Goal: Task Accomplishment & Management: Manage account settings

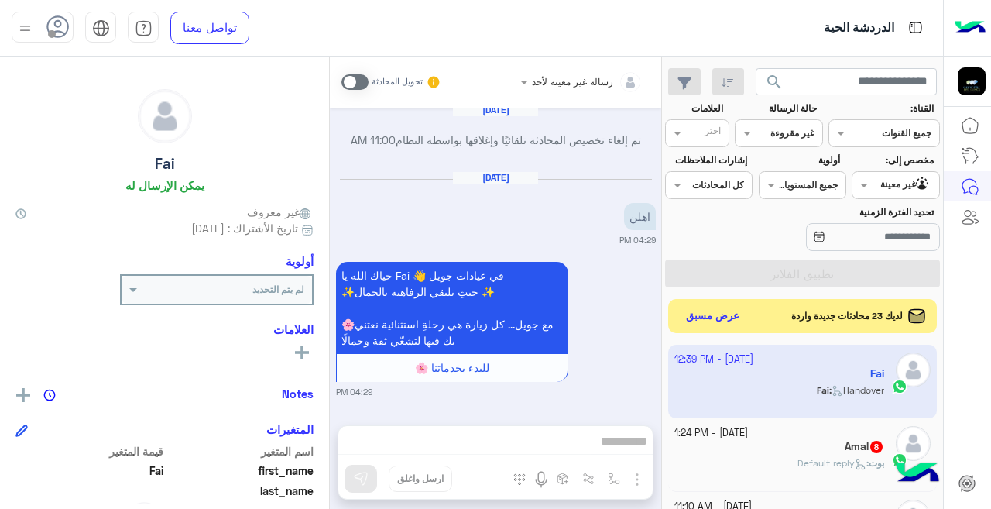
scroll to position [306, 0]
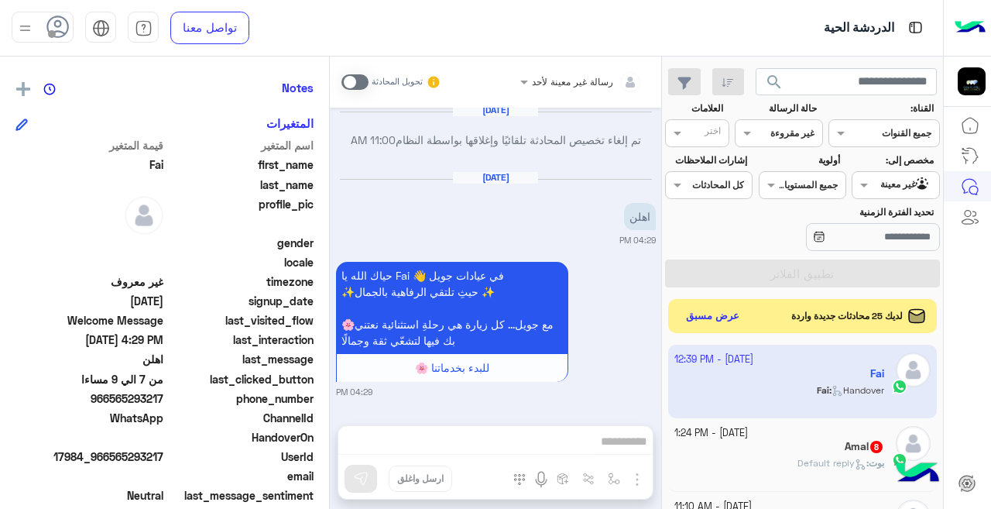
click at [801, 125] on input "text" at bounding box center [797, 132] width 36 height 14
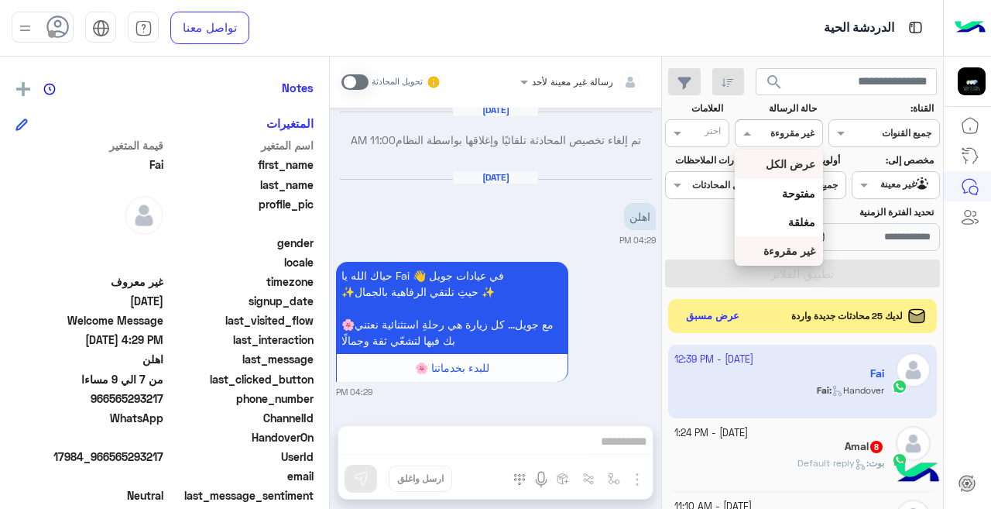
click at [789, 167] on b "عرض الكل" at bounding box center [791, 163] width 50 height 13
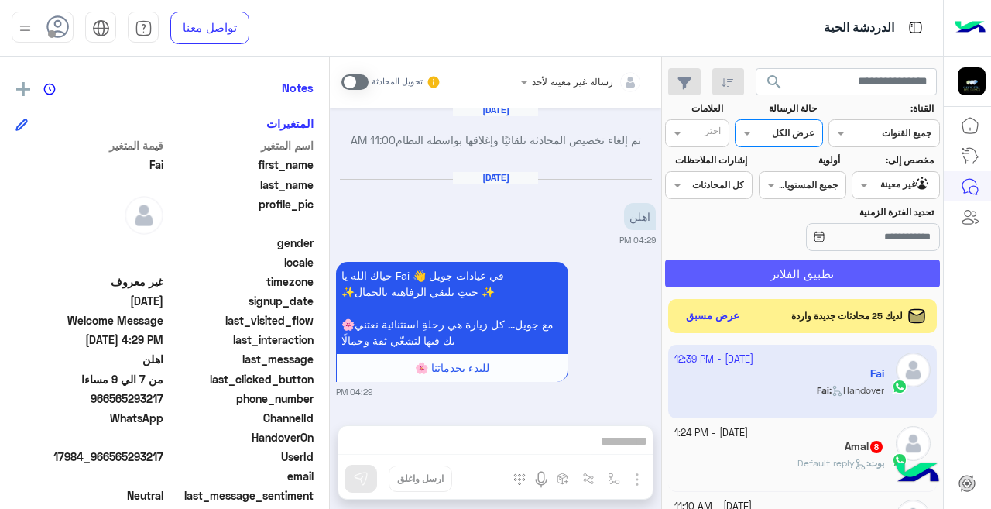
click at [783, 266] on button "تطبيق الفلاتر" at bounding box center [802, 273] width 275 height 28
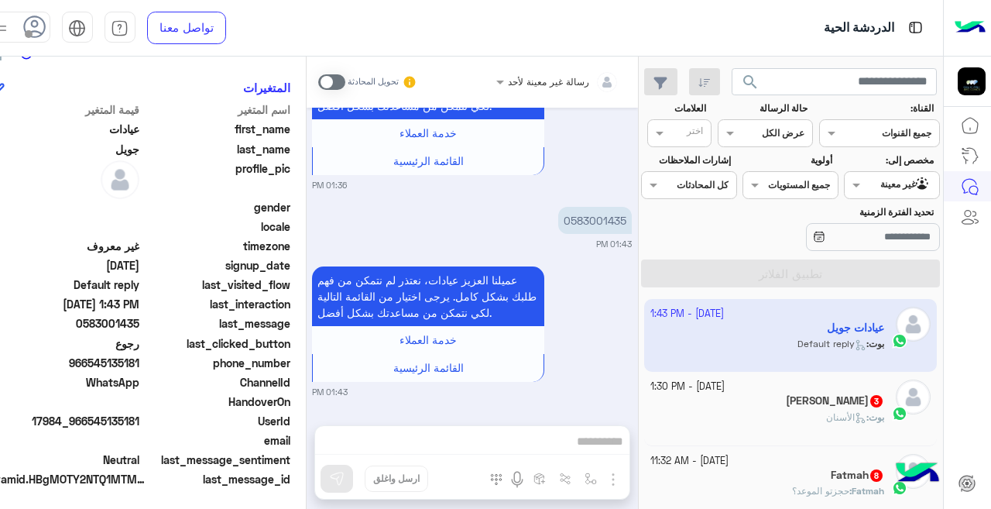
scroll to position [345, 0]
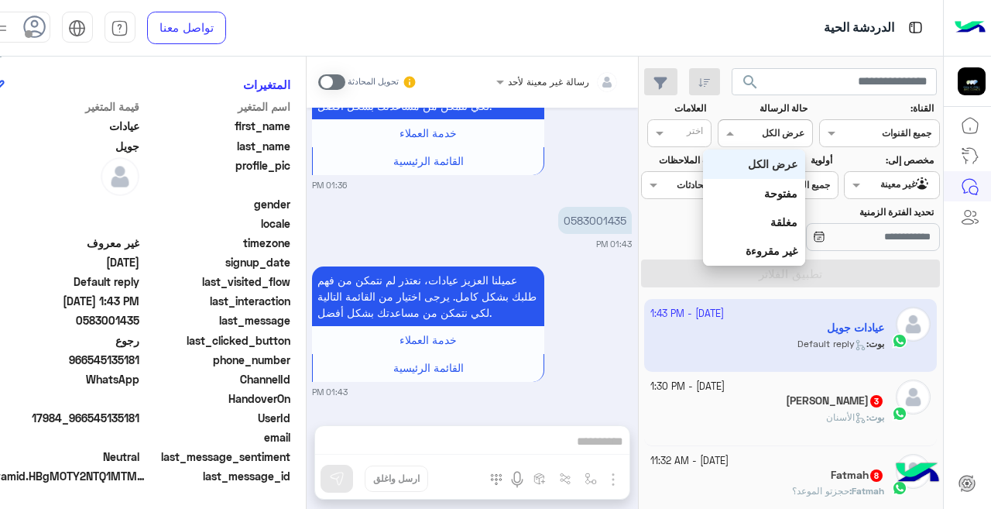
click at [762, 132] on input "text" at bounding box center [783, 132] width 43 height 14
click at [767, 242] on div "غير مقروءة" at bounding box center [754, 250] width 102 height 29
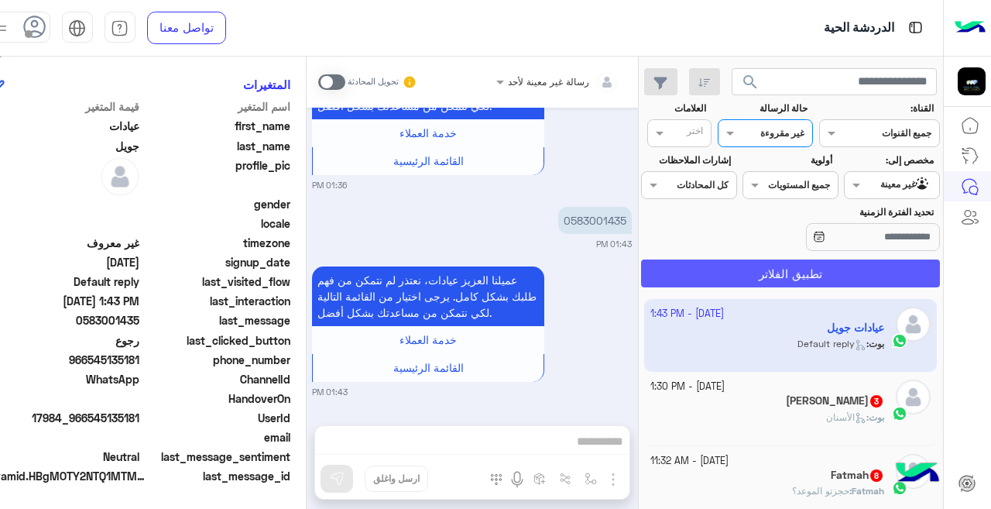
click at [775, 277] on button "تطبيق الفلاتر" at bounding box center [790, 273] width 299 height 28
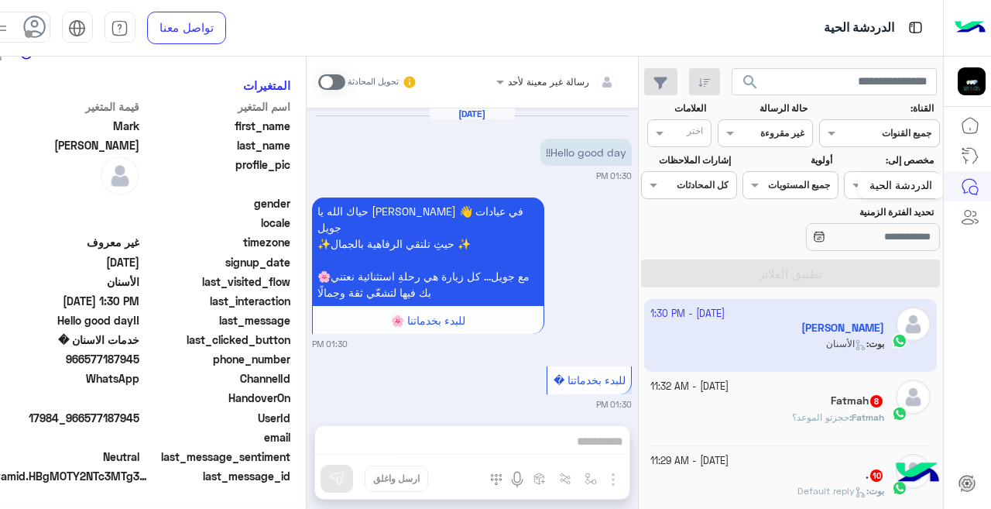
scroll to position [345, 0]
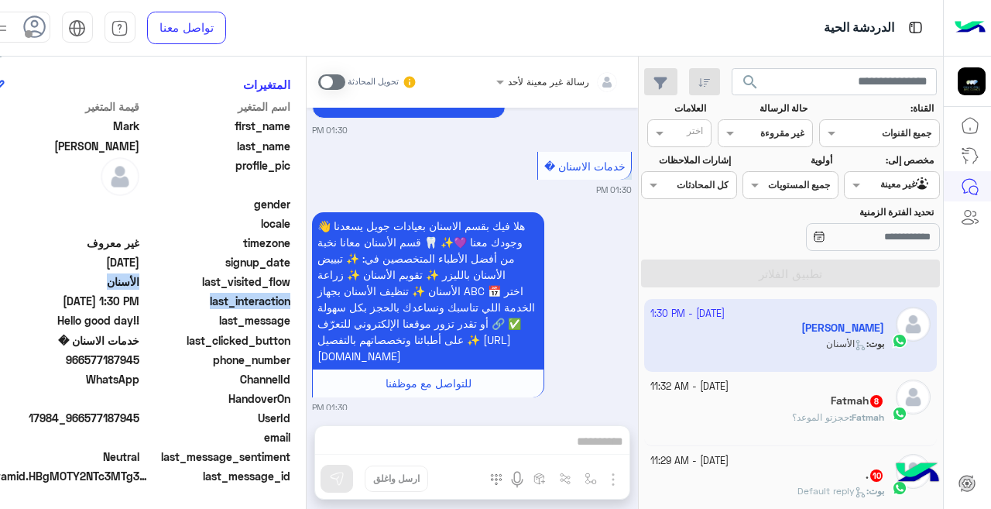
drag, startPoint x: 287, startPoint y: 300, endPoint x: 287, endPoint y: 281, distance: 18.6
click at [287, 281] on div "[PERSON_NAME] يمكن الإرسال له غير معروف تاريخ الأشتراك : [DATE] أولوية لم يتم ا…" at bounding box center [141, 280] width 329 height 447
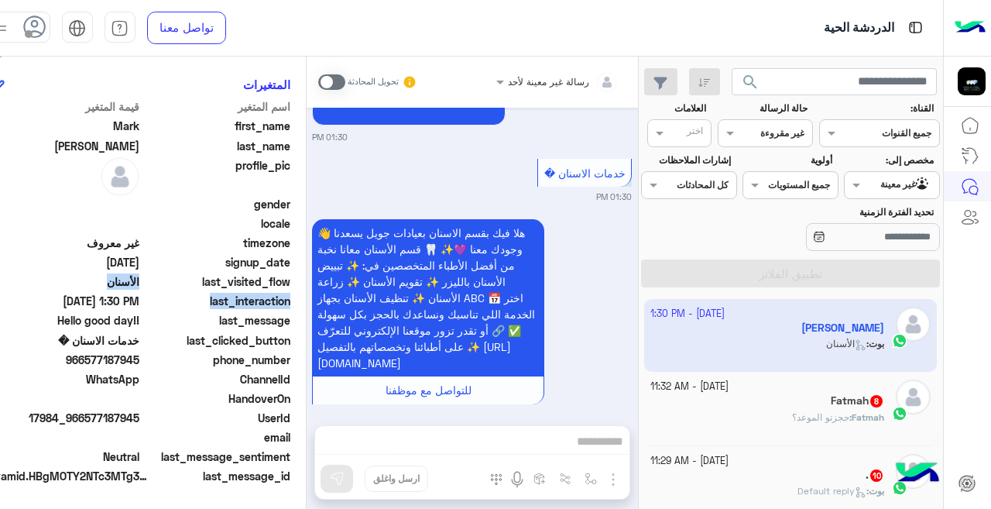
scroll to position [381, 0]
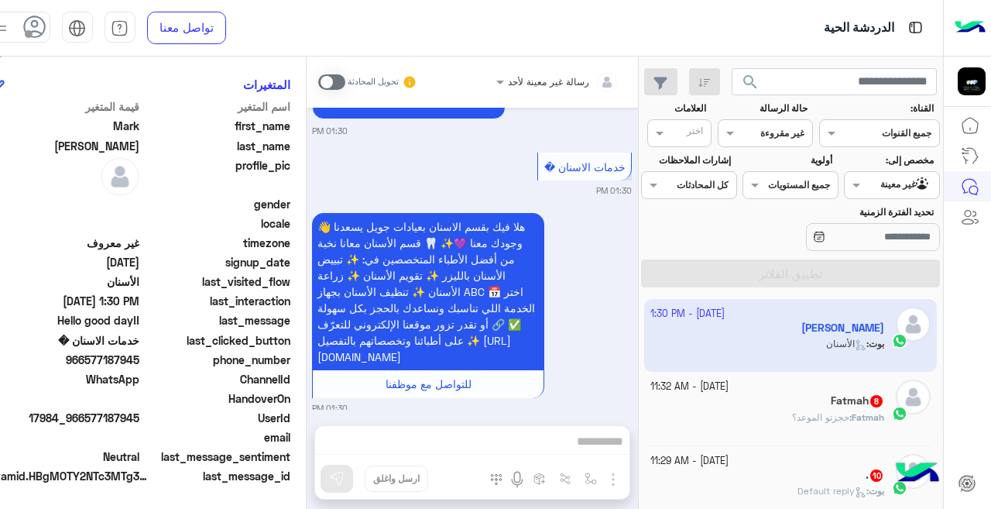
click at [101, 369] on div "phone_number [PHONE_NUMBER]" at bounding box center [141, 361] width 298 height 19
click at [775, 413] on div "Fatmah : حجزتو الموعد؟" at bounding box center [768, 424] width 234 height 27
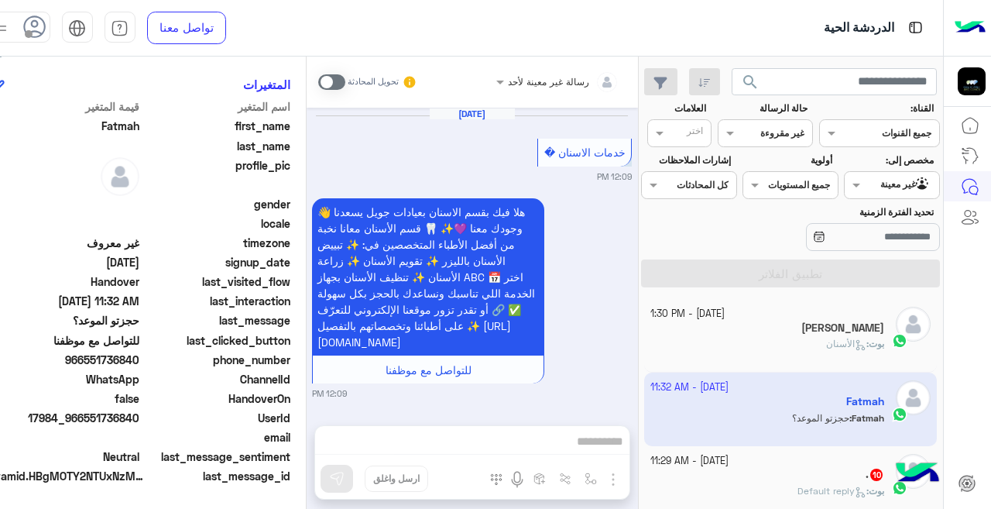
scroll to position [557, 0]
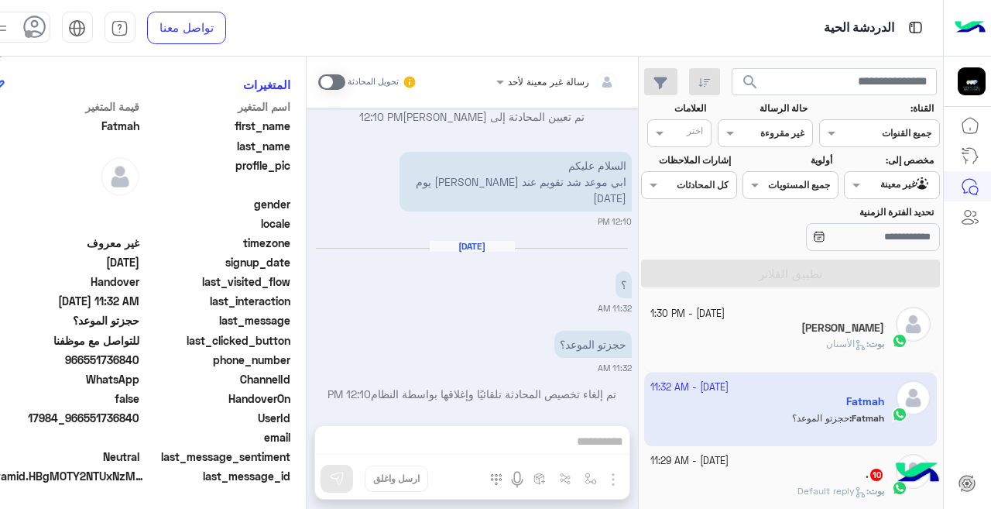
drag, startPoint x: 754, startPoint y: 472, endPoint x: 83, endPoint y: 393, distance: 676.1
click at [754, 472] on div ". 10" at bounding box center [768, 476] width 234 height 16
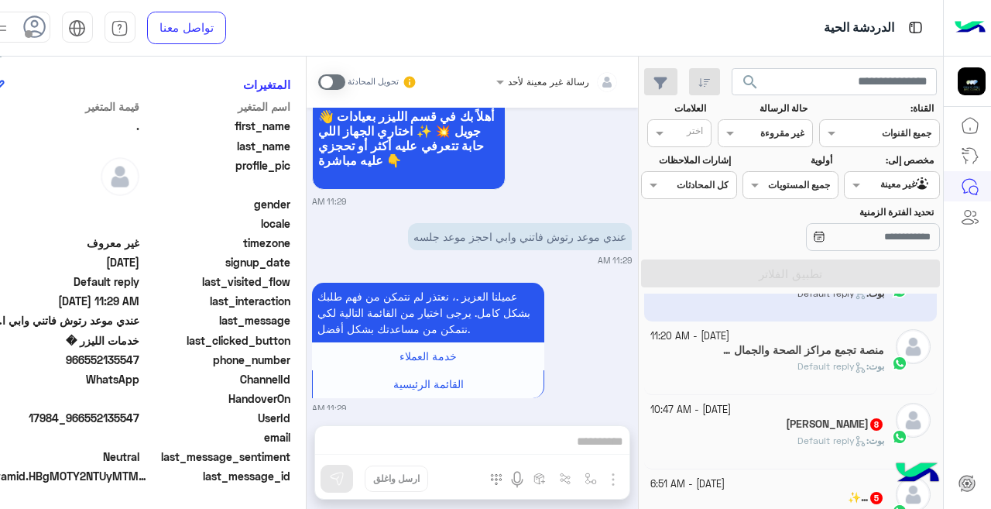
scroll to position [240, 0]
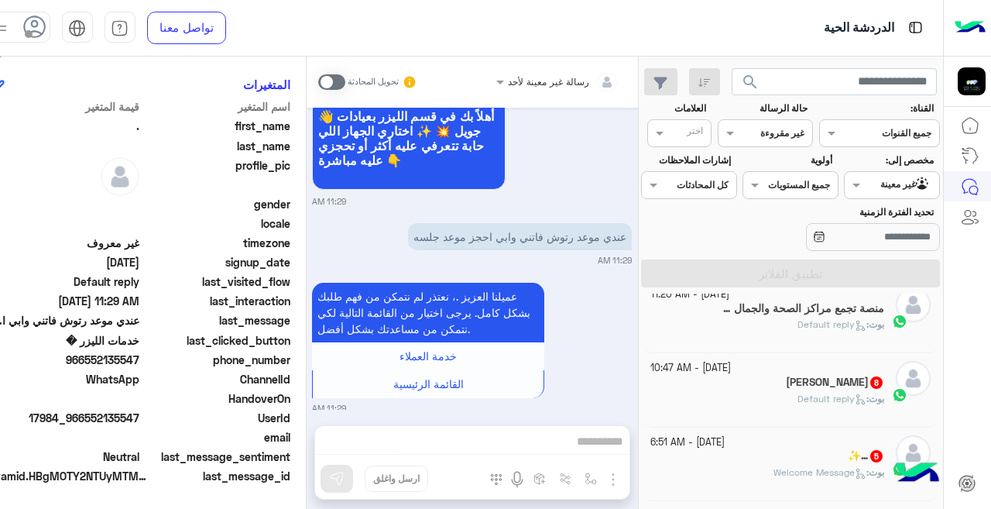
click at [692, 399] on div "[PERSON_NAME] : Default reply" at bounding box center [768, 405] width 234 height 27
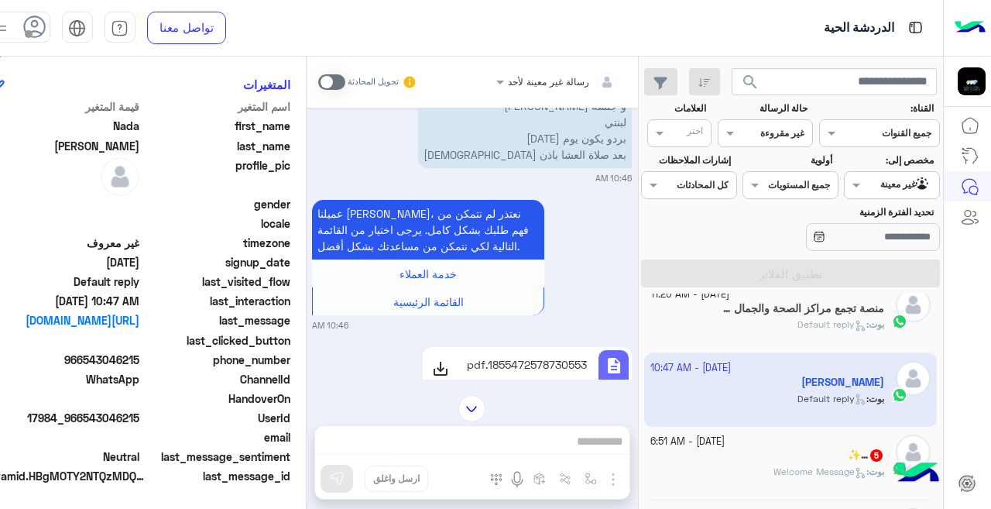
scroll to position [689, 0]
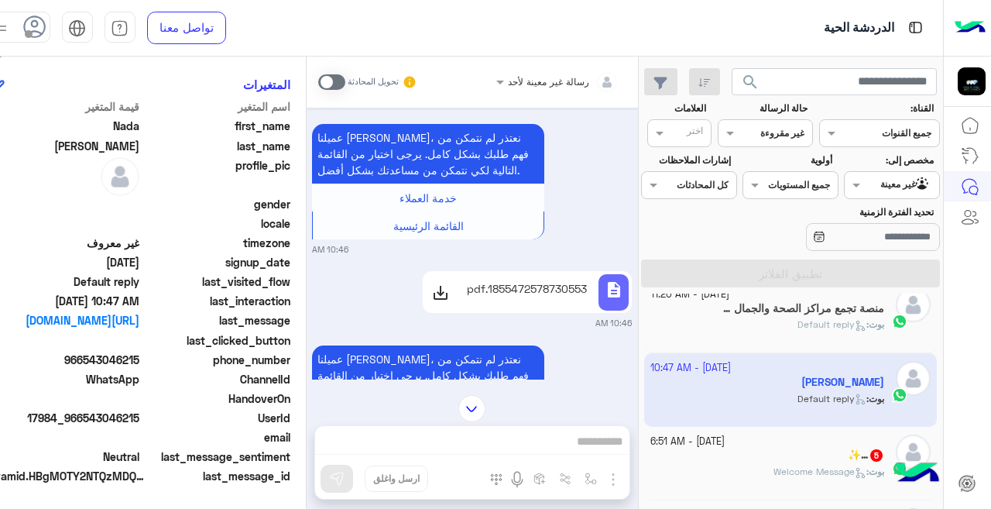
click at [479, 292] on p "1855472578730553.pdf" at bounding box center [527, 288] width 120 height 16
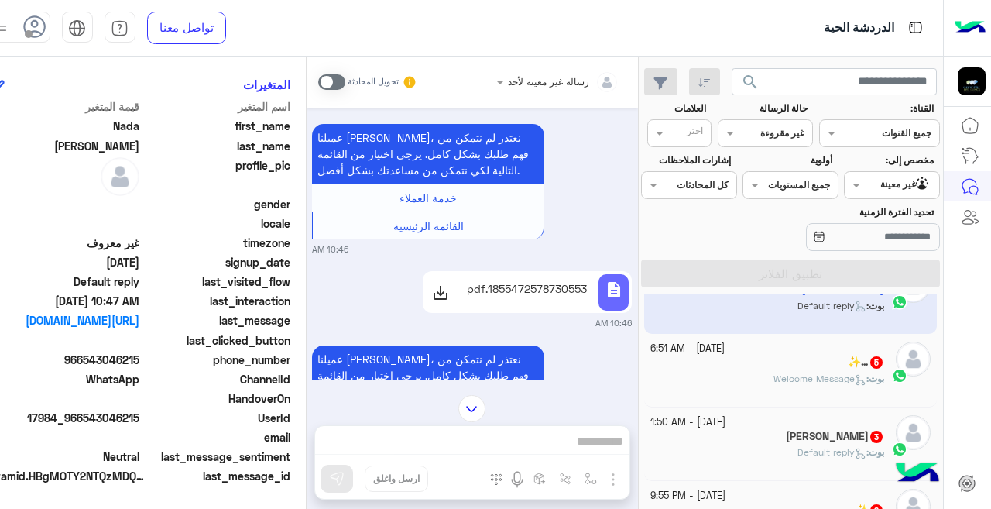
scroll to position [344, 0]
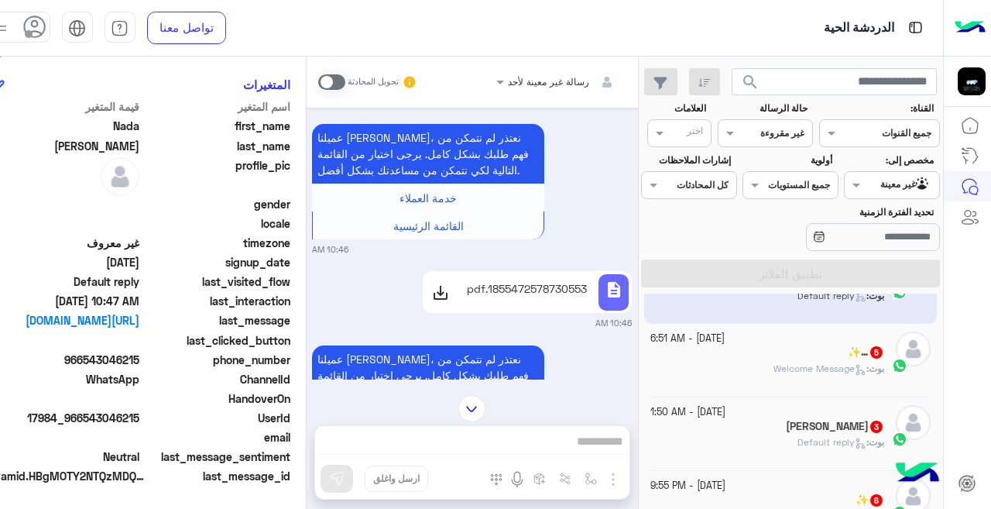
click at [718, 362] on div "بوت : Welcome Message" at bounding box center [768, 375] width 234 height 27
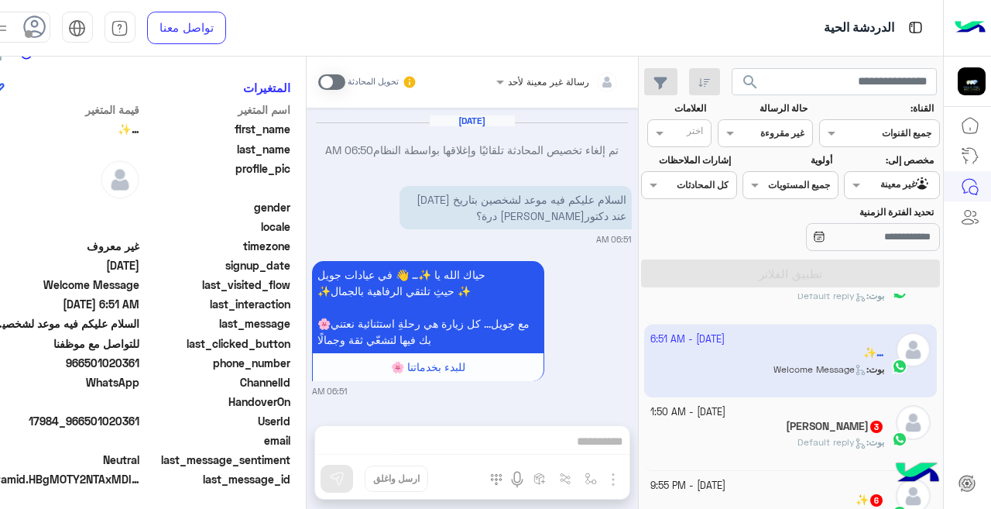
scroll to position [345, 0]
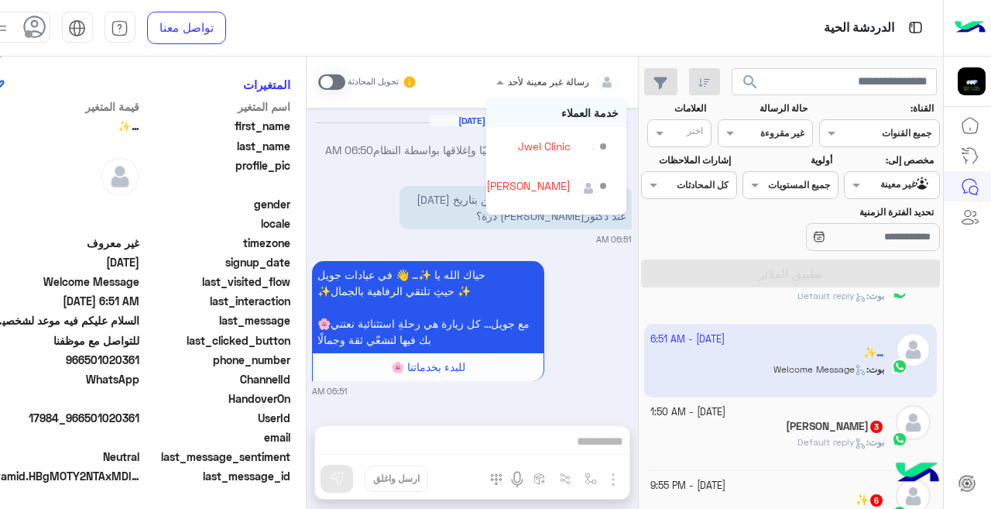
click at [537, 77] on input "text" at bounding box center [578, 80] width 82 height 14
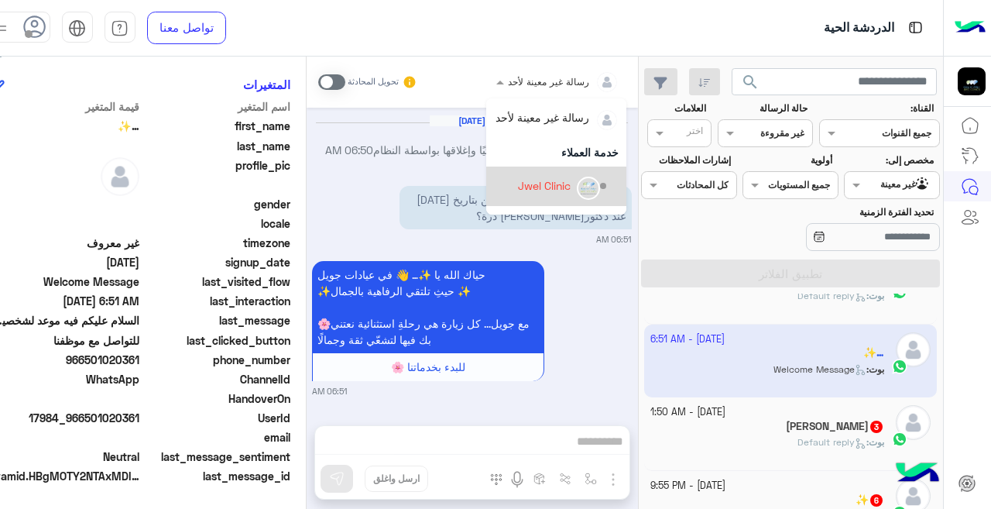
click at [518, 178] on div "Jwel Clinic" at bounding box center [544, 185] width 53 height 16
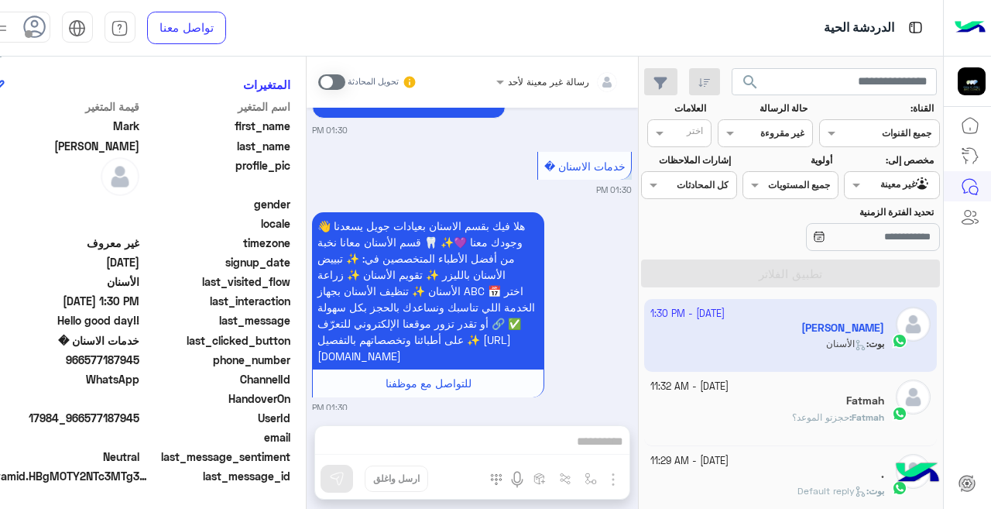
click at [682, 339] on app-inbox-user "[DATE] - 1:30 PM [PERSON_NAME] : الأسنان" at bounding box center [790, 335] width 293 height 73
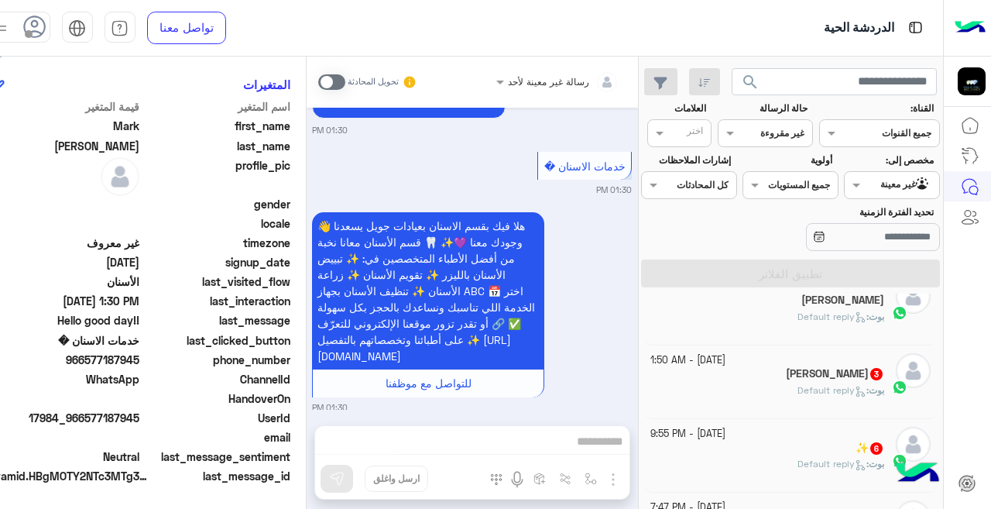
scroll to position [327, 0]
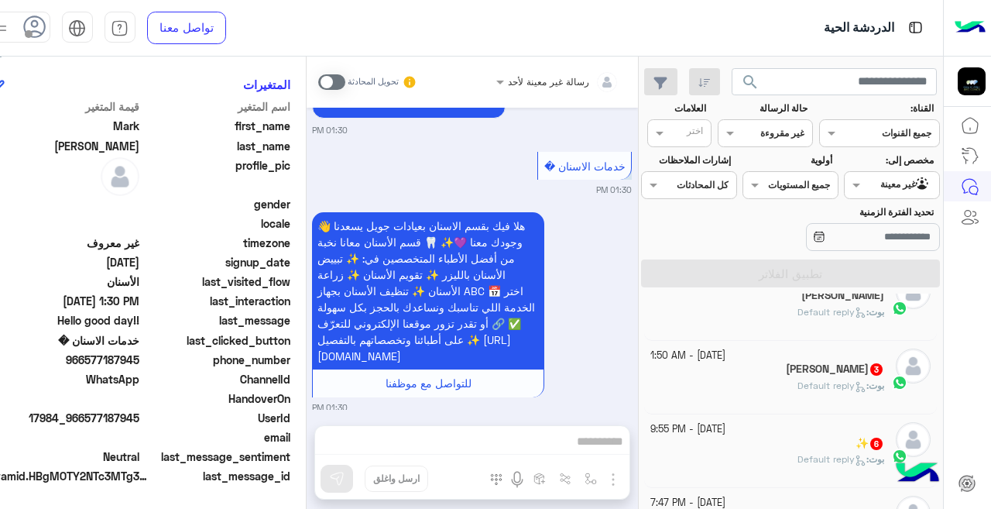
click at [710, 386] on div "[PERSON_NAME] : Default reply" at bounding box center [768, 392] width 234 height 27
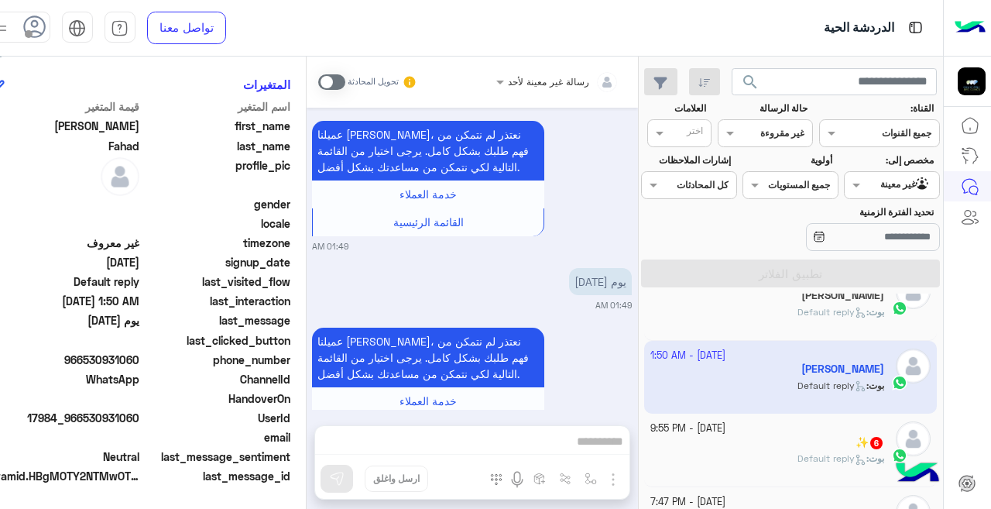
scroll to position [349, 0]
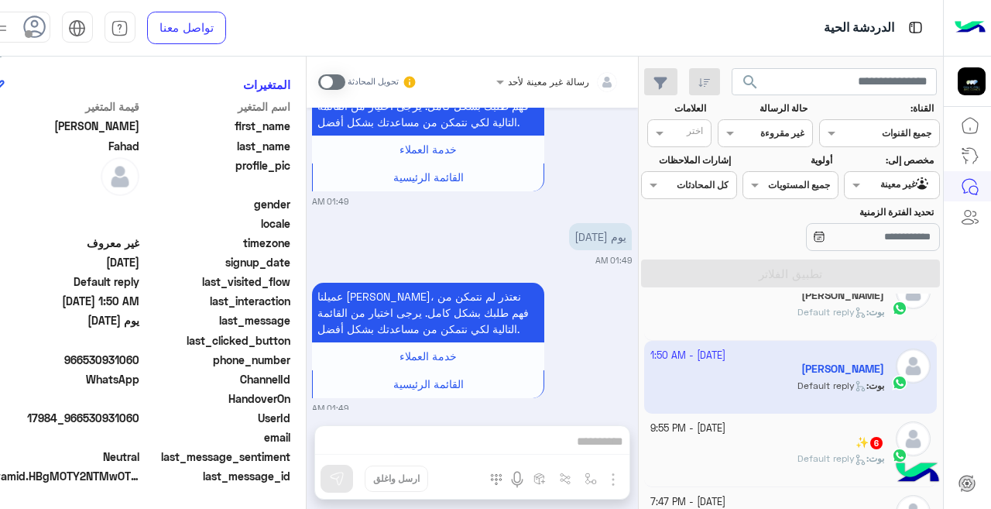
click at [761, 455] on div "[PERSON_NAME] : Default reply" at bounding box center [768, 465] width 234 height 27
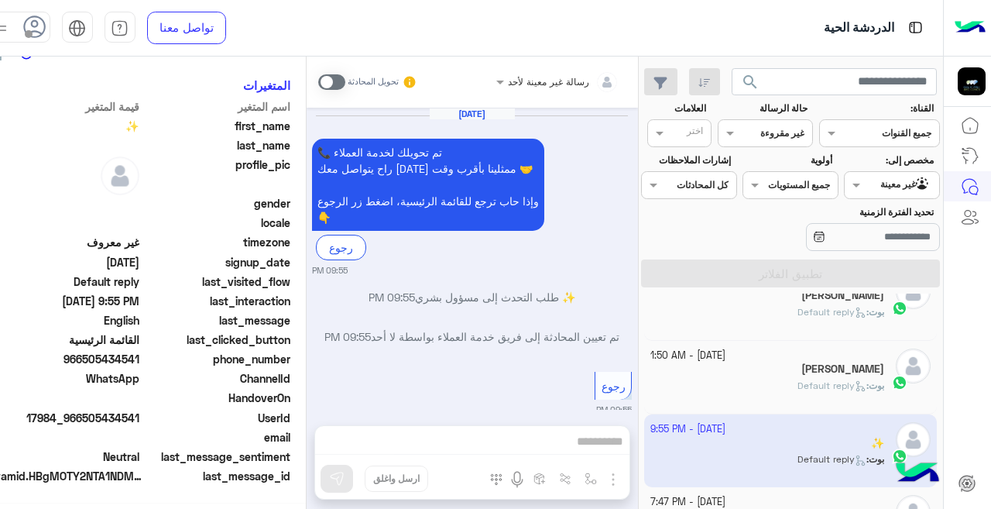
scroll to position [541, 0]
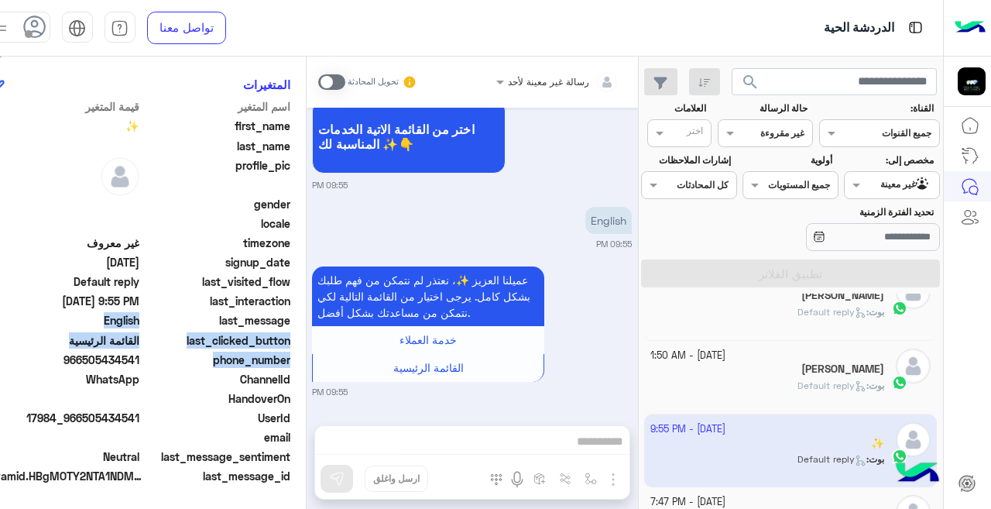
drag, startPoint x: 287, startPoint y: 366, endPoint x: 287, endPoint y: 315, distance: 50.4
click at [287, 315] on mat-drawer "✨ يمكن الإرسال له غير معروف تاريخ الأشتراك : [DATE] أولوية لم يتم التحديد العلا…" at bounding box center [142, 286] width 330 height 459
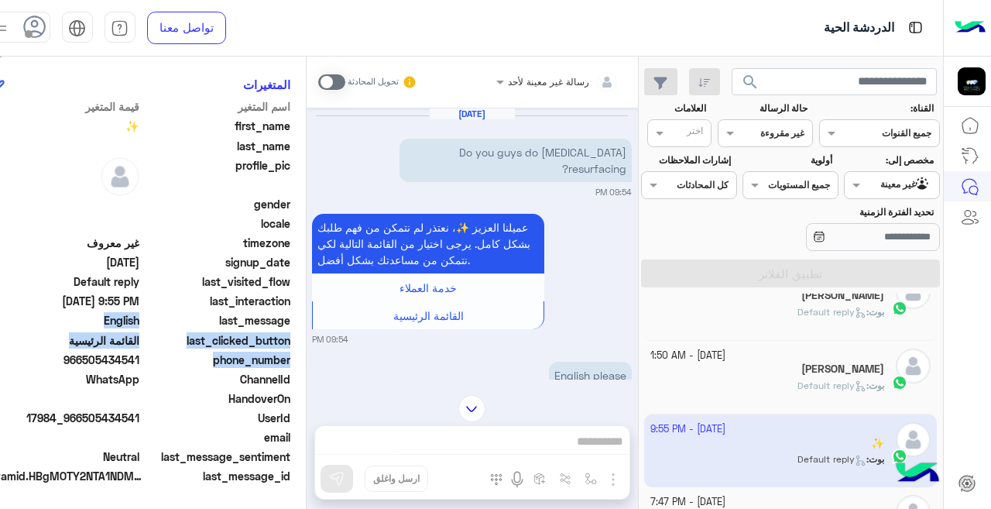
scroll to position [221, 0]
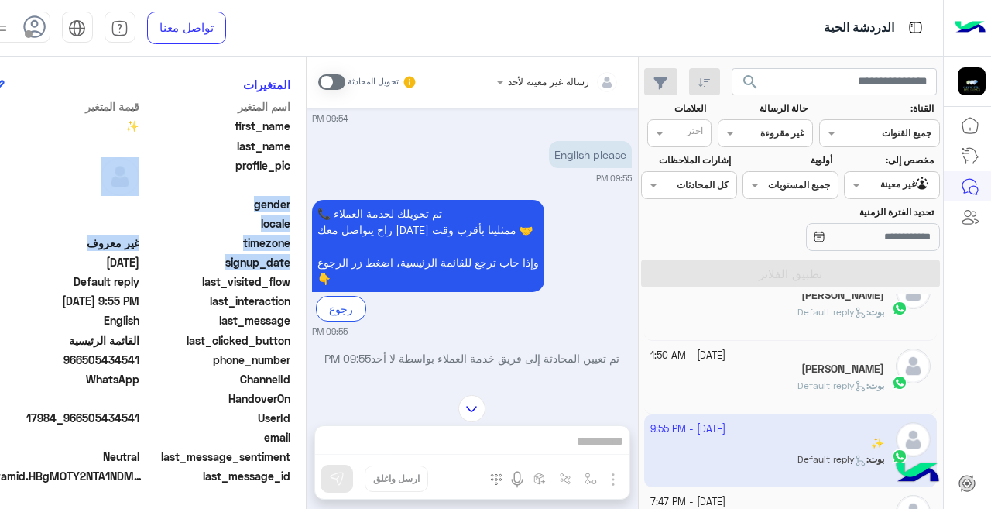
drag, startPoint x: 287, startPoint y: 184, endPoint x: 272, endPoint y: 264, distance: 81.3
click at [272, 264] on mat-drawer "✨ يمكن الإرسال له غير معروف تاريخ الأشتراك : [DATE] أولوية لم يتم التحديد العلا…" at bounding box center [142, 286] width 330 height 459
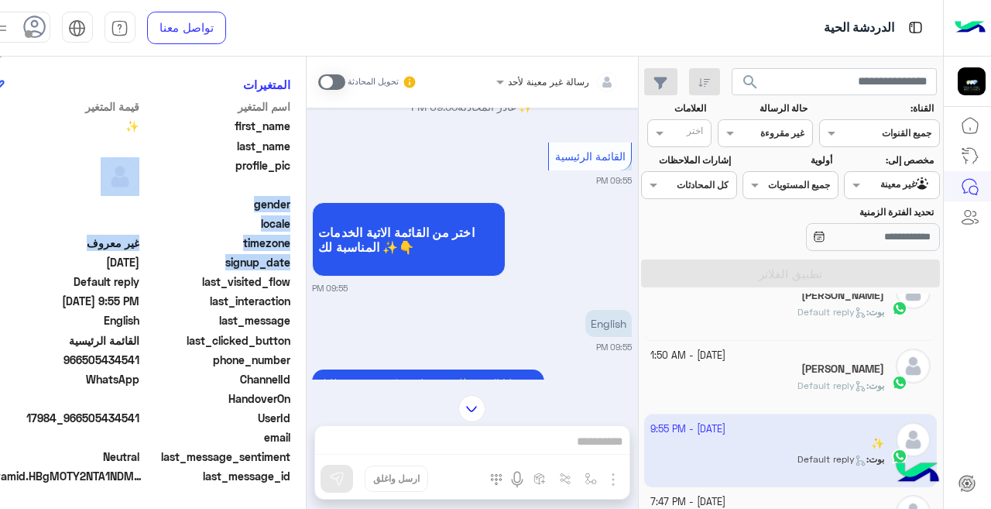
scroll to position [806, 0]
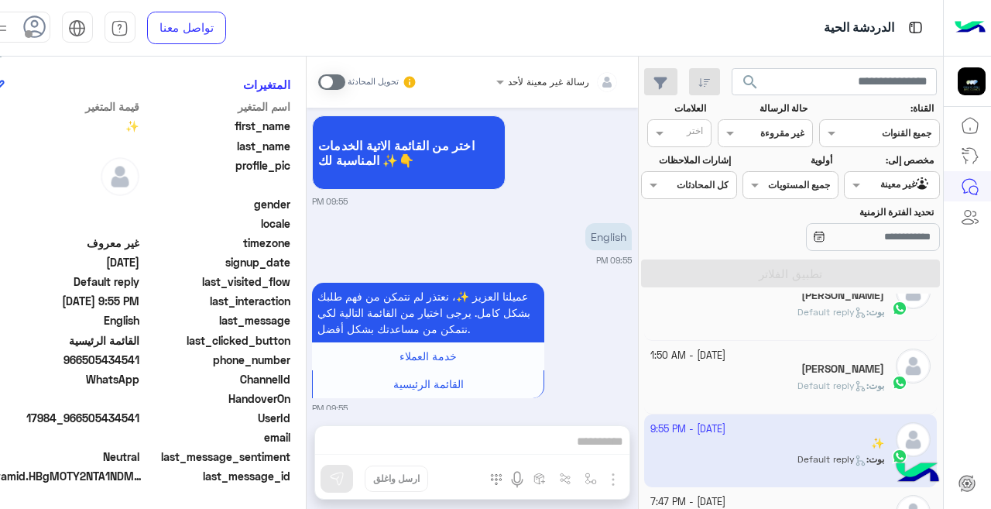
click at [85, 363] on span "966505434541" at bounding box center [66, 360] width 148 height 16
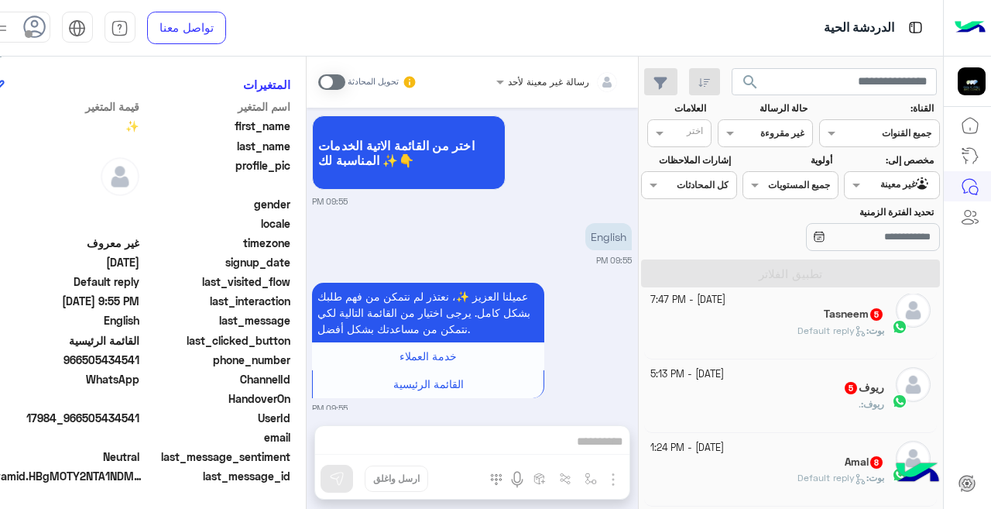
scroll to position [520, 0]
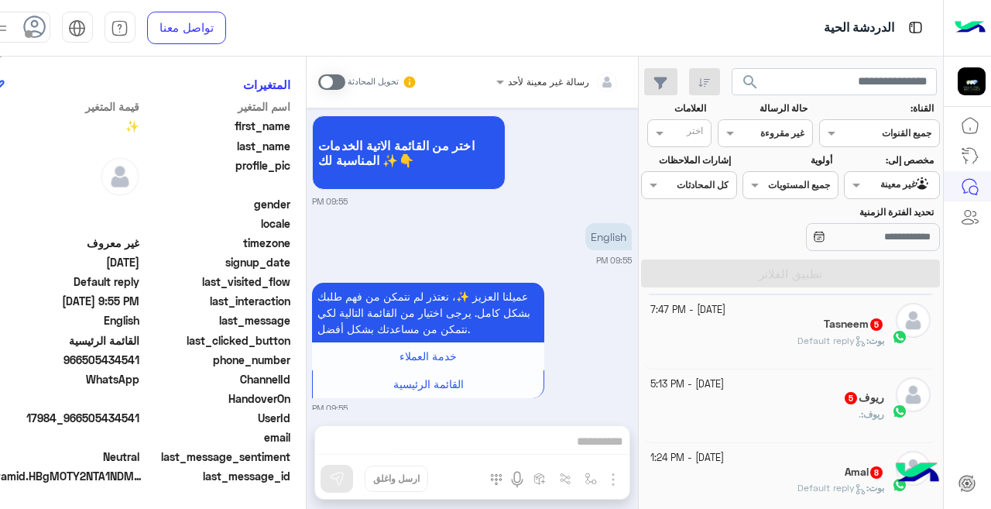
click at [765, 341] on div "[PERSON_NAME] : Default reply" at bounding box center [768, 347] width 234 height 27
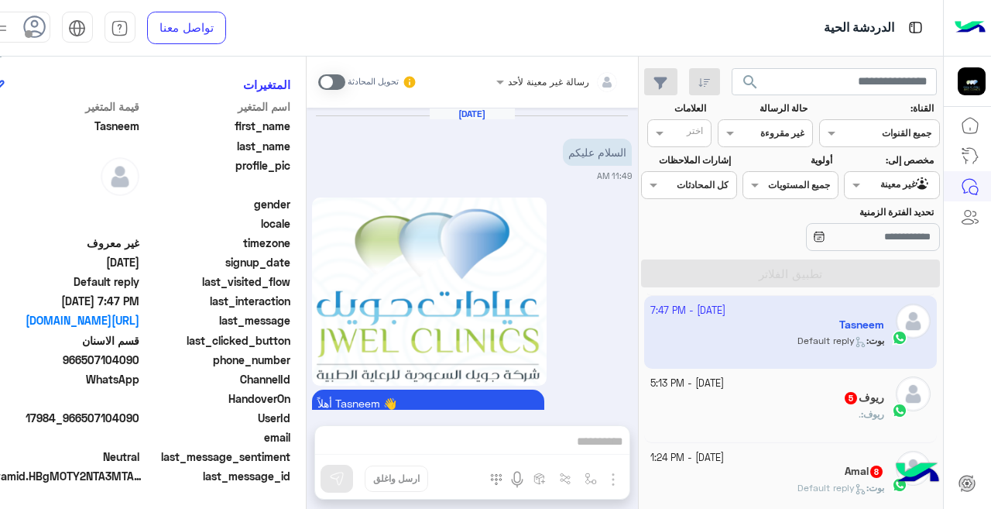
scroll to position [940, 0]
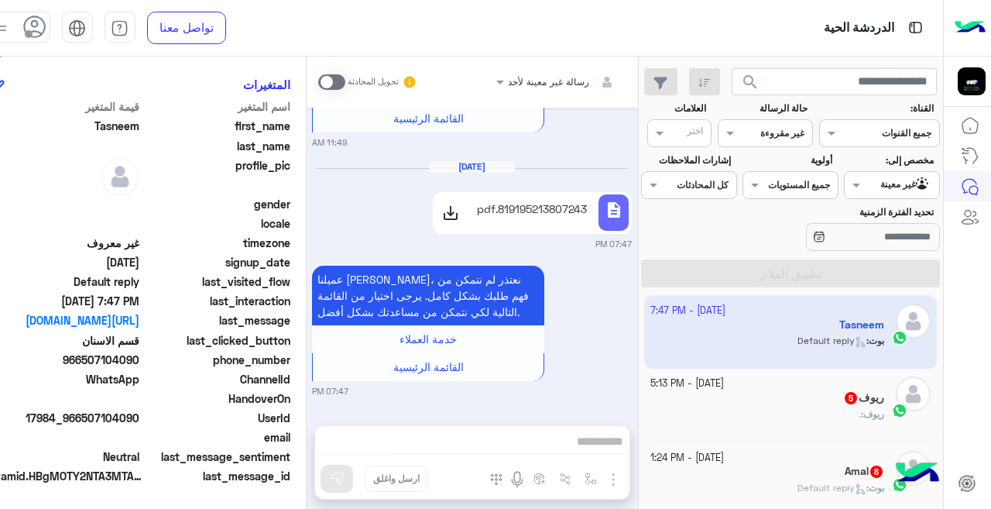
click at [789, 393] on div "ريوف 5" at bounding box center [768, 399] width 234 height 16
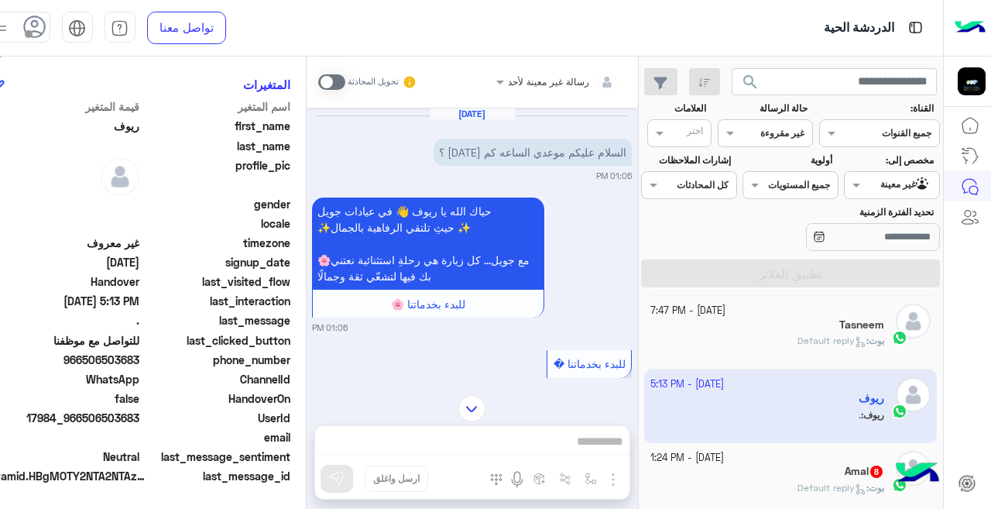
scroll to position [177, 0]
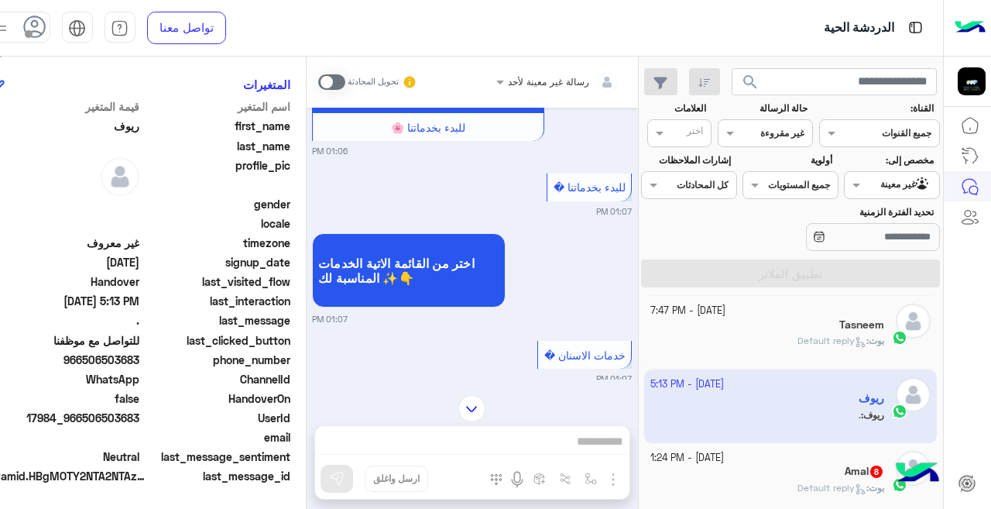
click at [720, 479] on div "Amal 8" at bounding box center [768, 473] width 234 height 16
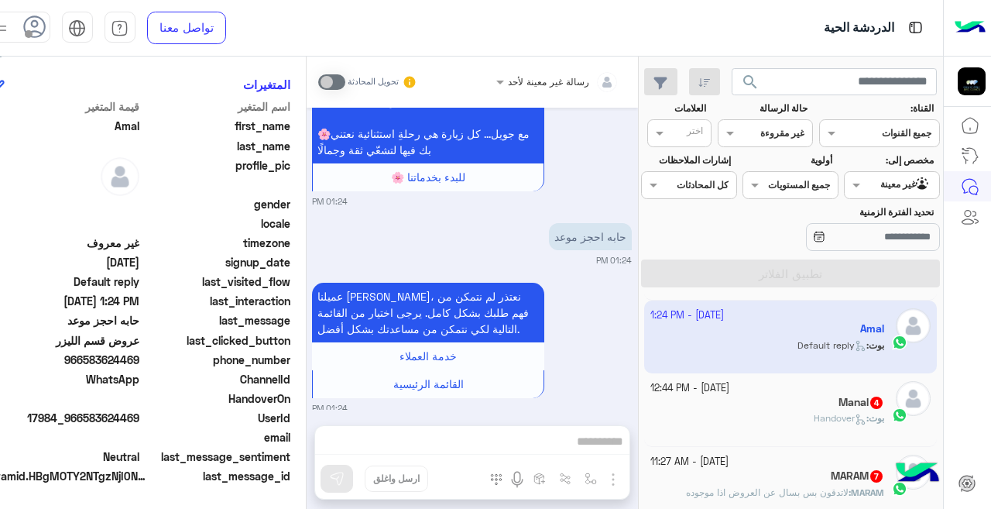
scroll to position [723, 0]
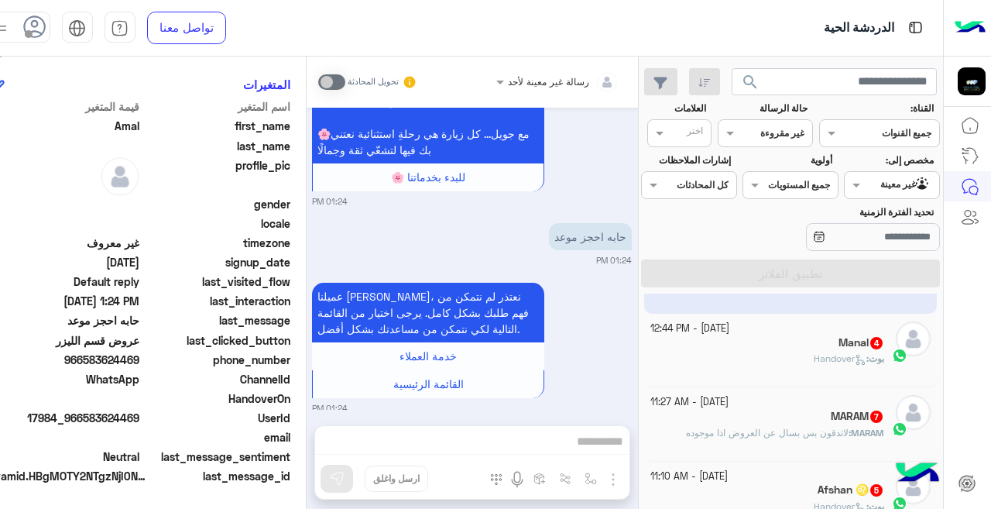
click at [639, 411] on div "[DATE] - 1:30 PM [PERSON_NAME] : الأسنان [DATE] - 11:32 AM [PERSON_NAME] : حجزت…" at bounding box center [791, 405] width 304 height 222
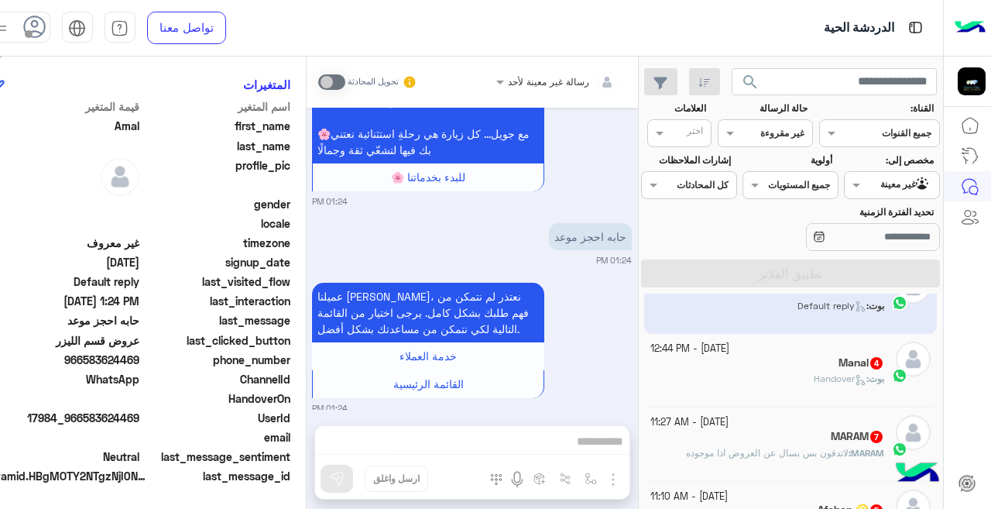
scroll to position [703, 0]
click at [698, 371] on div "بوت : Handover" at bounding box center [768, 384] width 234 height 27
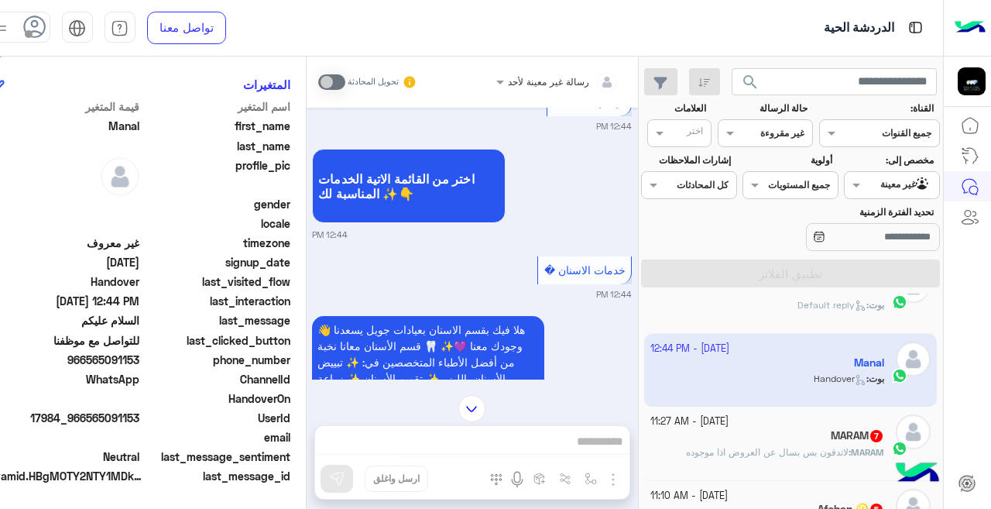
scroll to position [194, 0]
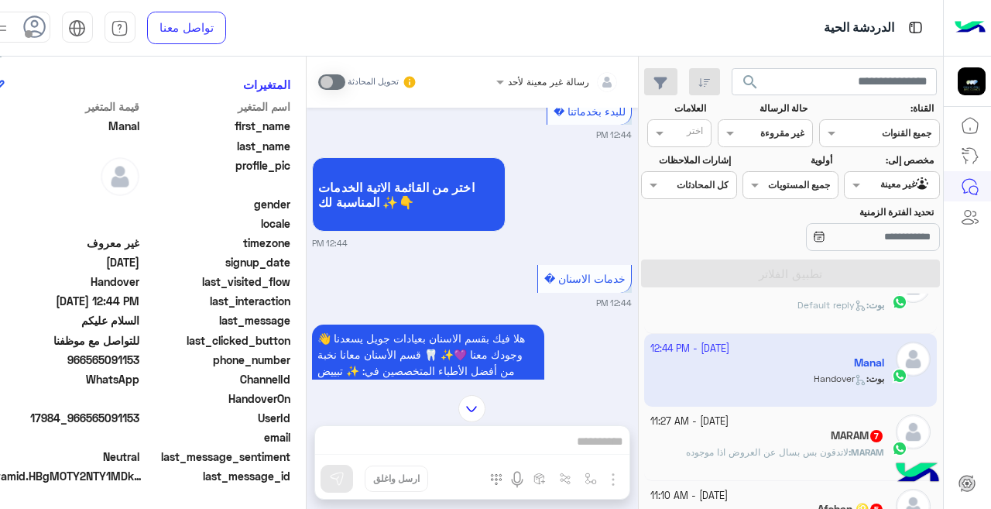
click at [651, 436] on div "MARAM 7" at bounding box center [768, 437] width 234 height 16
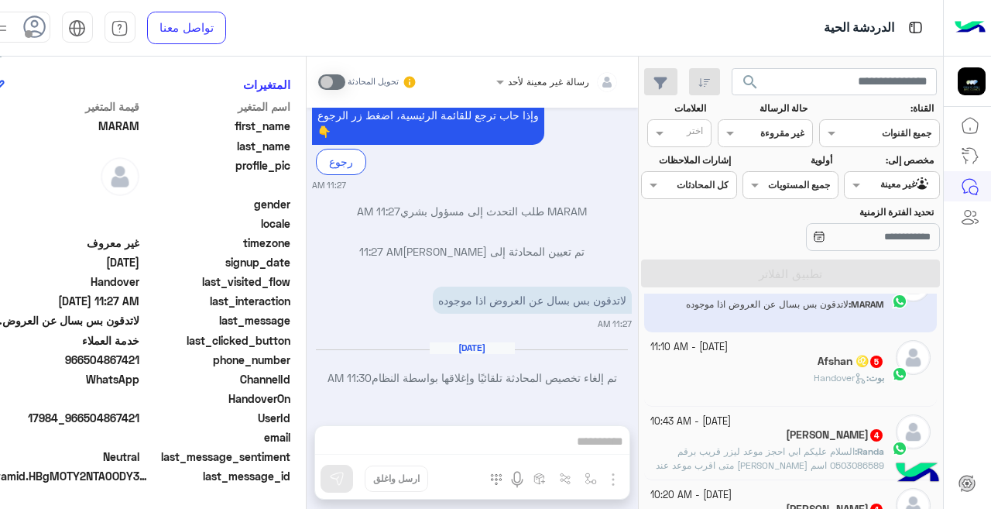
scroll to position [861, 0]
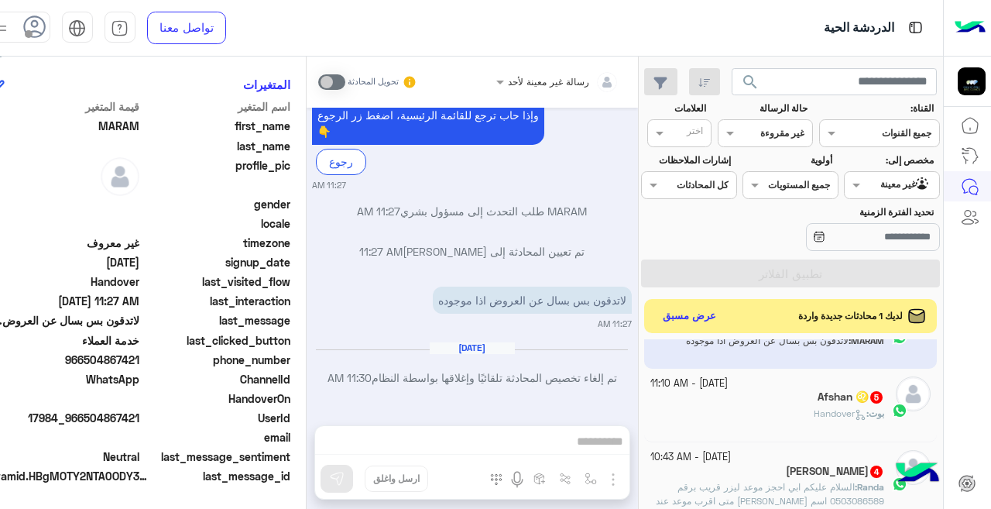
click at [737, 309] on div "لديك 1 محادثات جديدة واردة عرض مسبق" at bounding box center [790, 316] width 293 height 34
click at [680, 318] on button "عرض مسبق" at bounding box center [688, 315] width 65 height 21
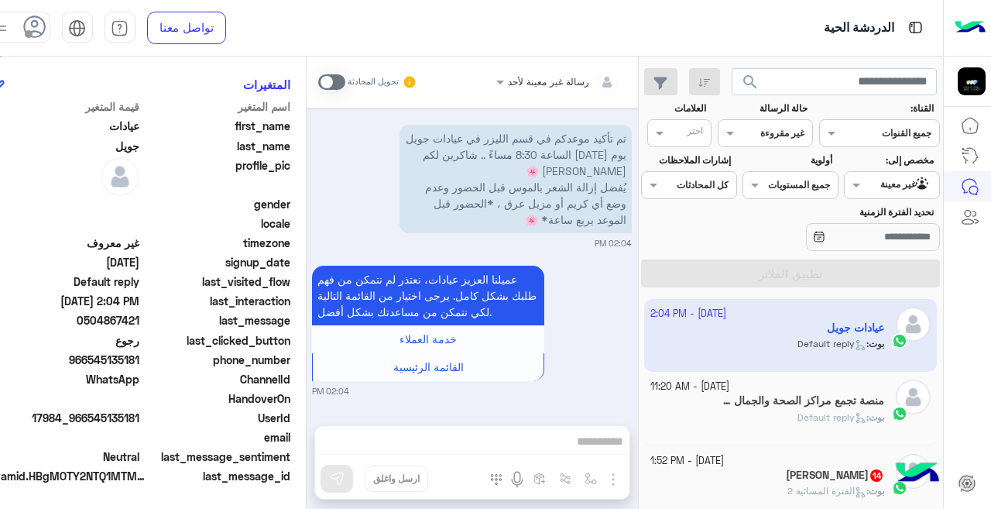
click at [816, 467] on div "[DATE] - 1:52 PM" at bounding box center [768, 461] width 234 height 15
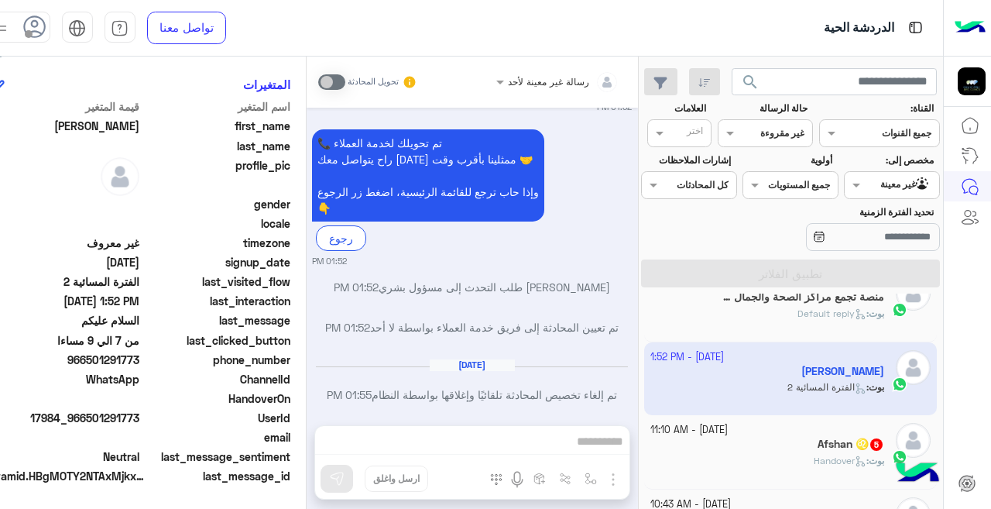
scroll to position [156, 0]
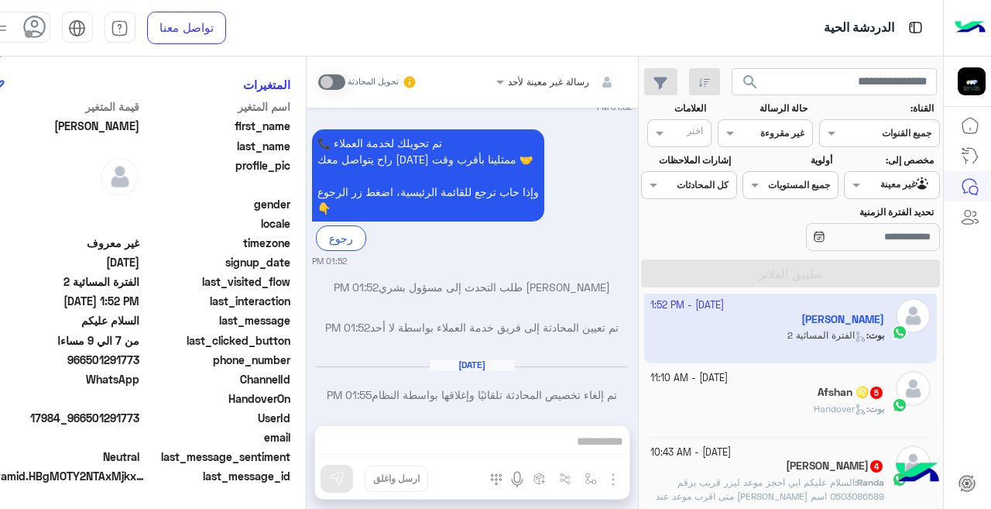
click at [744, 386] on div "Afshan ♌️ 5" at bounding box center [768, 394] width 234 height 16
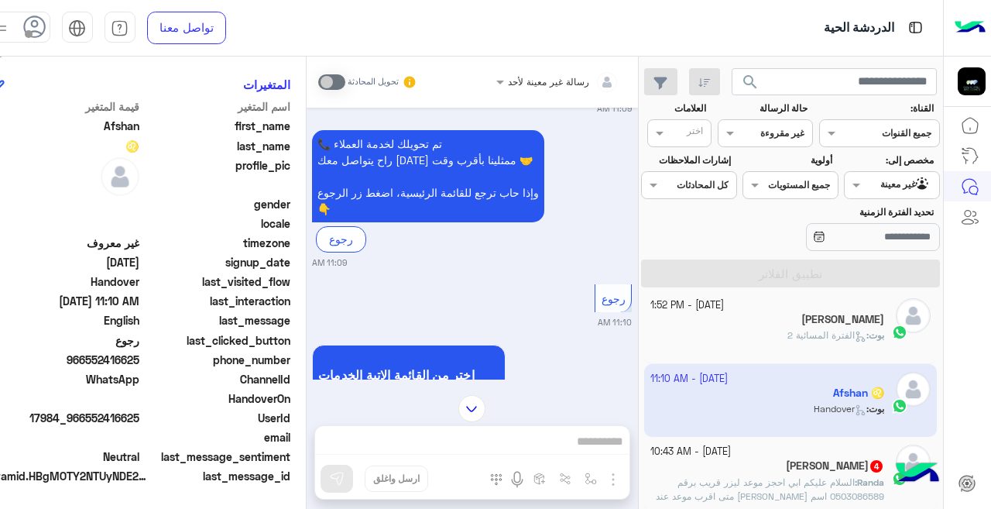
scroll to position [812, 0]
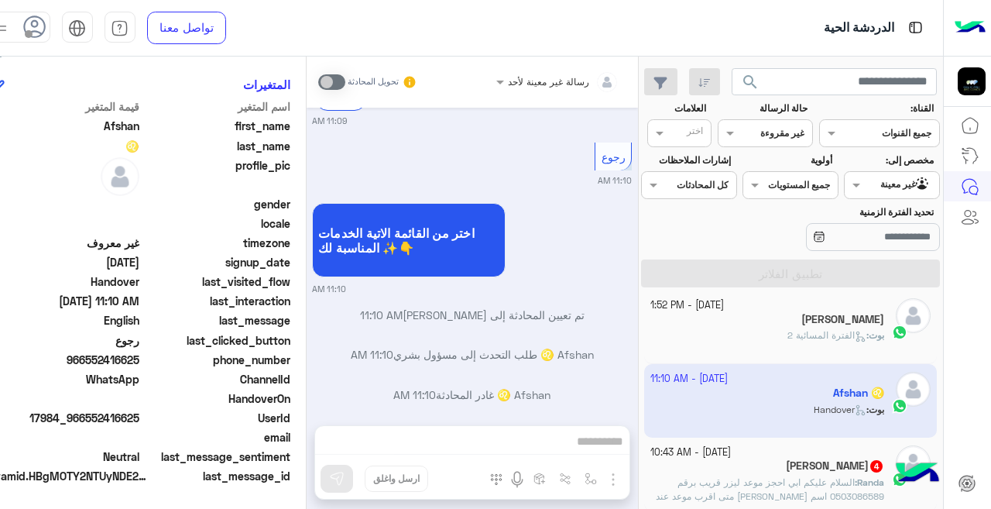
click at [737, 469] on div "[PERSON_NAME] 4" at bounding box center [768, 467] width 234 height 16
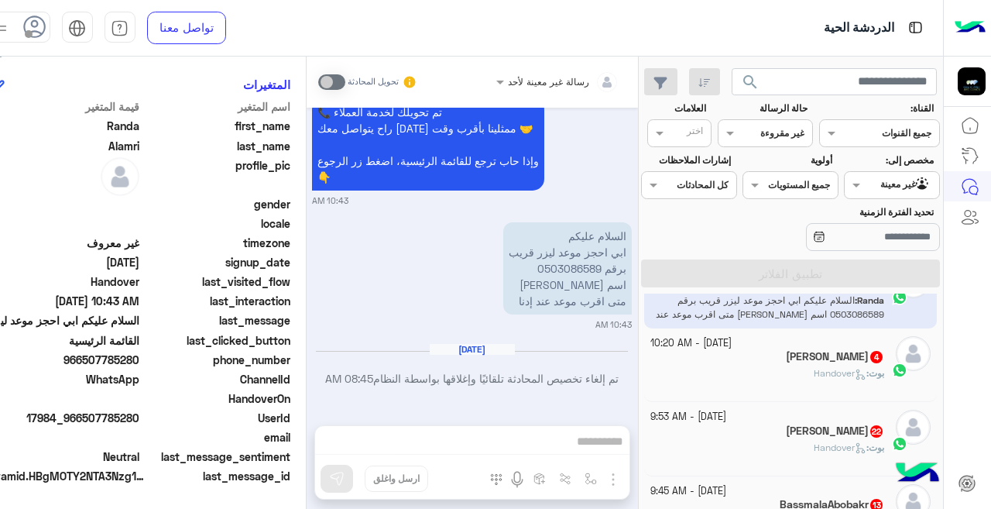
scroll to position [313, 0]
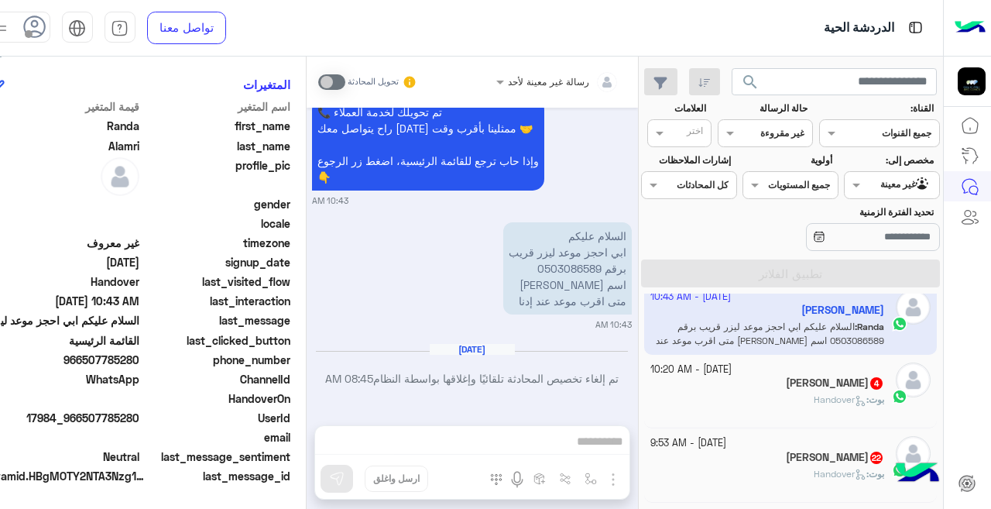
click at [723, 397] on div "بوت : Handover" at bounding box center [768, 406] width 234 height 27
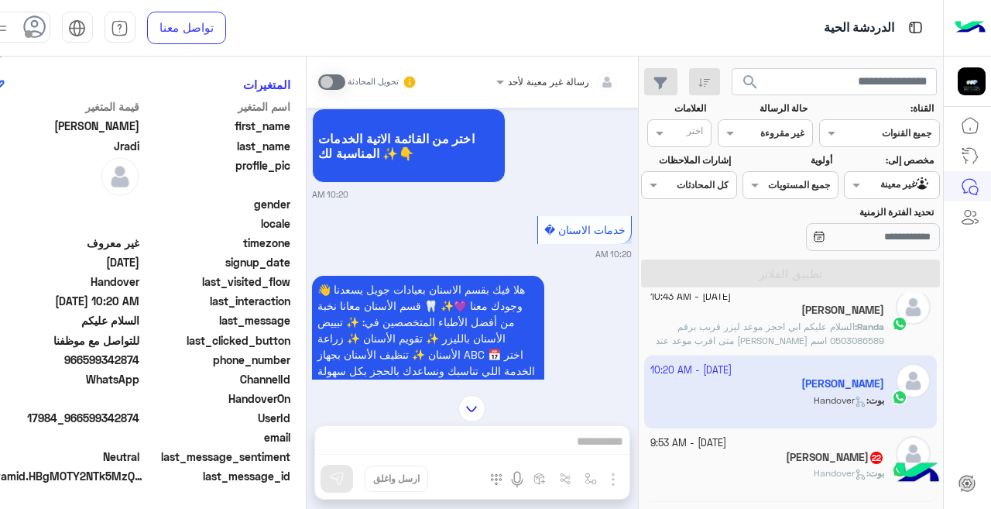
scroll to position [194, 0]
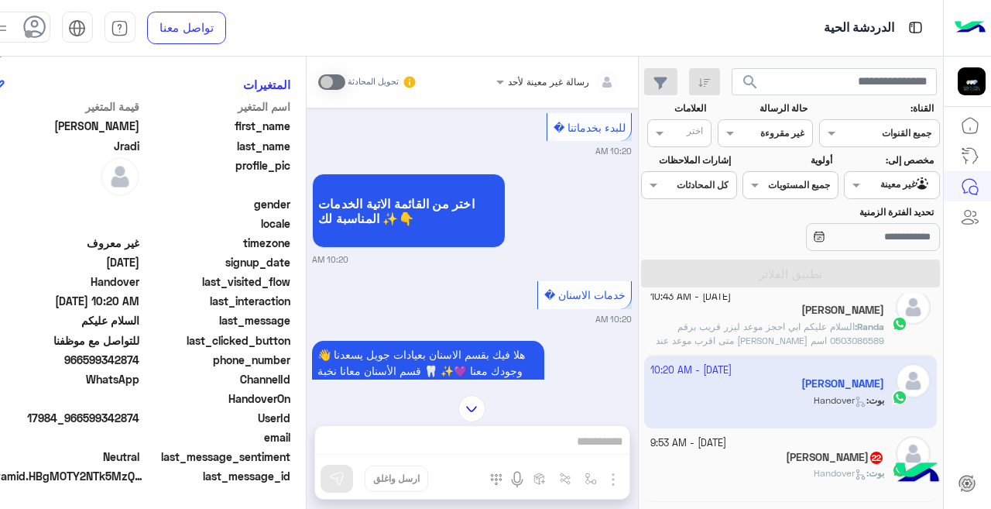
click at [790, 469] on div "بوت : Handover" at bounding box center [768, 479] width 234 height 27
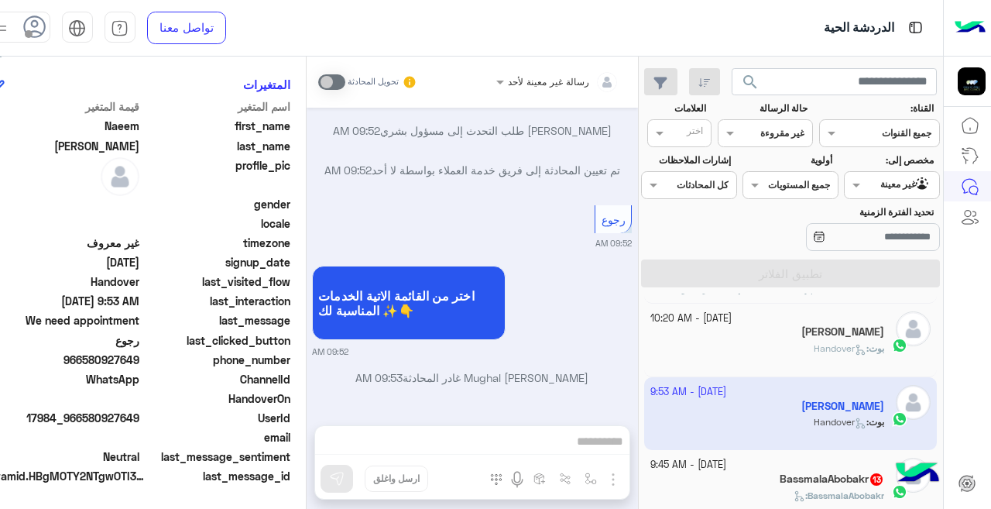
scroll to position [537, 0]
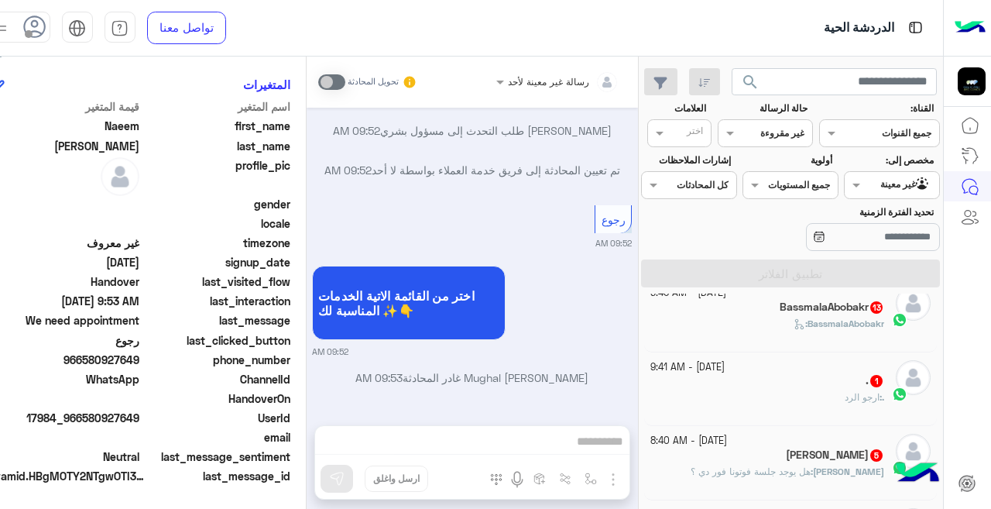
click at [667, 326] on div "BassmalaAbobakr :" at bounding box center [768, 330] width 234 height 27
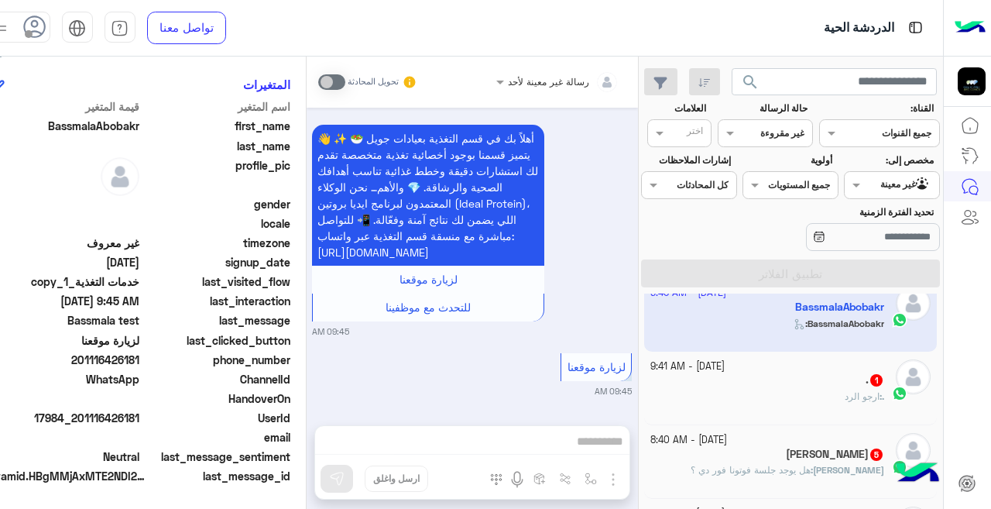
scroll to position [4102, 0]
click at [550, 82] on input "text" at bounding box center [578, 80] width 82 height 14
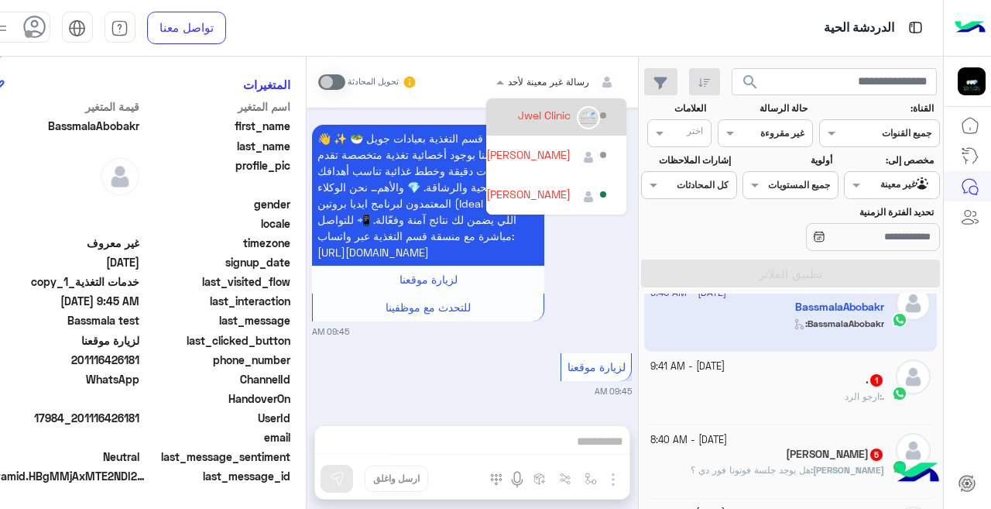
scroll to position [101, 0]
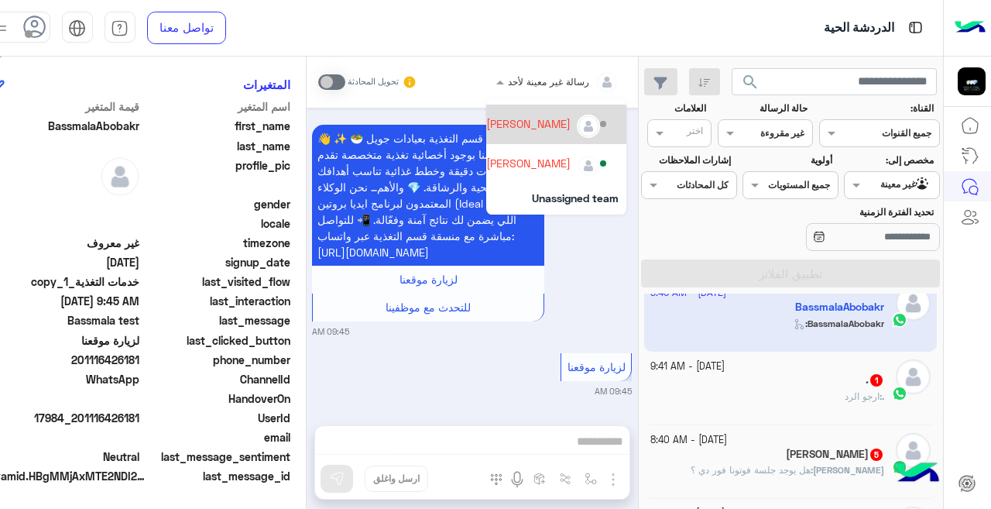
click at [492, 130] on div "[PERSON_NAME]" at bounding box center [528, 123] width 84 height 16
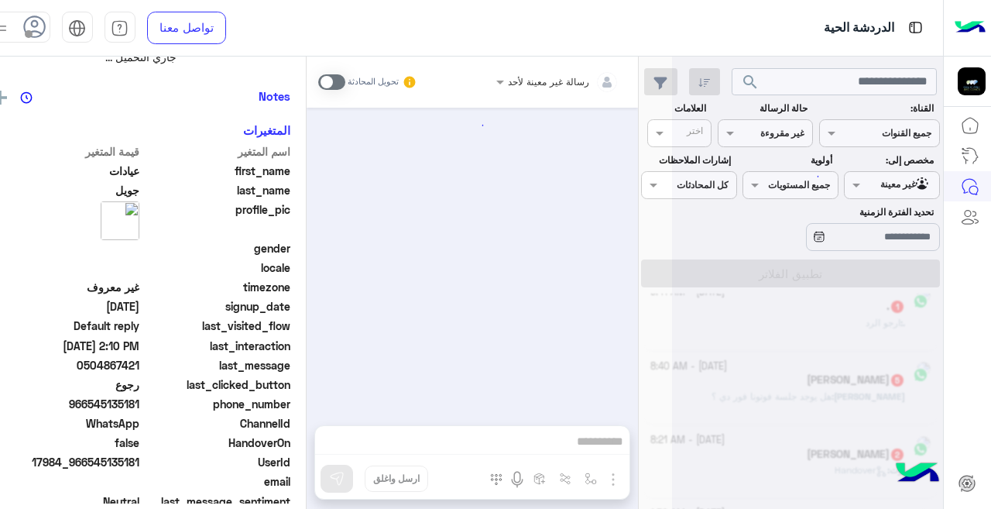
click at [420, 448] on div "رسالة غير معينة لأحد تحويل المحادثة إسقاط ارسل واغلق" at bounding box center [473, 286] width 332 height 459
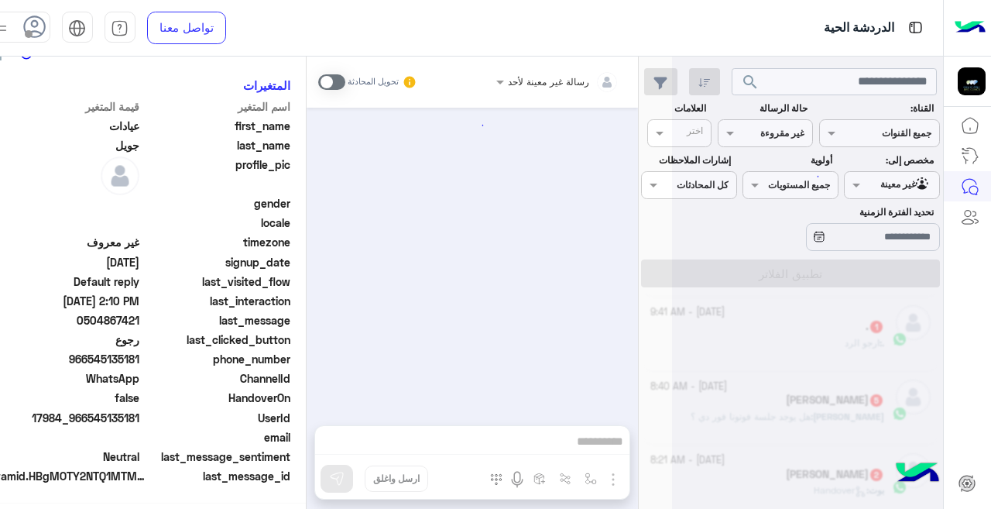
scroll to position [536, 0]
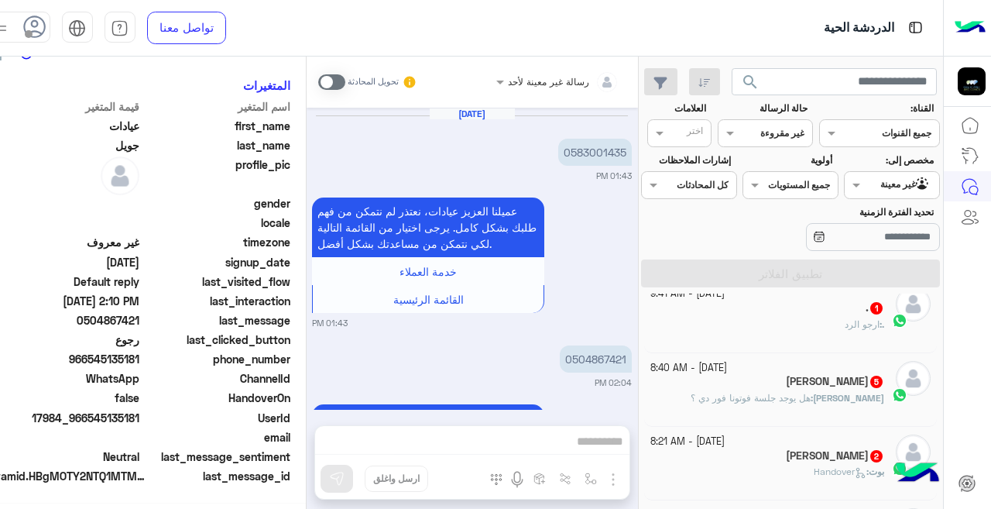
click at [442, 439] on div "رسالة غير معينة لأحد تحويل المحادثة [DATE] 0583001435 01:43 PM عميلنا العزيز عي…" at bounding box center [473, 286] width 332 height 459
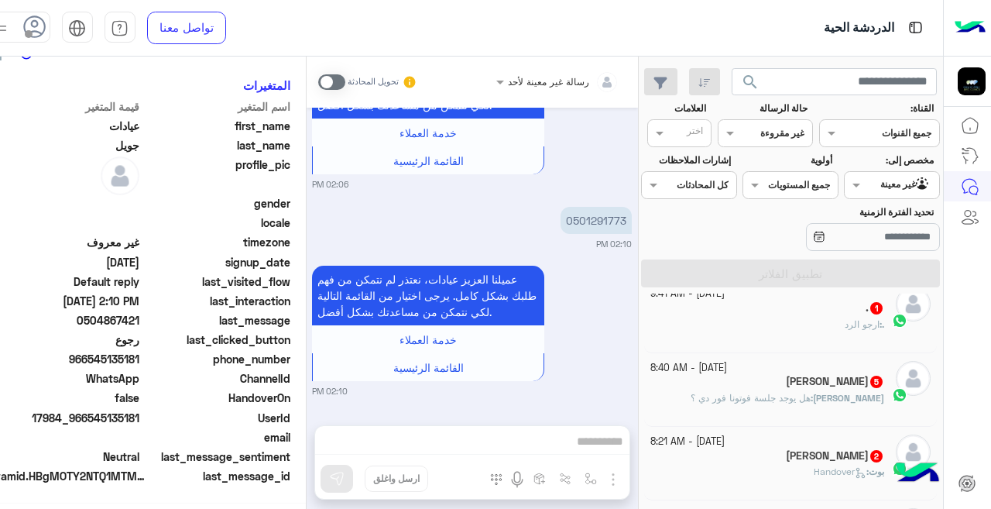
scroll to position [345, 0]
click at [318, 83] on span at bounding box center [331, 81] width 27 height 15
click at [318, 84] on span at bounding box center [331, 81] width 27 height 15
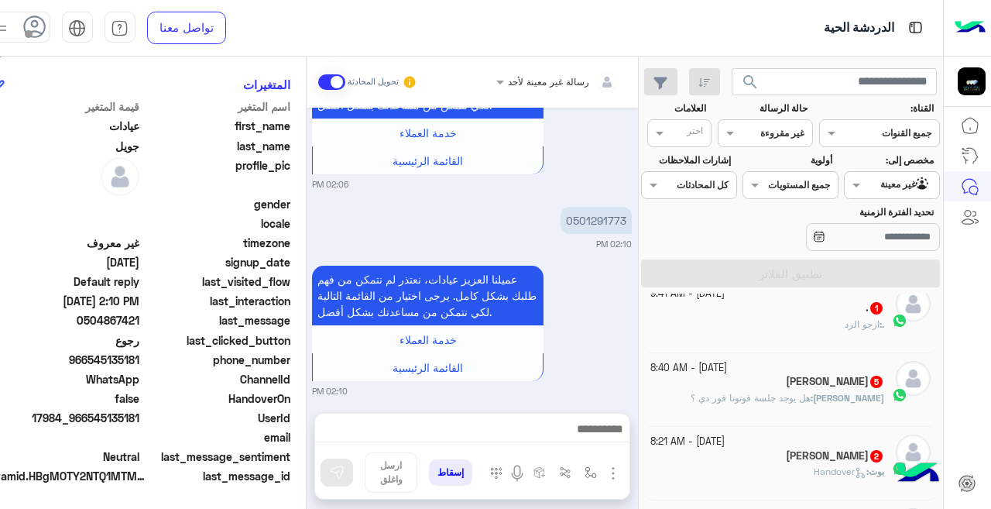
scroll to position [932, 0]
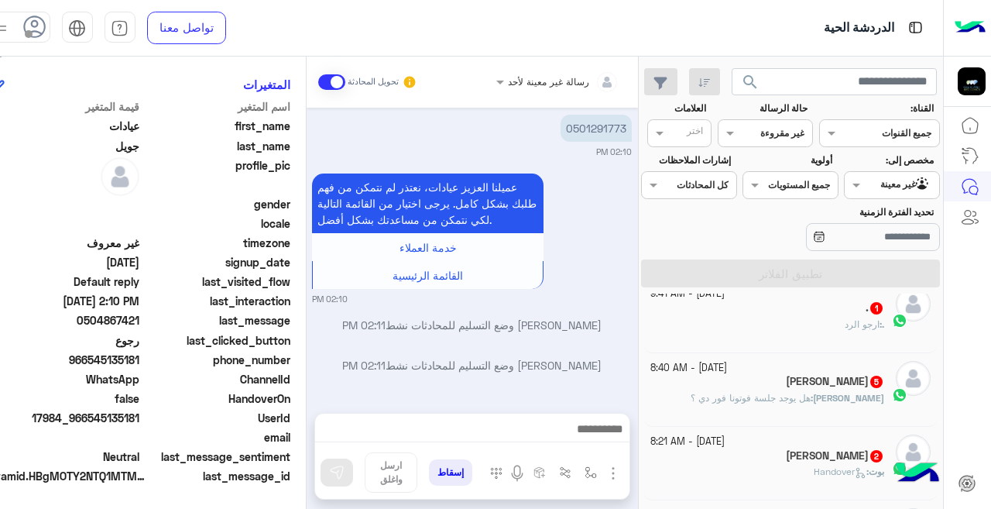
click at [328, 84] on div "تحويل المحادثة" at bounding box center [368, 82] width 100 height 28
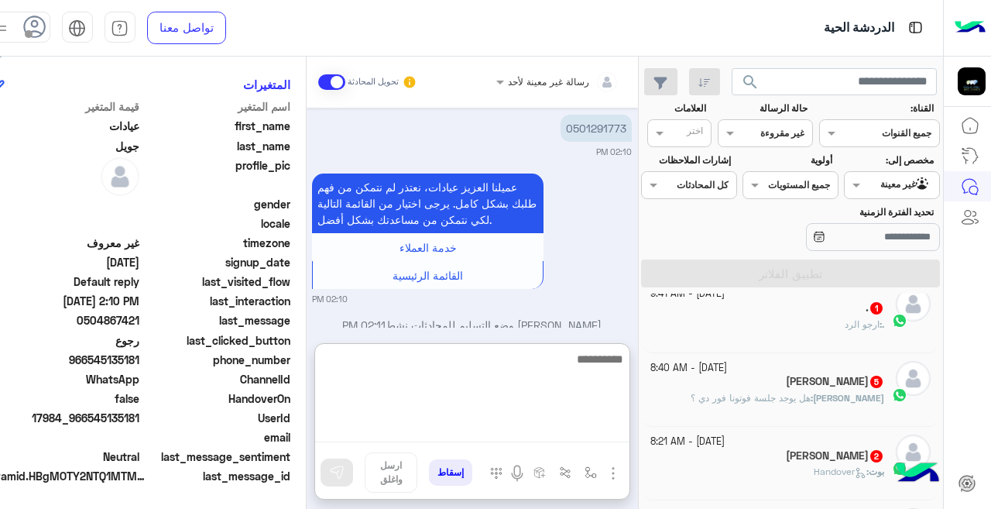
click at [490, 421] on textarea at bounding box center [472, 395] width 314 height 93
type textarea "**********"
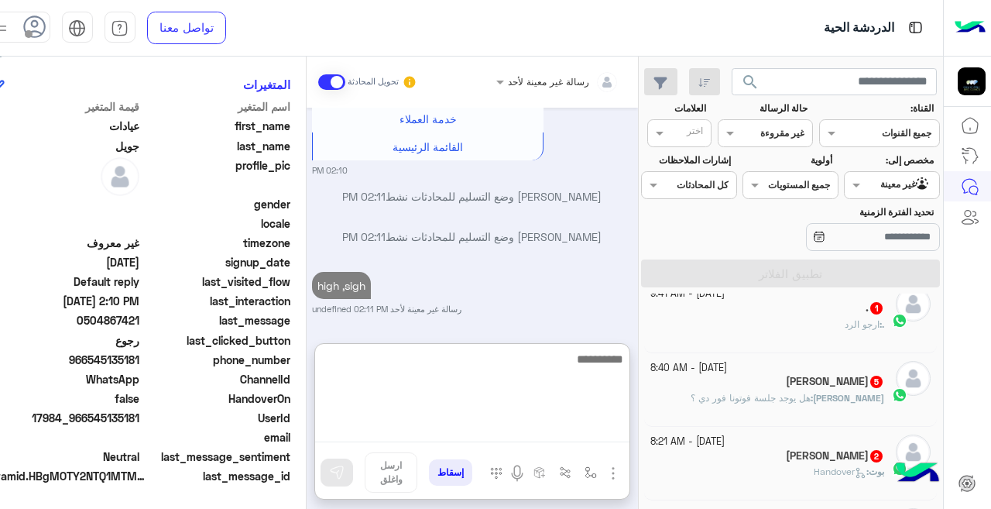
type textarea "*"
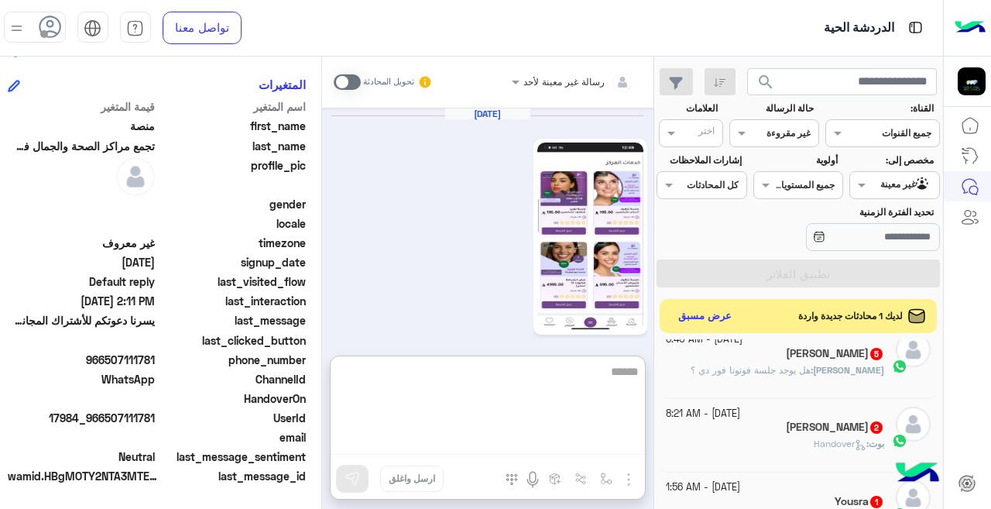
scroll to position [343, 0]
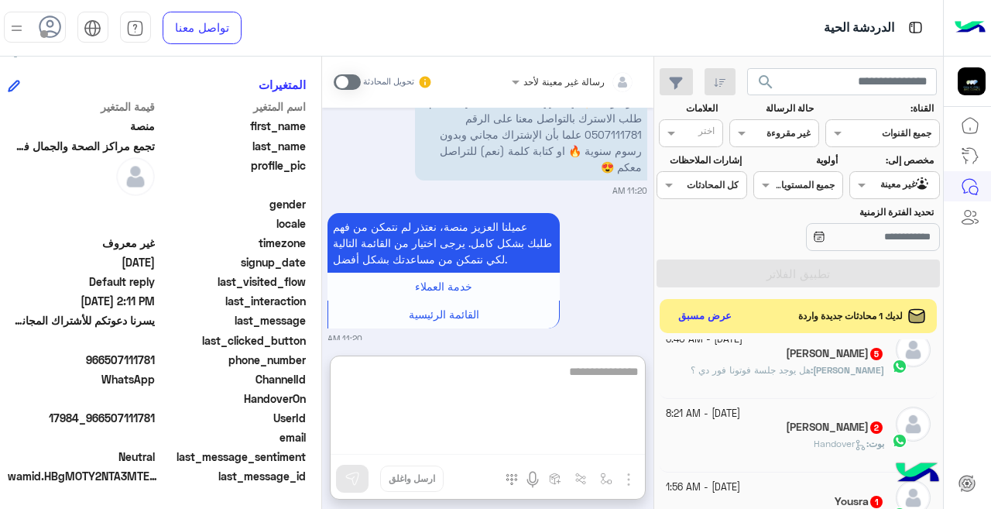
type textarea "**********"
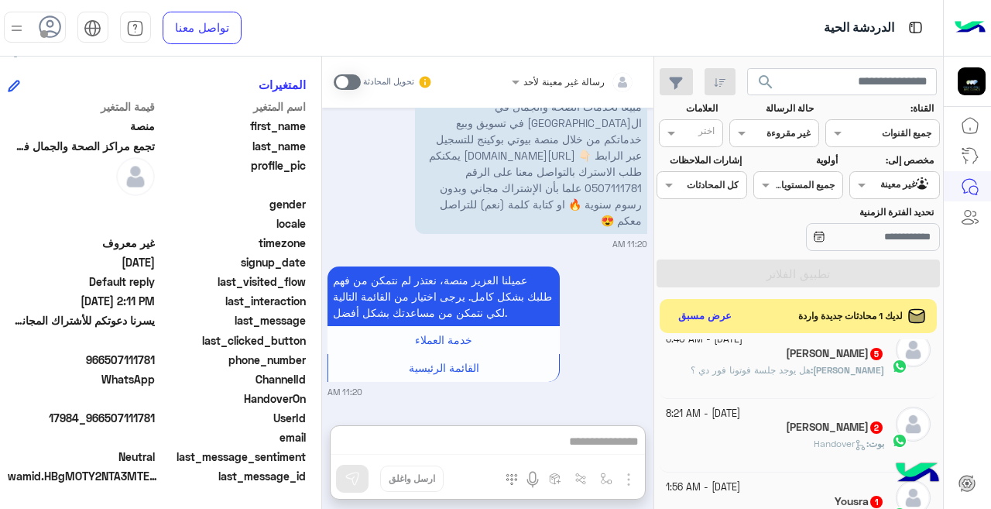
click at [336, 482] on div "**********" at bounding box center [488, 286] width 332 height 459
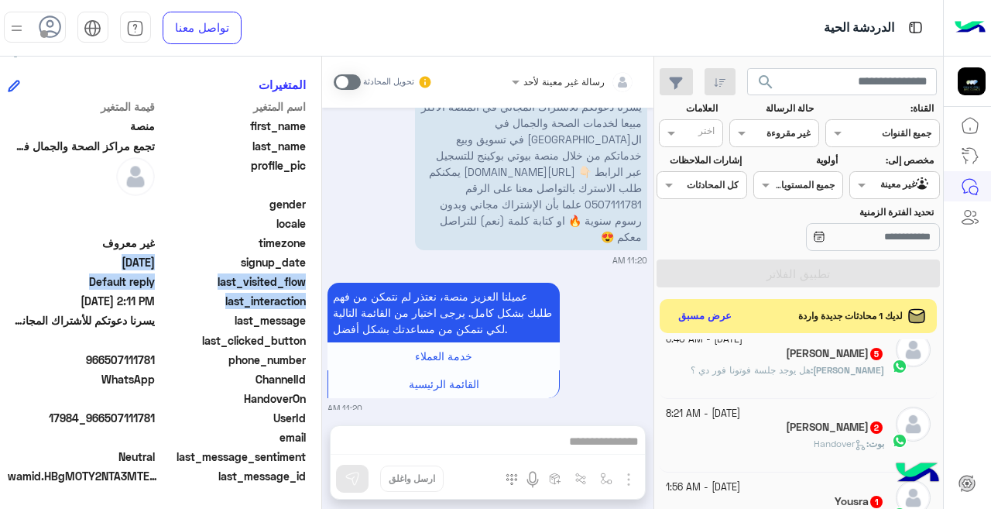
drag, startPoint x: 306, startPoint y: 301, endPoint x: 306, endPoint y: 262, distance: 38.7
click at [306, 262] on mat-drawer "منصة تجمع مراكز الصحة والجمال في مكان واحد يمكن الإرسال له غير معروف تاريخ الأش…" at bounding box center [157, 286] width 330 height 459
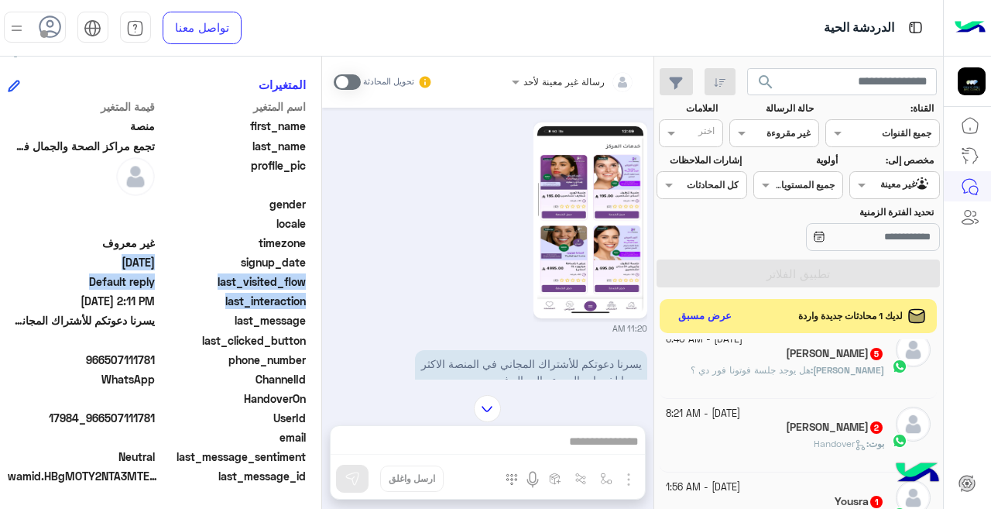
scroll to position [57, 0]
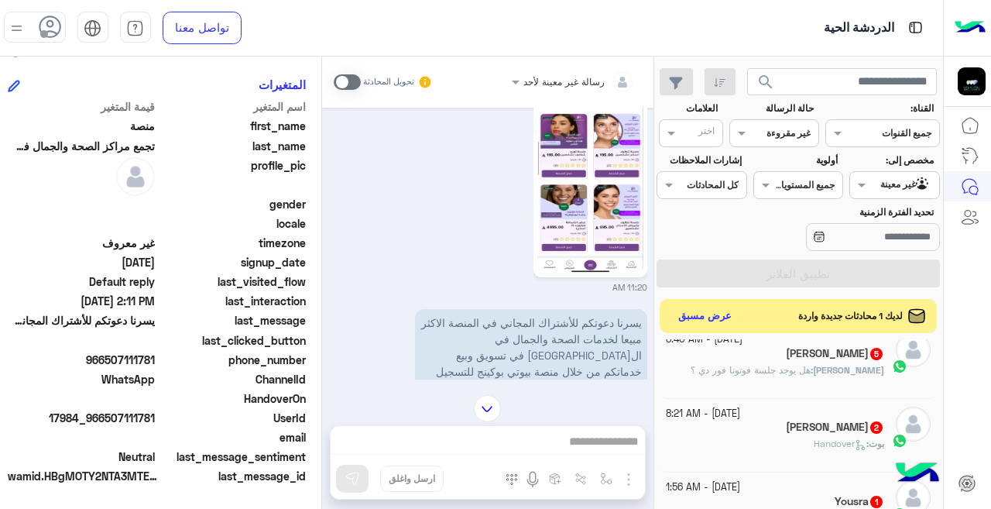
click at [812, 379] on div "[PERSON_NAME] : هل يوجد جلسة فوتونا فور دي ؟" at bounding box center [775, 376] width 218 height 27
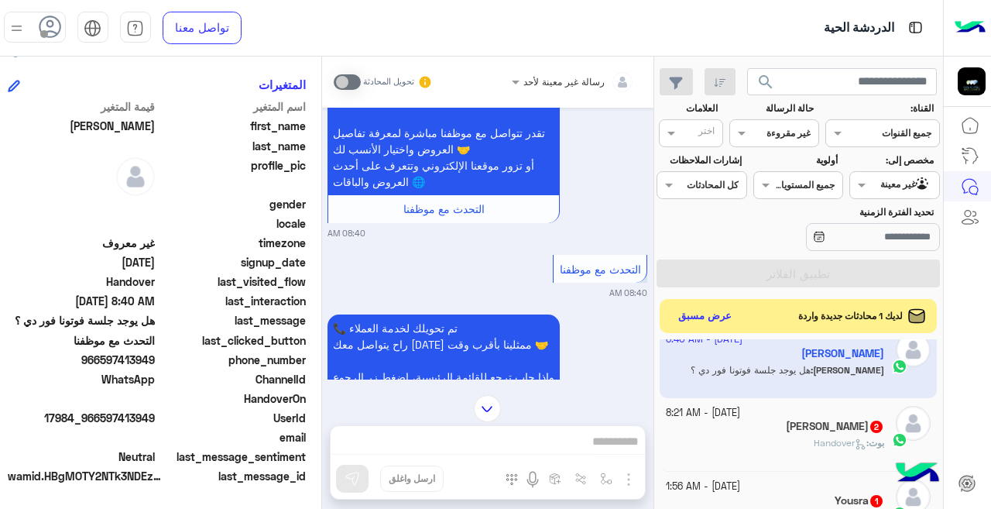
scroll to position [850, 0]
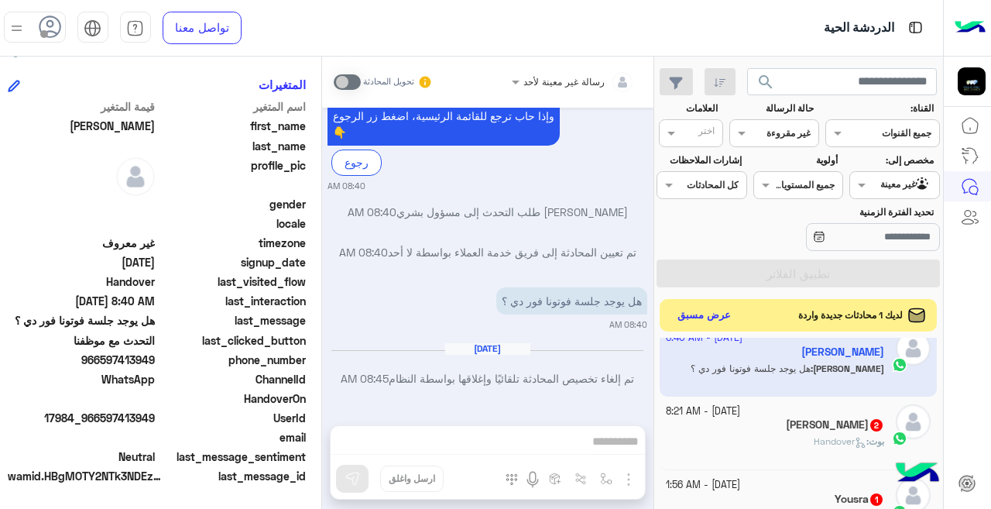
click at [678, 313] on button "عرض مسبق" at bounding box center [704, 315] width 65 height 21
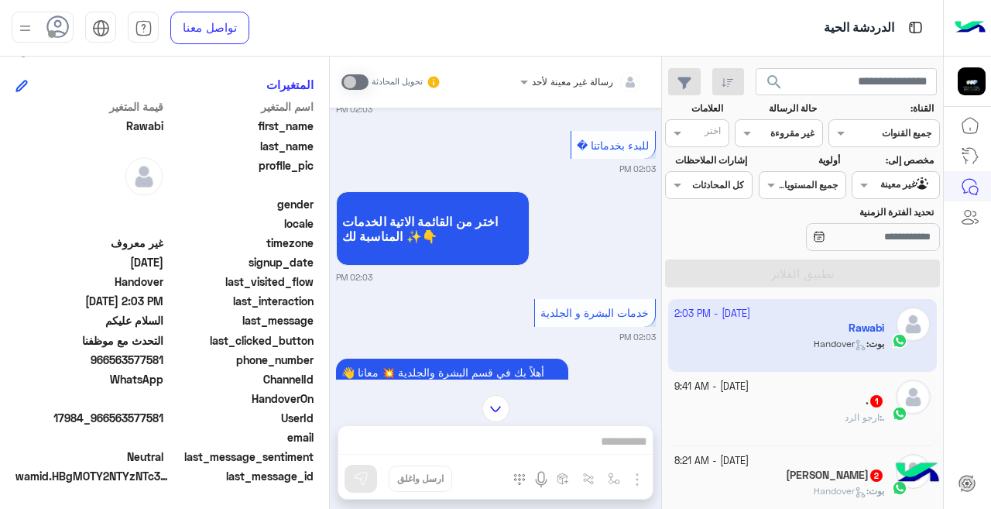
scroll to position [169, 0]
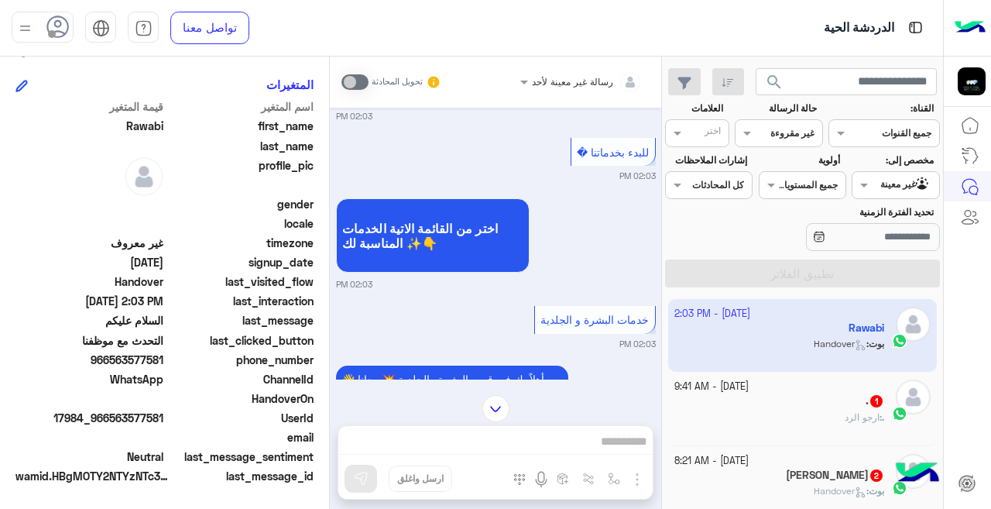
drag, startPoint x: 805, startPoint y: 396, endPoint x: 608, endPoint y: 361, distance: 199.8
click at [805, 397] on div ". 1" at bounding box center [780, 402] width 211 height 16
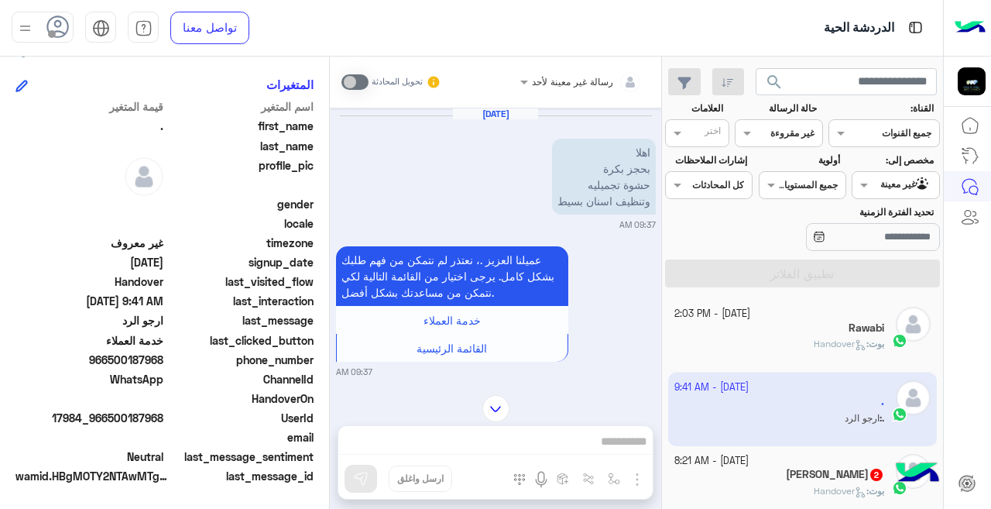
scroll to position [74, 0]
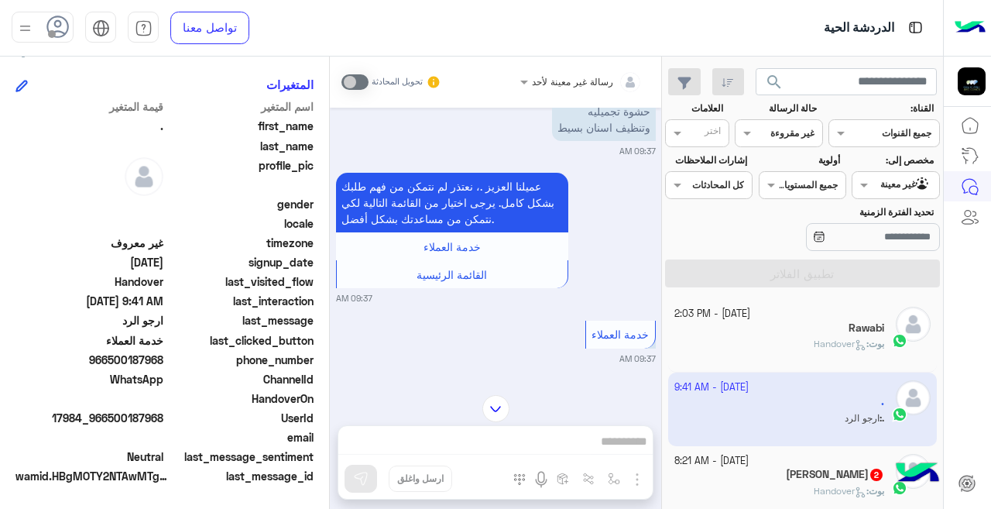
click at [784, 476] on div "[PERSON_NAME] 2" at bounding box center [780, 476] width 211 height 16
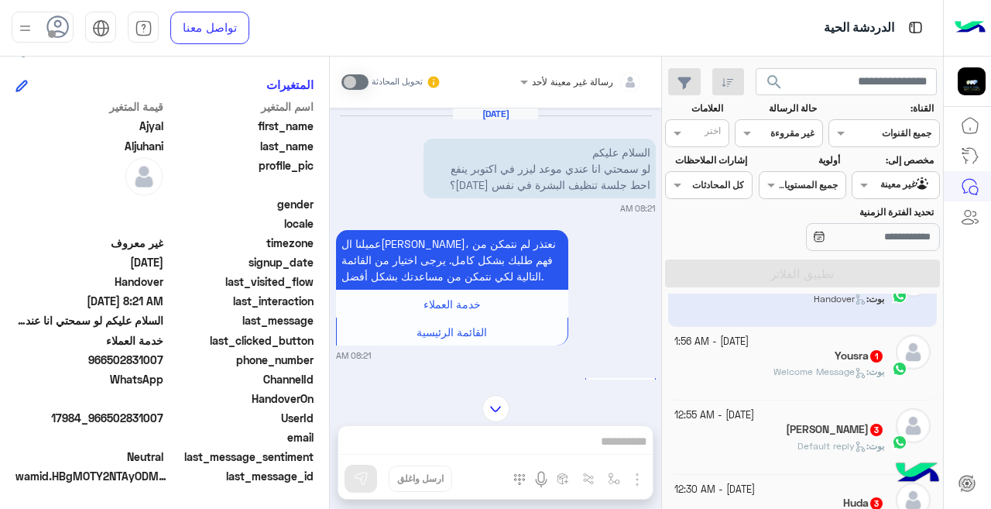
scroll to position [209, 0]
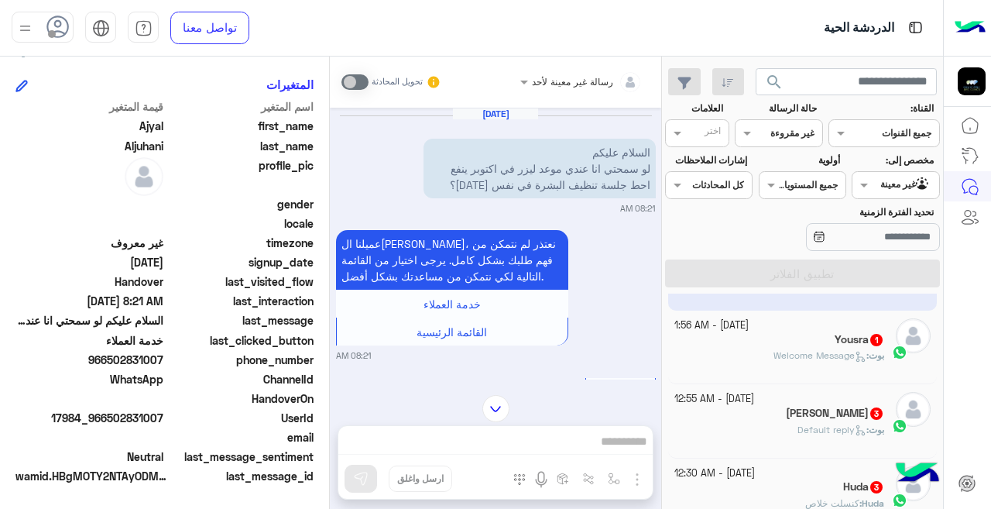
click at [738, 338] on div "Yousra 1" at bounding box center [780, 341] width 211 height 16
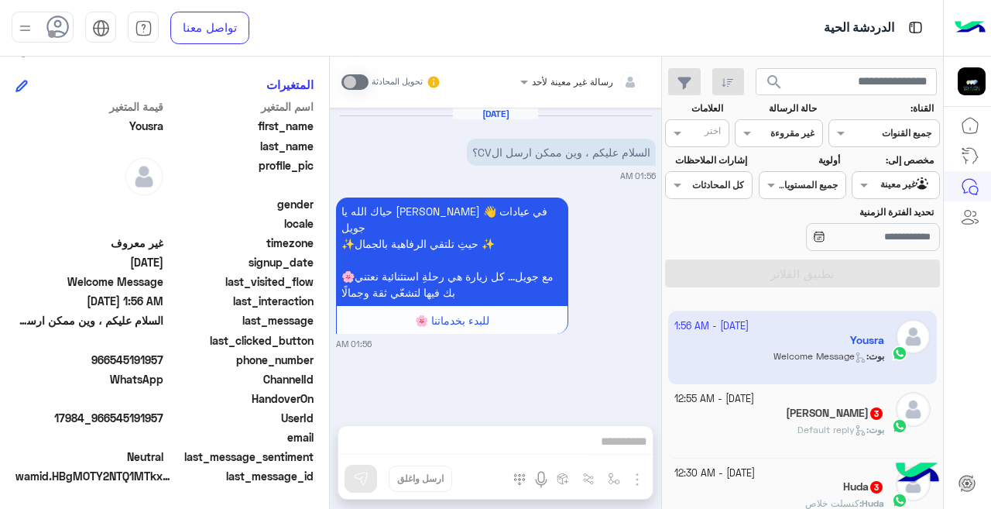
scroll to position [345, 0]
click at [723, 418] on div "Marjhan maya 3" at bounding box center [780, 415] width 211 height 16
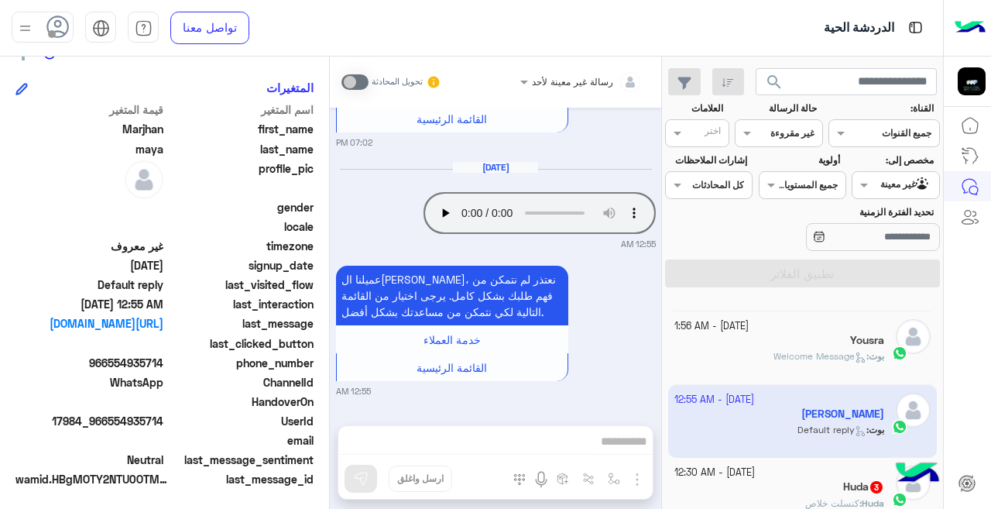
scroll to position [345, 0]
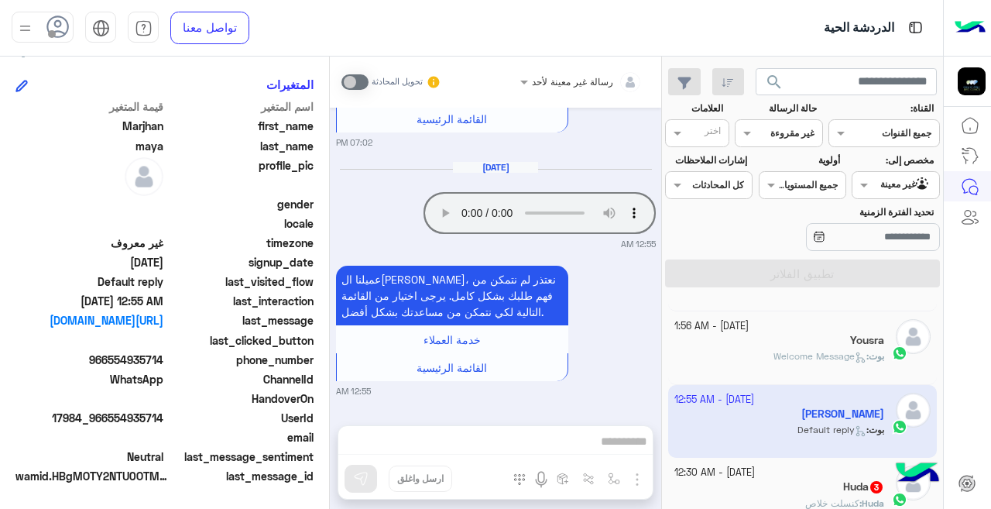
click at [561, 240] on small "12:55 AM" at bounding box center [496, 244] width 320 height 12
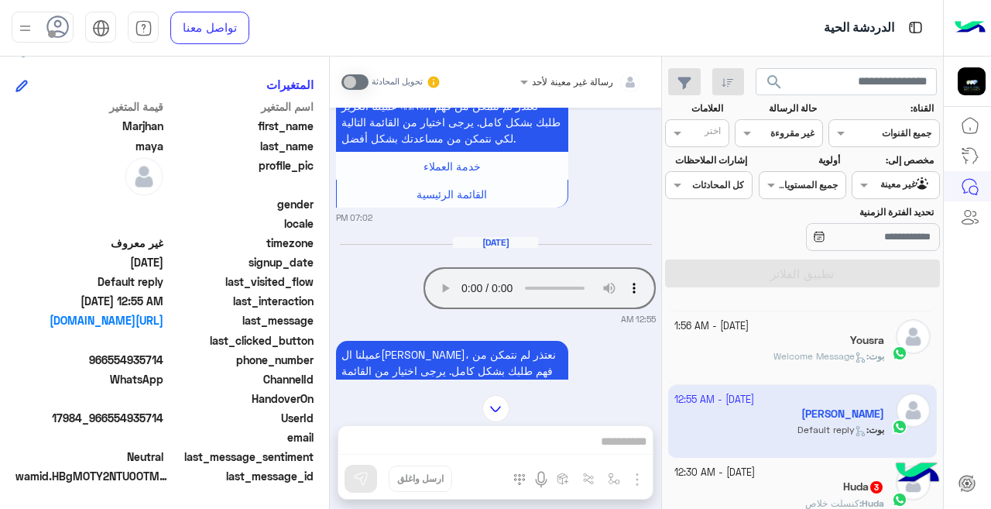
scroll to position [553, 0]
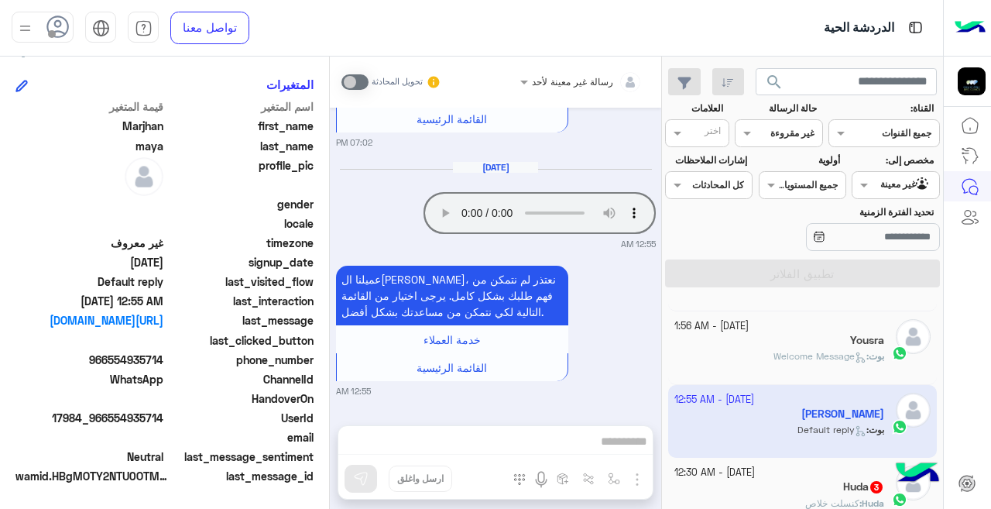
click at [804, 477] on div "[DATE] - 12:30 AM" at bounding box center [780, 473] width 211 height 15
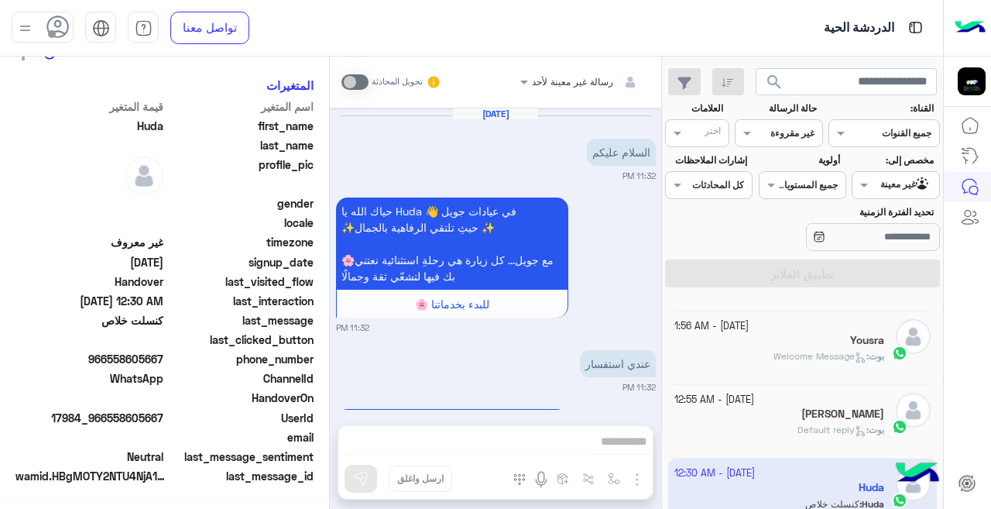
scroll to position [345, 0]
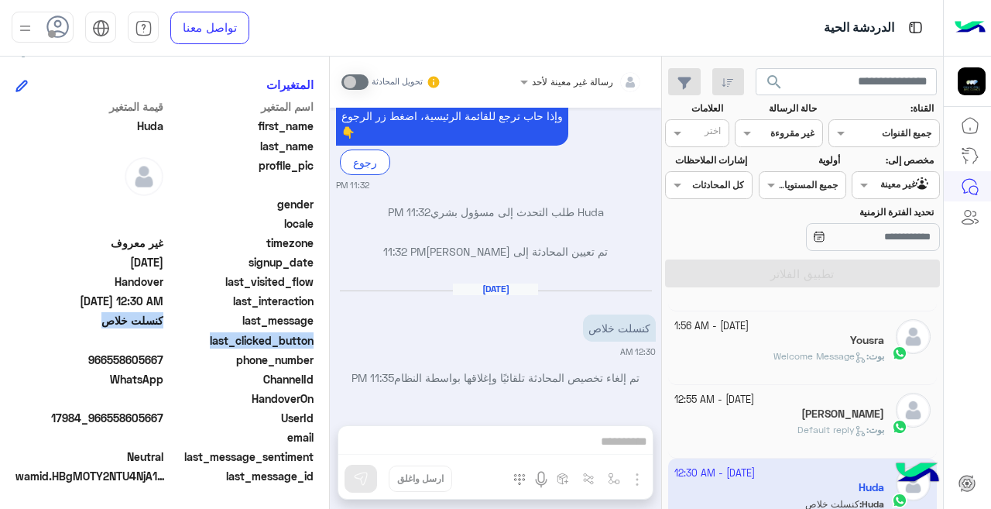
drag, startPoint x: 329, startPoint y: 350, endPoint x: 328, endPoint y: 331, distance: 19.4
click at [328, 331] on mat-drawer "Huda يمكن الإرسال له غير معروف تاريخ الأشتراك : [DATE] أولوية لم يتم التحديد ال…" at bounding box center [165, 286] width 330 height 459
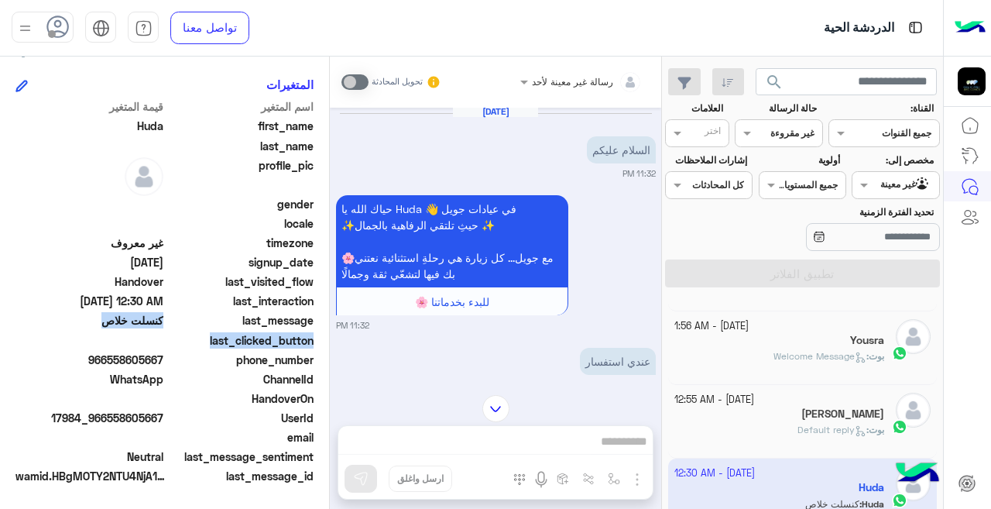
scroll to position [0, 0]
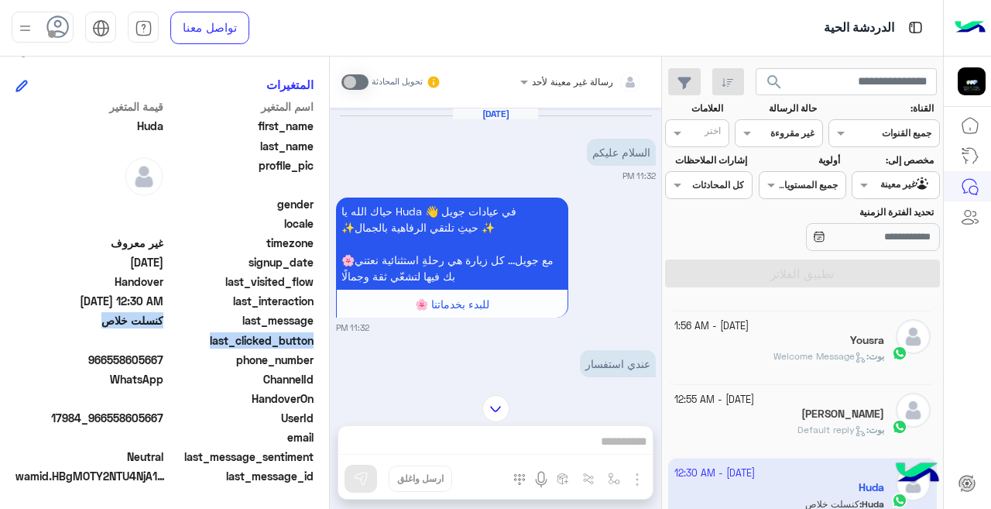
drag, startPoint x: 668, startPoint y: 332, endPoint x: 663, endPoint y: 339, distance: 8.4
click at [663, 339] on div "[DATE] - 2:03 PM Rawabi بوت : Handover [DATE] - 9:41 AM . . : ارجو الرد [DATE] …" at bounding box center [802, 405] width 281 height 222
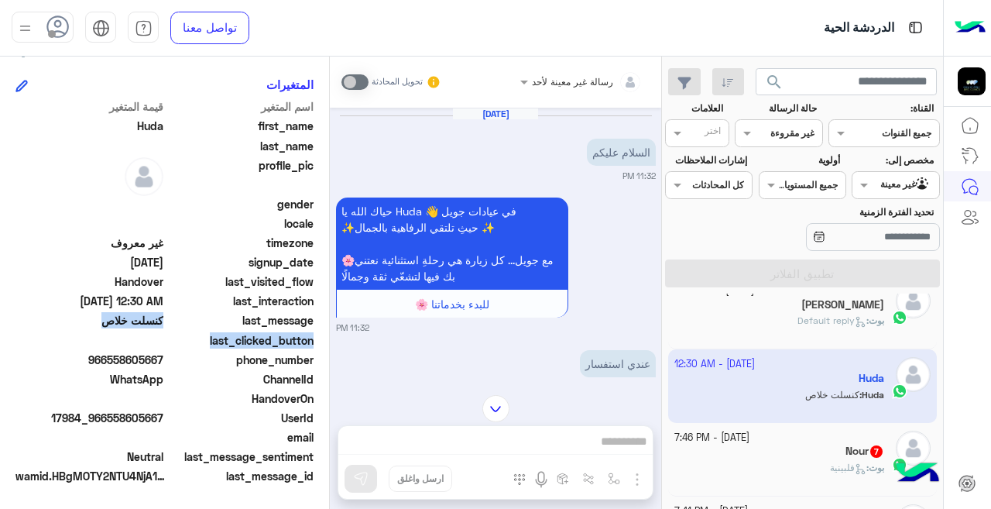
scroll to position [407, 0]
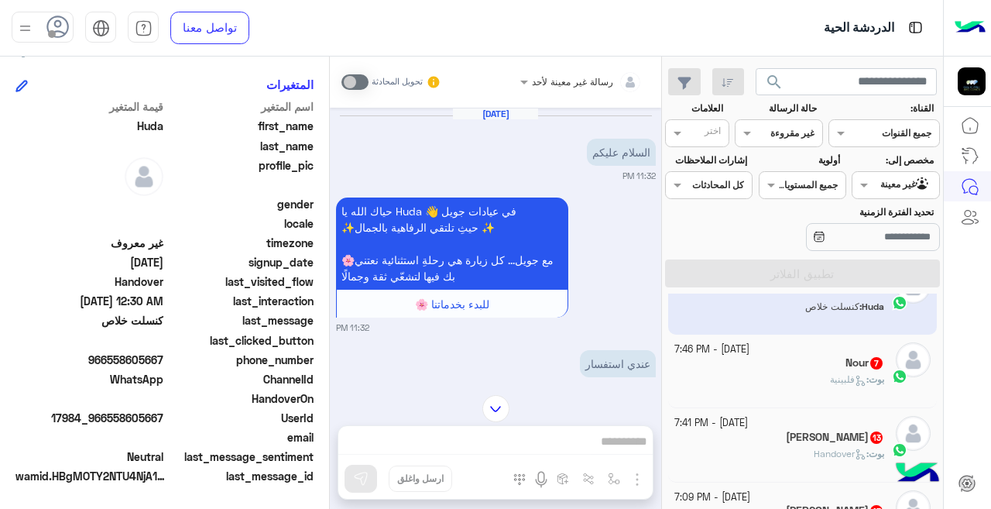
click at [741, 369] on div "Nour 7" at bounding box center [780, 364] width 211 height 16
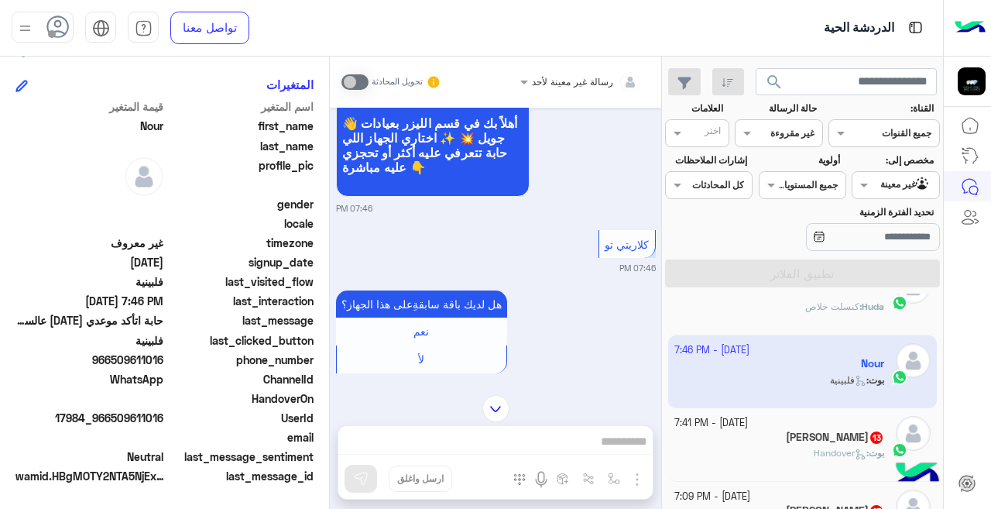
scroll to position [339, 0]
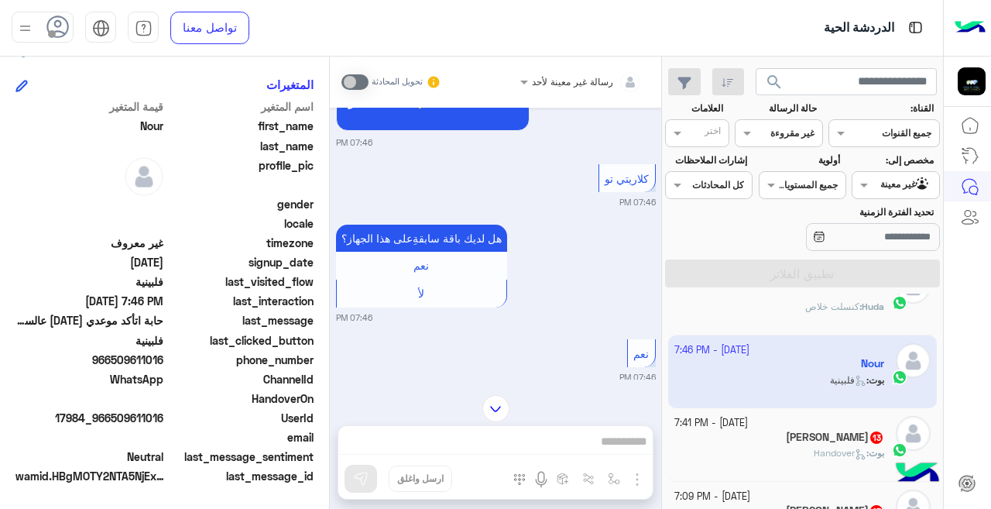
click at [814, 448] on span "بوت : Handover" at bounding box center [849, 453] width 70 height 12
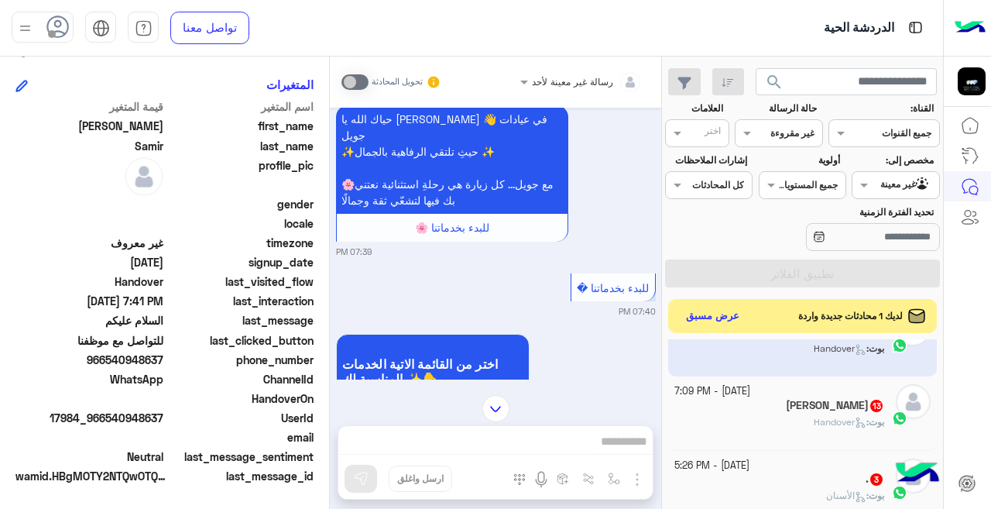
scroll to position [604, 0]
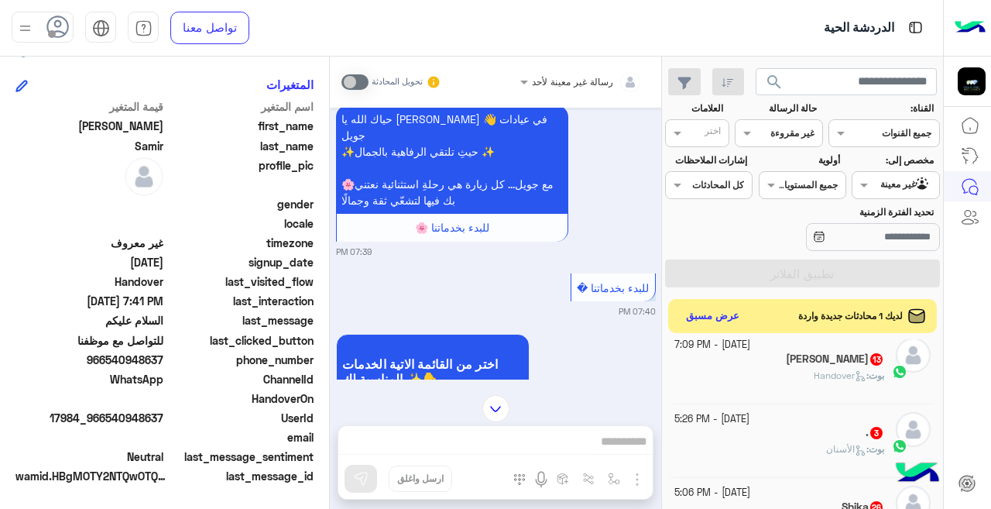
click at [689, 370] on div "بوت : Handover" at bounding box center [780, 382] width 211 height 27
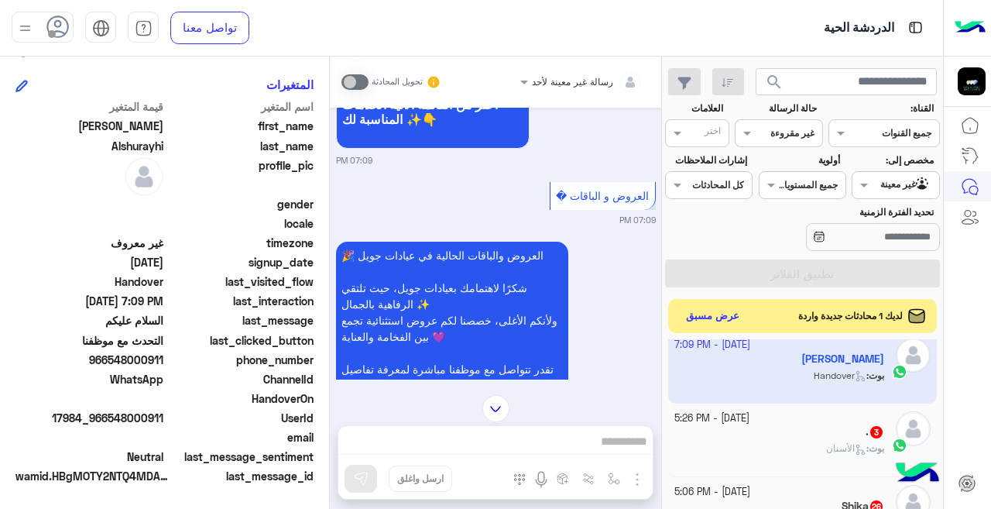
scroll to position [253, 0]
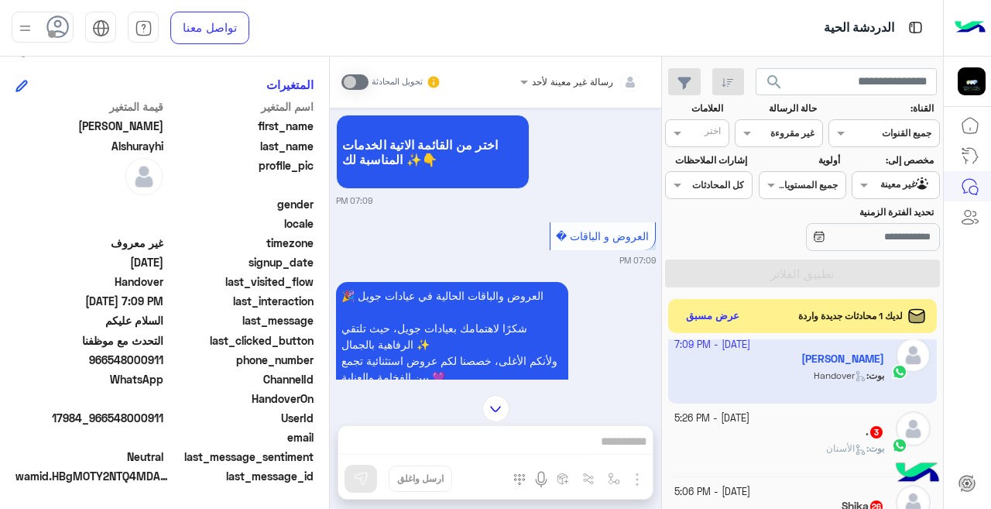
click at [702, 446] on div "بوت : الأسنان" at bounding box center [780, 454] width 211 height 27
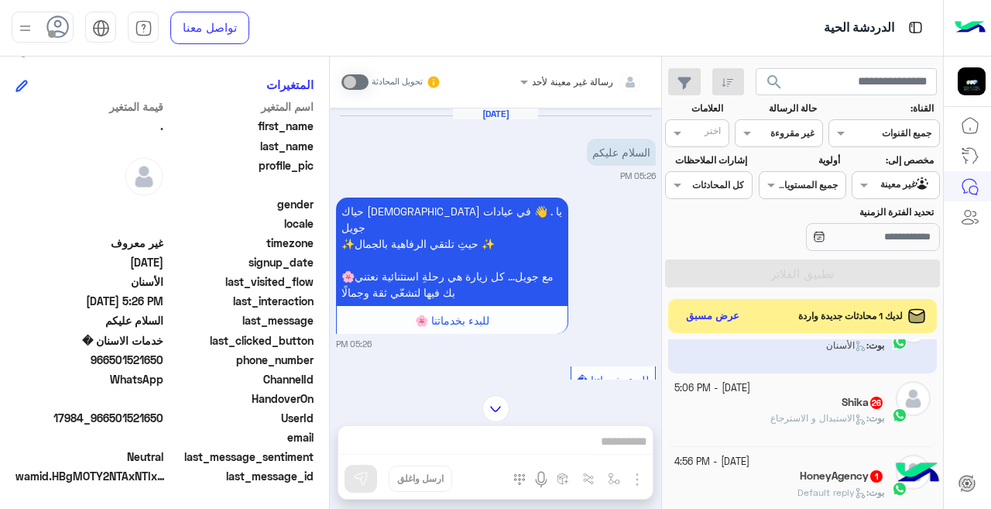
scroll to position [715, 0]
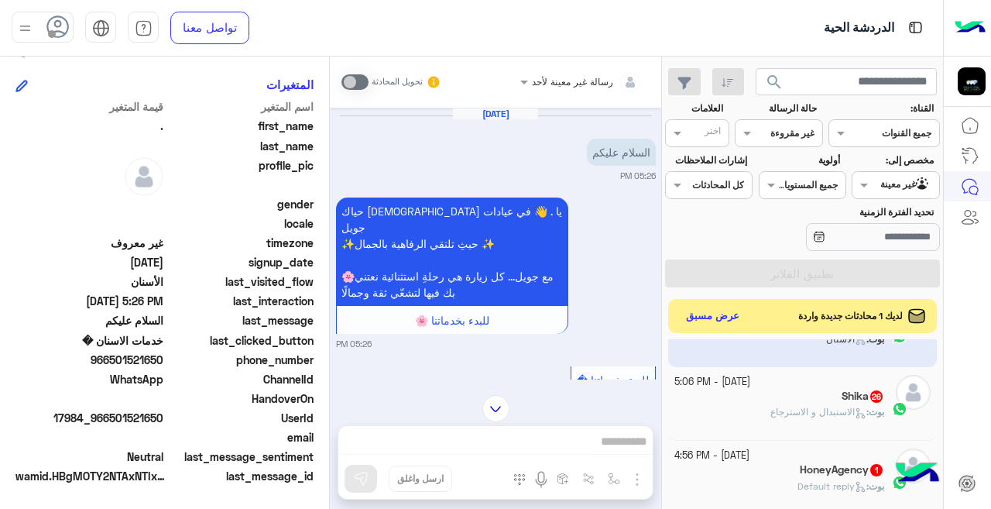
click at [736, 404] on div "Shika 26" at bounding box center [780, 398] width 211 height 16
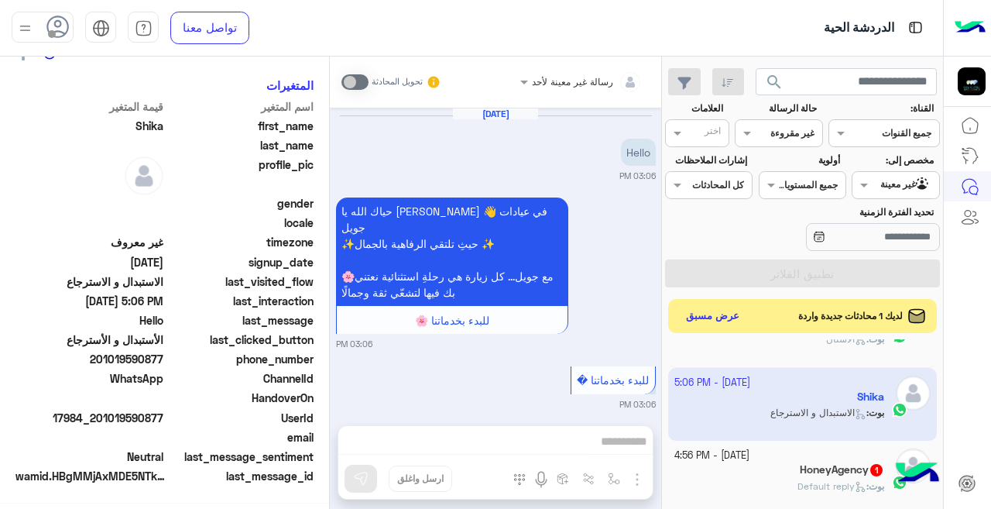
scroll to position [812, 0]
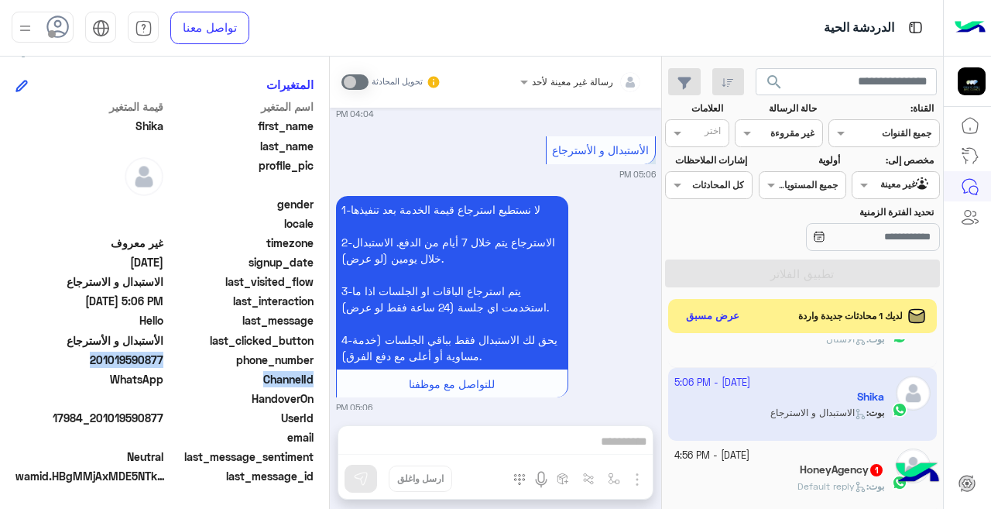
drag, startPoint x: 329, startPoint y: 376, endPoint x: 328, endPoint y: 354, distance: 22.5
click at [328, 354] on mat-drawer "Shika يمكن الإرسال له غير معروف تاريخ الأشتراك : [DATE] أولوية لم يتم التحديد ا…" at bounding box center [165, 286] width 330 height 459
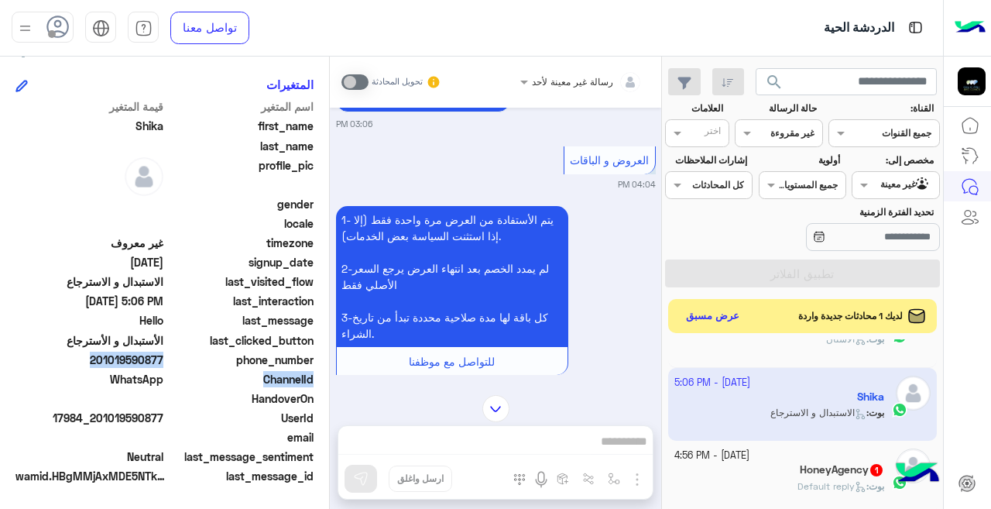
scroll to position [1940, 0]
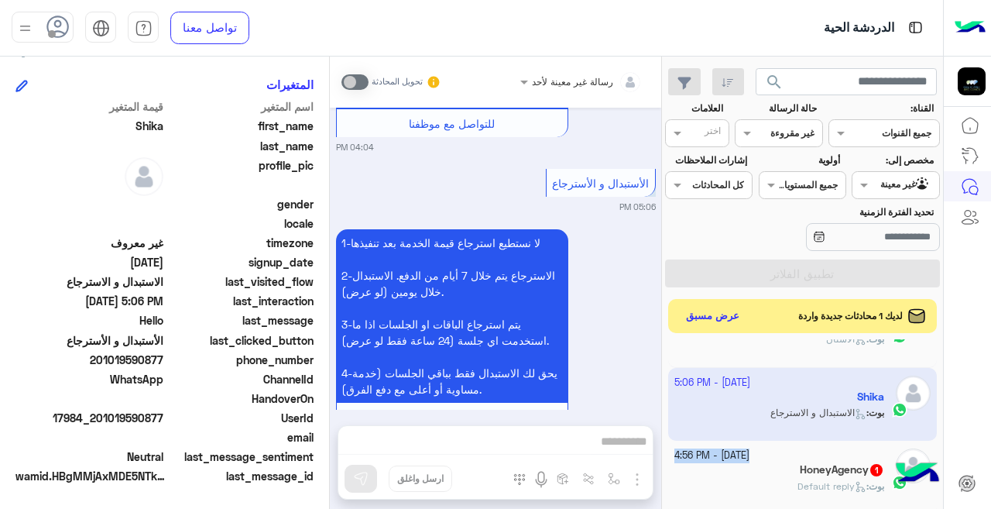
click at [795, 462] on div "[DATE] - 4:56 PM HoneyAgency 1 بوت : Default reply" at bounding box center [780, 476] width 211 height 57
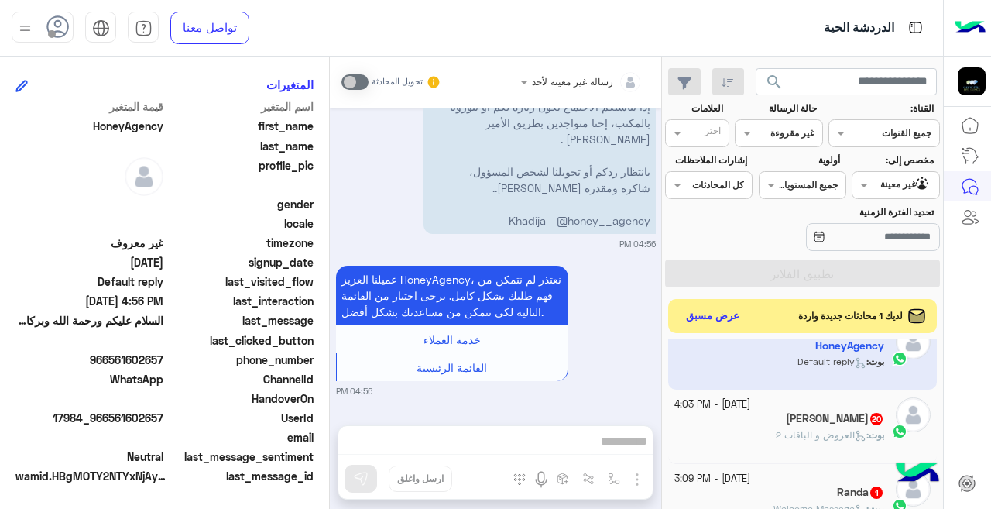
scroll to position [819, 0]
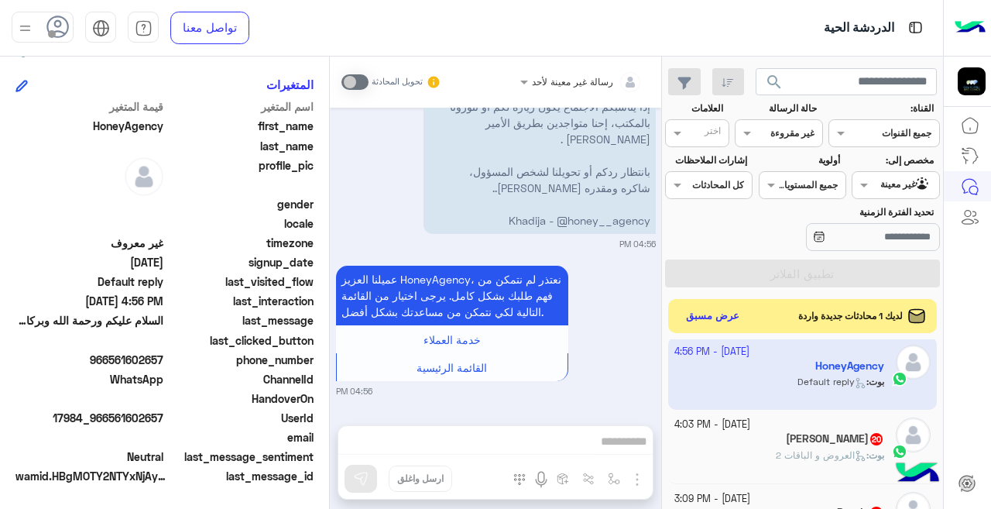
click at [758, 450] on div "بوت : العروض و الباقات 2" at bounding box center [780, 461] width 211 height 27
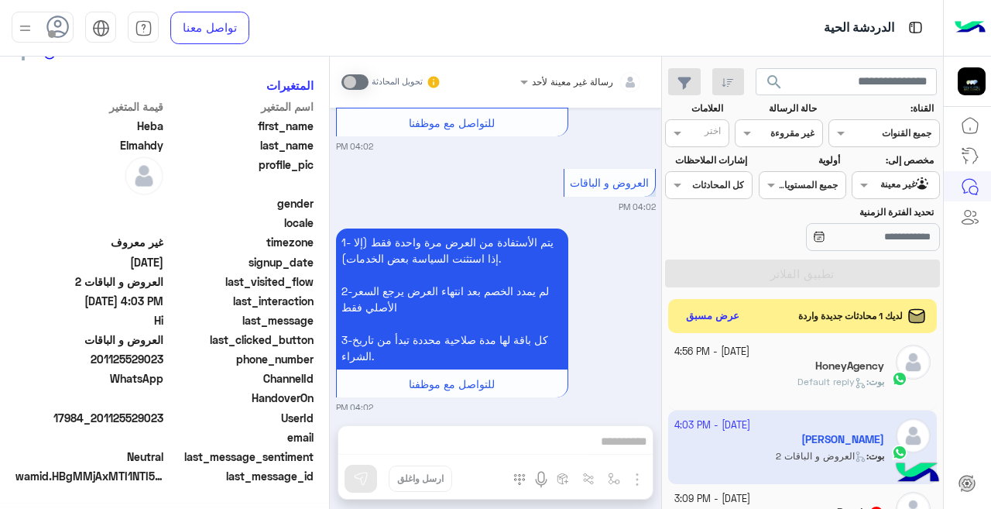
scroll to position [345, 0]
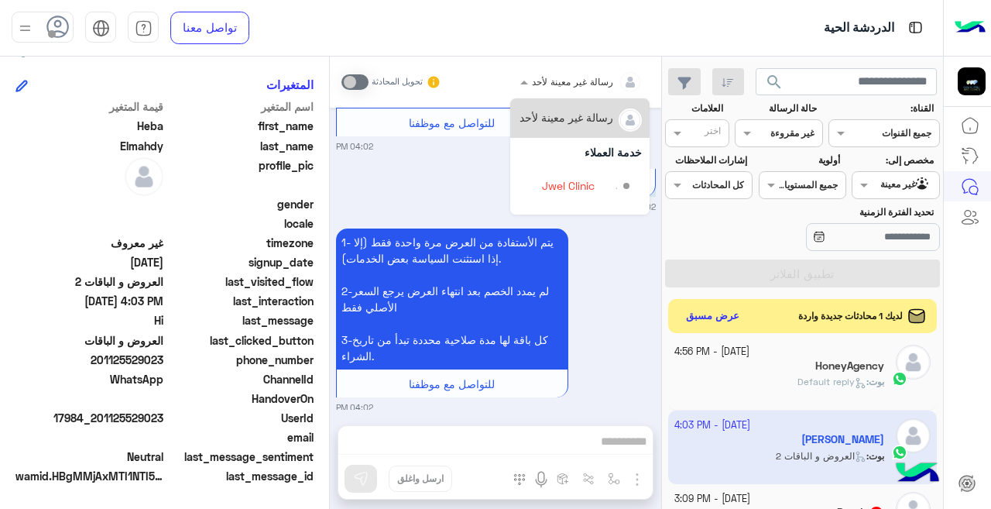
click at [548, 77] on div at bounding box center [582, 79] width 138 height 15
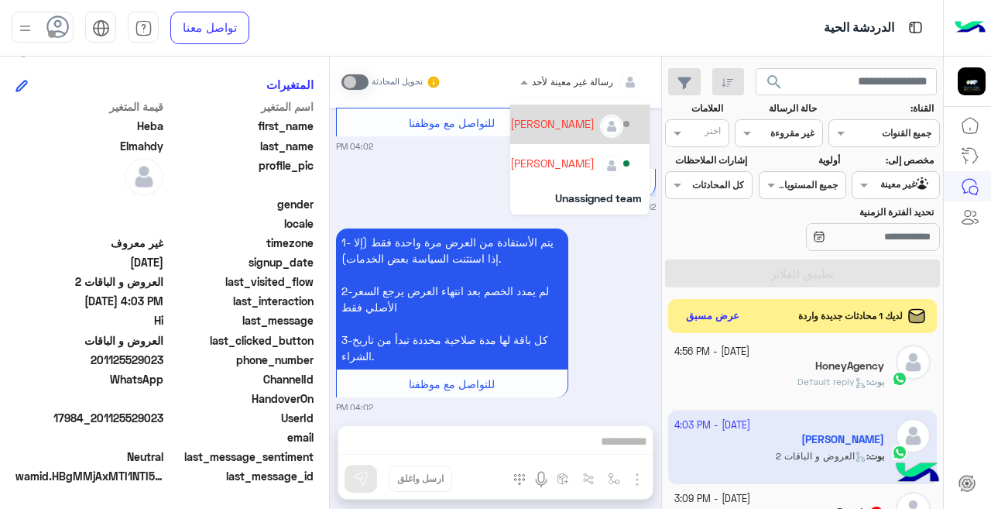
click at [524, 119] on div "[PERSON_NAME]" at bounding box center [552, 123] width 84 height 16
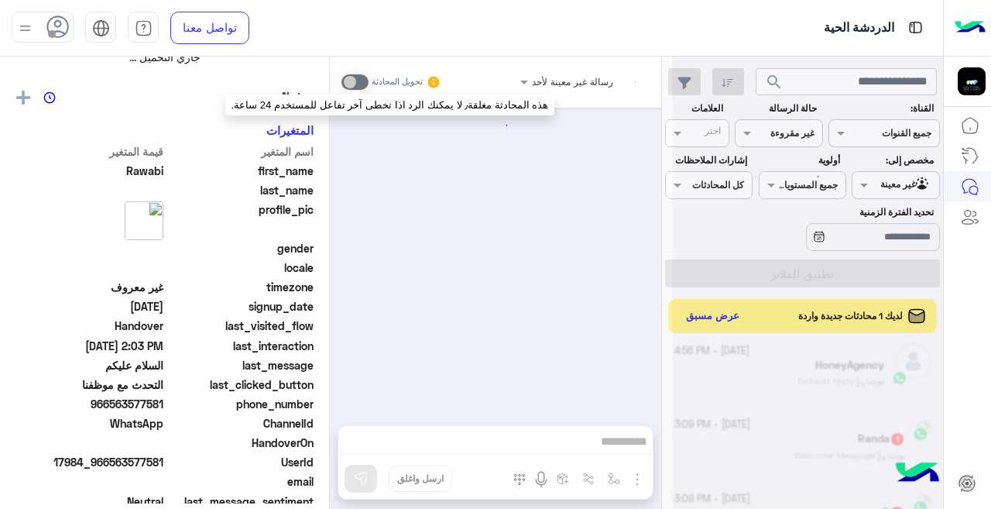
click at [359, 85] on span at bounding box center [355, 81] width 27 height 15
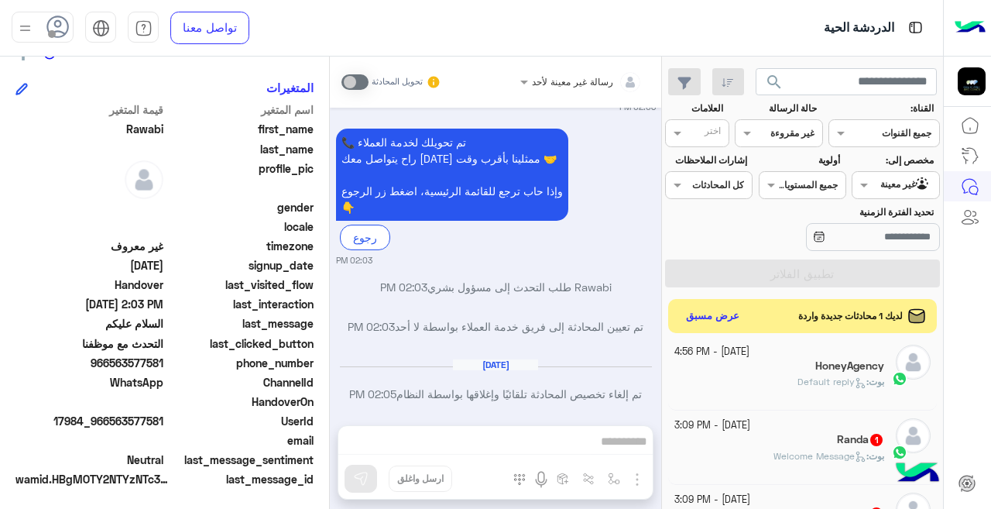
scroll to position [345, 0]
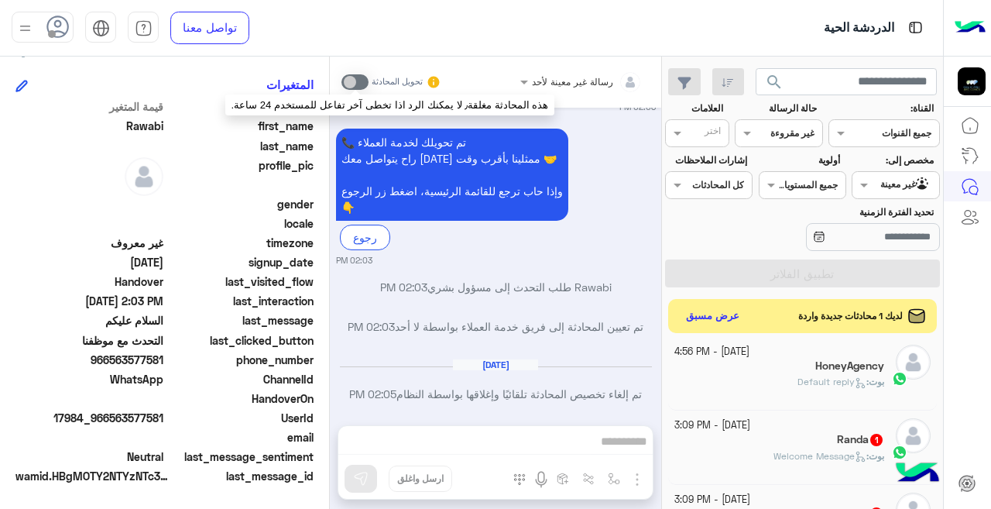
click at [362, 82] on span at bounding box center [355, 81] width 27 height 15
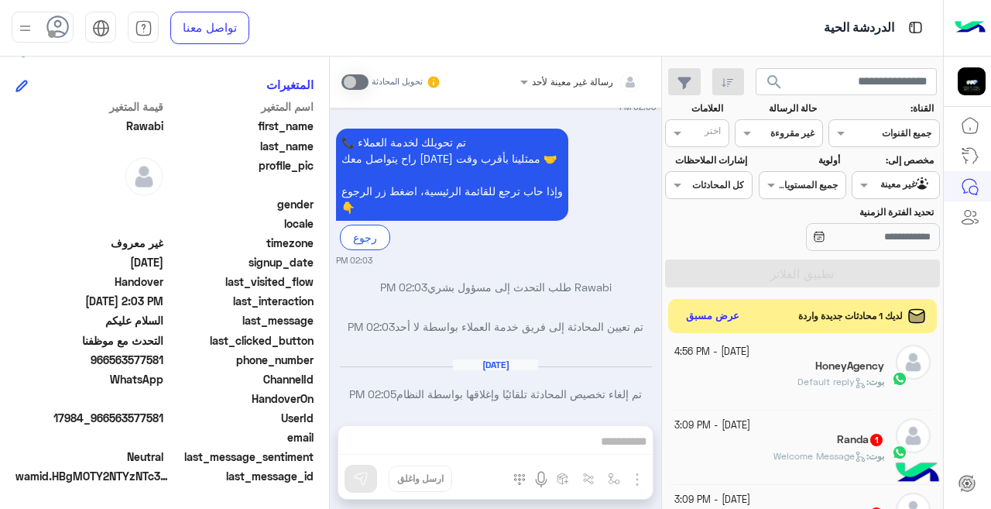
click at [540, 84] on div at bounding box center [582, 79] width 138 height 15
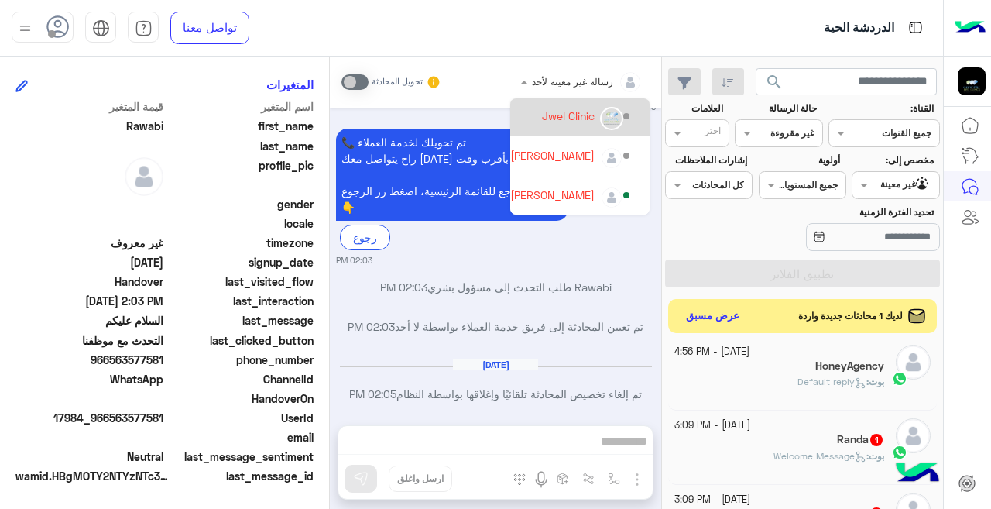
scroll to position [101, 0]
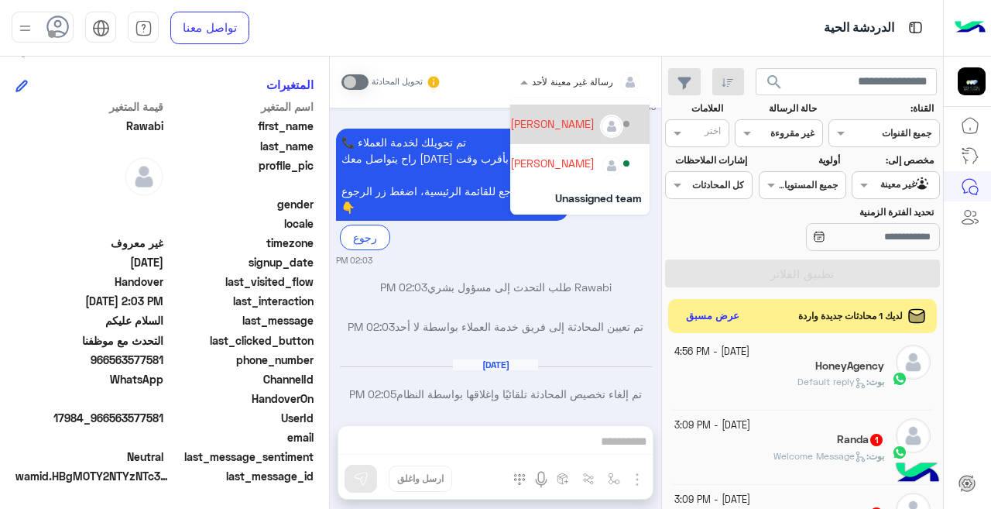
click at [523, 127] on div "[PERSON_NAME]" at bounding box center [552, 123] width 84 height 16
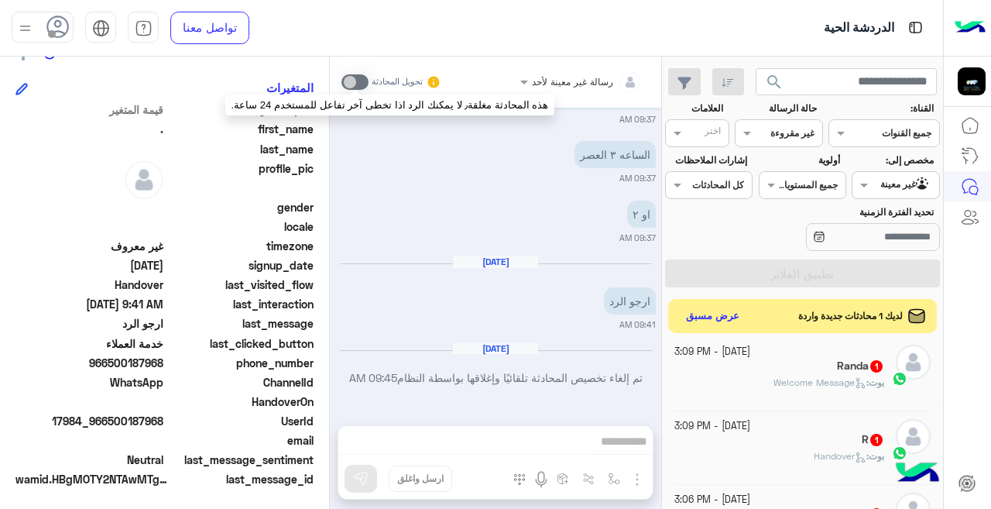
scroll to position [345, 0]
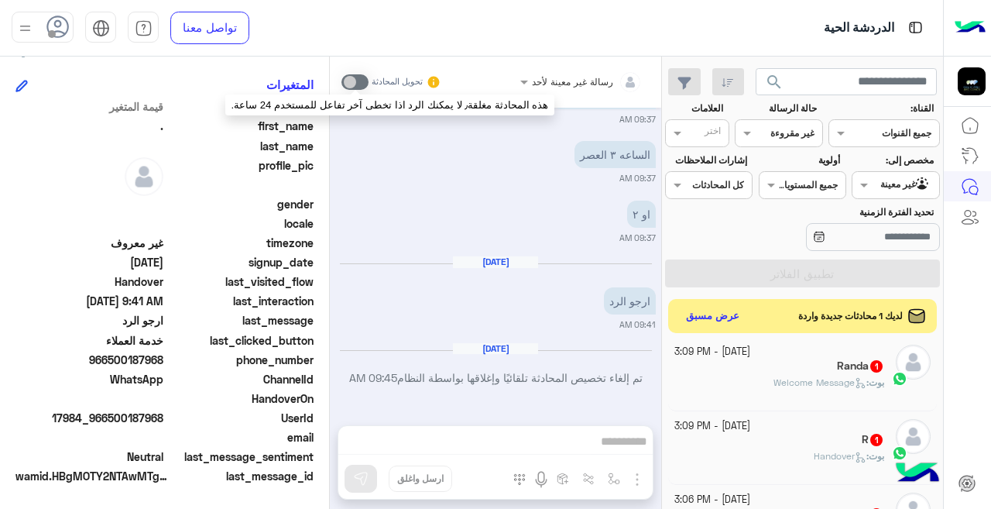
click at [359, 82] on span at bounding box center [355, 81] width 27 height 15
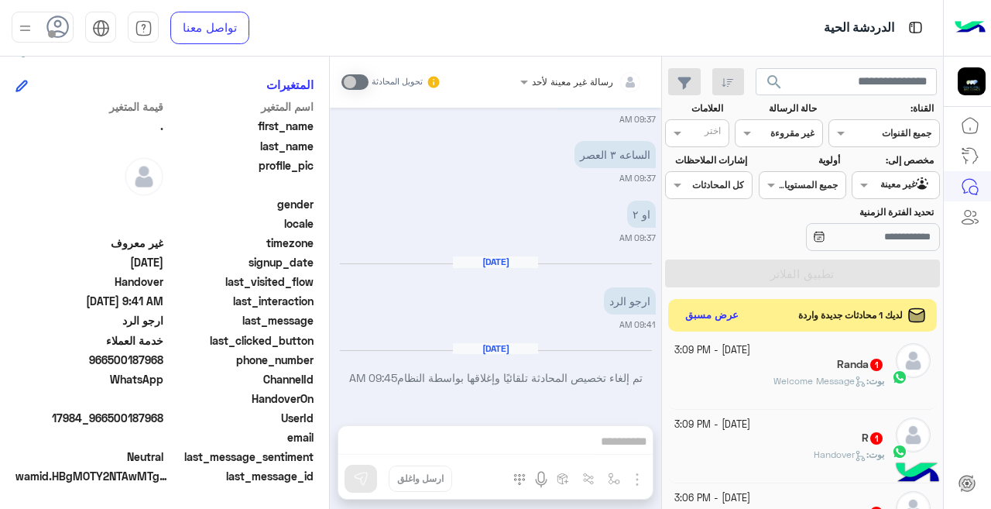
click at [716, 316] on button "عرض مسبق" at bounding box center [712, 315] width 65 height 21
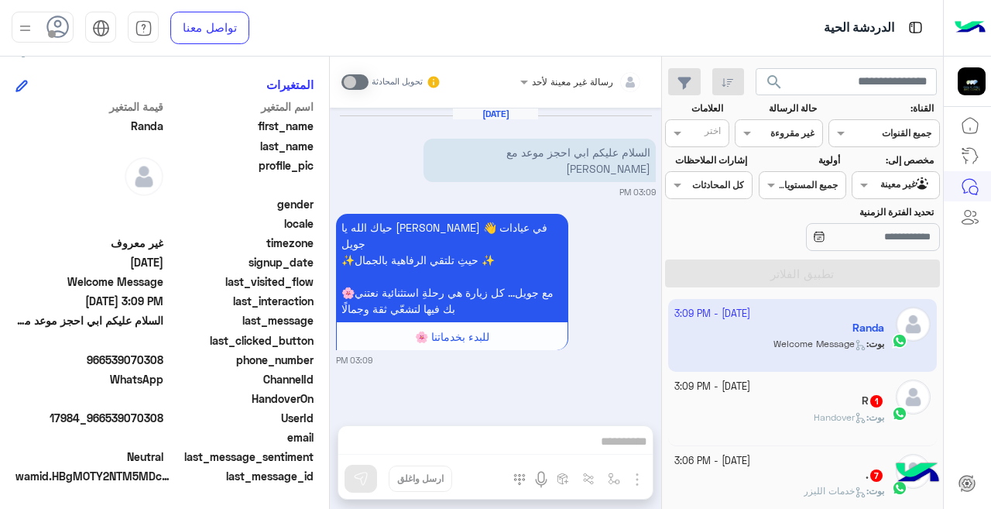
click at [787, 424] on div "بوت : Handover" at bounding box center [780, 424] width 211 height 27
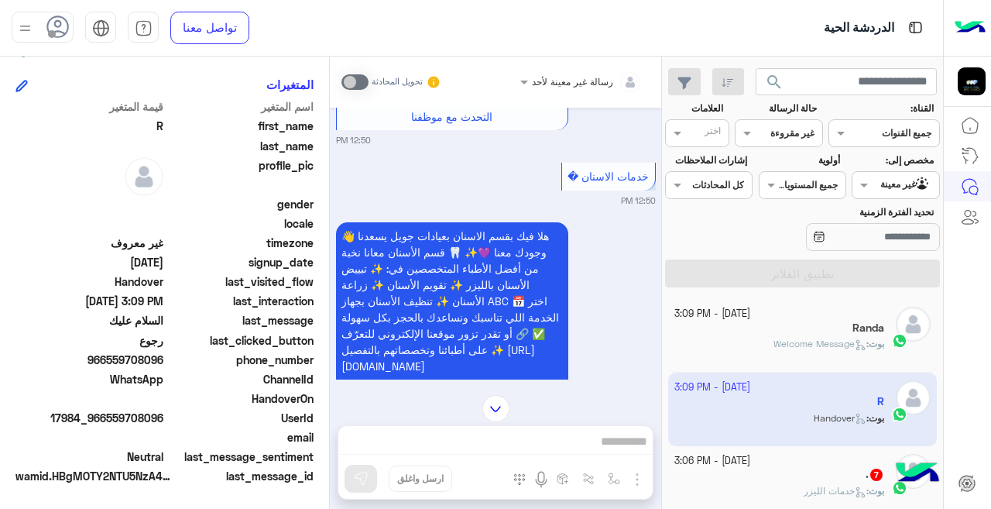
scroll to position [2003, 0]
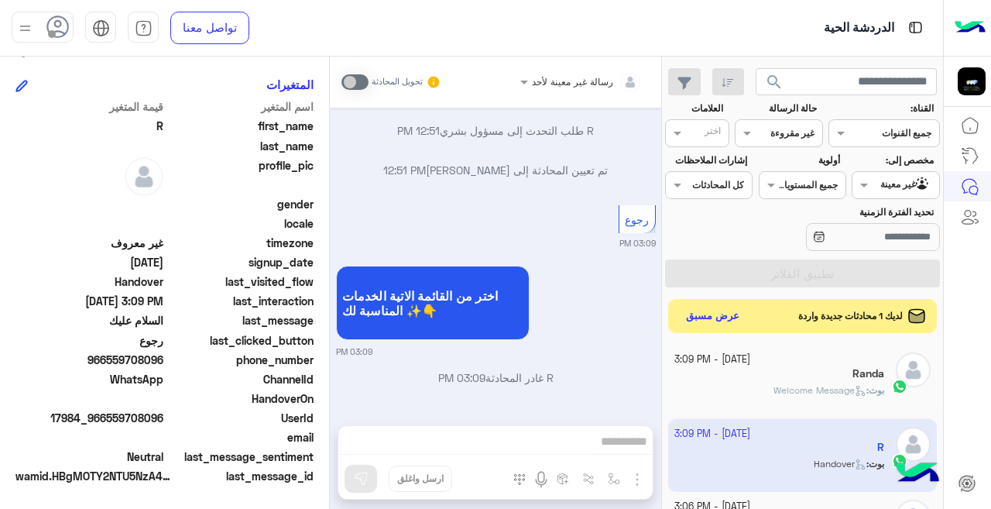
click at [500, 337] on p "اختر من القائمة الاتية الخدمات المناسبة لك ✨👇" at bounding box center [433, 303] width 194 height 74
click at [499, 335] on p "اختر من القائمة الاتية الخدمات المناسبة لك ✨👇" at bounding box center [433, 303] width 194 height 74
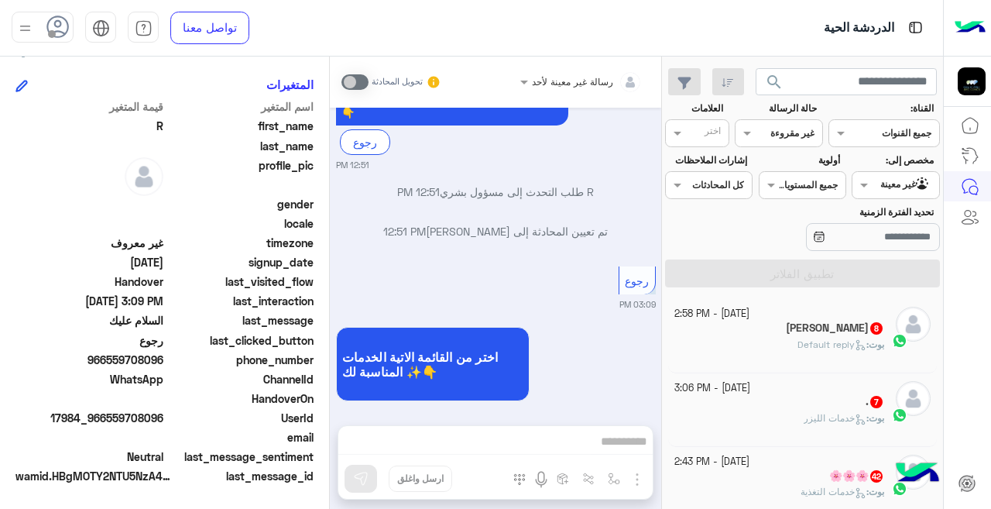
scroll to position [2002, 0]
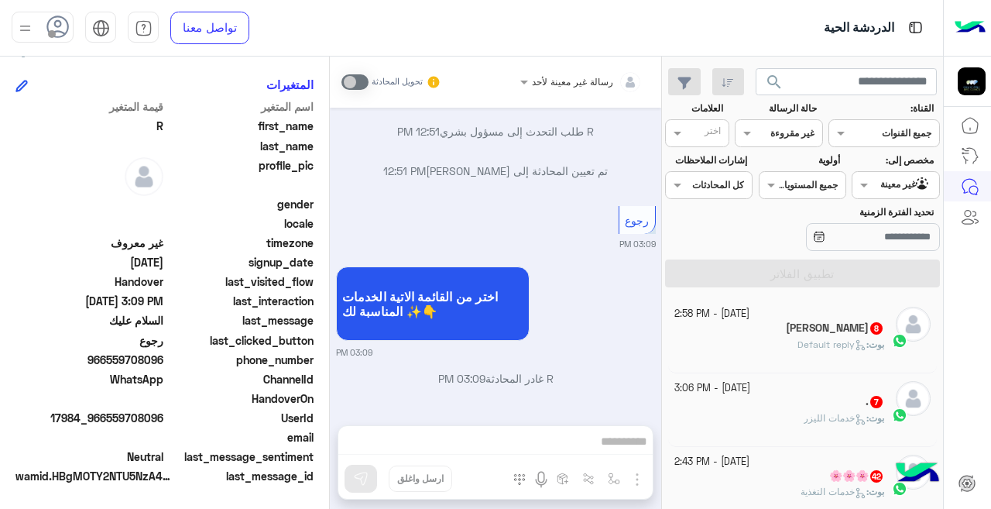
click at [816, 344] on span "Default reply" at bounding box center [832, 344] width 69 height 12
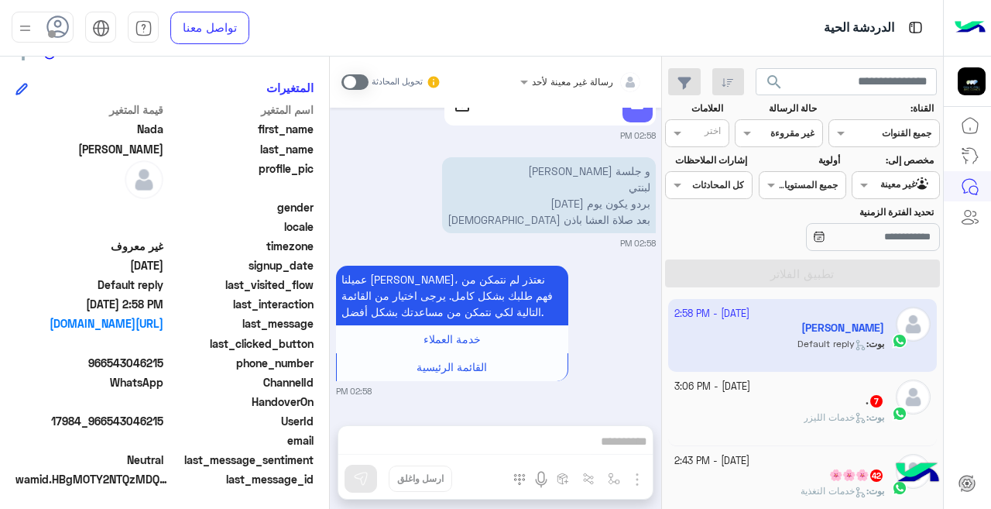
scroll to position [345, 0]
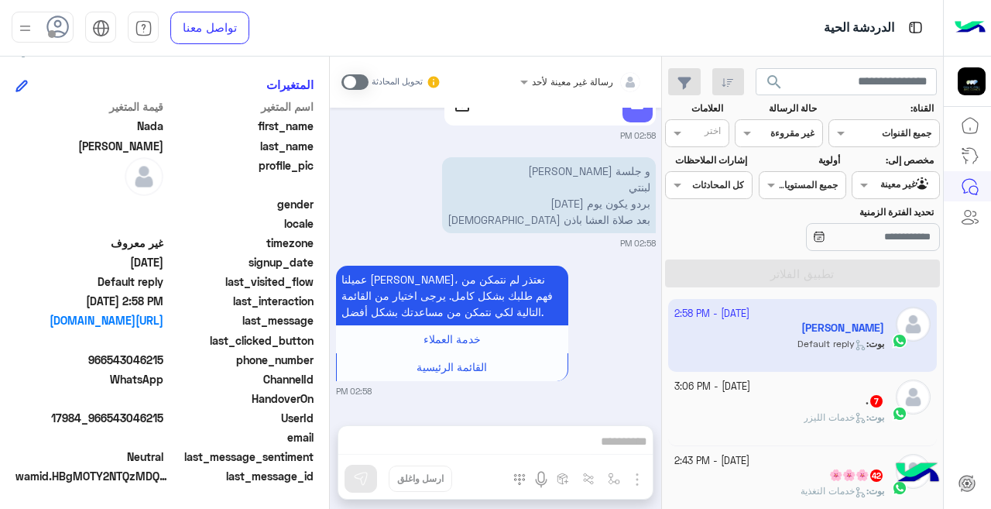
click at [816, 392] on div "[DATE] - 3:06 PM" at bounding box center [780, 387] width 211 height 15
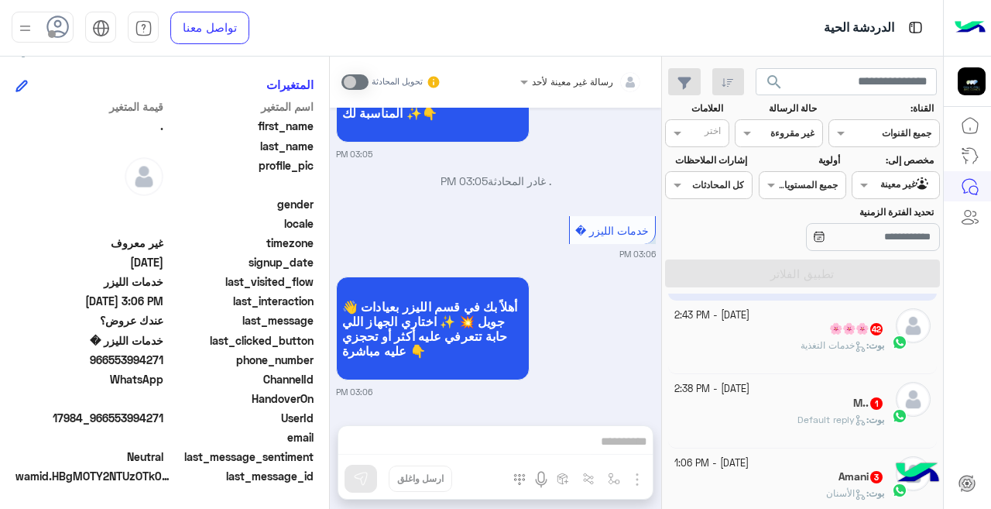
scroll to position [183, 0]
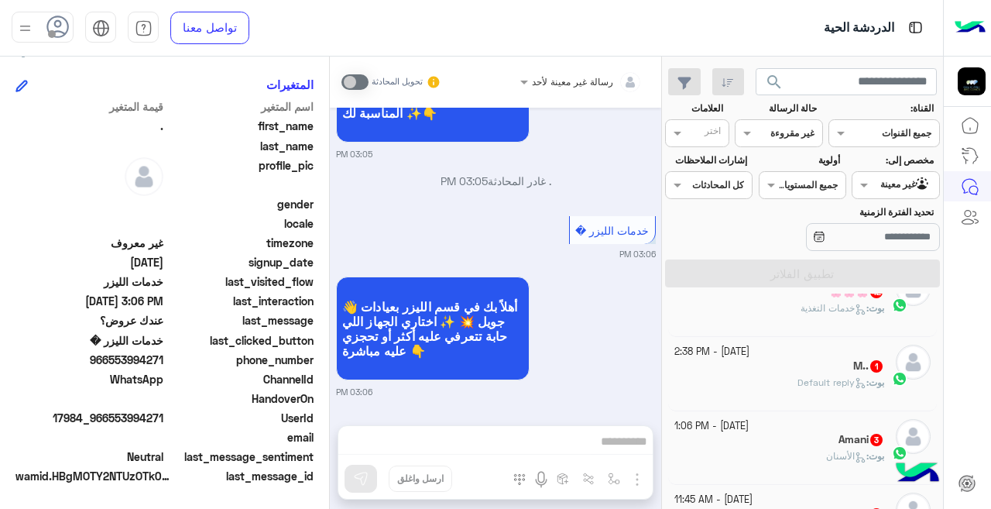
click at [717, 313] on div "بوت : خدمات التغذية" at bounding box center [780, 314] width 211 height 27
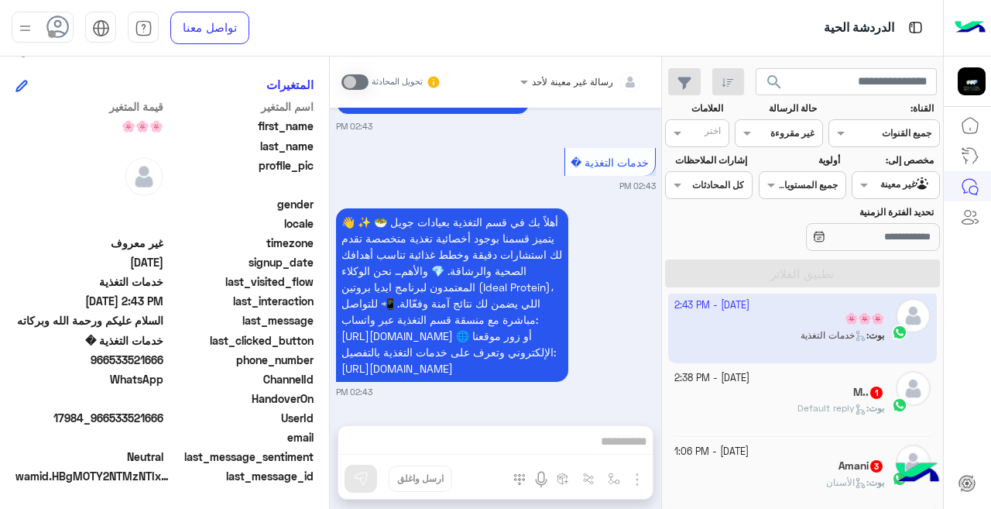
scroll to position [167, 0]
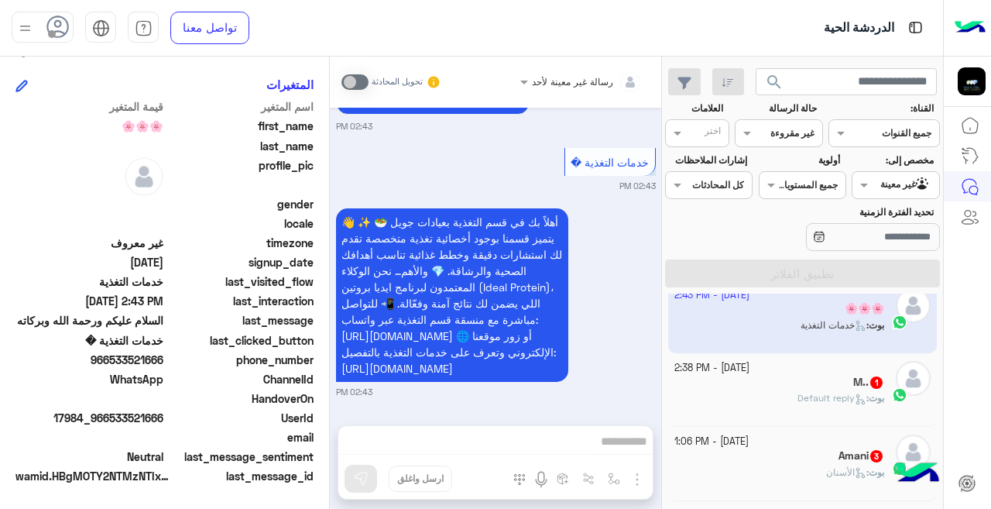
click at [700, 374] on small "[DATE] - 2:38 PM" at bounding box center [712, 368] width 75 height 15
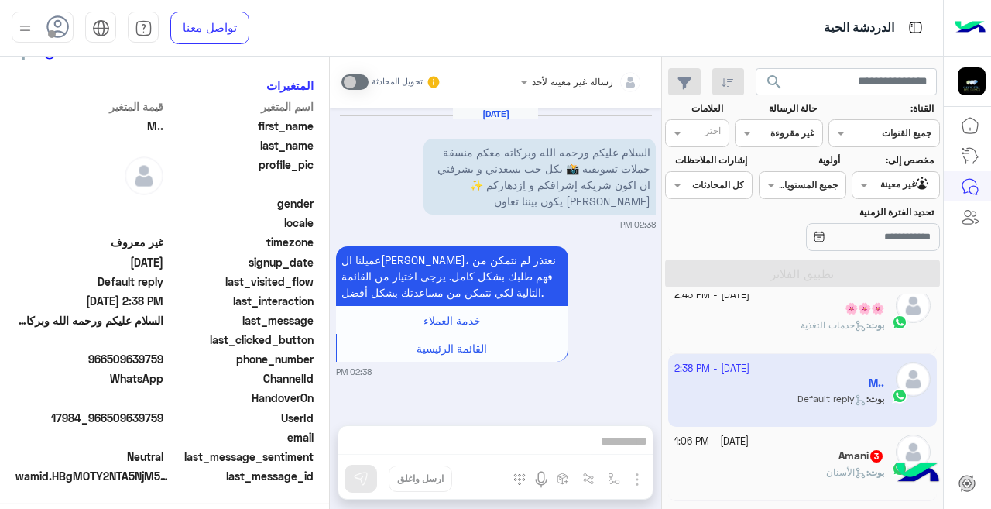
scroll to position [345, 0]
click at [695, 433] on div "[DATE] - 1:06 PM Amani 3 بوت : الأسنان" at bounding box center [803, 464] width 270 height 74
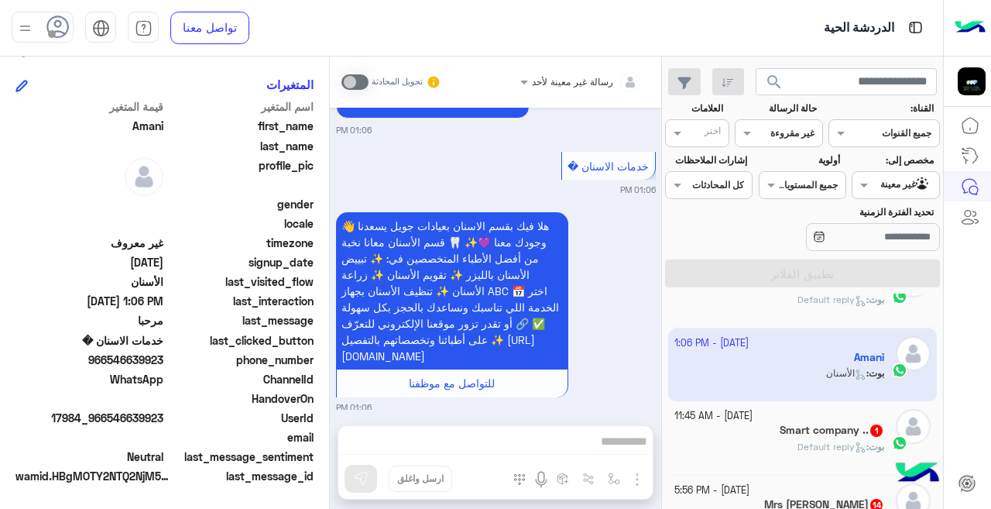
scroll to position [292, 0]
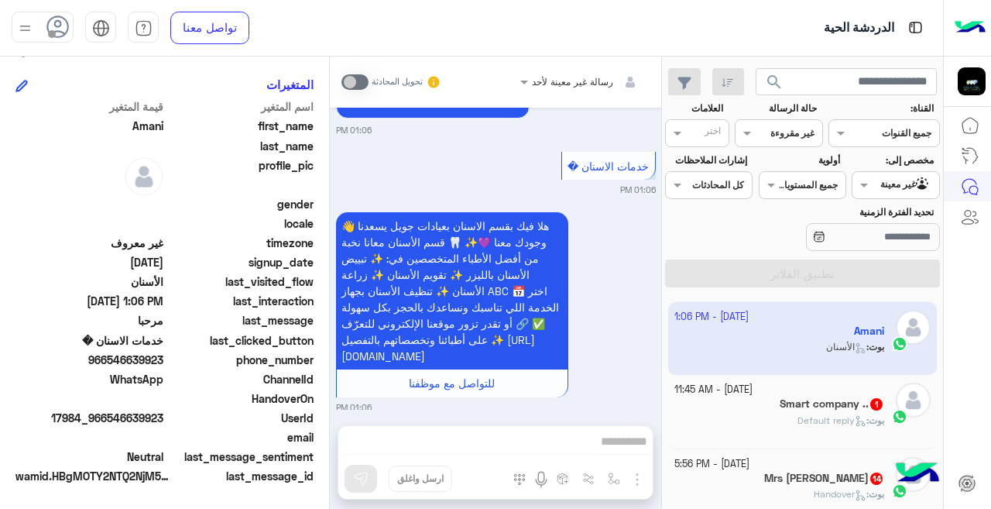
click at [703, 398] on div "Smart company .. 1" at bounding box center [780, 405] width 211 height 16
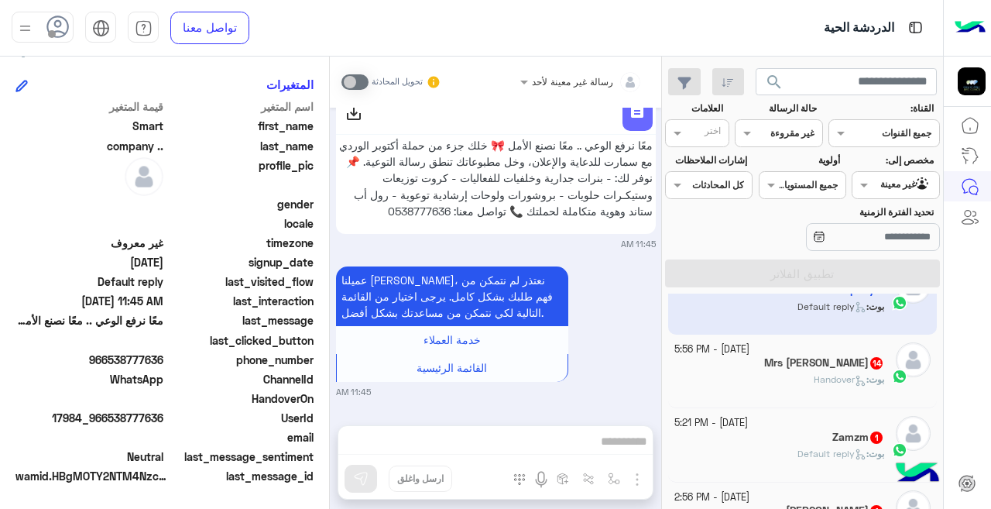
scroll to position [417, 0]
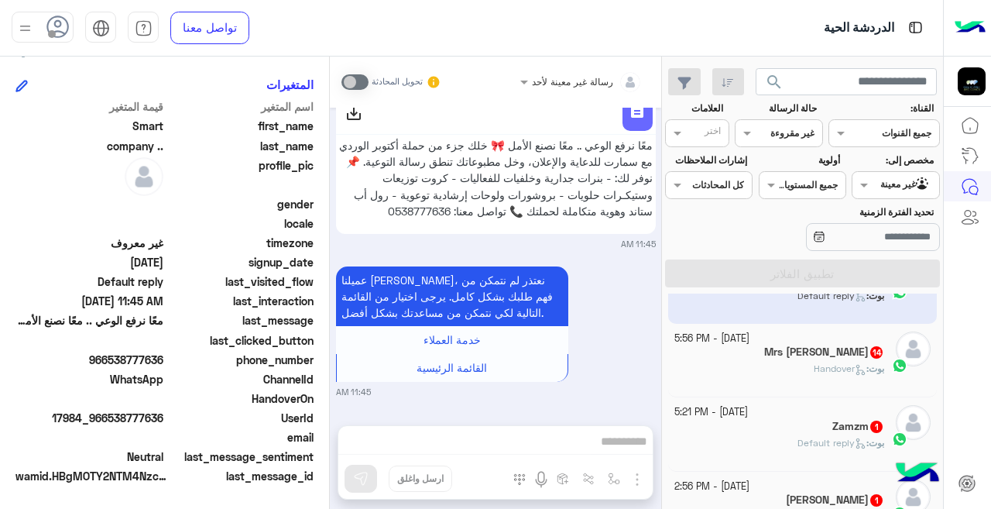
click at [739, 362] on div "بوت : Handover" at bounding box center [780, 375] width 211 height 27
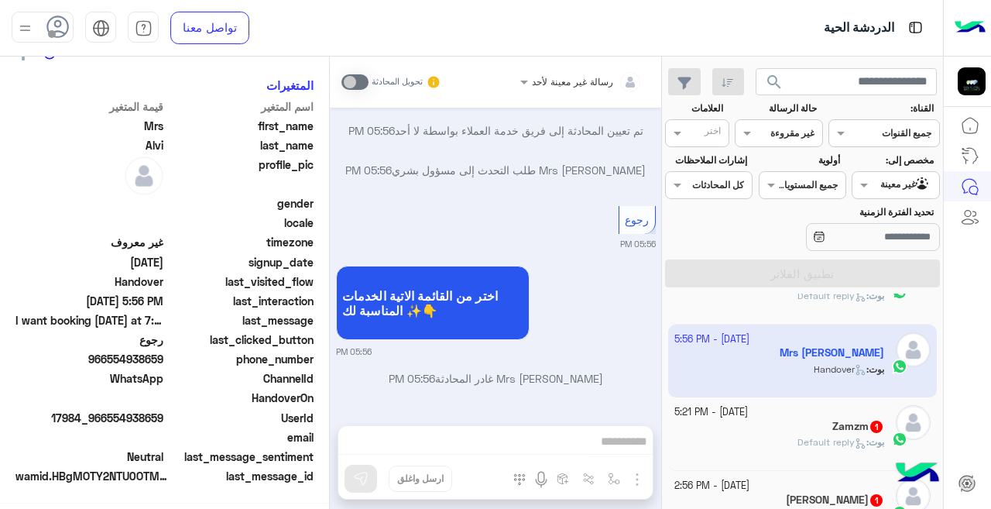
scroll to position [345, 0]
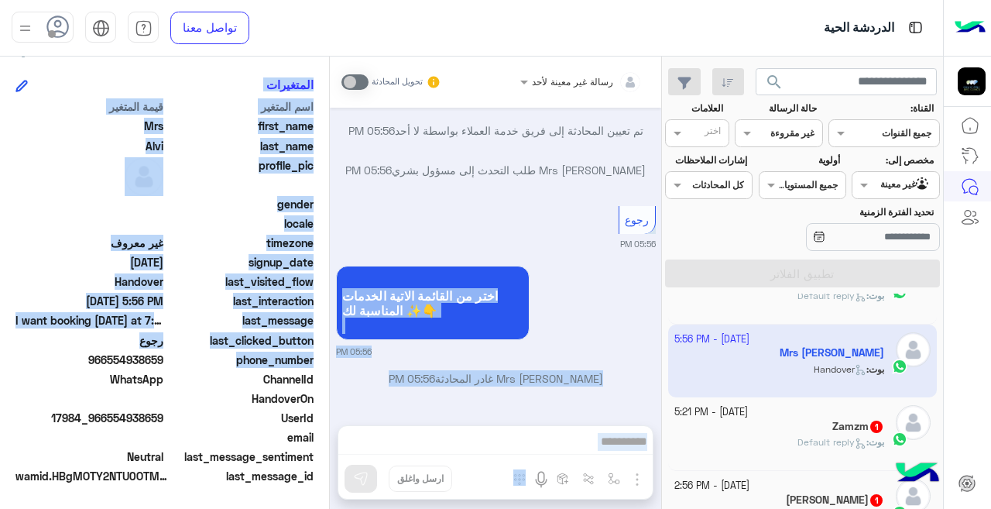
drag, startPoint x: 329, startPoint y: 362, endPoint x: 334, endPoint y: 345, distance: 16.9
click at [334, 345] on mat-drawer-container "رسالة غير معينة لأحد تحويل المحادثة [DATE] عميلنا [PERSON_NAME]، نعتذر لم نتمكن…" at bounding box center [330, 286] width 661 height 459
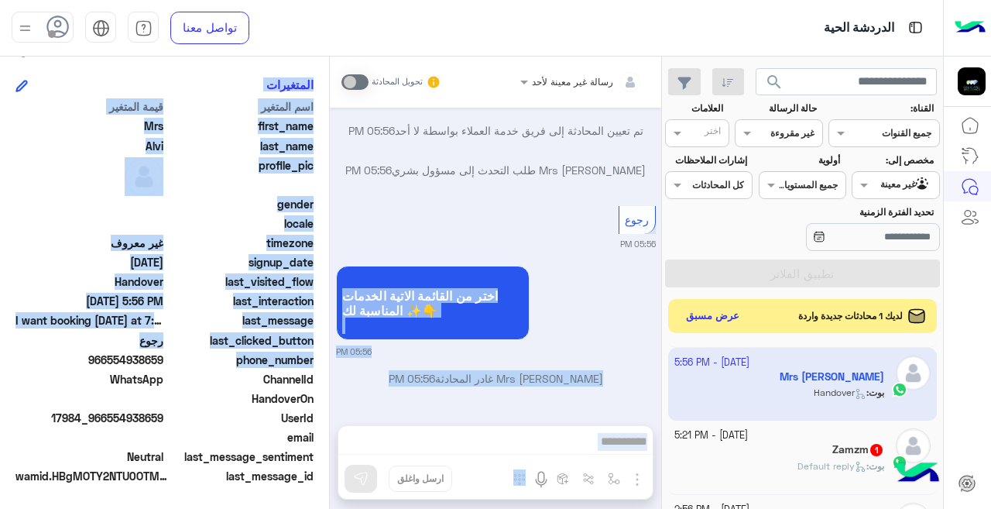
scroll to position [479, 0]
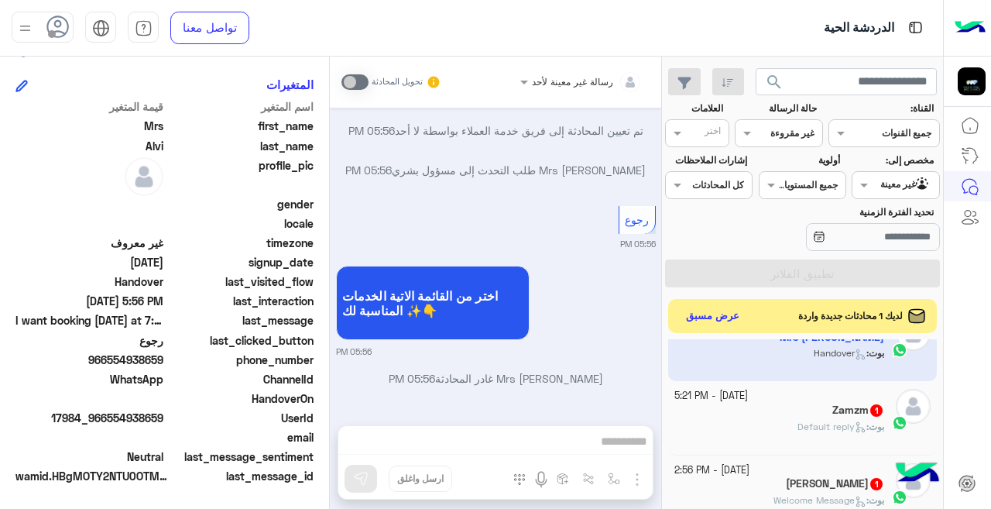
click at [756, 420] on div "[PERSON_NAME] : Default reply" at bounding box center [780, 433] width 211 height 27
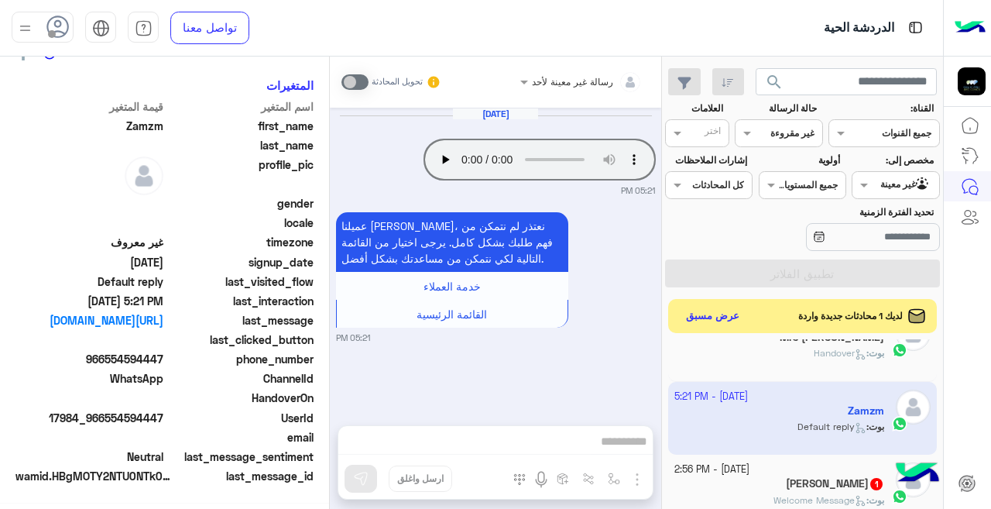
scroll to position [345, 0]
click at [720, 466] on small "[DATE] - 2:56 PM" at bounding box center [712, 469] width 75 height 15
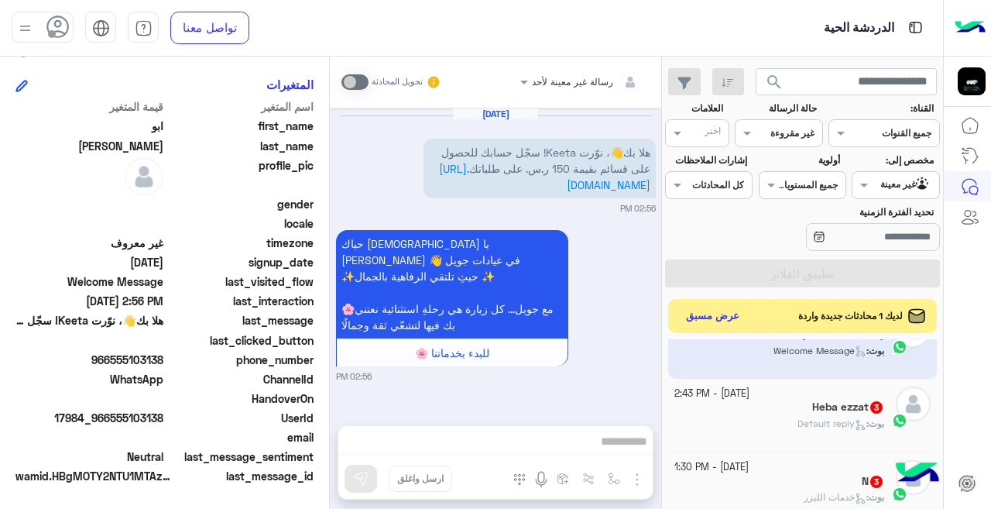
scroll to position [637, 0]
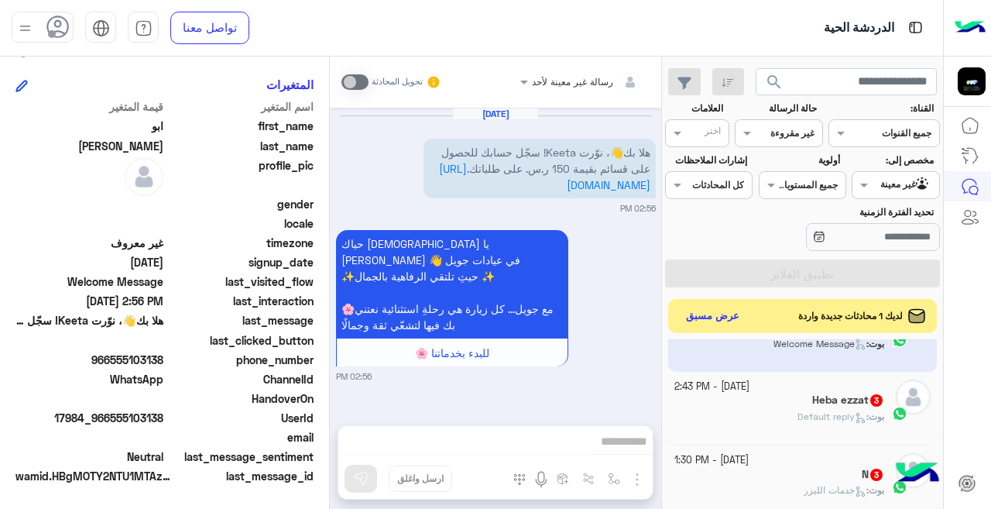
click at [749, 416] on div "[PERSON_NAME] : Default reply" at bounding box center [780, 423] width 211 height 27
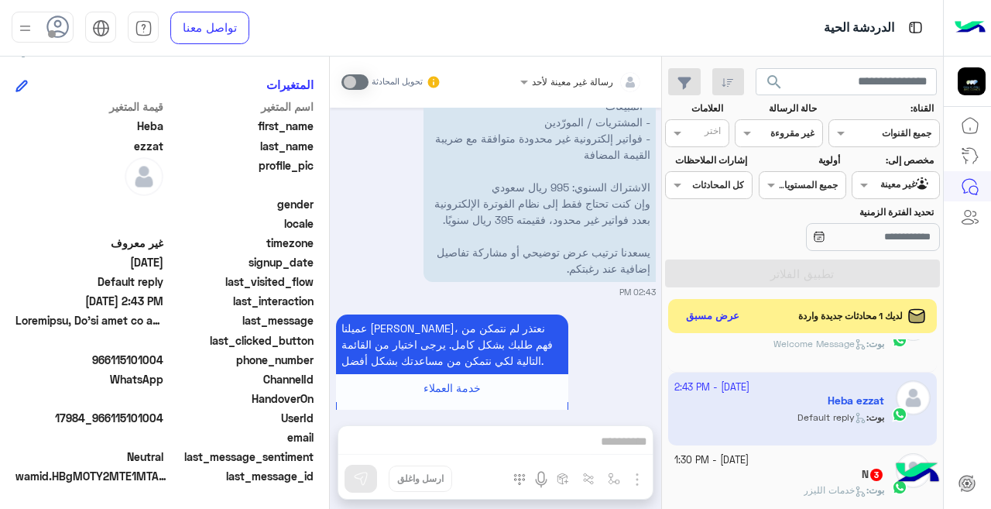
scroll to position [1011, 0]
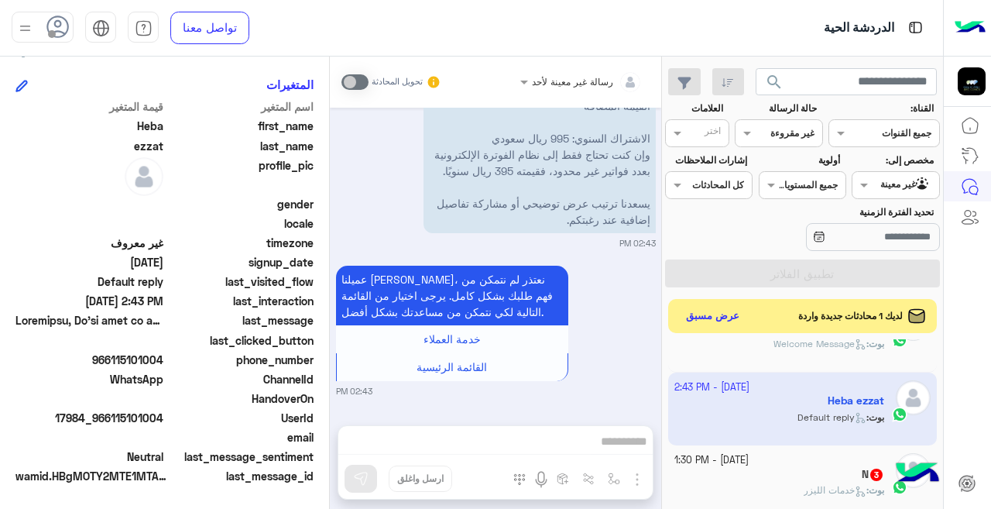
click at [825, 466] on div "[DATE] - 1:30 PM" at bounding box center [780, 460] width 211 height 15
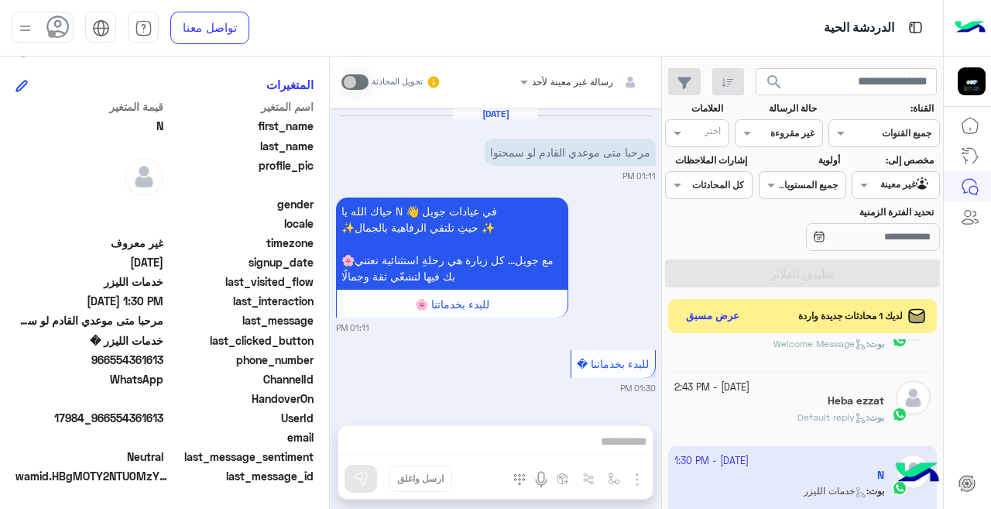
scroll to position [302, 0]
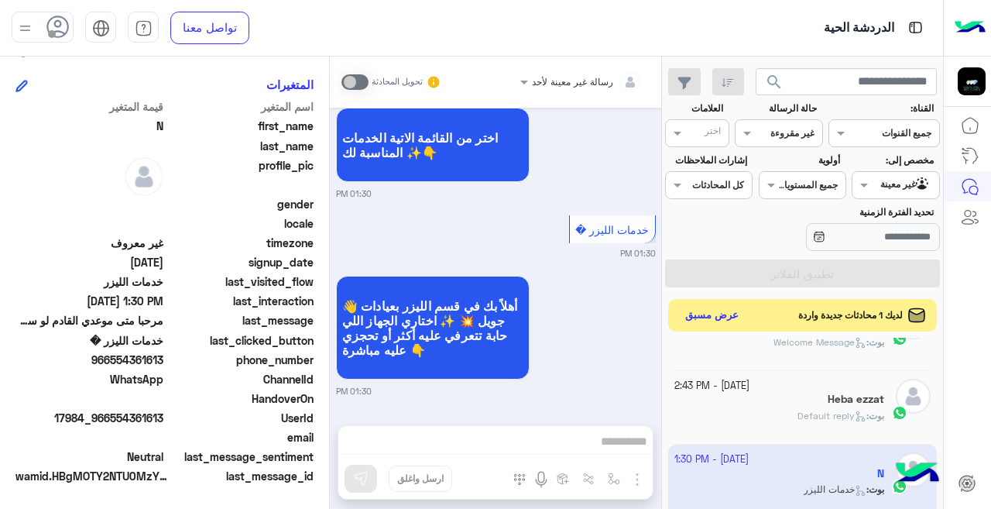
click at [710, 314] on button "عرض مسبق" at bounding box center [712, 315] width 65 height 21
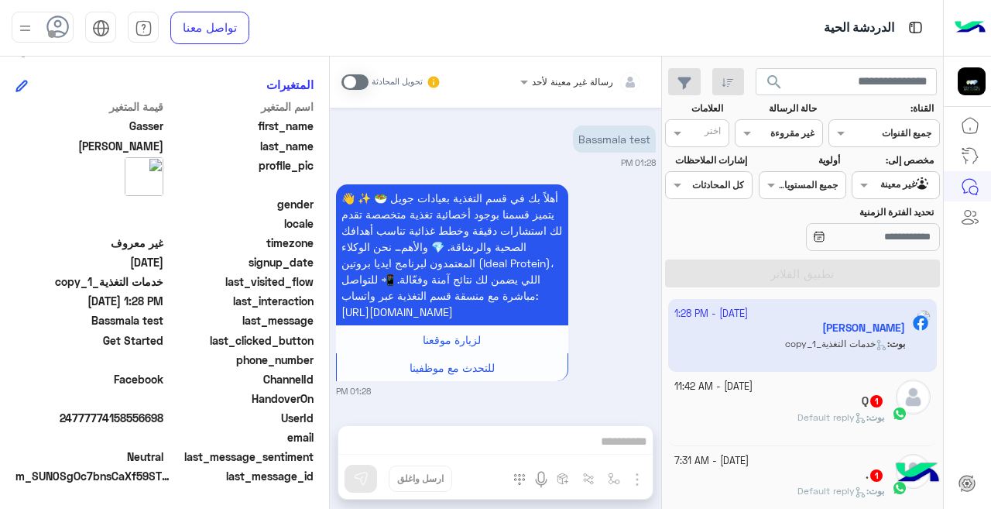
click at [736, 343] on app-inbox-user "[DATE] - 1:28 PM [PERSON_NAME] : خدمات التغذية_copy_1" at bounding box center [803, 335] width 270 height 73
click at [888, 132] on input "text" at bounding box center [902, 132] width 57 height 14
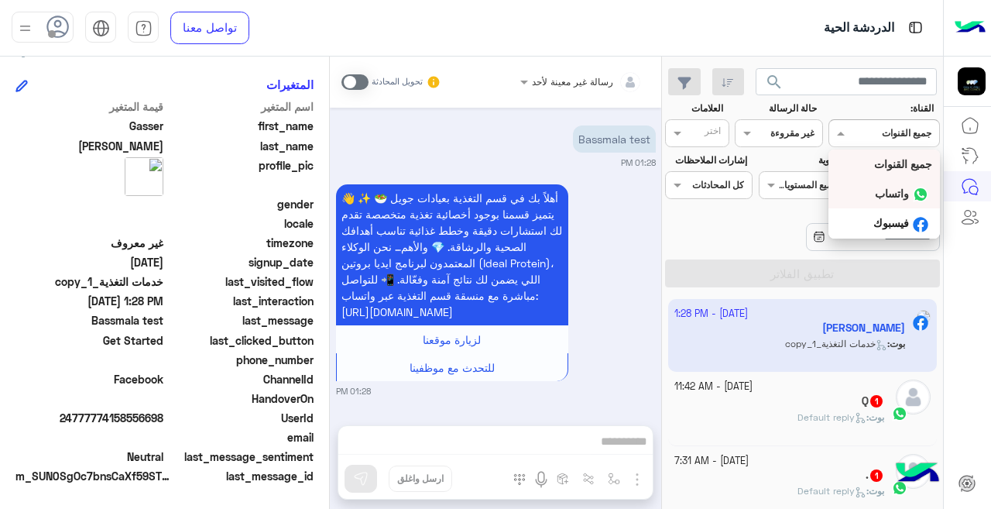
click at [904, 194] on b "واتساب" at bounding box center [892, 193] width 34 height 13
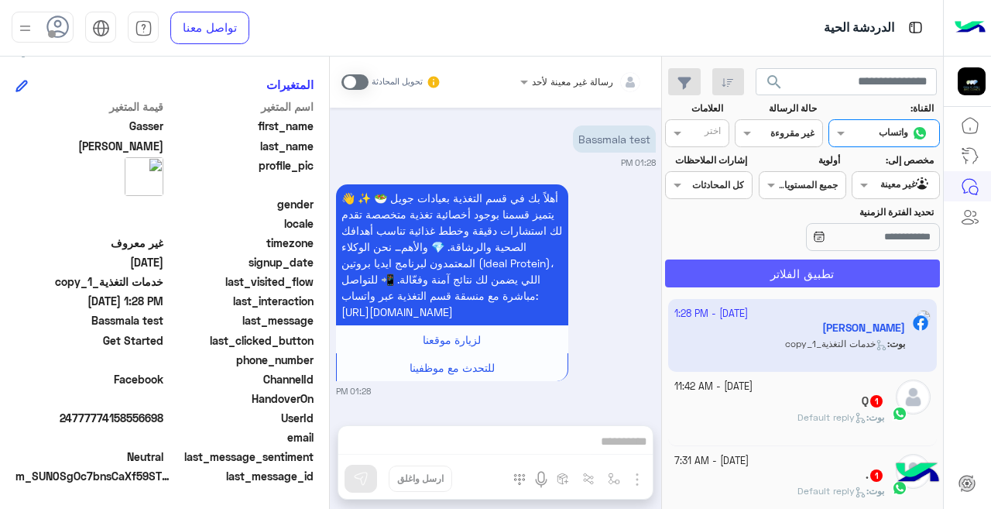
click at [830, 270] on button "تطبيق الفلاتر" at bounding box center [802, 273] width 275 height 28
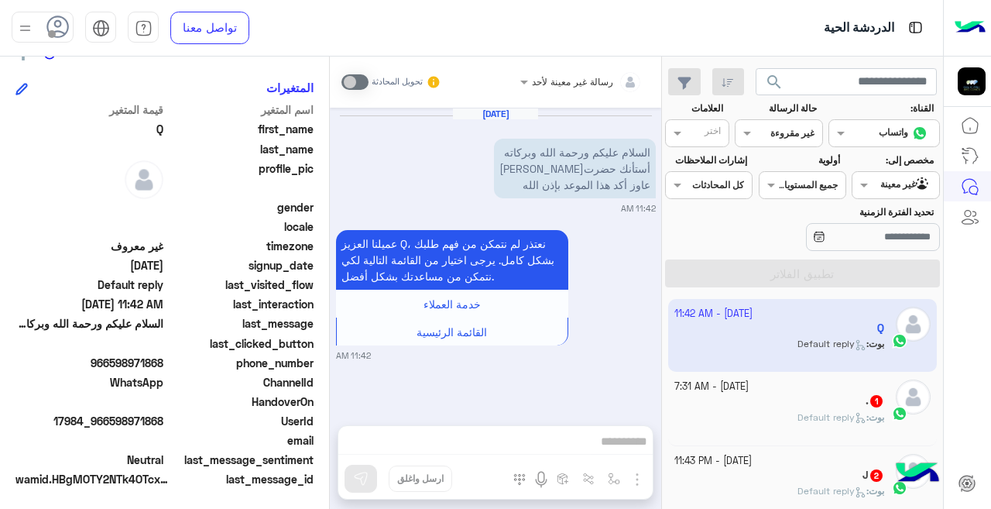
scroll to position [345, 0]
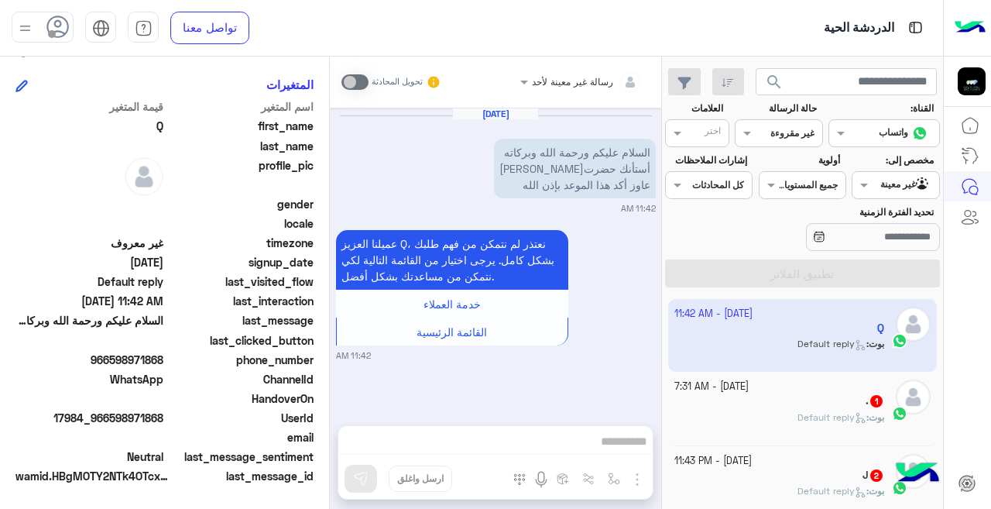
drag, startPoint x: 443, startPoint y: 294, endPoint x: 435, endPoint y: 294, distance: 8.5
click at [778, 411] on div "[PERSON_NAME] : Default reply" at bounding box center [780, 424] width 211 height 27
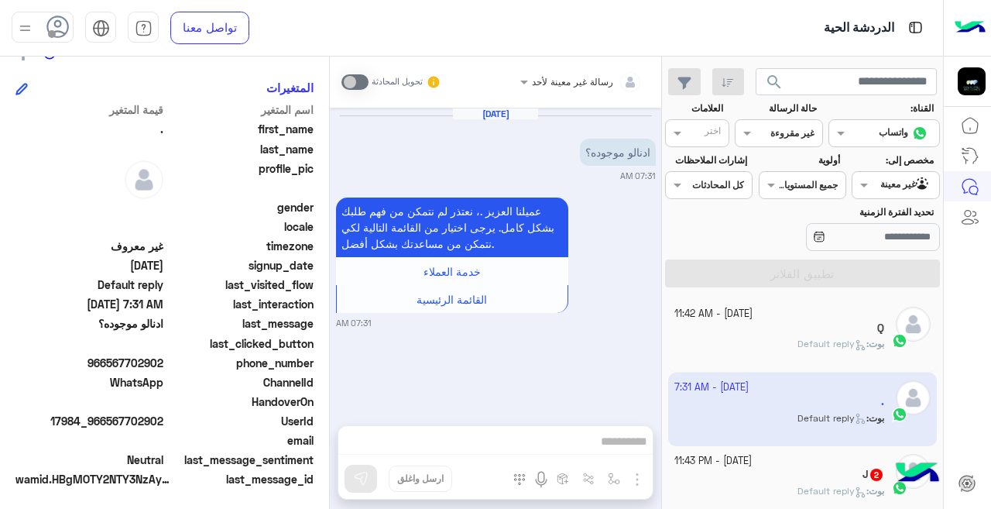
scroll to position [345, 0]
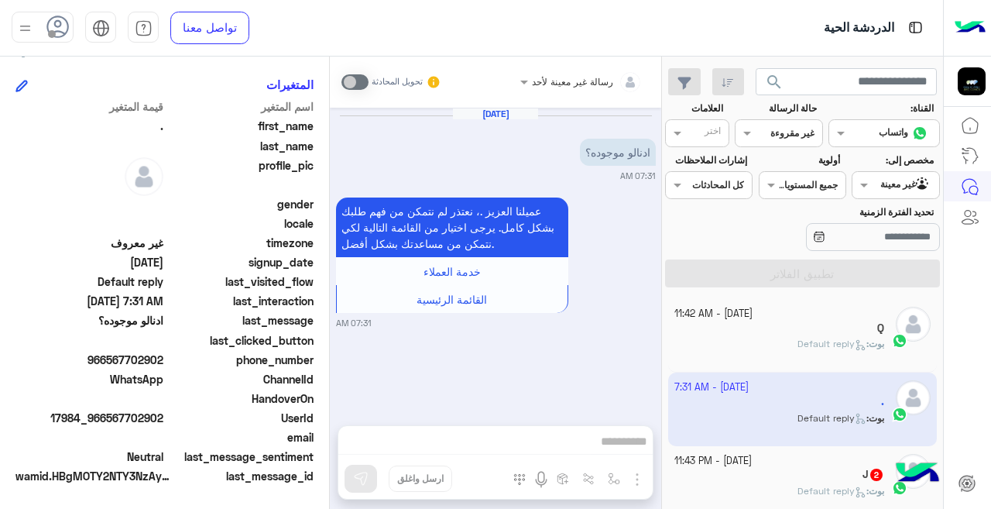
click at [752, 462] on small "[DATE] - 11:43 PM" at bounding box center [713, 461] width 77 height 15
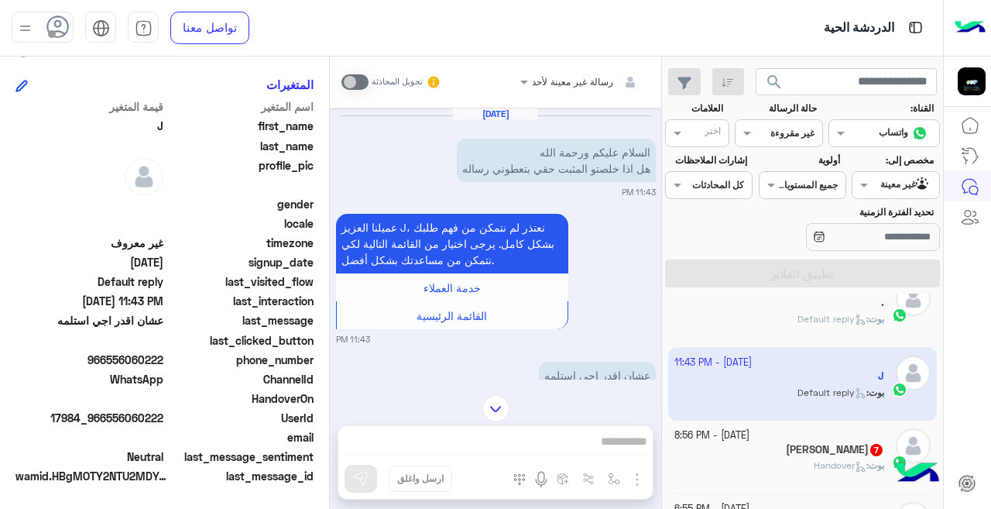
scroll to position [187, 0]
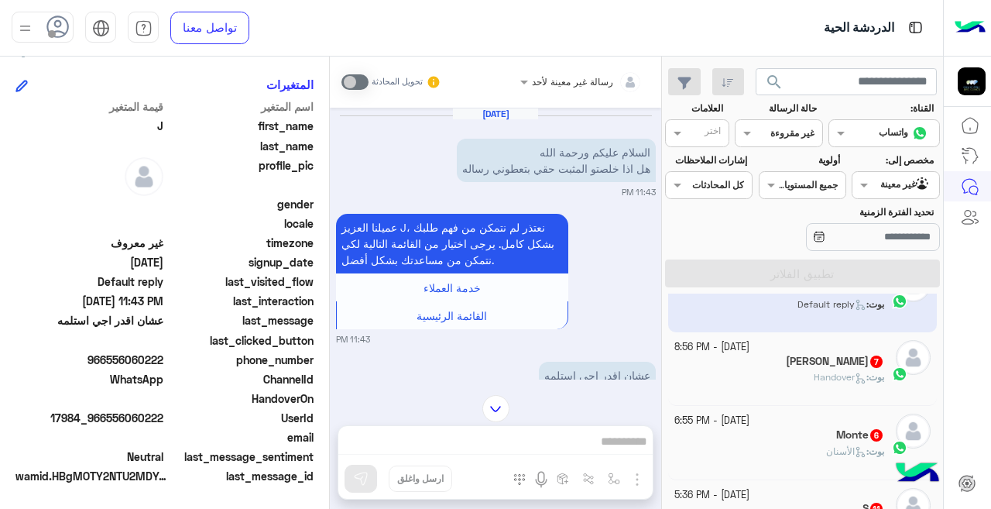
click at [820, 373] on span "Handover" at bounding box center [840, 377] width 53 height 12
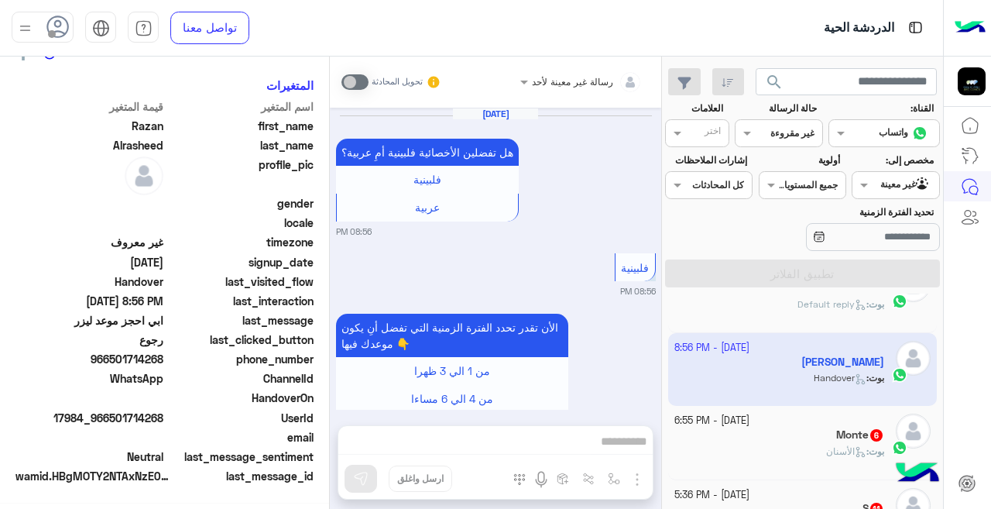
scroll to position [345, 0]
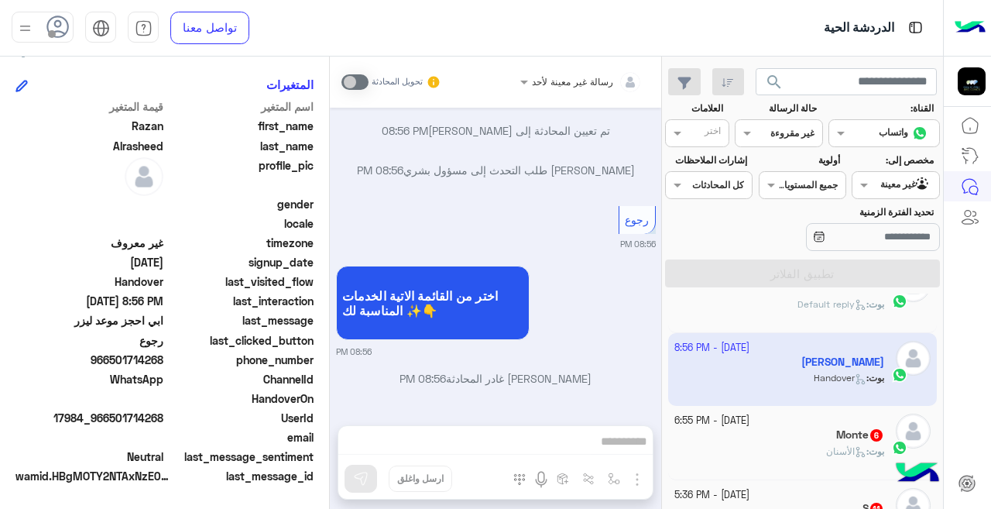
click at [720, 451] on div "بوت : الأسنان" at bounding box center [780, 458] width 211 height 27
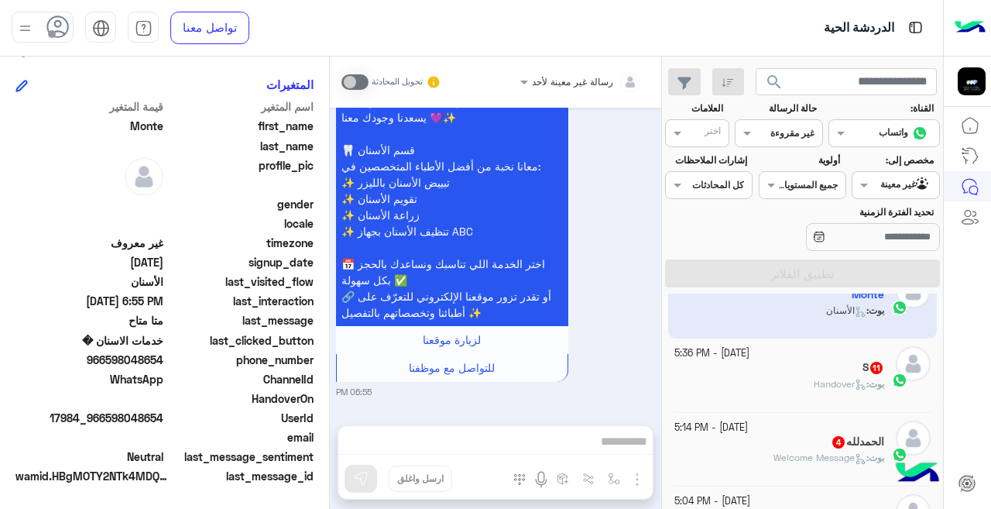
scroll to position [338, 0]
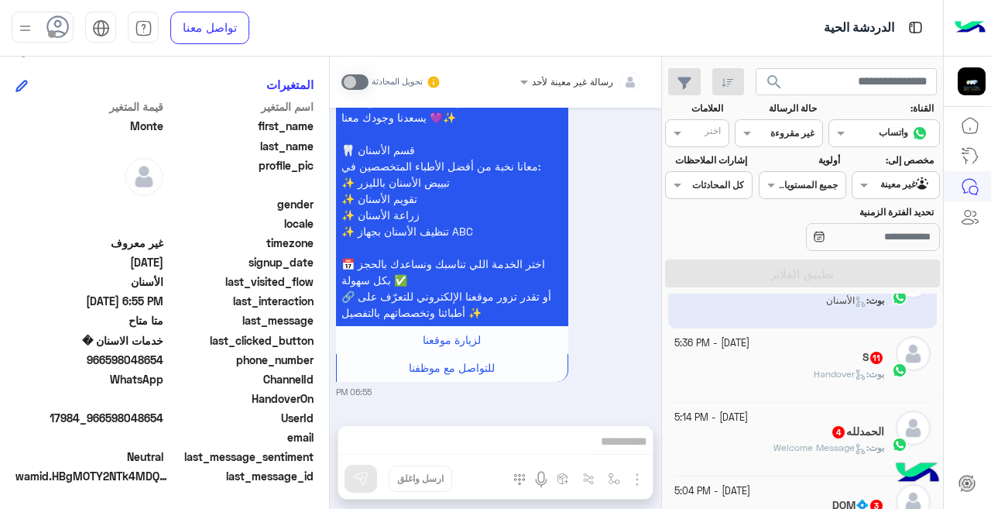
click at [709, 357] on div "S 11" at bounding box center [780, 359] width 211 height 16
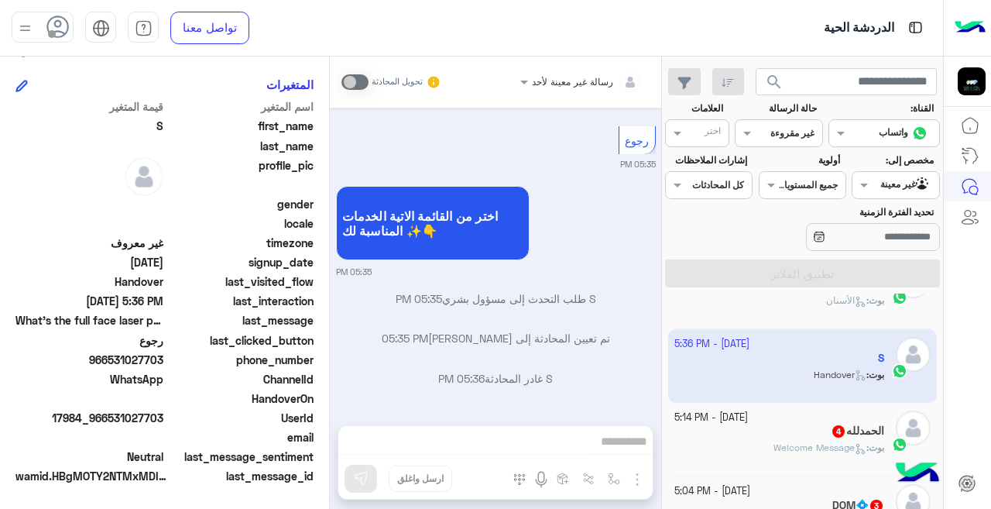
scroll to position [345, 0]
click at [729, 423] on small "[DATE] - 5:14 PM" at bounding box center [712, 418] width 74 height 15
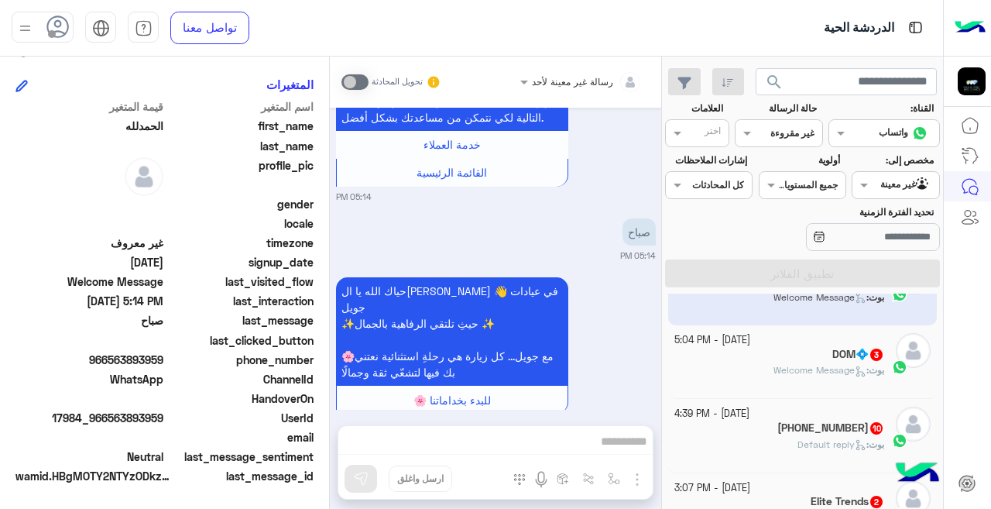
scroll to position [496, 0]
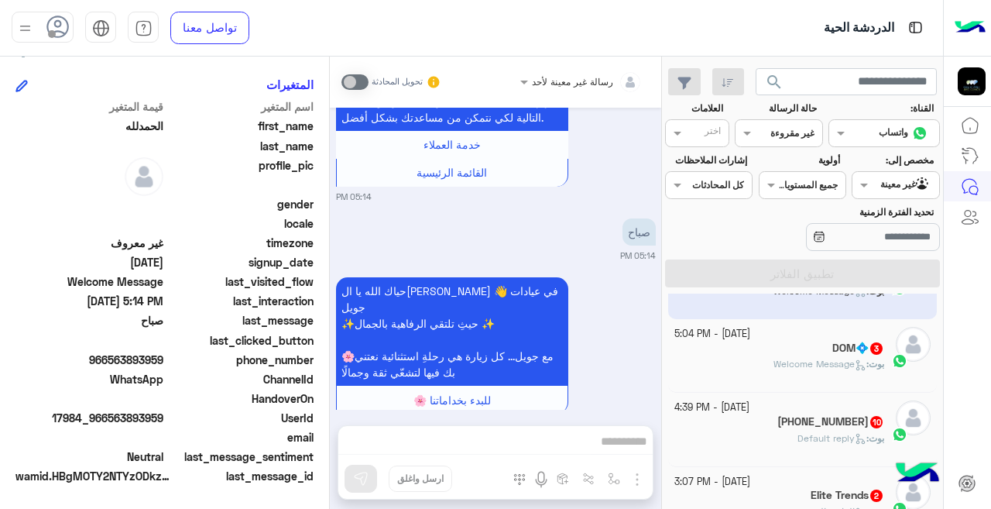
click at [709, 360] on div "بوت : Welcome Message" at bounding box center [780, 370] width 211 height 27
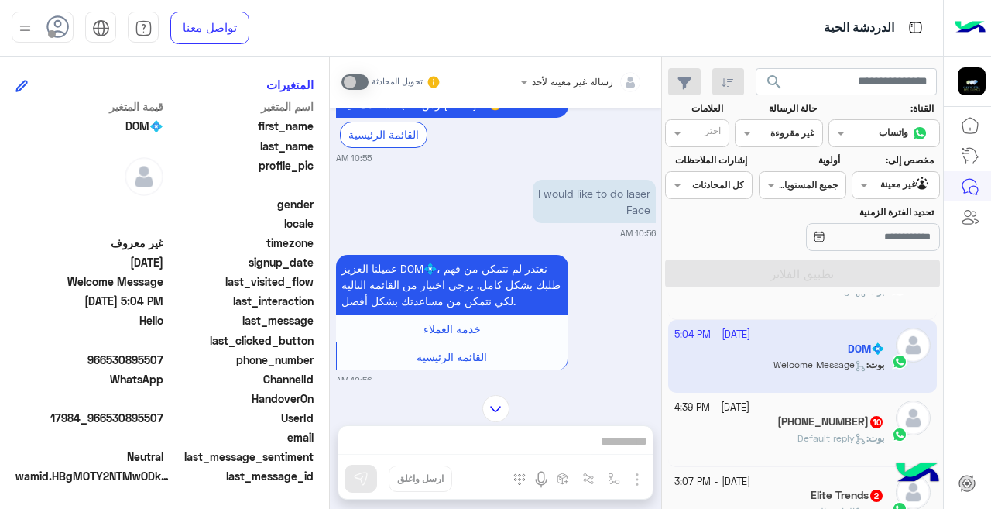
scroll to position [317, 0]
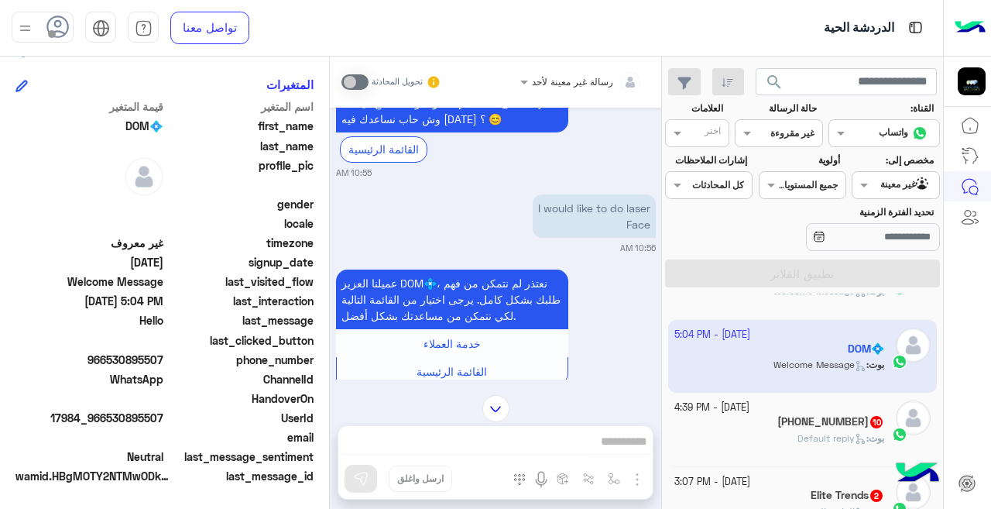
click at [794, 427] on h5 "[PHONE_NUMBER]" at bounding box center [831, 421] width 107 height 13
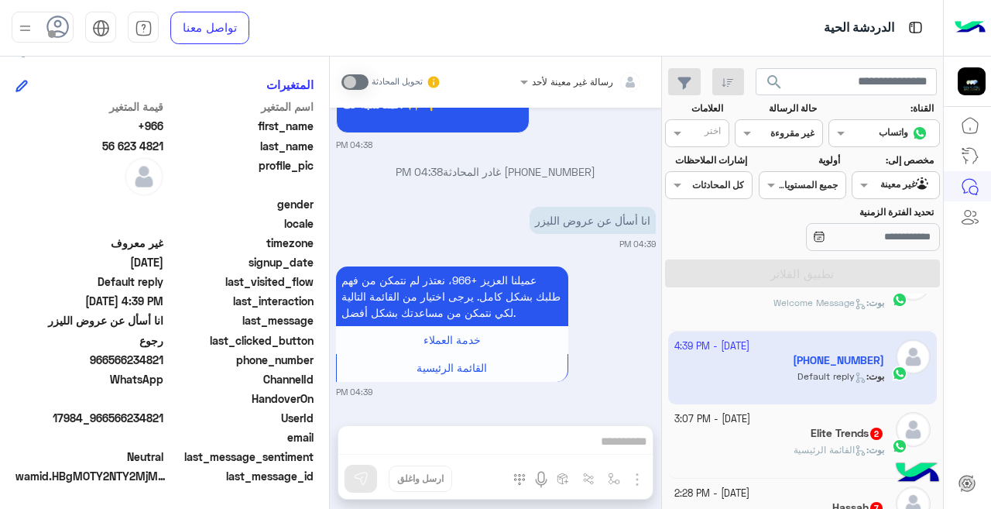
scroll to position [589, 0]
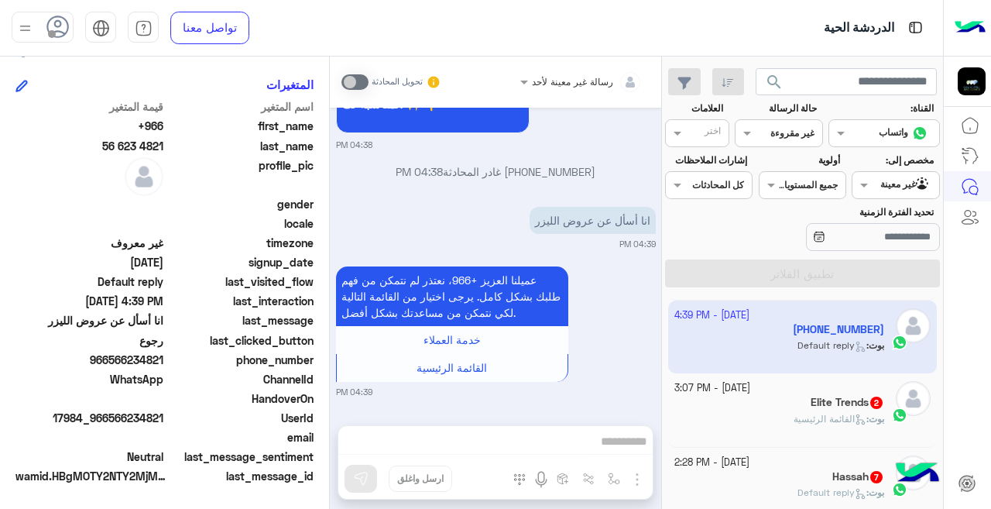
click at [756, 415] on div "بوت : القائمة الرئيسية" at bounding box center [780, 425] width 211 height 27
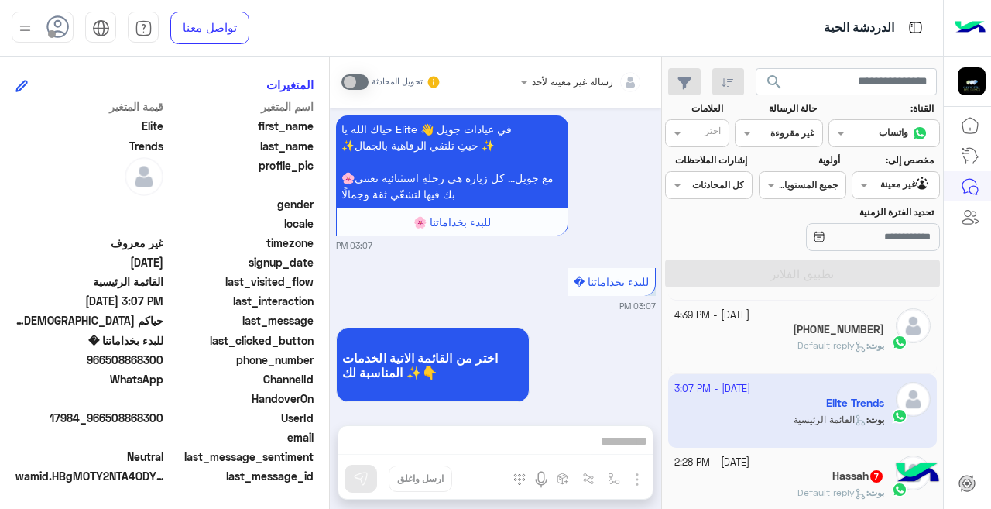
scroll to position [120, 0]
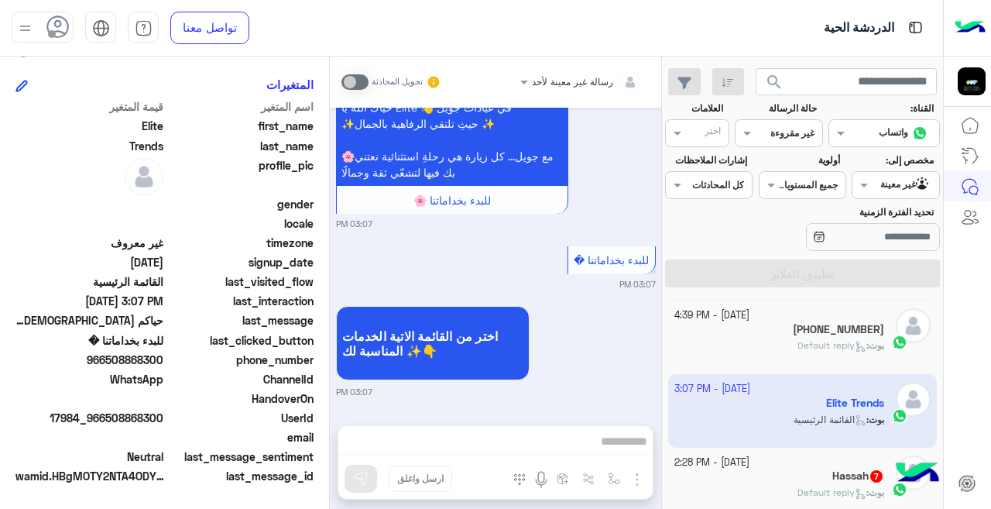
click at [809, 488] on span "Default reply" at bounding box center [832, 492] width 69 height 12
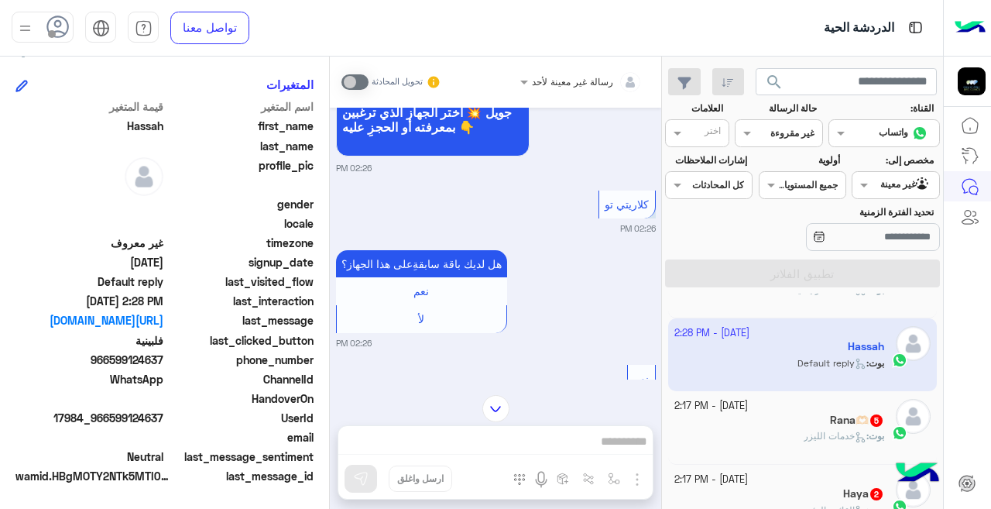
scroll to position [730, 0]
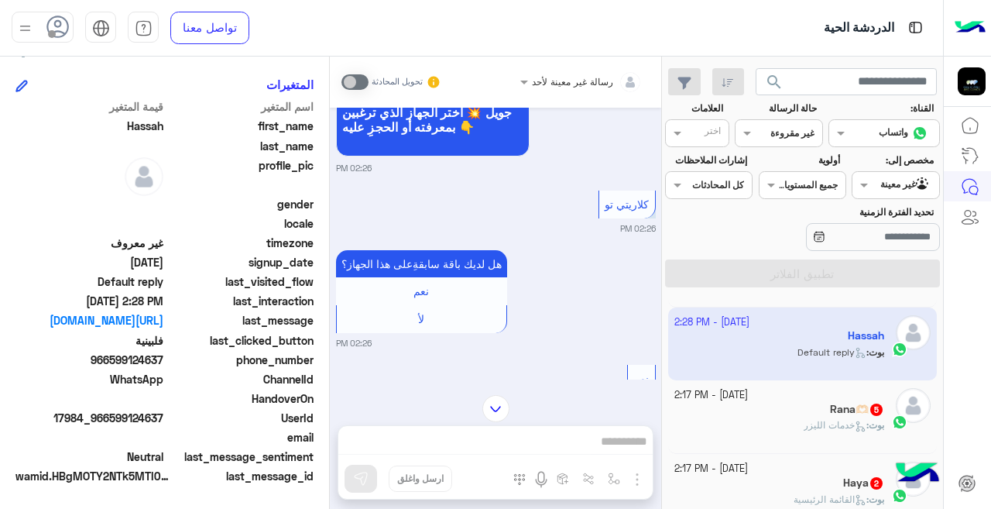
click at [731, 421] on div "بوت : خدمات الليزر" at bounding box center [780, 431] width 211 height 27
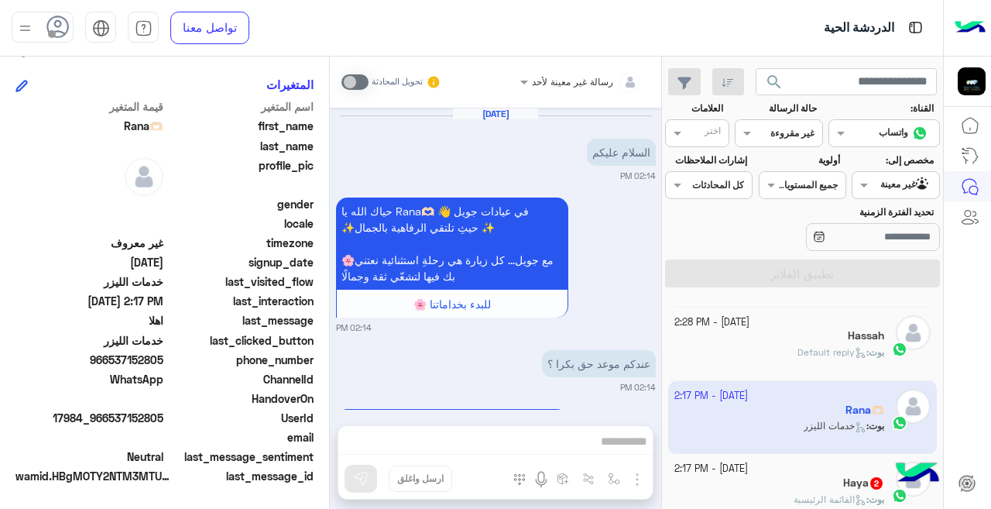
scroll to position [345, 0]
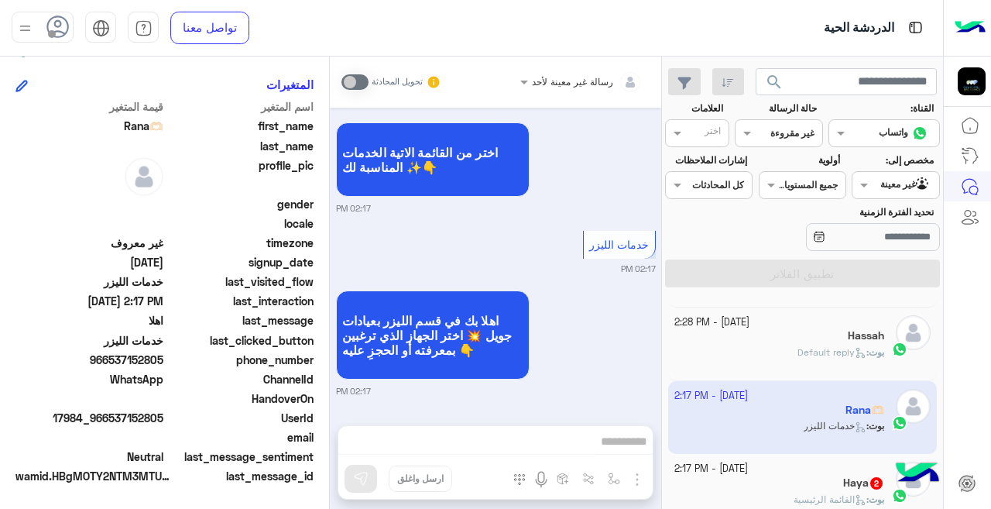
click at [834, 488] on div "Haya 2" at bounding box center [780, 484] width 211 height 16
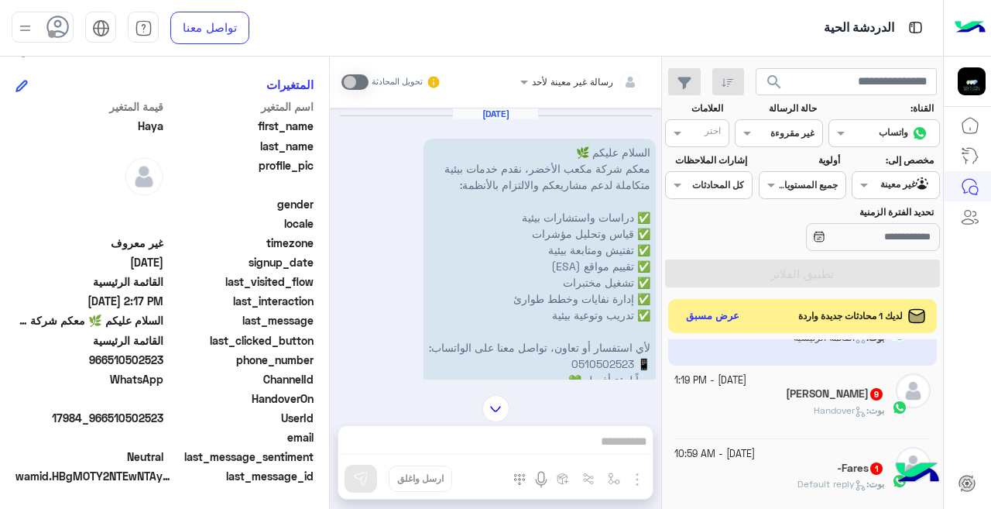
scroll to position [951, 0]
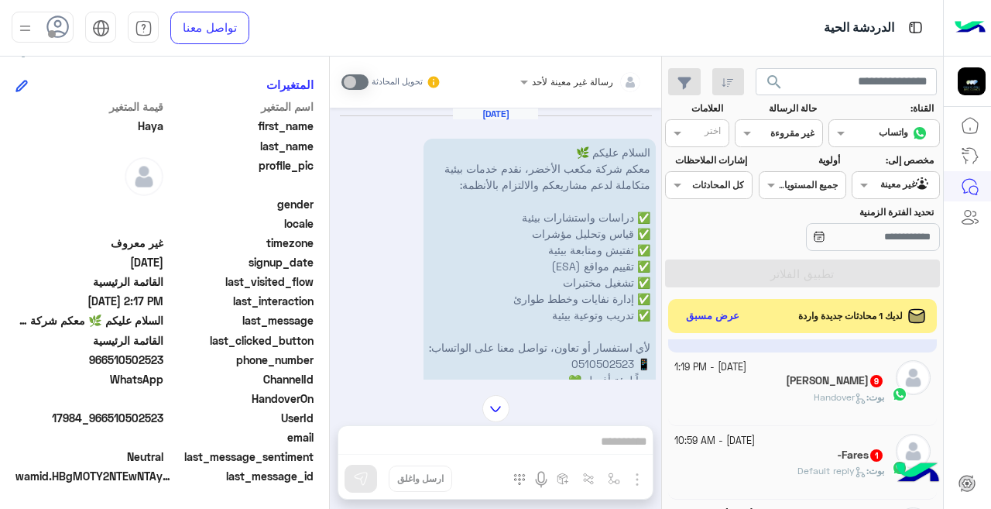
click at [715, 397] on div "بوت : Handover" at bounding box center [780, 403] width 211 height 27
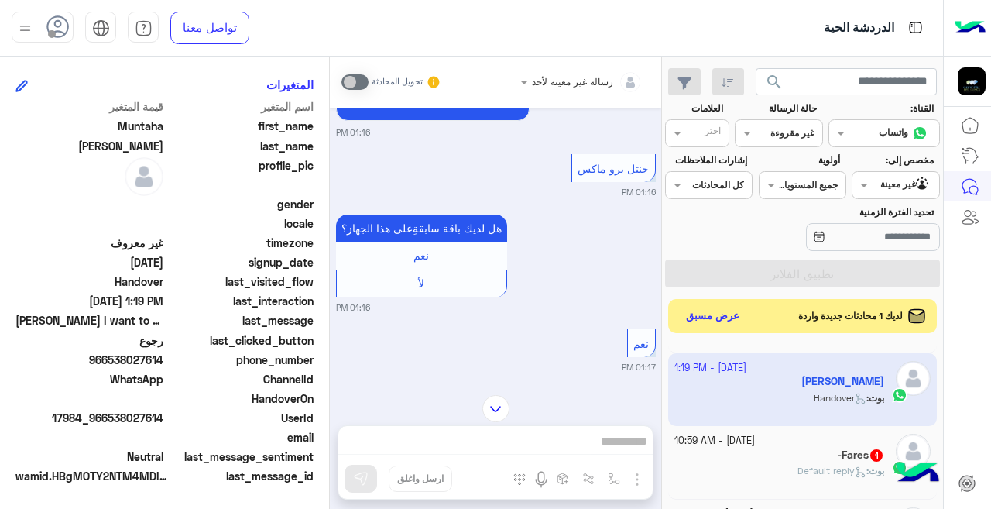
scroll to position [414, 0]
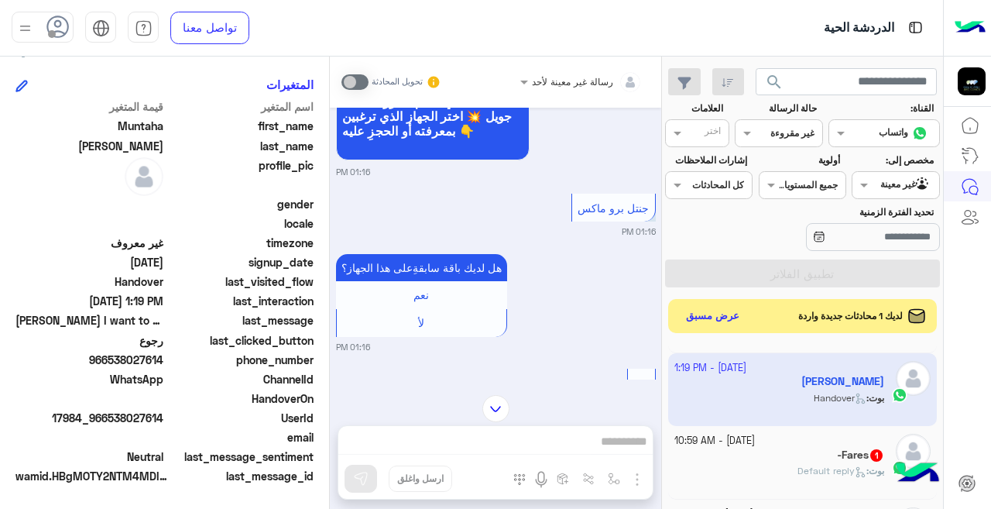
click at [766, 473] on div "[PERSON_NAME] : Default reply" at bounding box center [780, 477] width 211 height 27
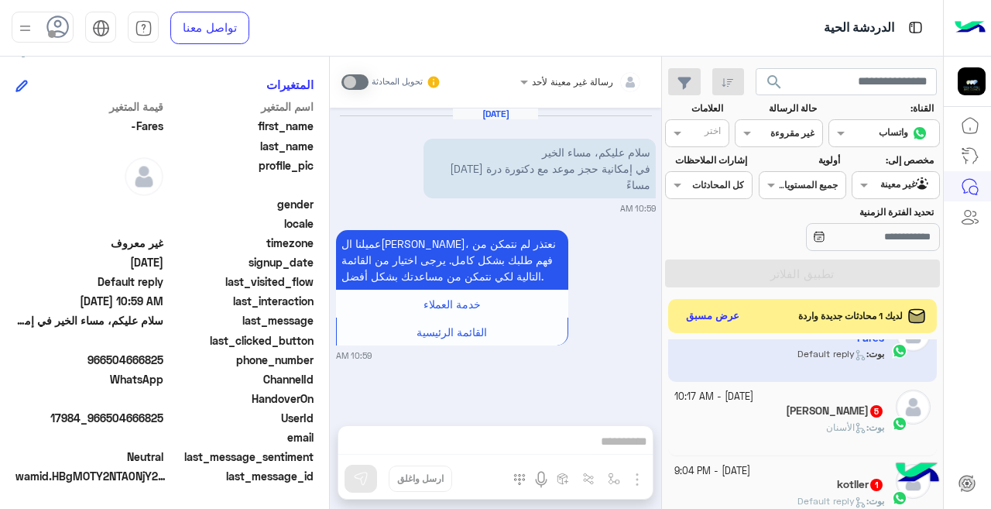
scroll to position [1095, 0]
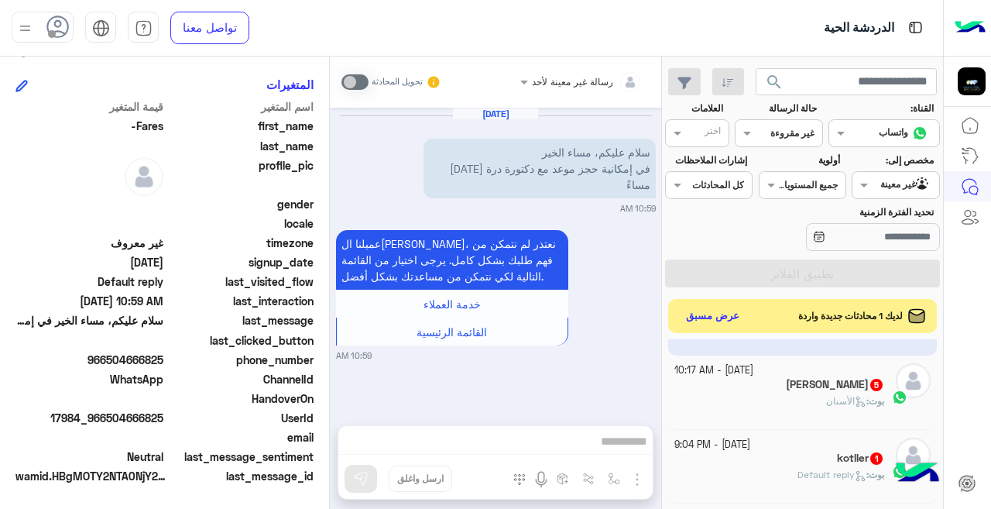
click at [725, 405] on div "بوت : الأسنان" at bounding box center [780, 407] width 211 height 27
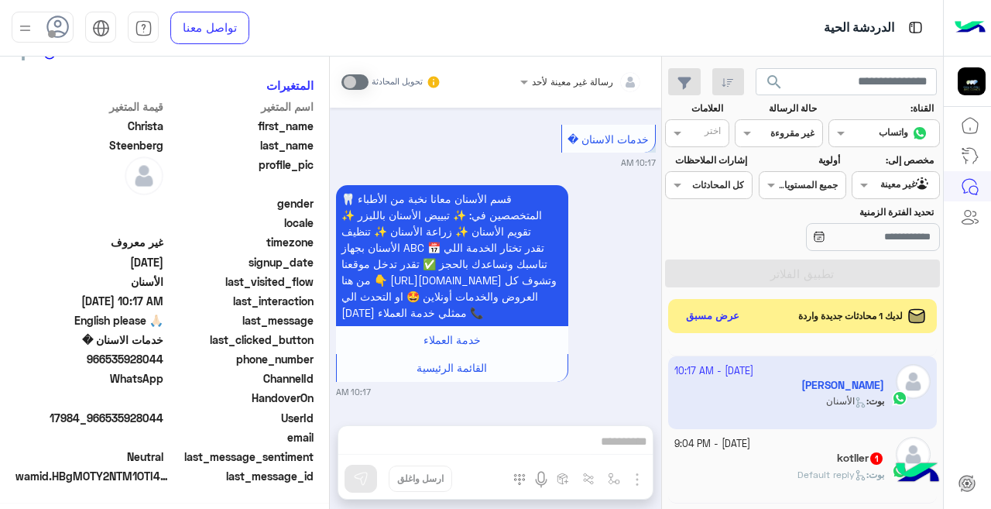
scroll to position [345, 0]
click at [803, 461] on div "kotller 1" at bounding box center [780, 460] width 211 height 16
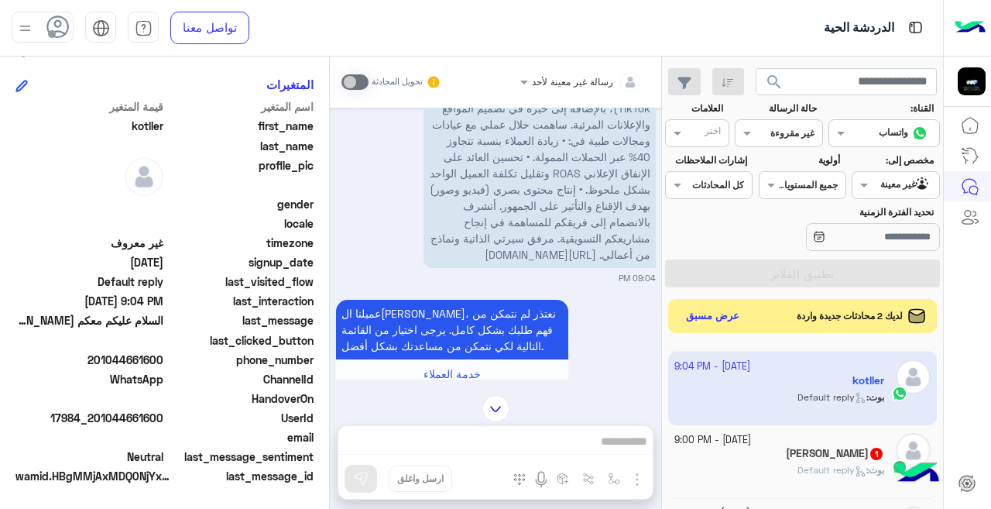
scroll to position [1180, 0]
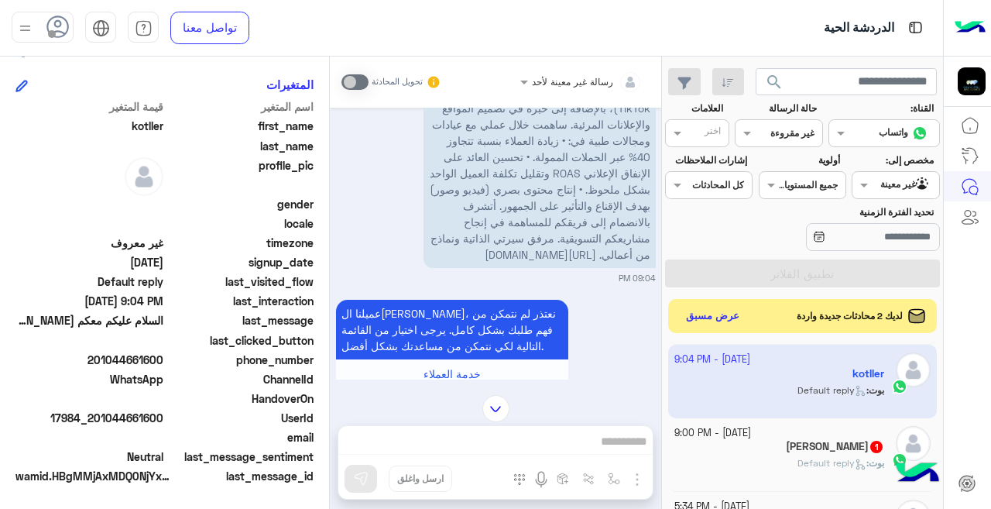
click at [744, 439] on small "[DATE] - 9:00 PM" at bounding box center [713, 433] width 77 height 15
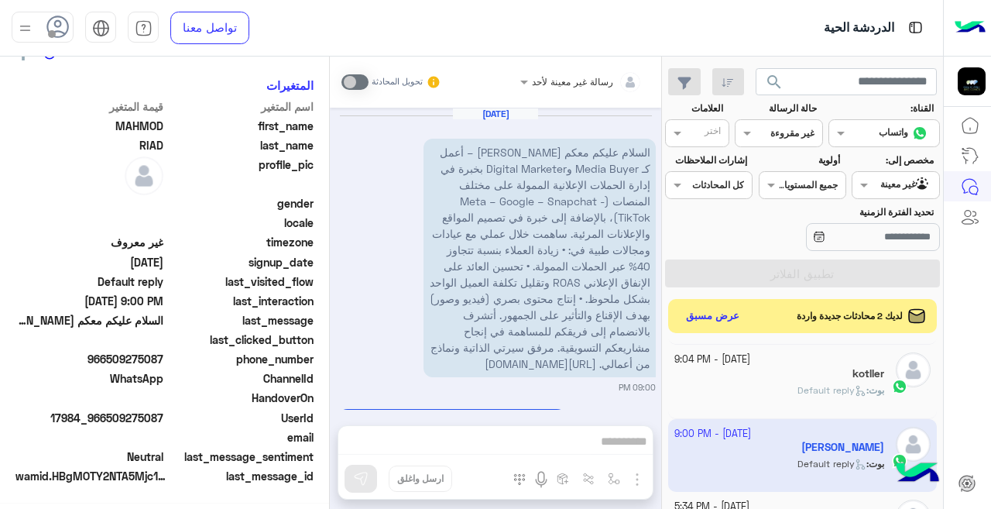
scroll to position [176, 0]
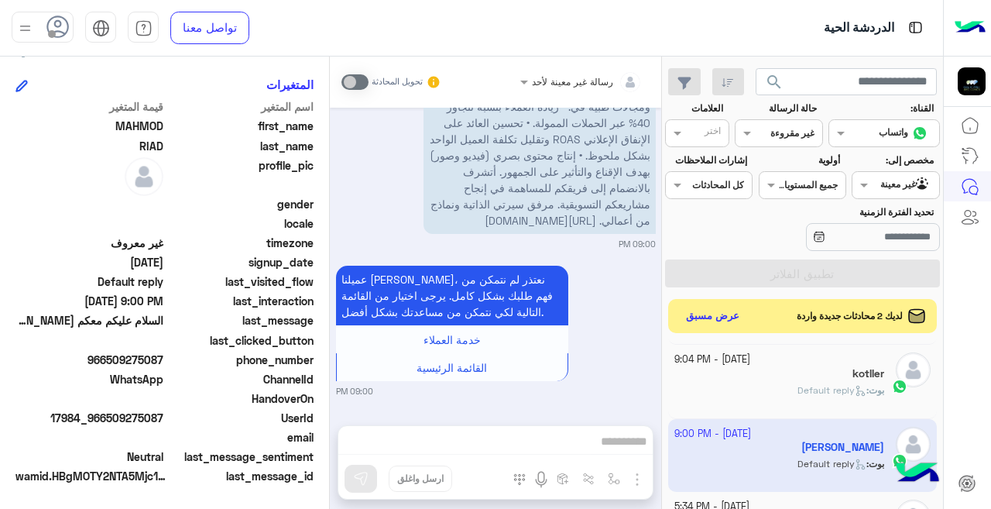
drag, startPoint x: 329, startPoint y: 403, endPoint x: 332, endPoint y: 366, distance: 36.5
click at [332, 366] on mat-drawer-container "رسالة غير معينة لأحد تحويل المحادثة [DATE] 09:00 PM عميلنا [PERSON_NAME]، نعتذر…" at bounding box center [330, 286] width 661 height 459
click at [770, 395] on div "[PERSON_NAME] : Default reply" at bounding box center [780, 396] width 211 height 27
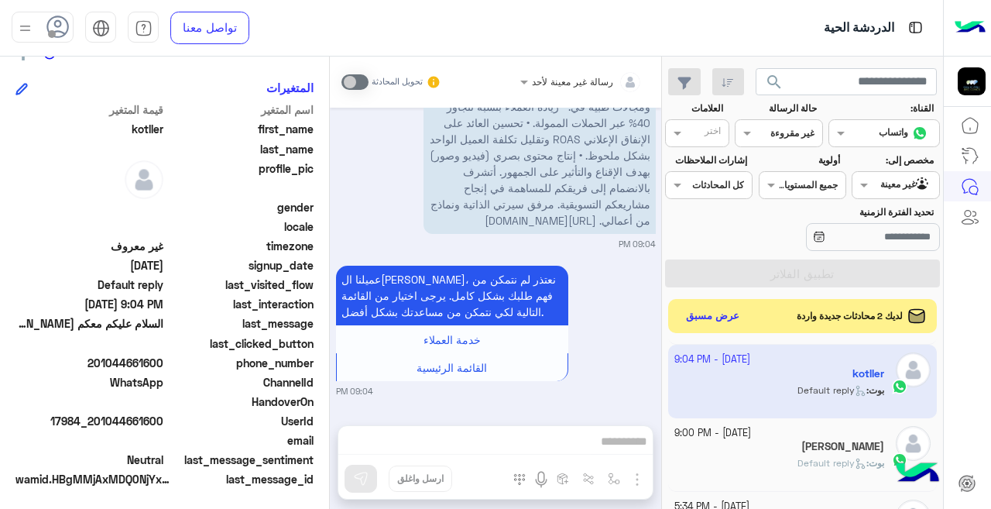
scroll to position [345, 0]
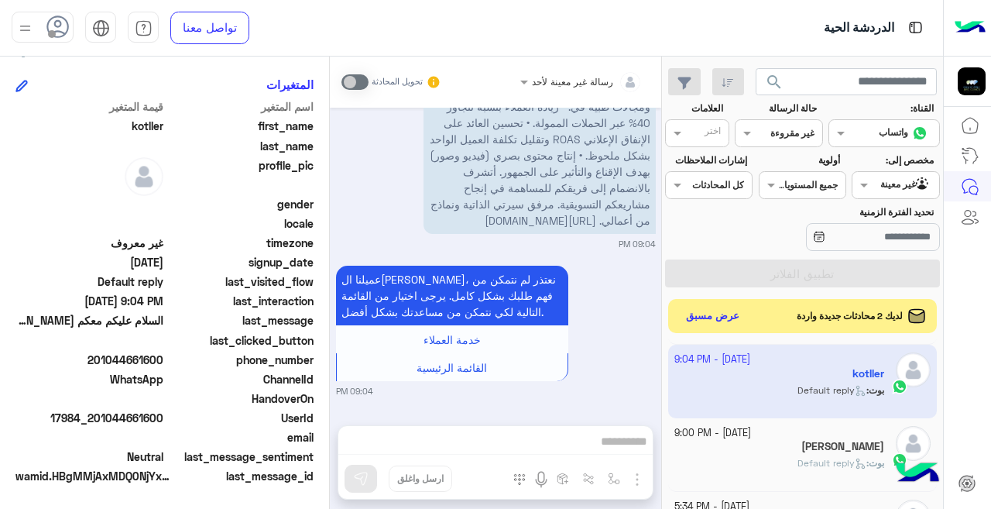
click at [743, 443] on div "[PERSON_NAME]" at bounding box center [780, 448] width 211 height 16
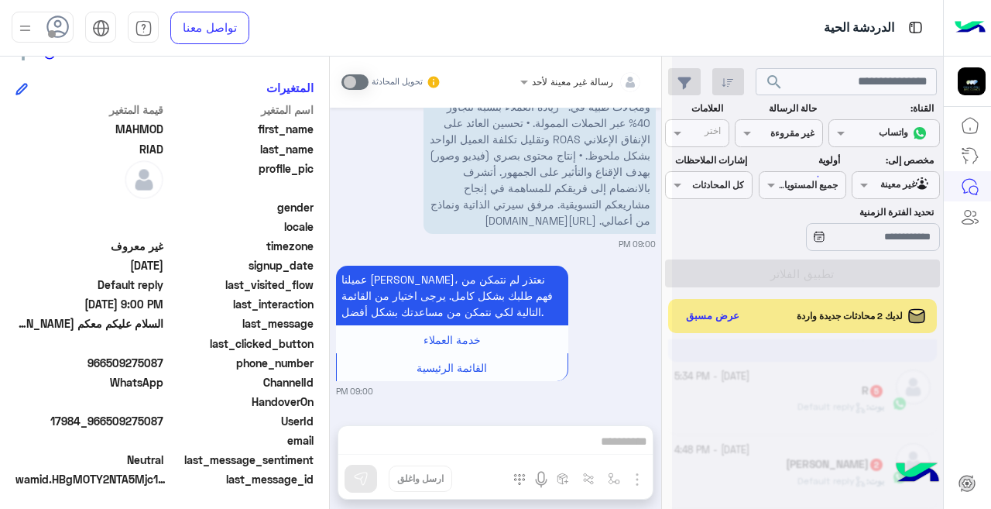
scroll to position [345, 0]
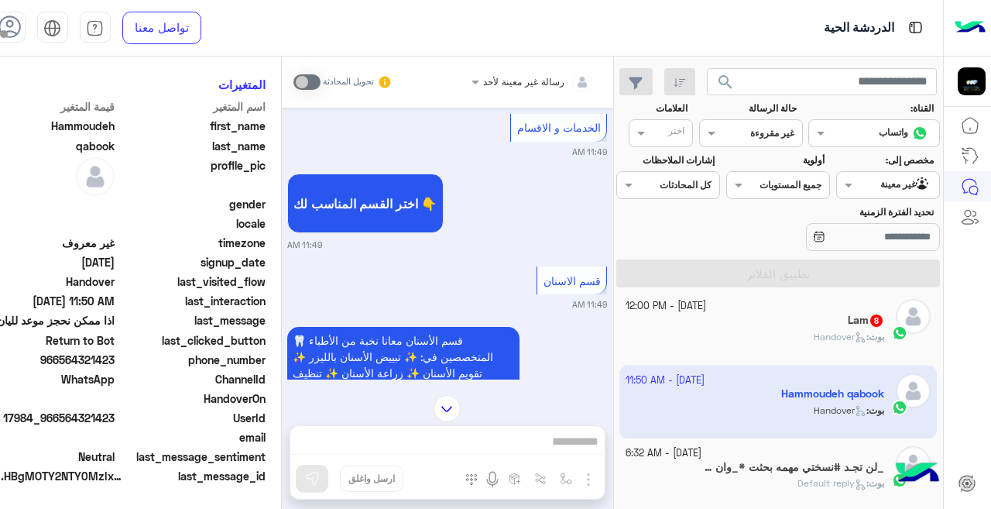
click at [730, 338] on div "بوت : Handover" at bounding box center [755, 343] width 259 height 27
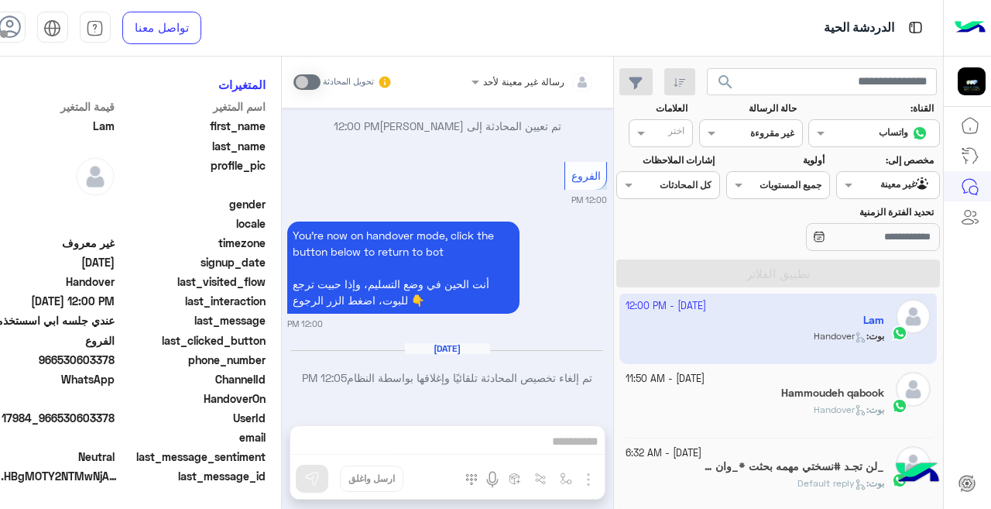
scroll to position [569, 0]
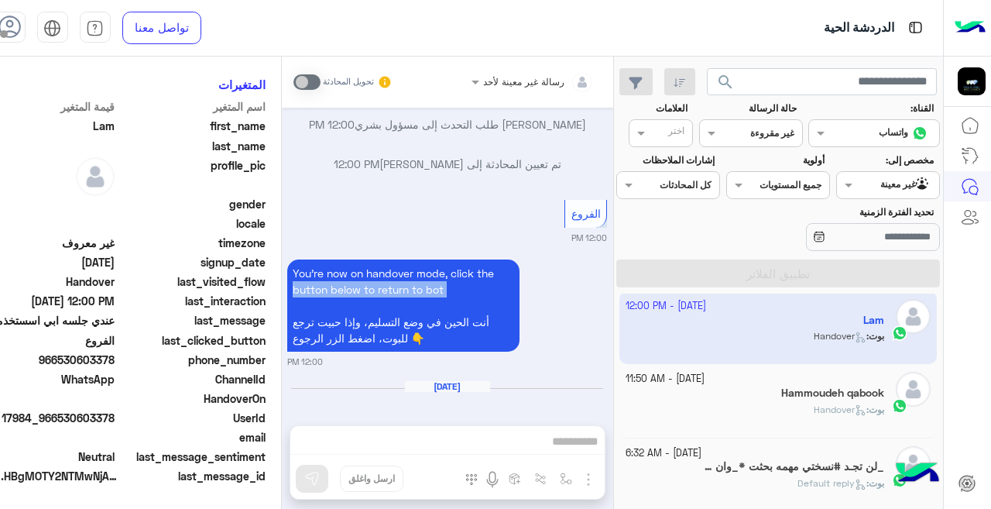
drag, startPoint x: 287, startPoint y: 322, endPoint x: 284, endPoint y: 307, distance: 14.9
click at [284, 307] on div "[DATE] اختر من القائمة الاتية الخدمات المناسبة لك ✨👇 11:59 AM فريق العمل 12:00 …" at bounding box center [448, 259] width 332 height 302
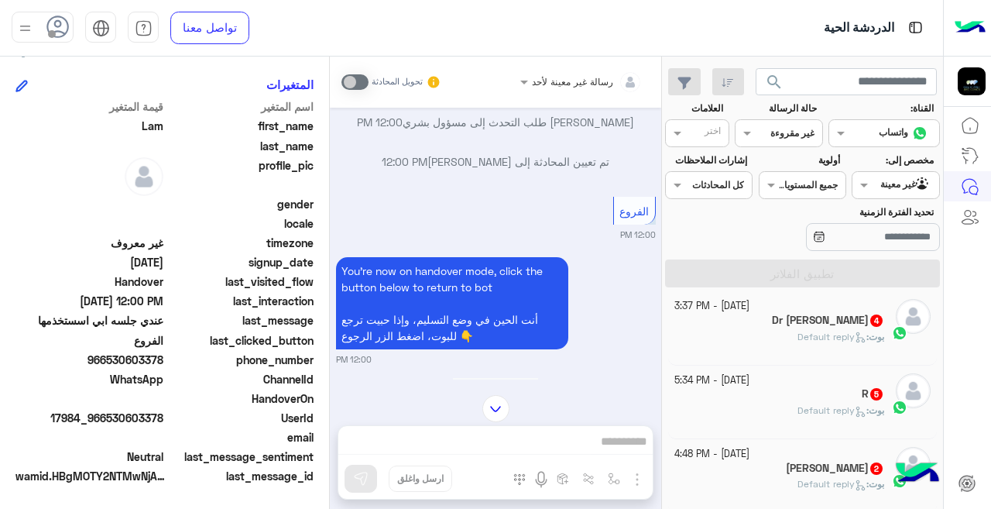
scroll to position [1725, 0]
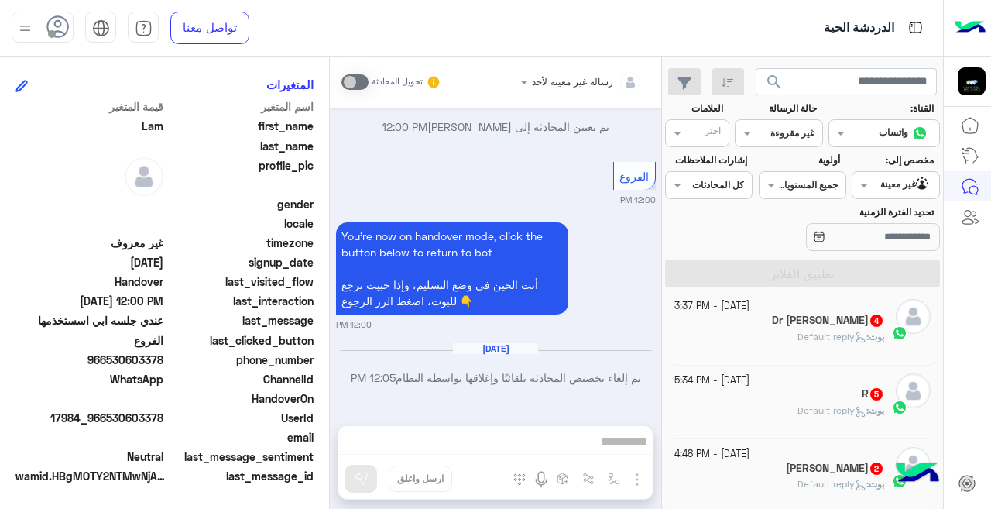
click at [747, 314] on div "Dr [PERSON_NAME] 4" at bounding box center [780, 322] width 211 height 16
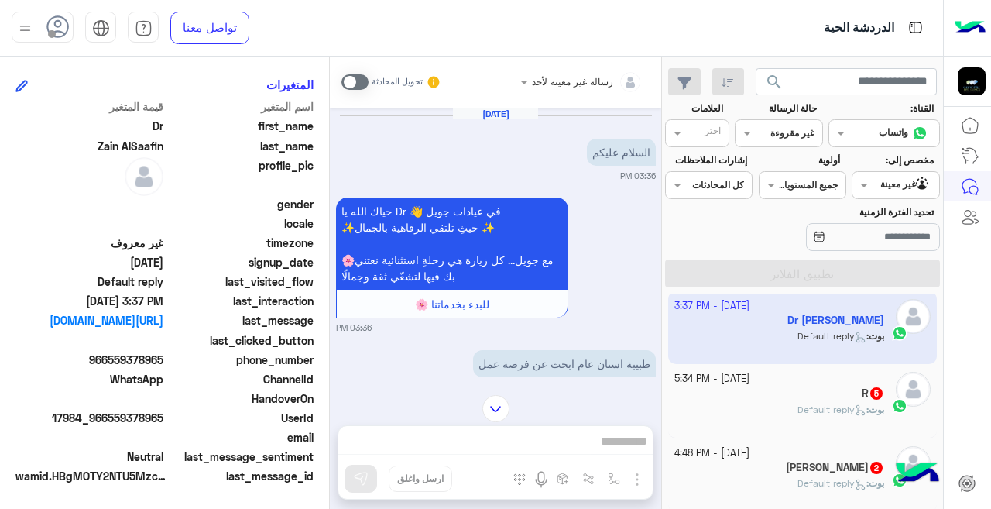
click at [696, 396] on div "R 5" at bounding box center [780, 395] width 211 height 16
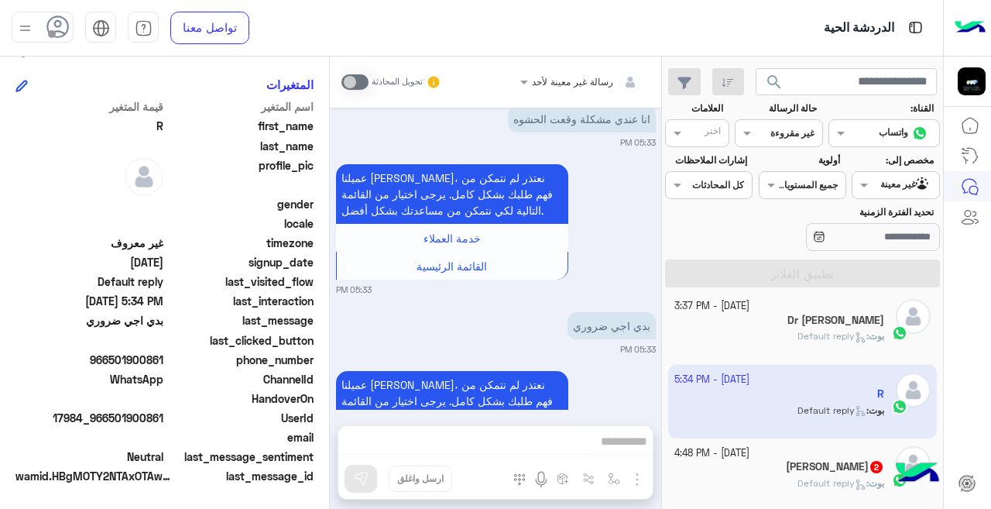
scroll to position [758, 0]
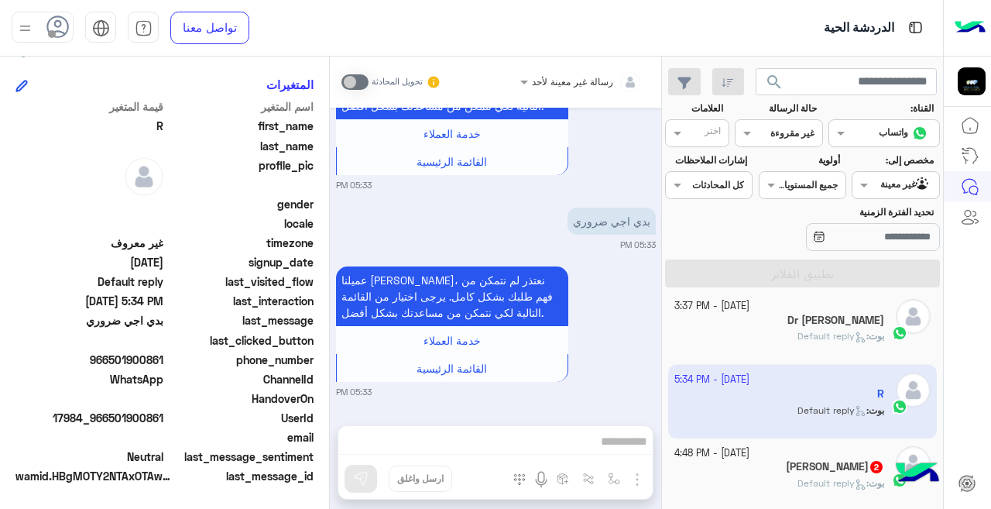
click at [822, 463] on h5 "[PERSON_NAME] 2" at bounding box center [835, 466] width 98 height 13
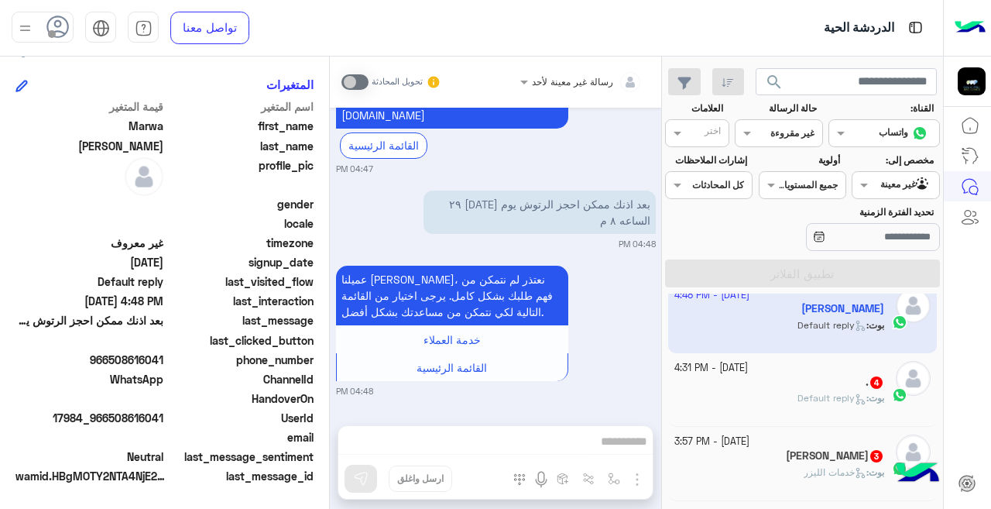
scroll to position [198, 0]
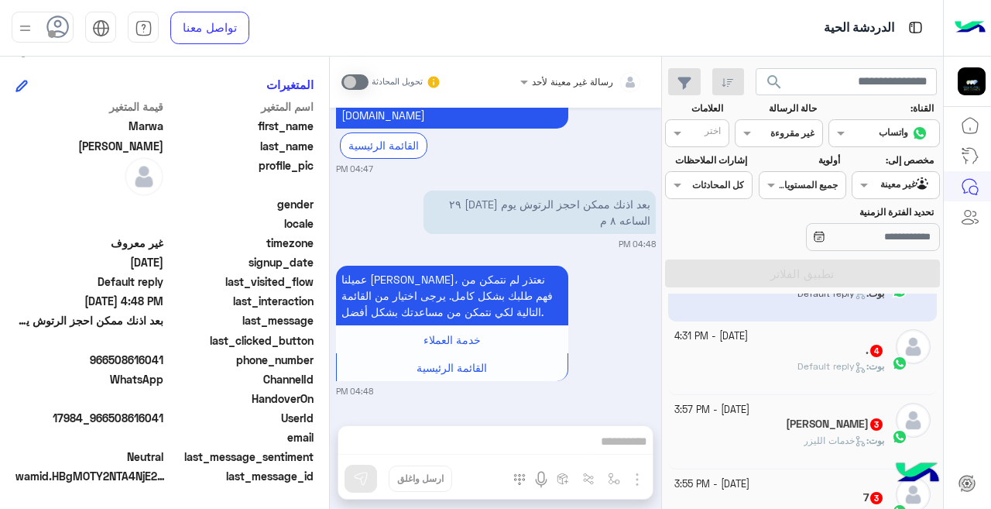
click at [706, 368] on div "[PERSON_NAME] : Default reply" at bounding box center [780, 372] width 211 height 27
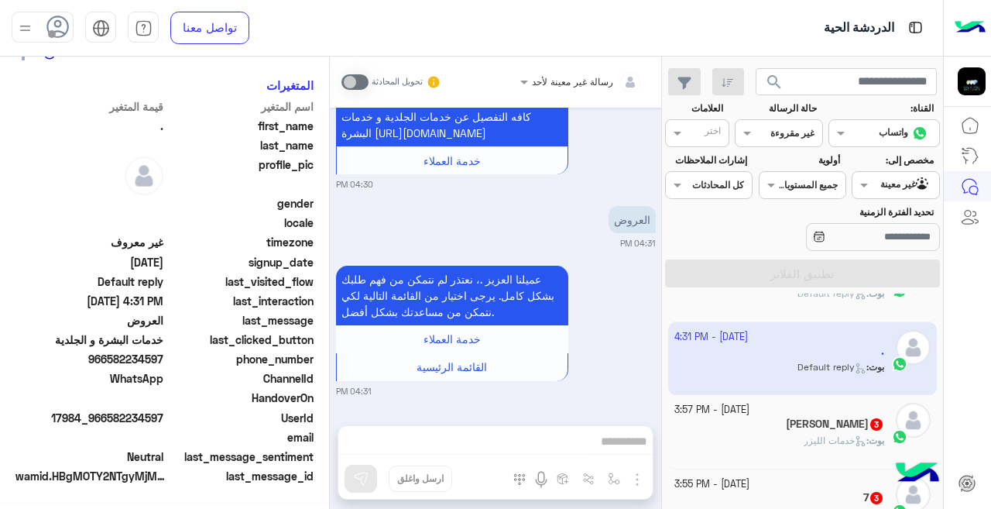
scroll to position [345, 0]
click at [717, 419] on div "[PERSON_NAME] 3" at bounding box center [780, 425] width 211 height 16
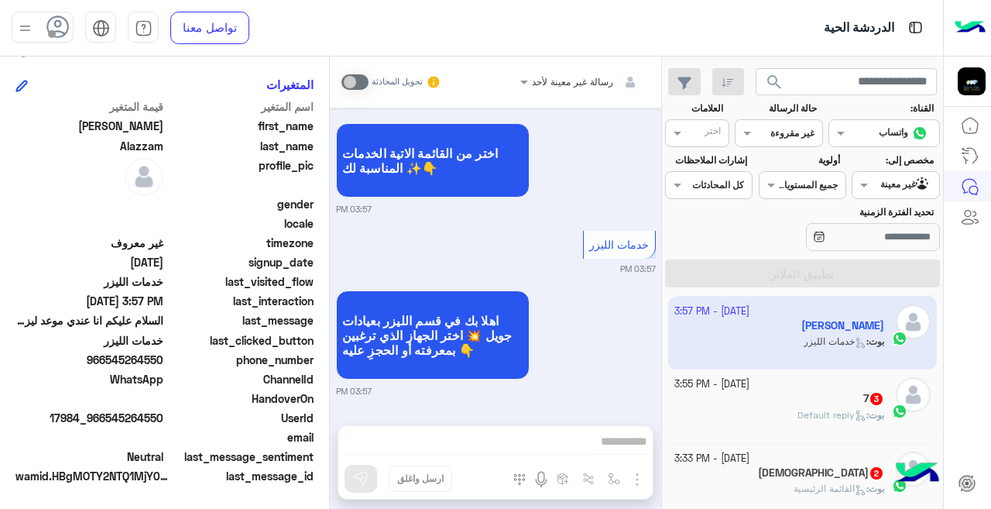
scroll to position [313, 0]
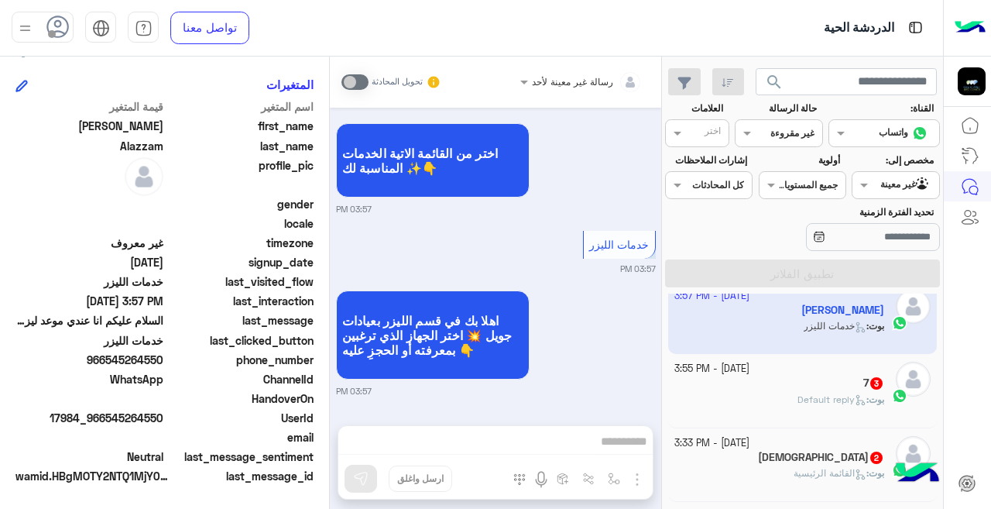
click at [730, 393] on div "[PERSON_NAME] : Default reply" at bounding box center [780, 406] width 211 height 27
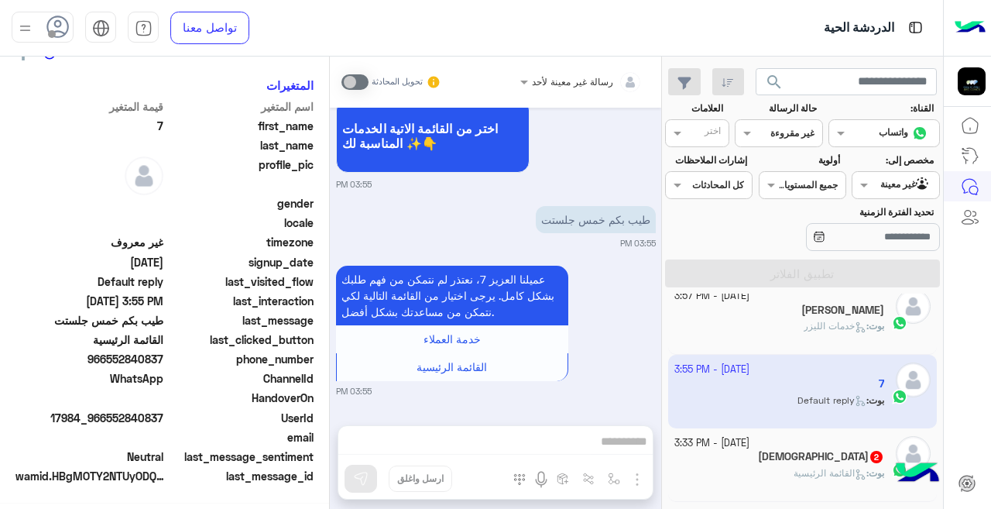
scroll to position [345, 0]
click at [753, 459] on div "Zoha 2" at bounding box center [780, 458] width 211 height 16
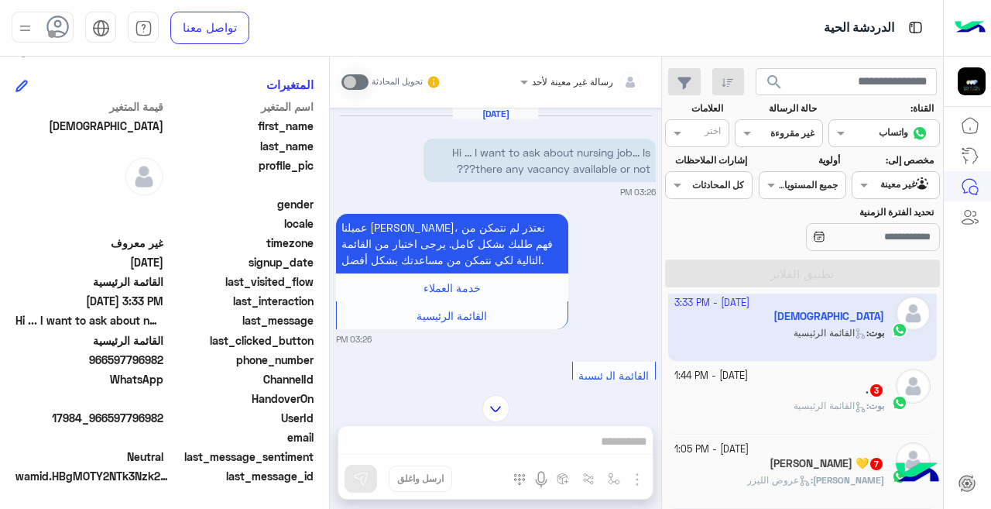
scroll to position [469, 0]
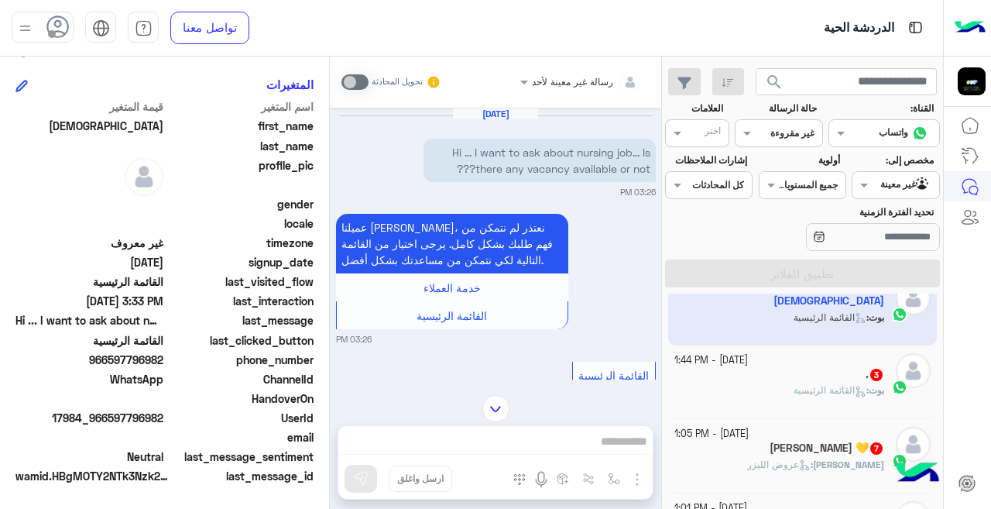
click at [735, 383] on div ". 3" at bounding box center [780, 376] width 211 height 16
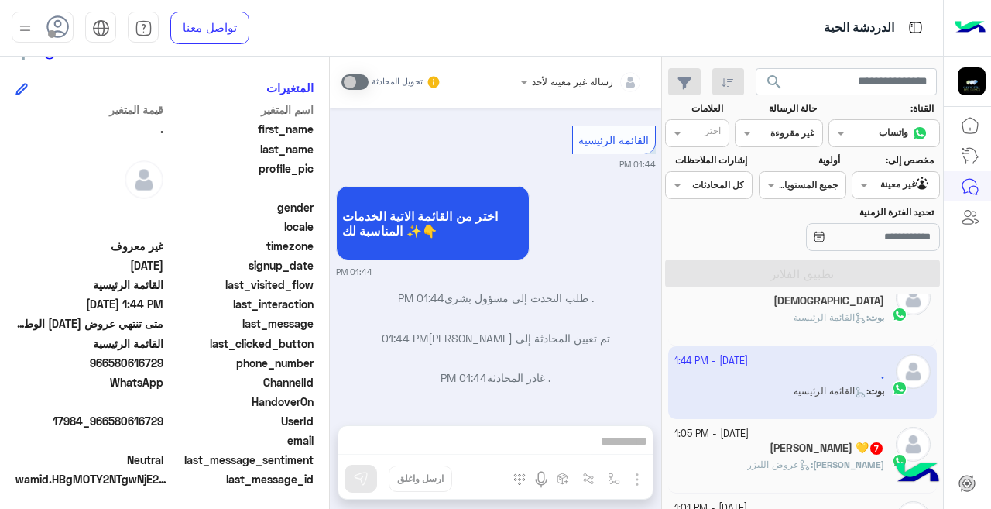
scroll to position [345, 0]
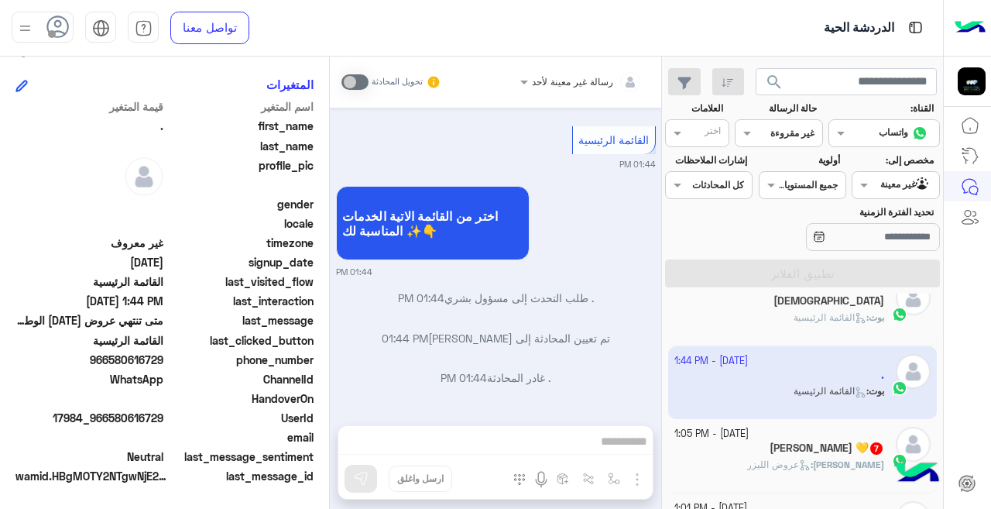
click at [803, 455] on div "[PERSON_NAME] 💛 7" at bounding box center [780, 449] width 211 height 16
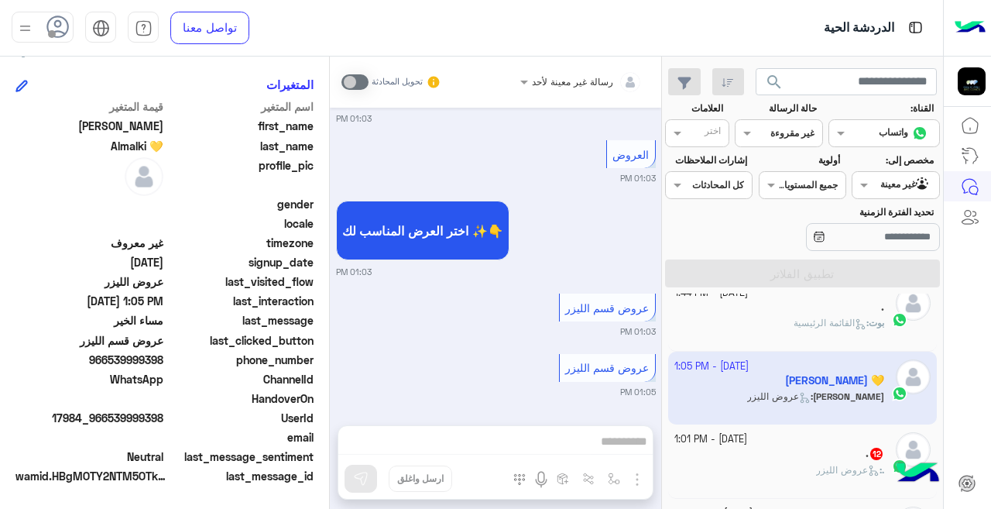
scroll to position [651, 0]
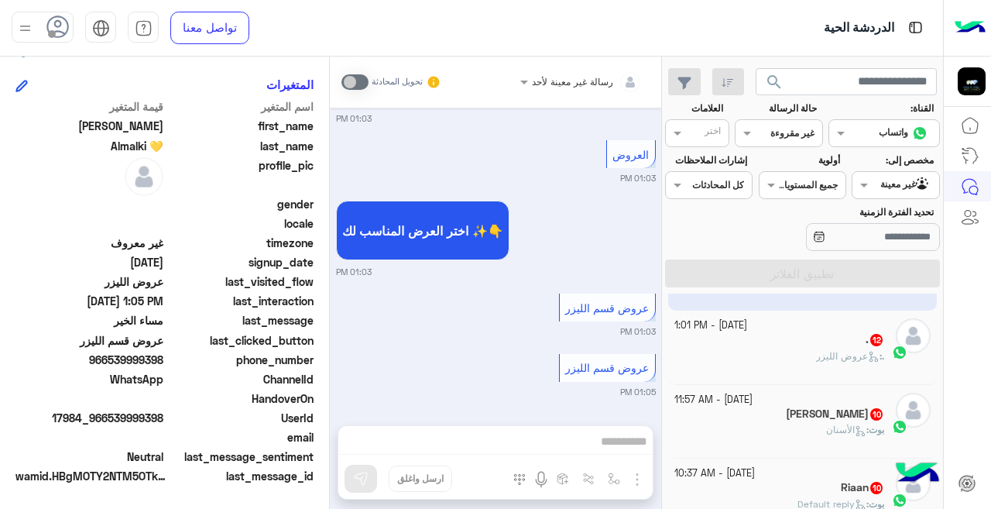
click at [728, 368] on div ". : عروض الليزر" at bounding box center [780, 362] width 211 height 27
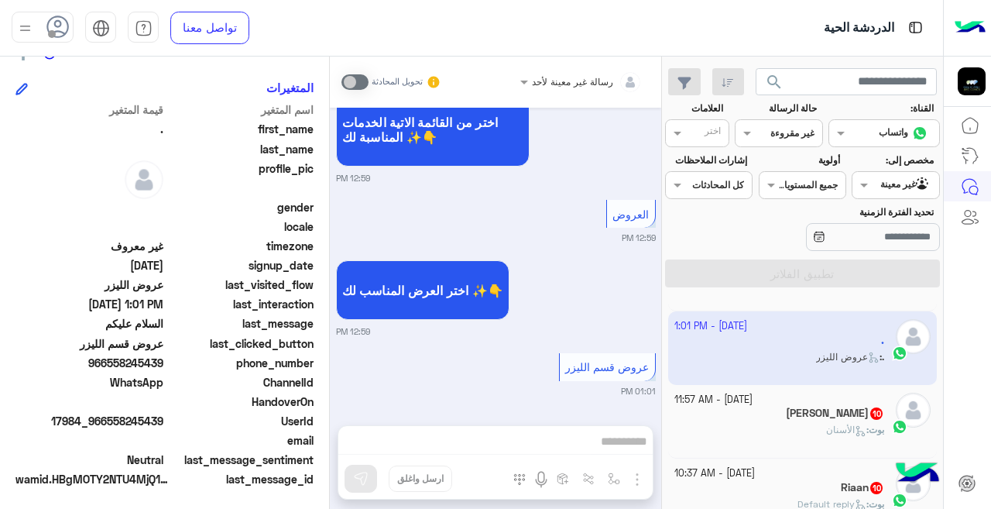
scroll to position [345, 0]
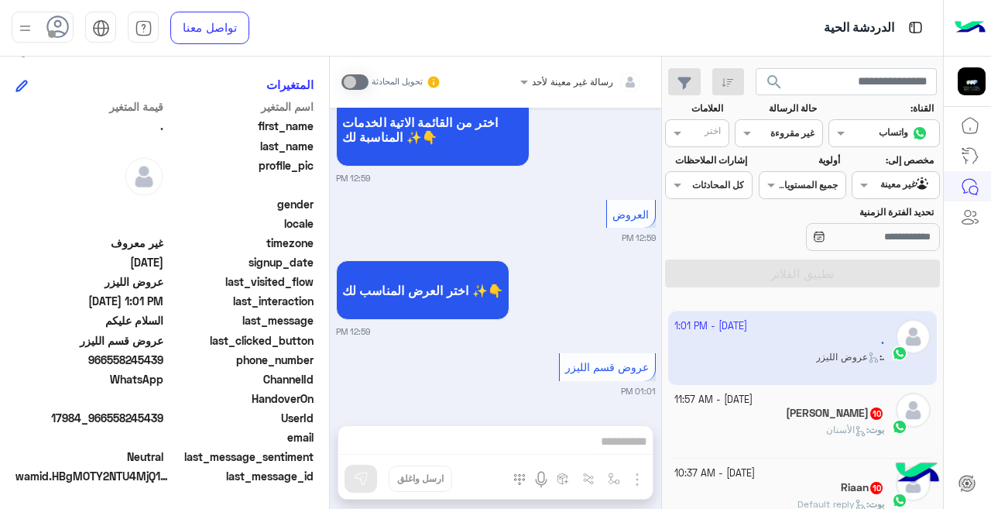
click at [747, 424] on div "بوت : الأسنان" at bounding box center [780, 436] width 211 height 27
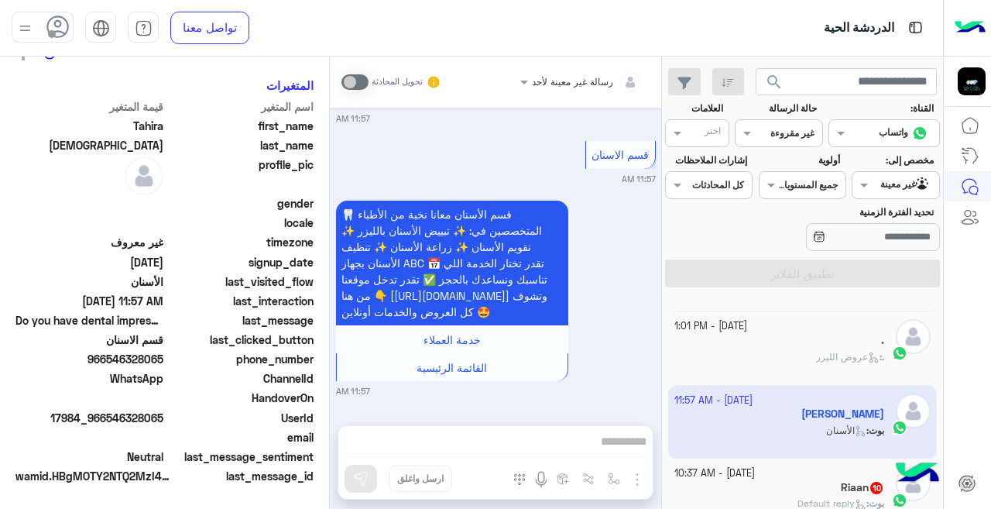
scroll to position [345, 0]
click at [818, 492] on div "Riaan 10" at bounding box center [780, 489] width 211 height 16
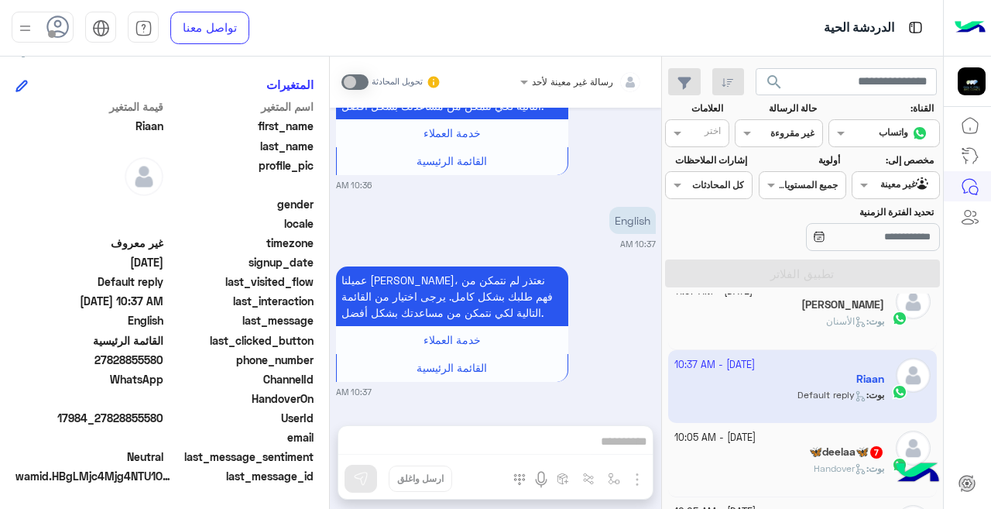
scroll to position [777, 0]
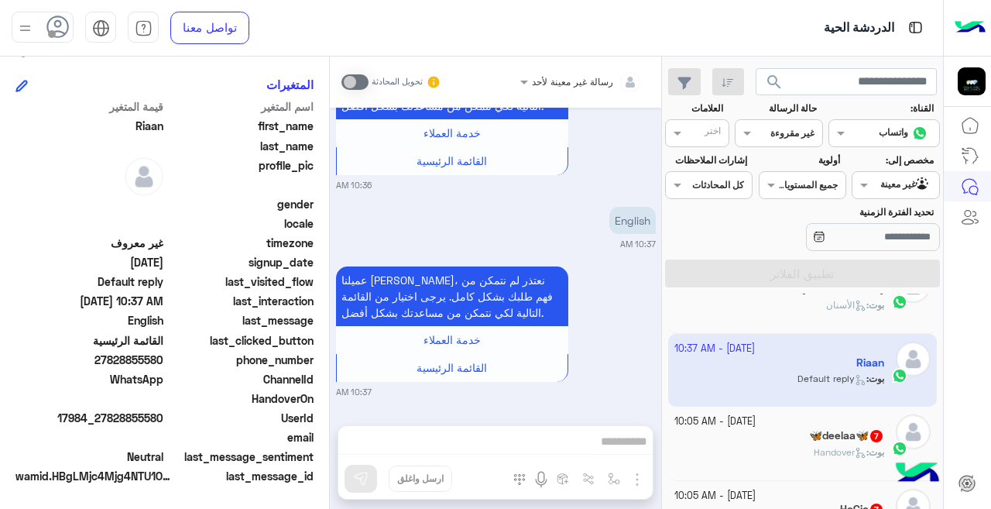
click at [794, 436] on div "🦋deelaa🦋 7" at bounding box center [780, 437] width 211 height 16
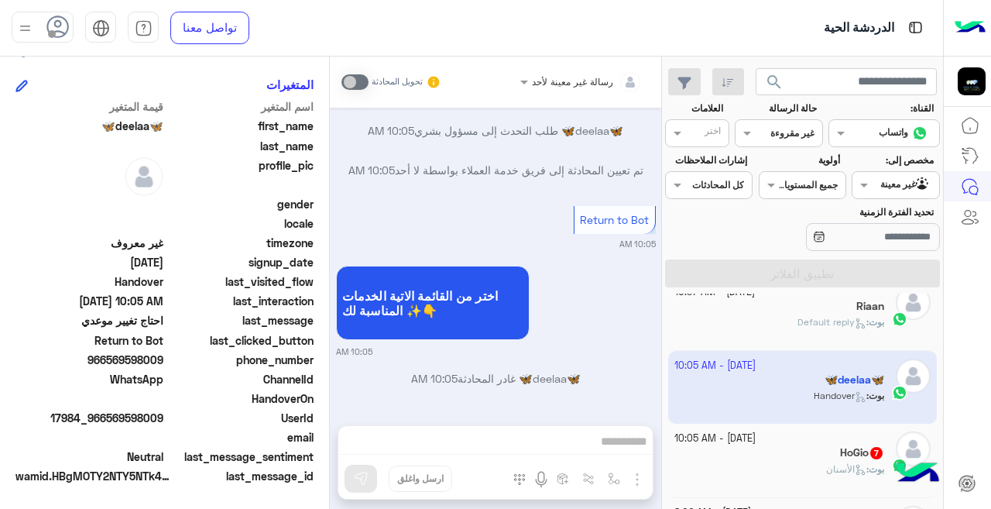
scroll to position [860, 0]
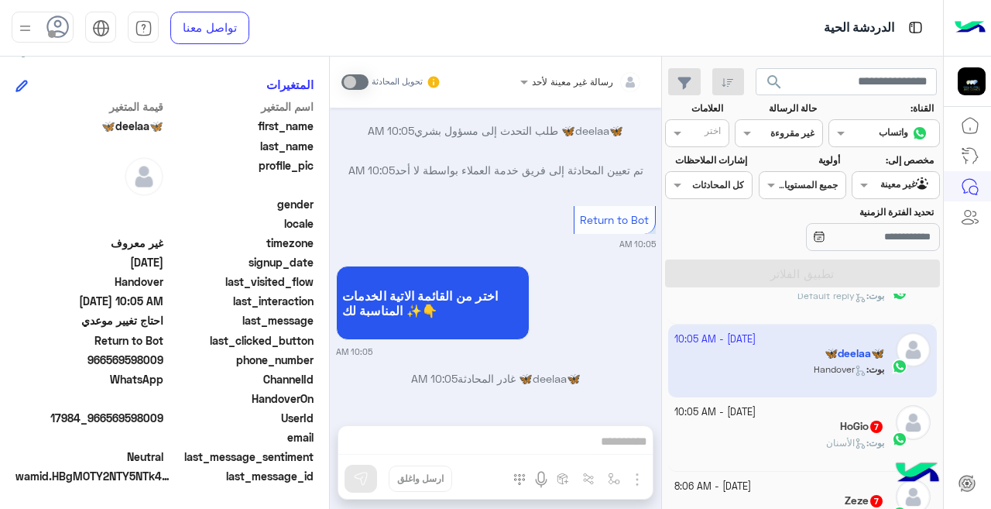
click at [696, 428] on div "HoGio 7" at bounding box center [780, 428] width 211 height 16
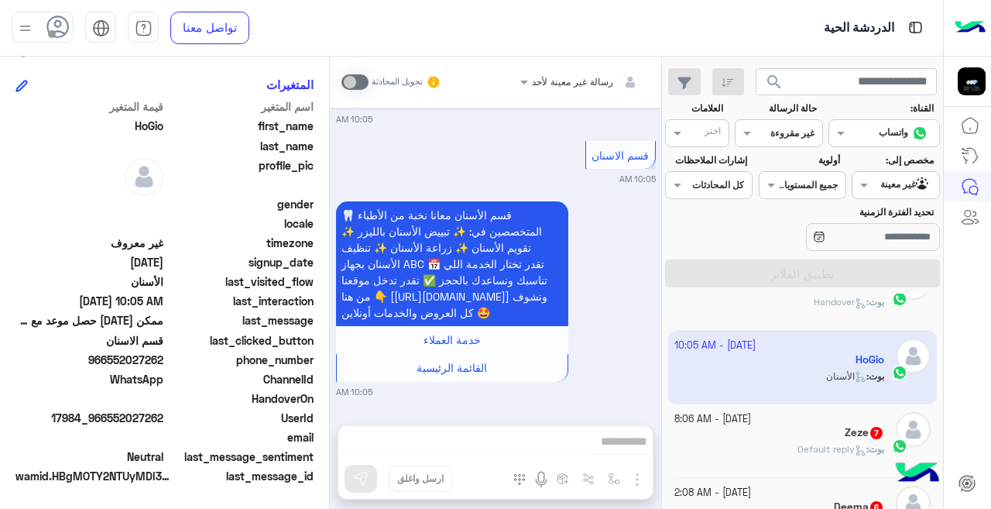
scroll to position [933, 0]
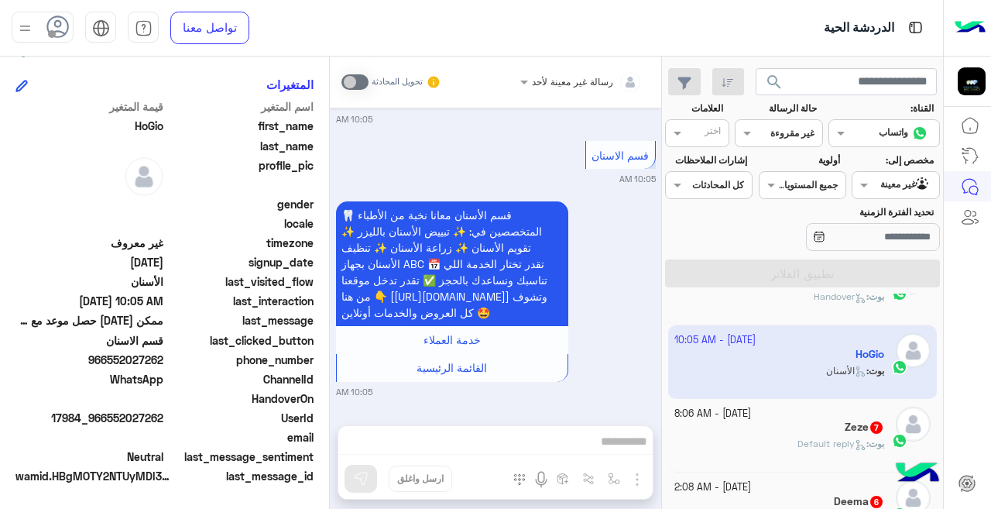
click at [731, 437] on div "[PERSON_NAME] : Default reply" at bounding box center [780, 450] width 211 height 27
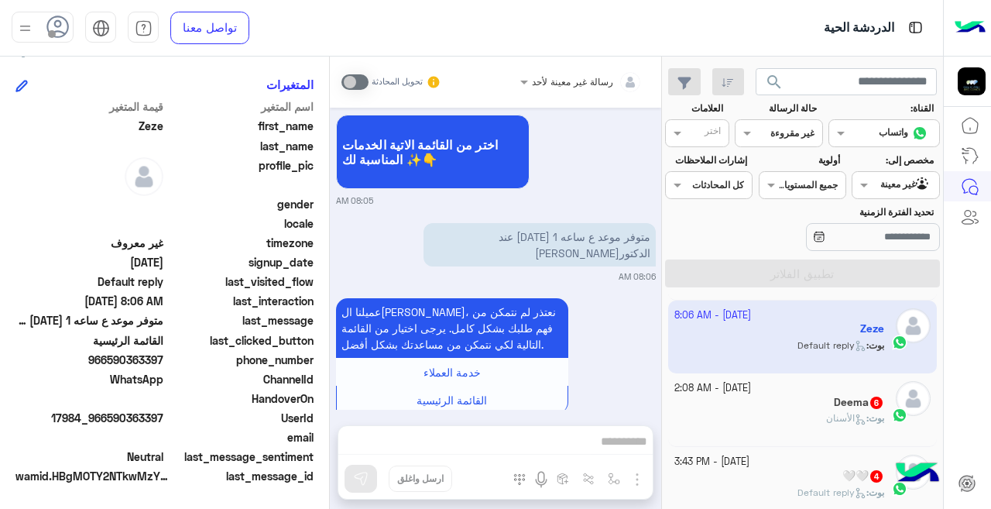
scroll to position [1063, 0]
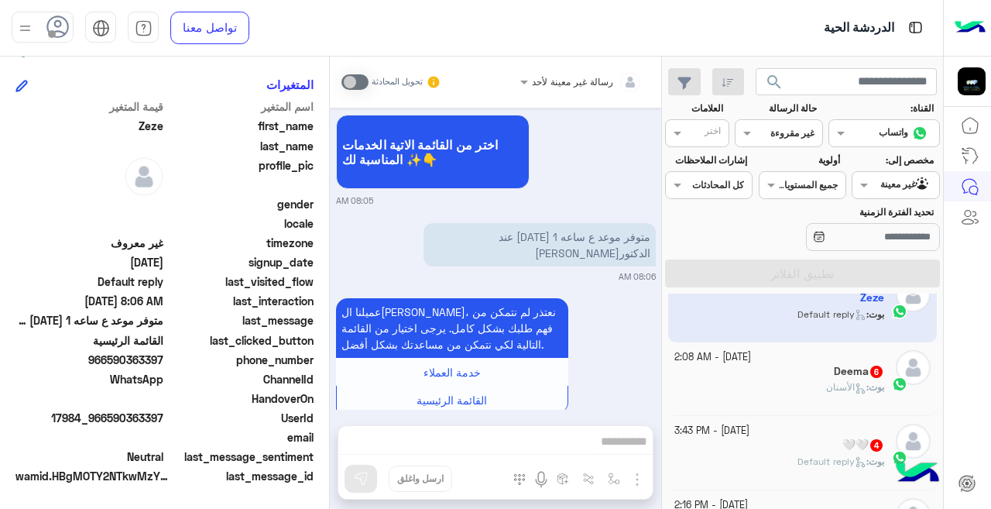
click at [699, 377] on div "Deema 6" at bounding box center [780, 373] width 211 height 16
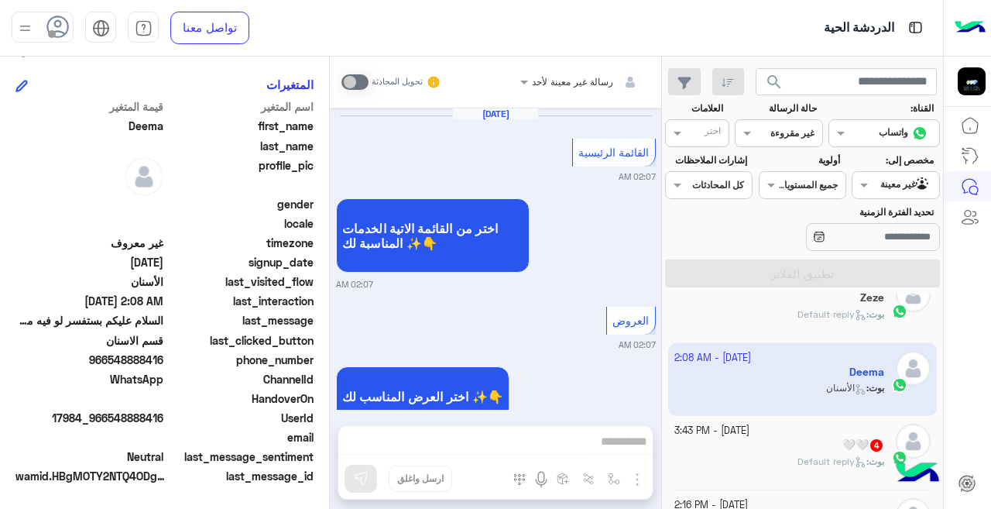
scroll to position [817, 0]
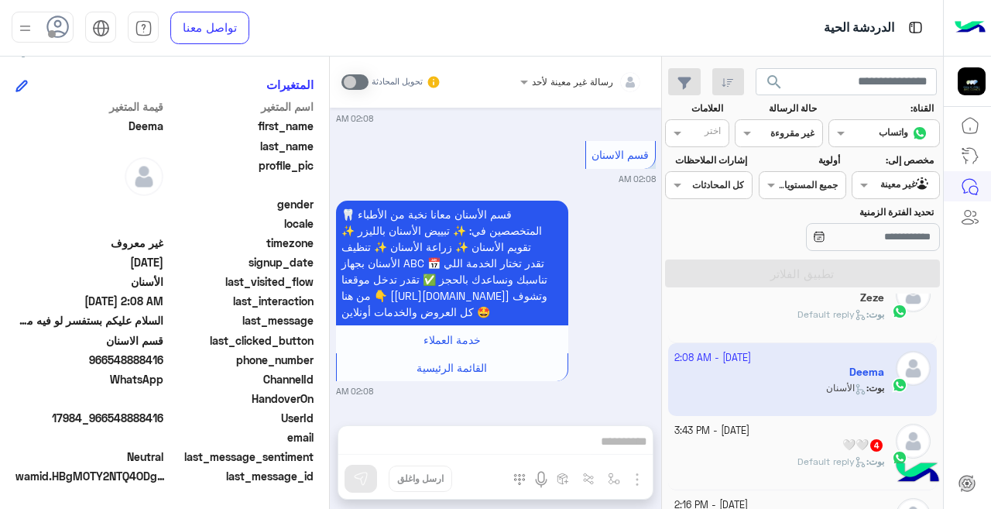
click at [782, 460] on div "[PERSON_NAME] : Default reply" at bounding box center [780, 468] width 211 height 27
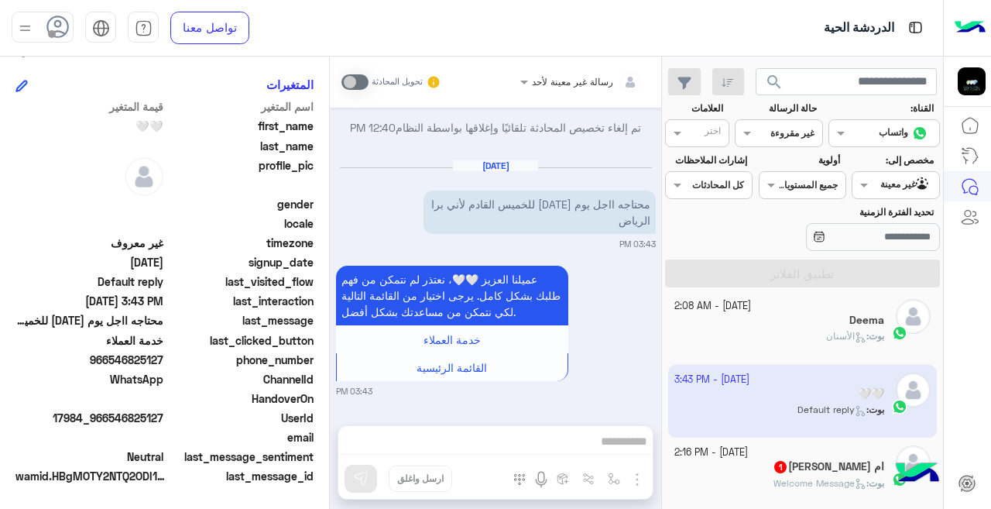
scroll to position [1146, 0]
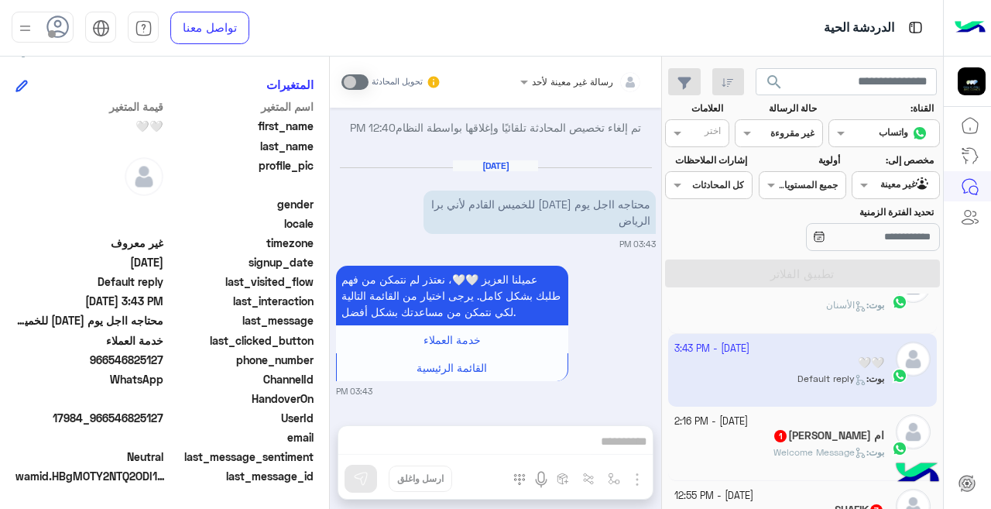
click at [711, 446] on div "بوت : Welcome Message" at bounding box center [780, 458] width 211 height 27
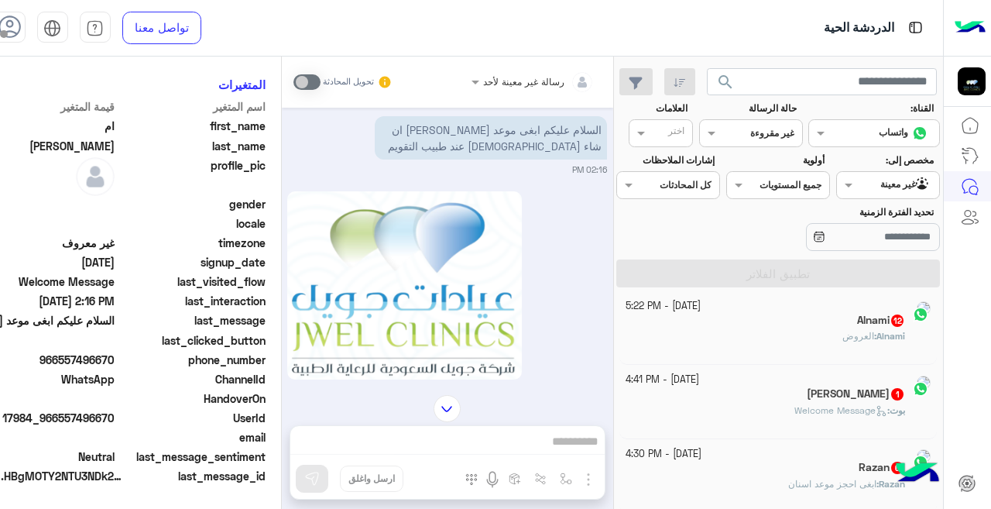
scroll to position [8, 0]
click at [734, 318] on div "As 5" at bounding box center [755, 322] width 259 height 16
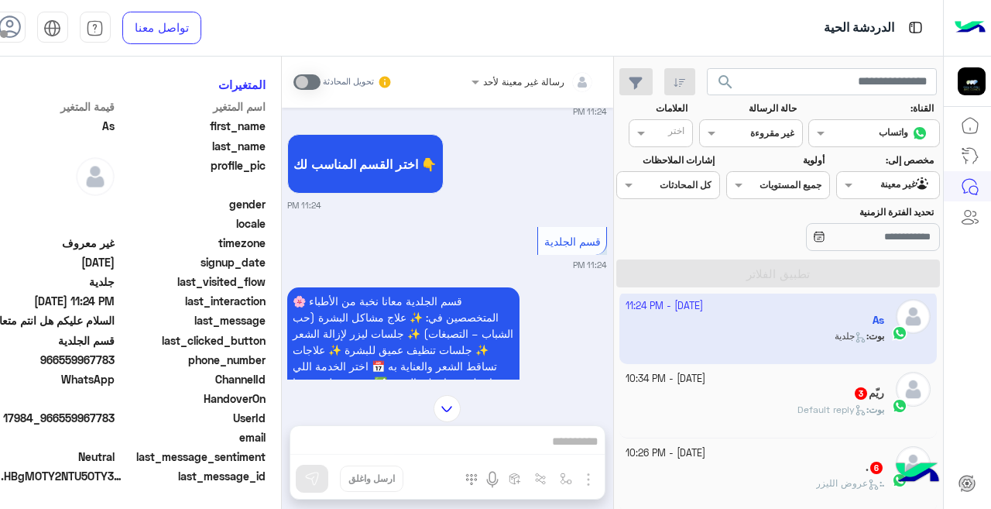
scroll to position [608, 0]
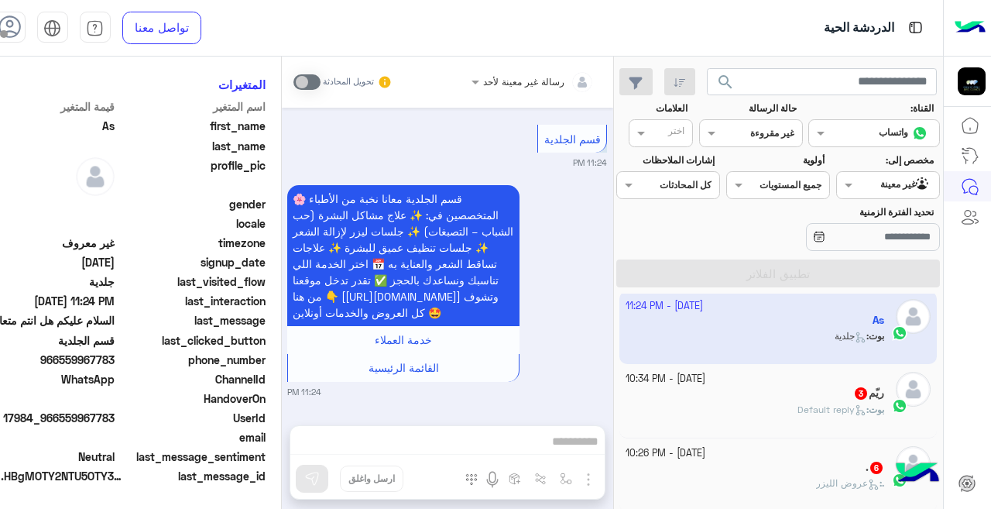
click at [809, 392] on div "ريّم 3" at bounding box center [755, 395] width 259 height 16
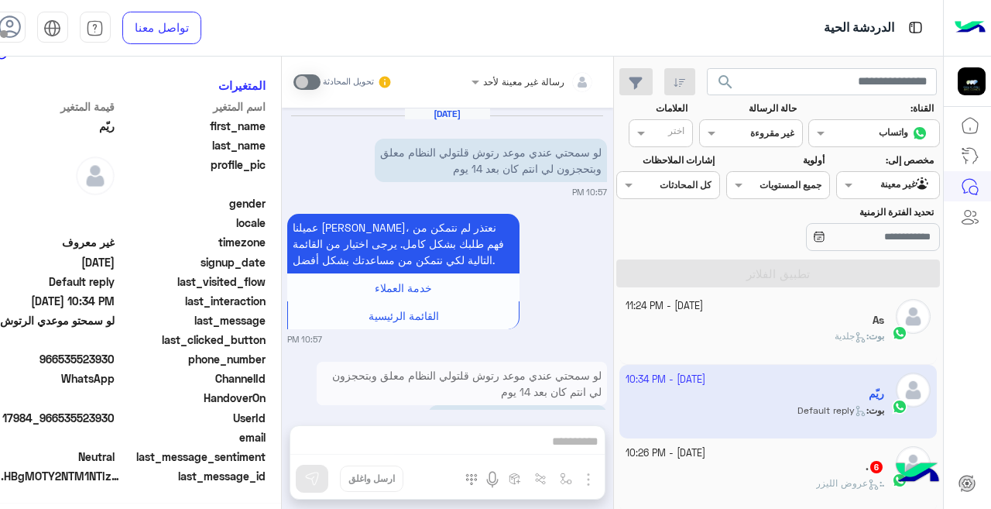
scroll to position [476, 0]
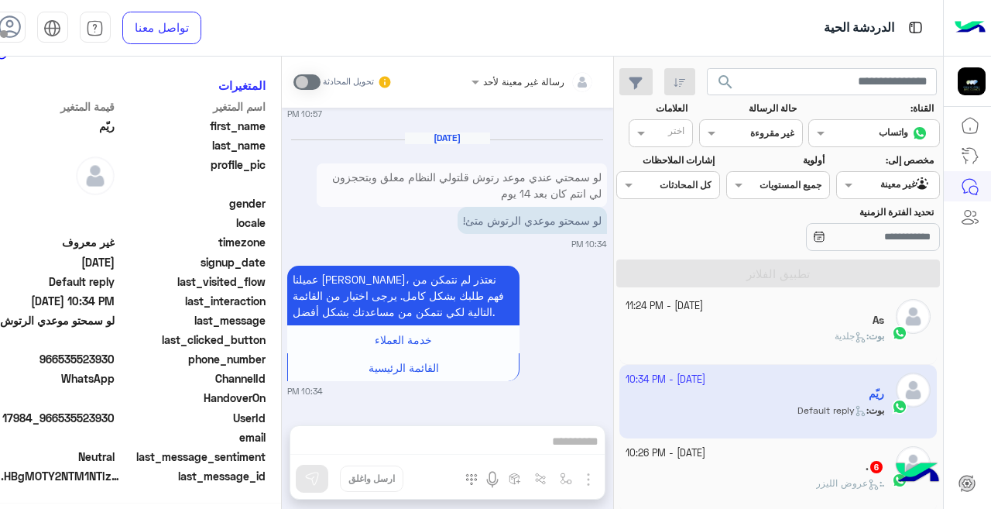
click at [723, 463] on div ". 6" at bounding box center [755, 468] width 259 height 16
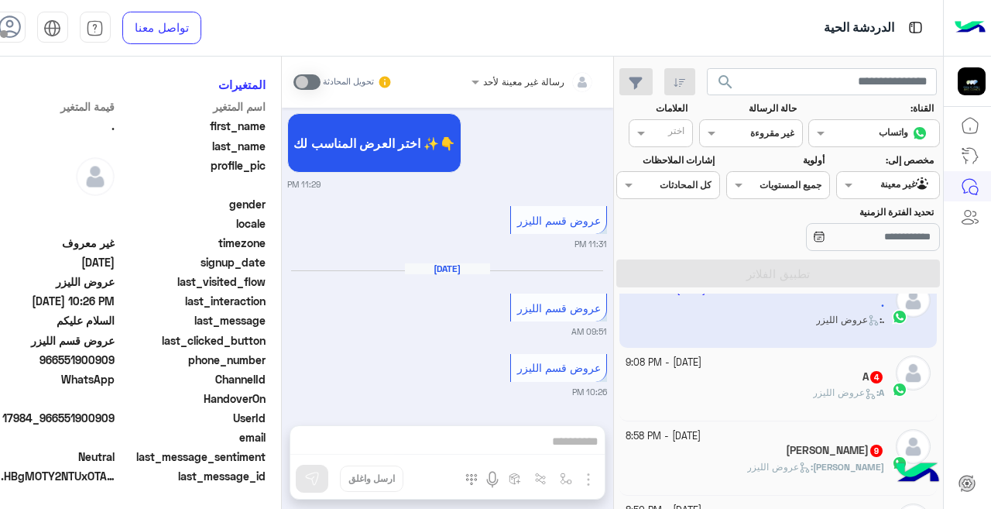
scroll to position [198, 0]
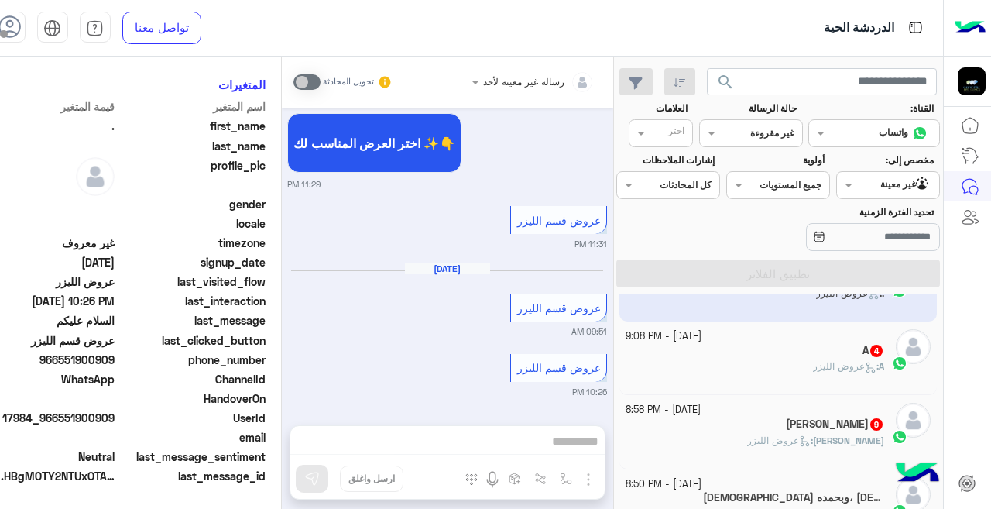
click at [762, 354] on div "A 4" at bounding box center [755, 352] width 259 height 16
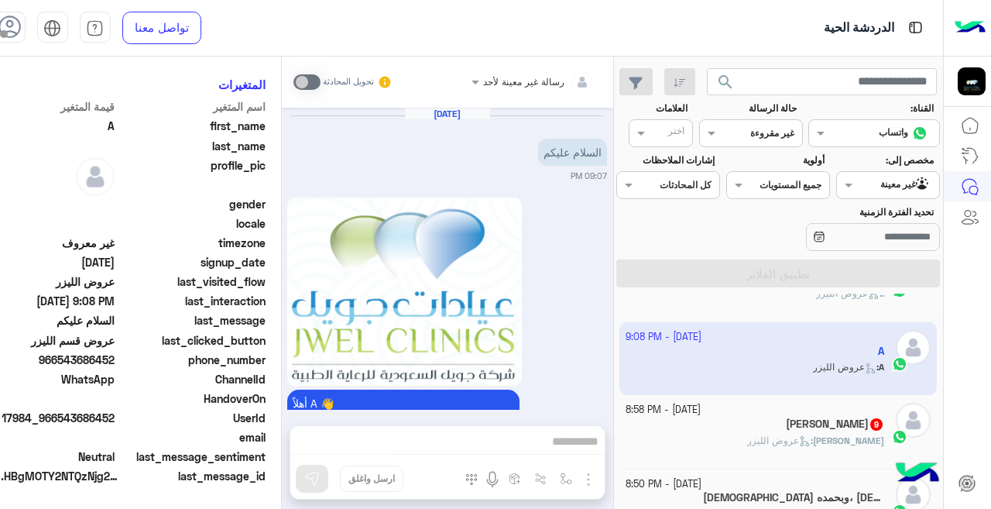
scroll to position [479, 0]
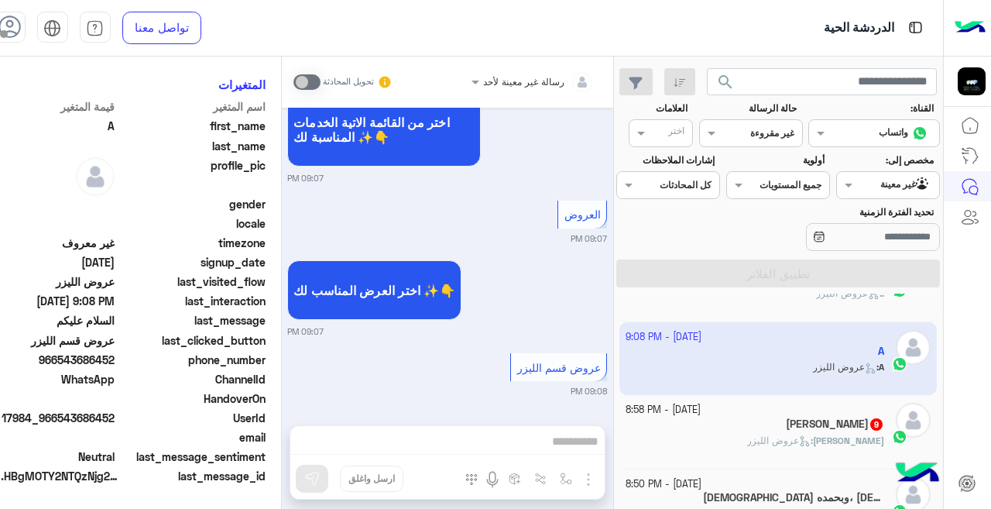
click at [787, 421] on div "Sara 9" at bounding box center [755, 425] width 259 height 16
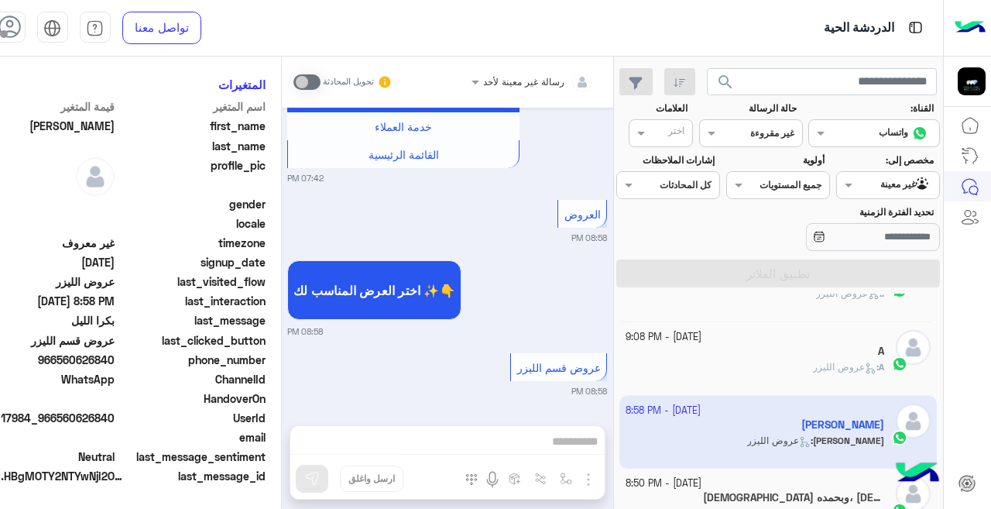
scroll to position [345, 0]
click at [718, 499] on div "[DEMOGRAPHIC_DATA] وبحمده، [DEMOGRAPHIC_DATA] العظيم 8" at bounding box center [755, 499] width 259 height 16
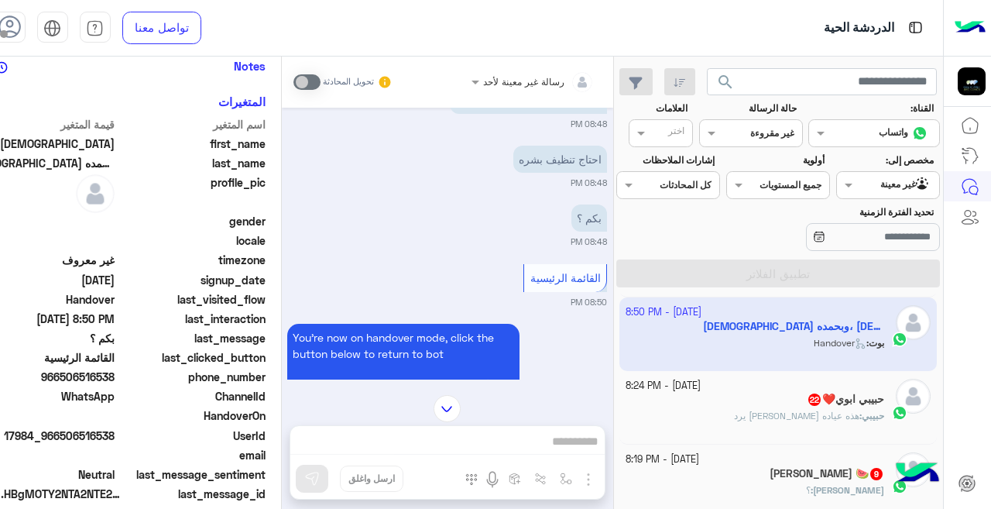
scroll to position [391, 0]
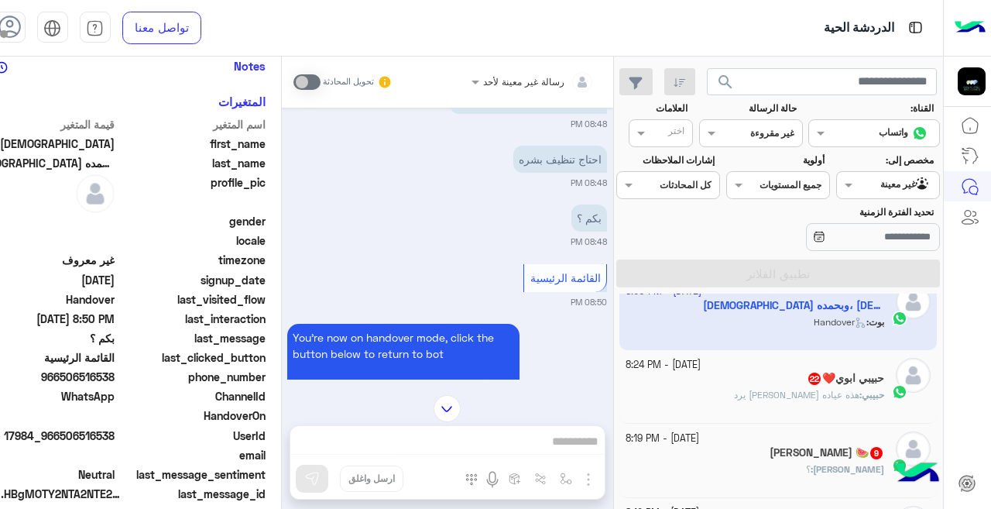
click at [761, 397] on span "هذه عياده [PERSON_NAME] يرد" at bounding box center [796, 395] width 125 height 12
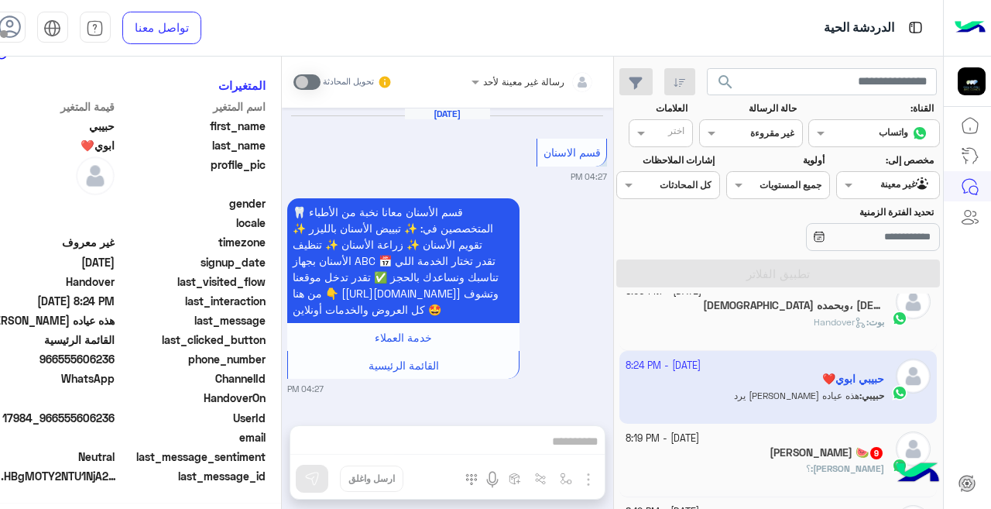
scroll to position [602, 0]
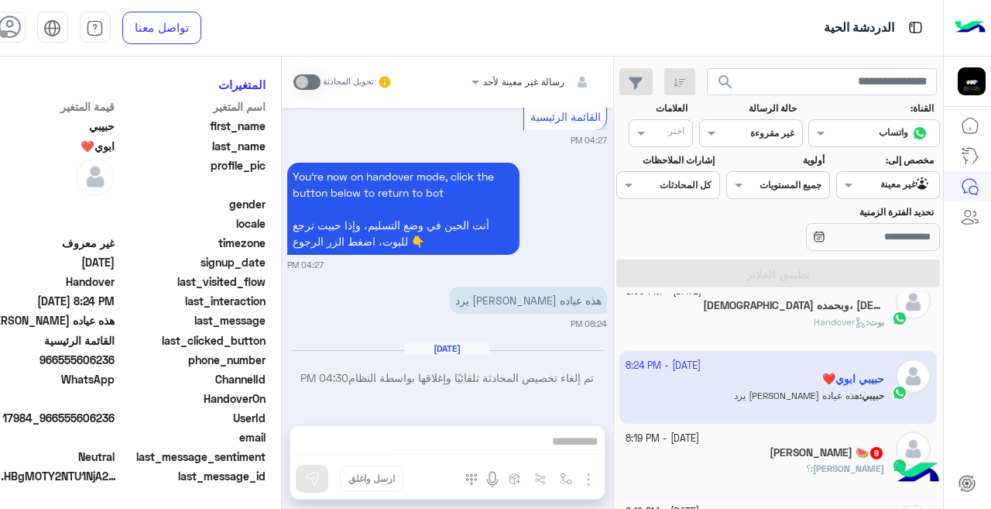
click at [789, 460] on div "[PERSON_NAME] 🍉 9" at bounding box center [755, 454] width 259 height 16
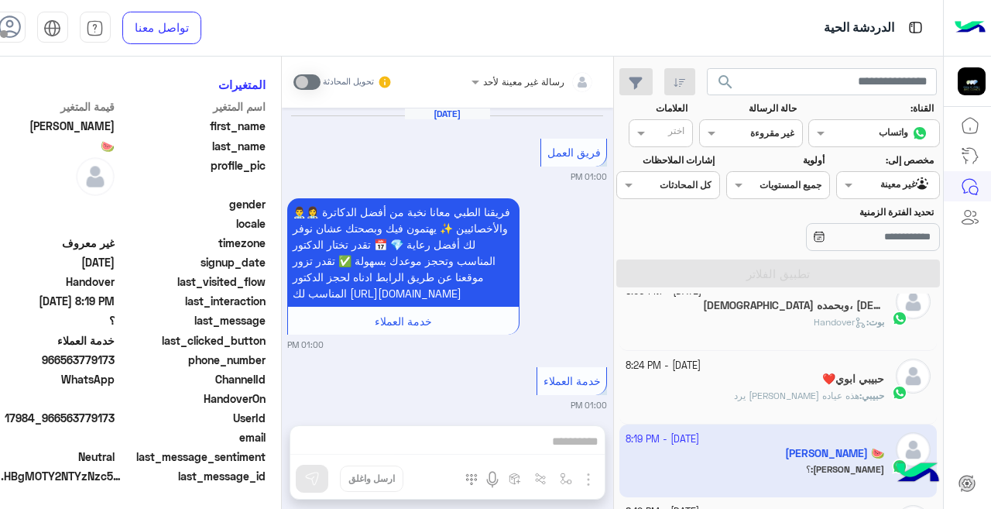
scroll to position [508, 0]
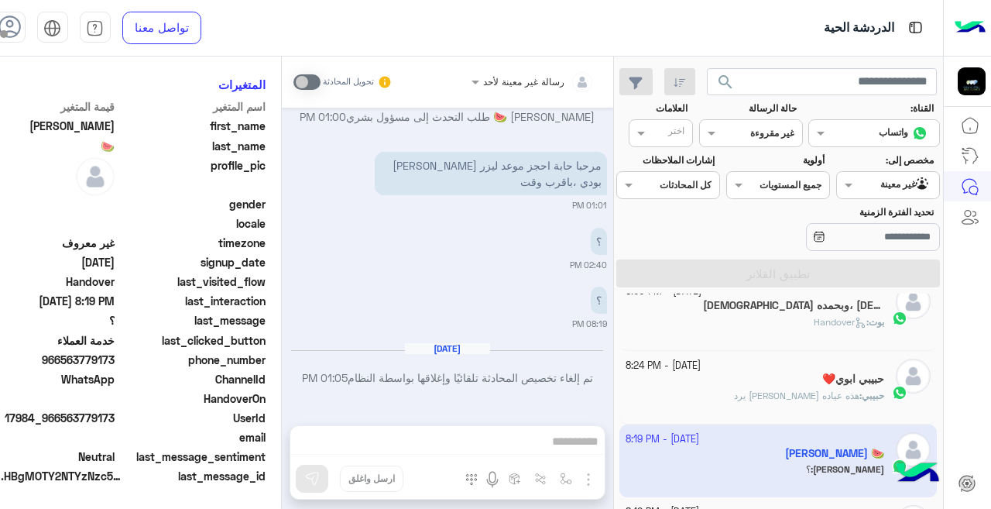
click at [819, 436] on app-inbox-user "[DATE] - 8:19 PM [PERSON_NAME] 🍉 [PERSON_NAME] : ؟" at bounding box center [779, 460] width 318 height 73
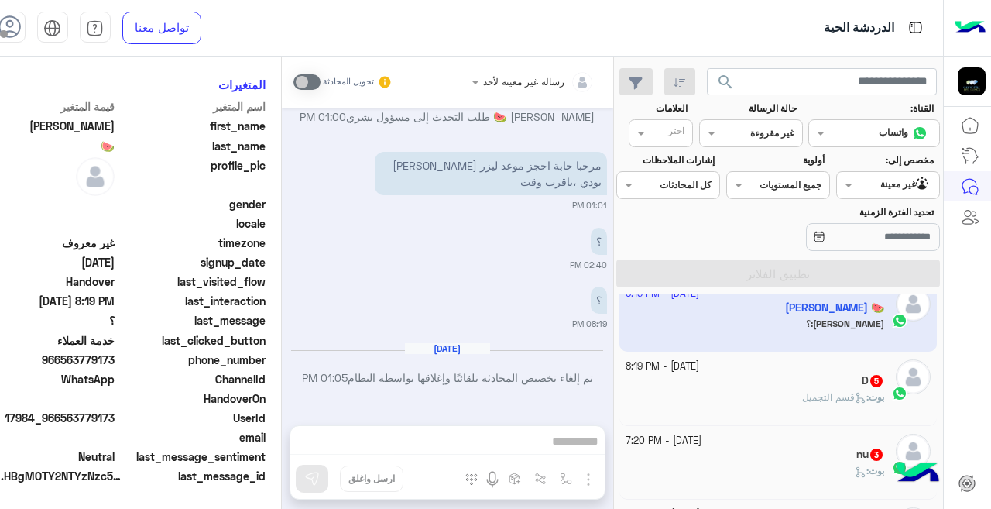
scroll to position [548, 0]
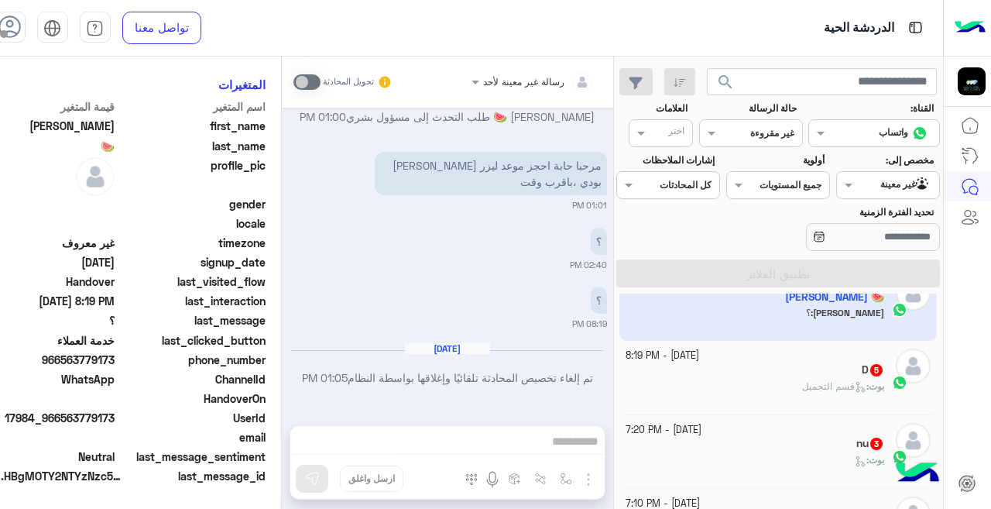
click at [722, 394] on div "بوت : قسم التجميل" at bounding box center [755, 393] width 259 height 27
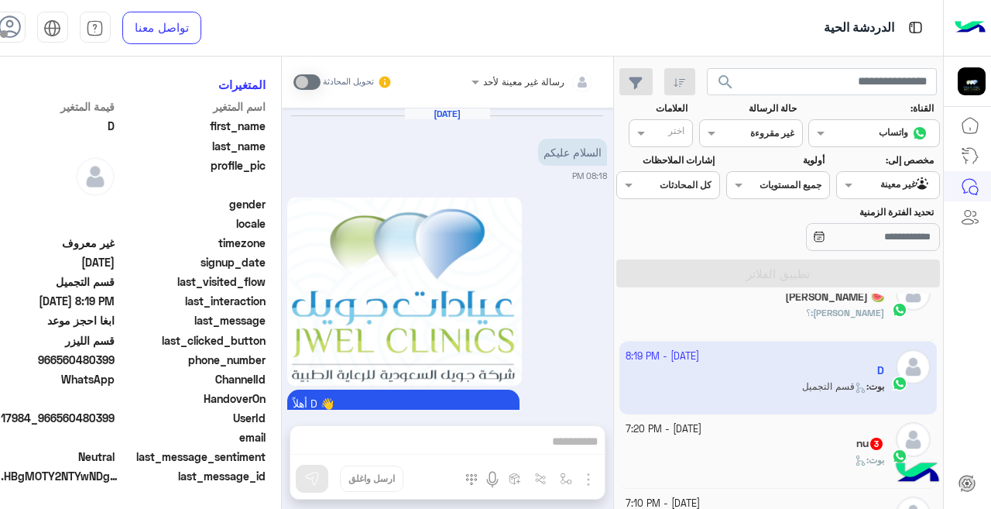
scroll to position [345, 0]
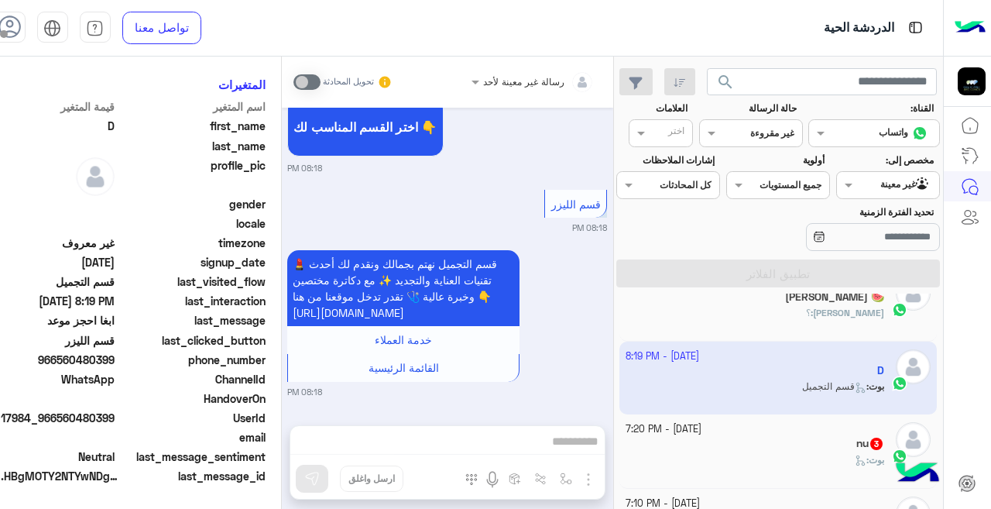
click at [702, 424] on small "[DATE] - 7:20 PM" at bounding box center [664, 429] width 76 height 15
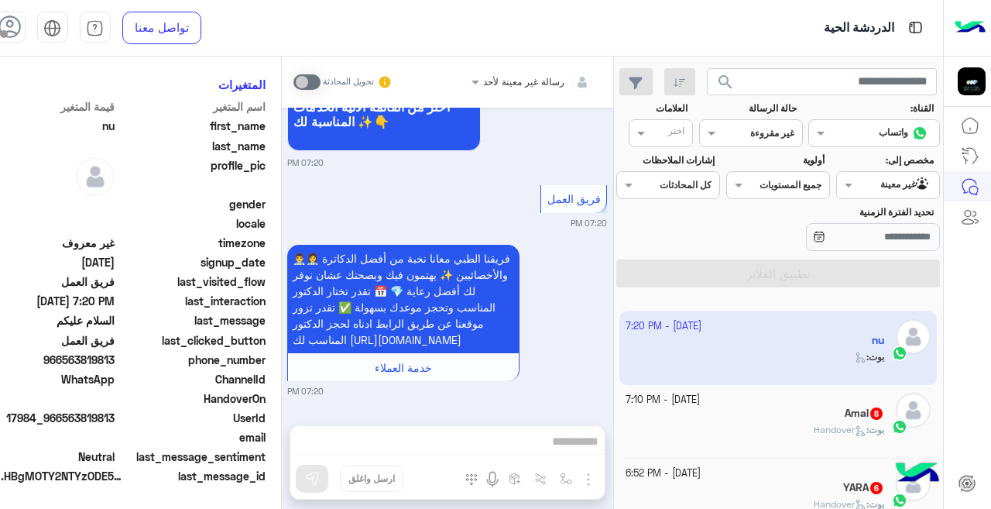
scroll to position [667, 0]
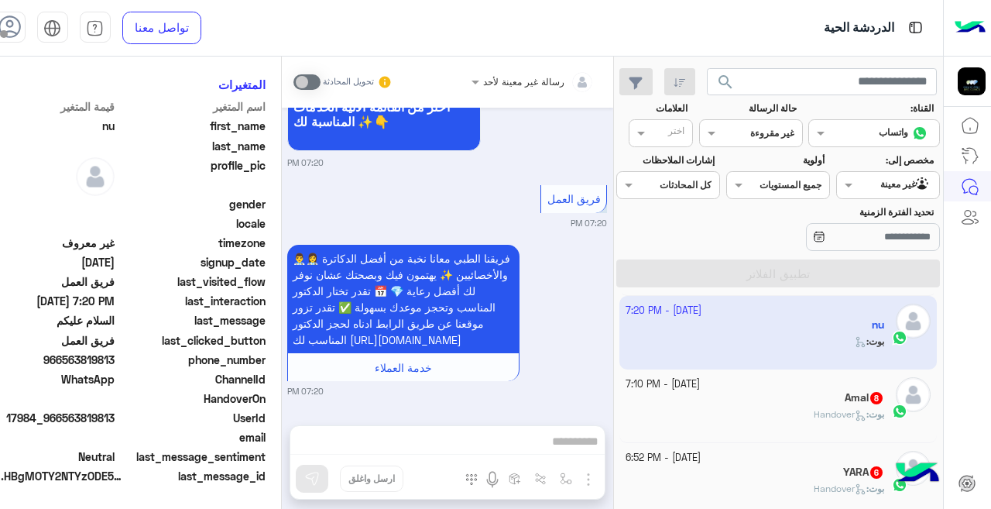
click at [751, 418] on div "بوت : Handover" at bounding box center [755, 420] width 259 height 27
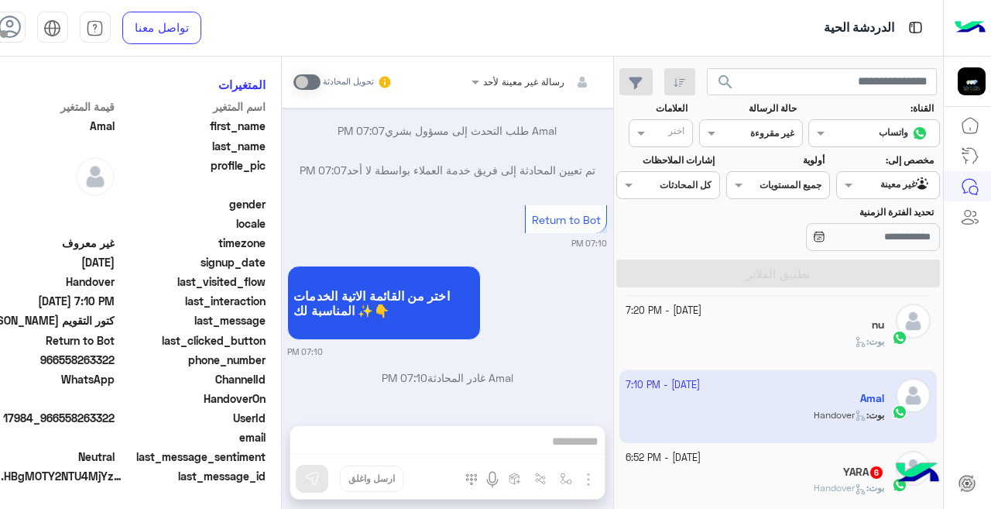
scroll to position [1631, 0]
click at [823, 469] on div "YARA 6" at bounding box center [755, 474] width 259 height 16
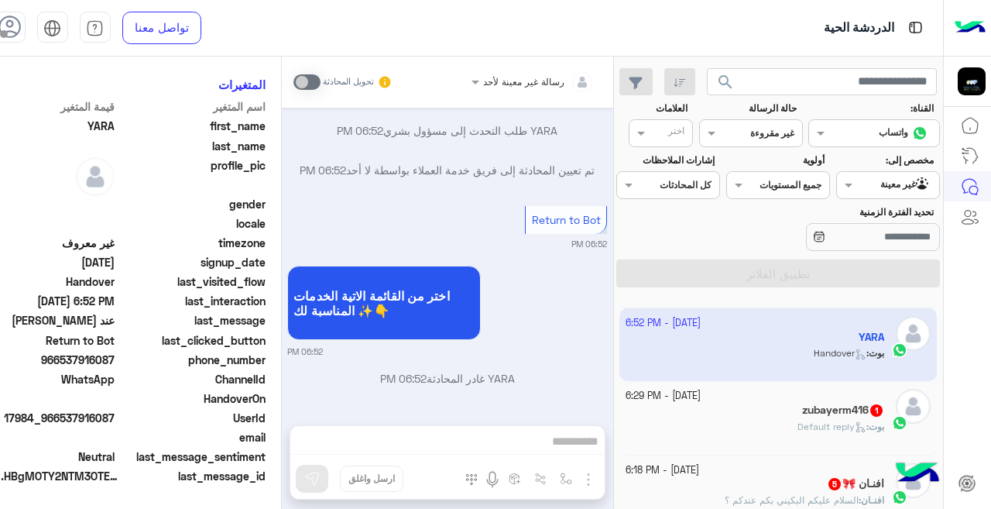
scroll to position [813, 0]
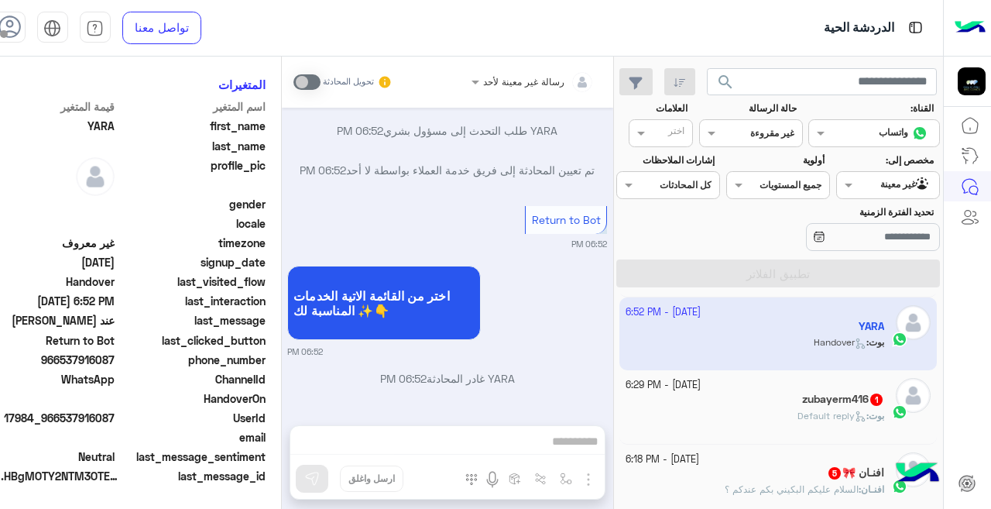
click at [758, 409] on div "[PERSON_NAME] : Default reply" at bounding box center [755, 422] width 259 height 27
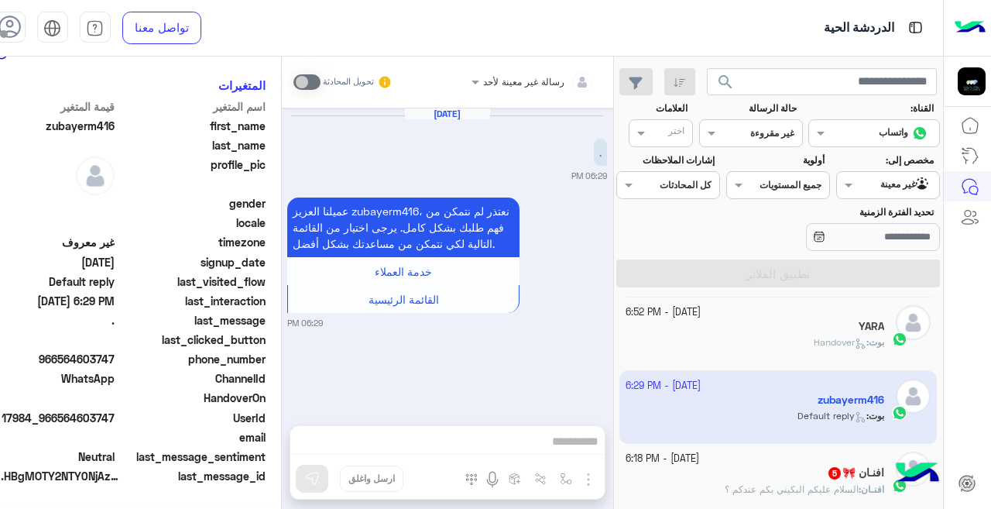
scroll to position [345, 0]
click at [778, 474] on div "افنـان 🎀 5" at bounding box center [755, 474] width 259 height 16
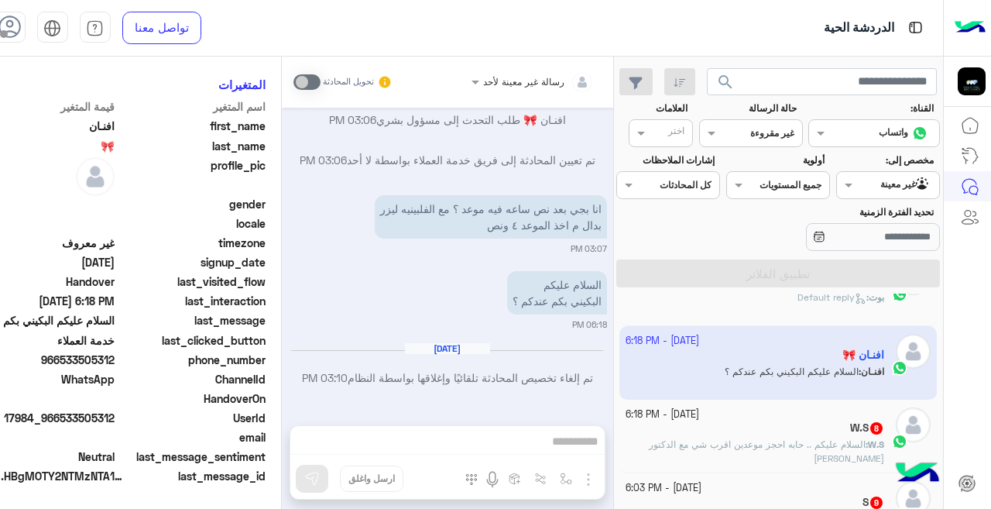
scroll to position [943, 0]
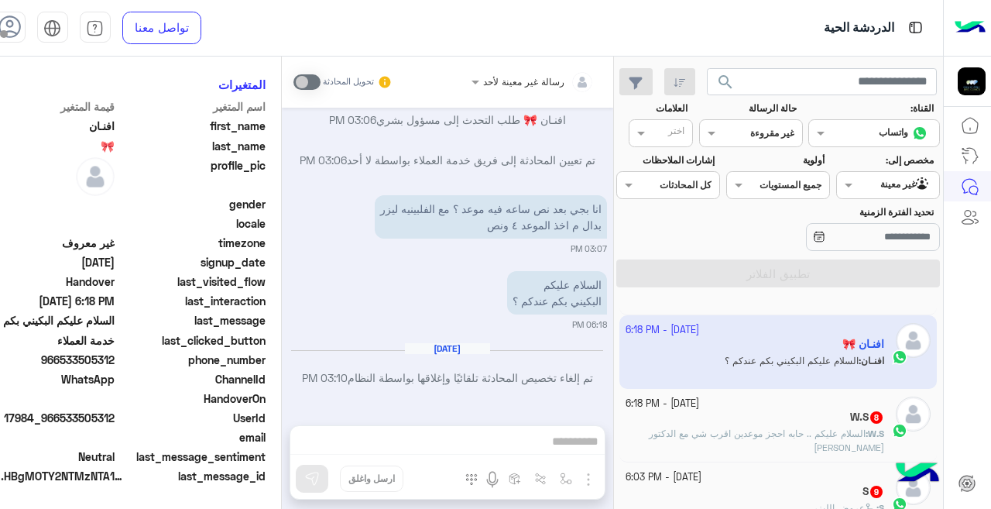
click at [704, 449] on p "W.S : السلام عليكم .. حابه احجز موعدين اقرب شي مع الدكتور [PERSON_NAME]" at bounding box center [755, 441] width 259 height 28
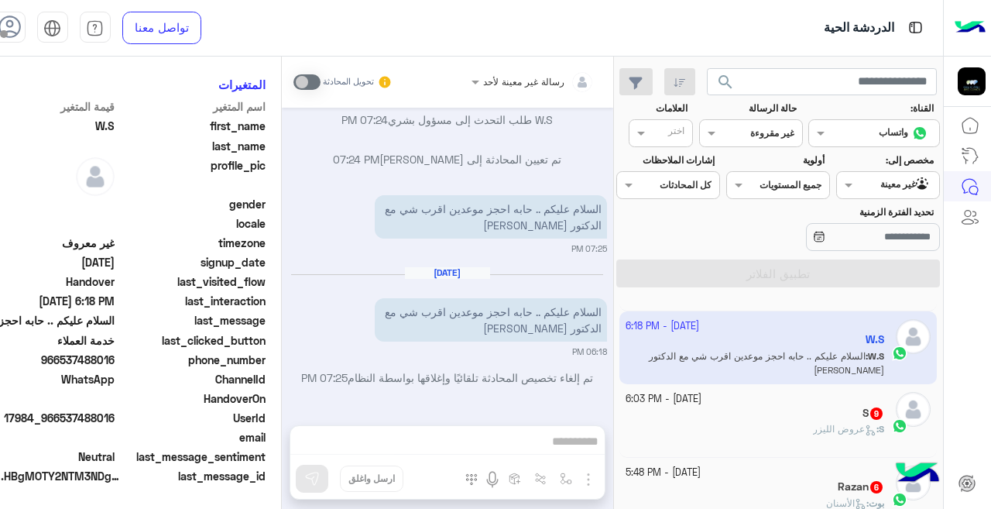
scroll to position [1032, 0]
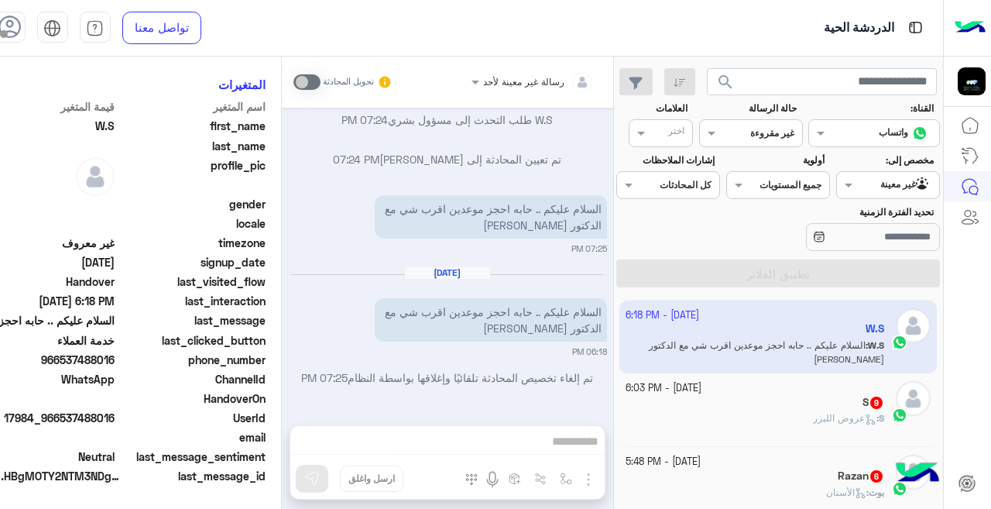
click at [716, 411] on div "S : عروض الليزر" at bounding box center [755, 424] width 259 height 27
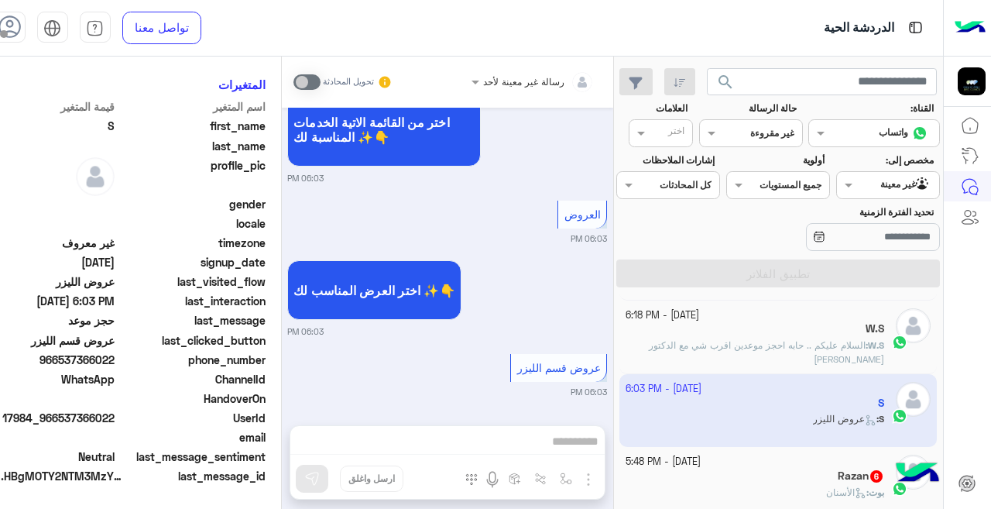
scroll to position [345, 0]
click at [775, 473] on div "Razan 6" at bounding box center [755, 477] width 259 height 16
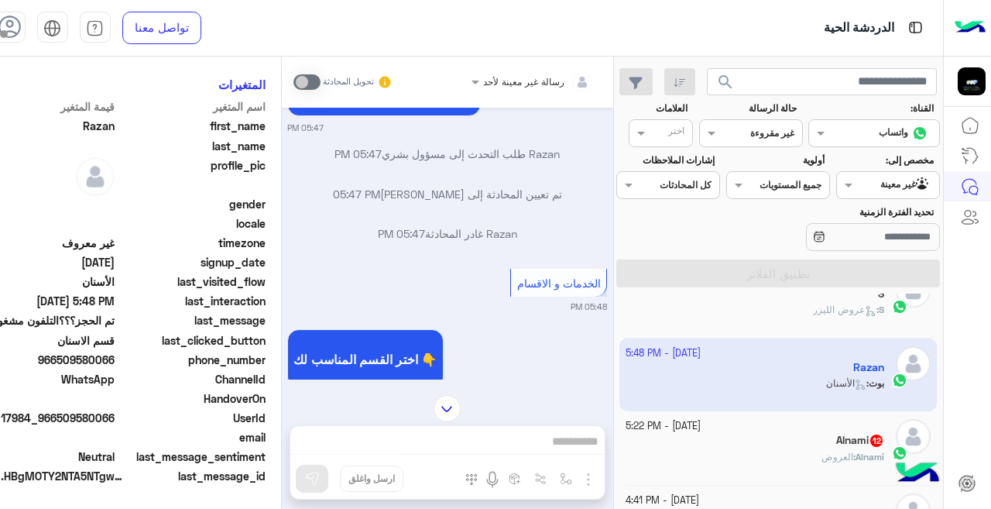
scroll to position [1146, 0]
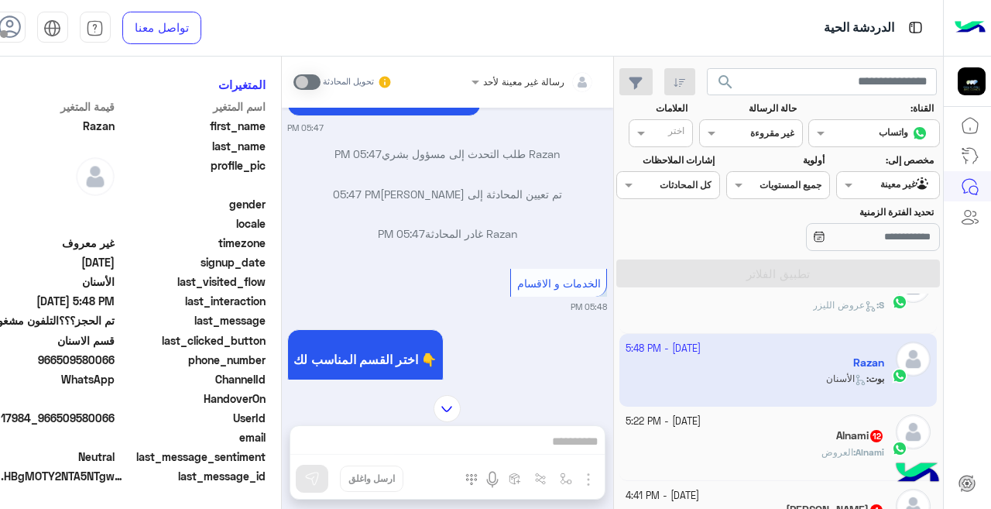
click at [759, 442] on div "Alnami 12" at bounding box center [755, 437] width 259 height 16
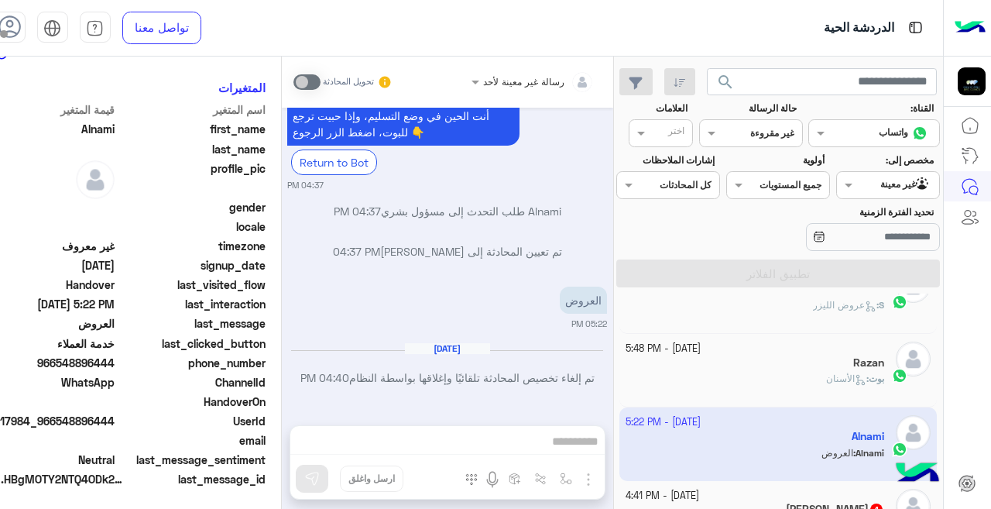
scroll to position [345, 0]
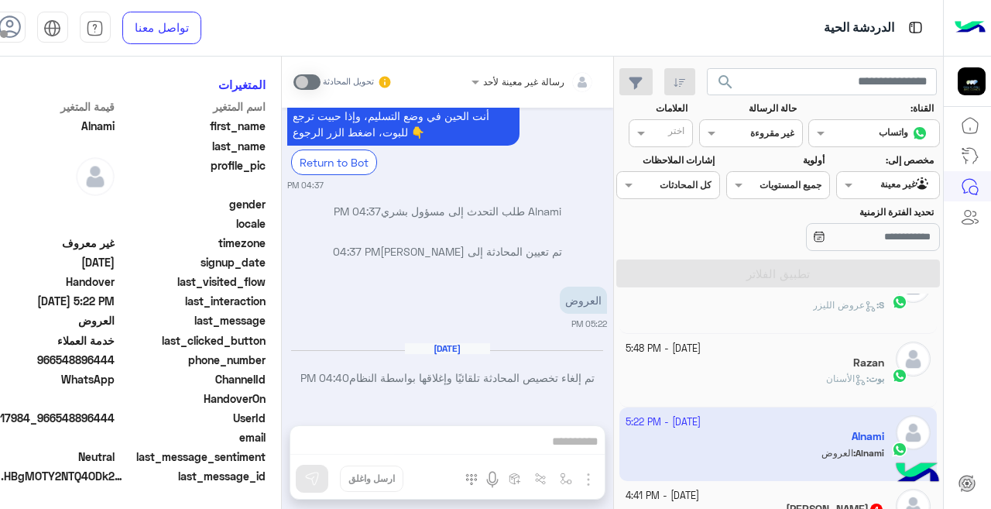
click at [685, 493] on small "[DATE] - 4:41 PM" at bounding box center [663, 496] width 74 height 15
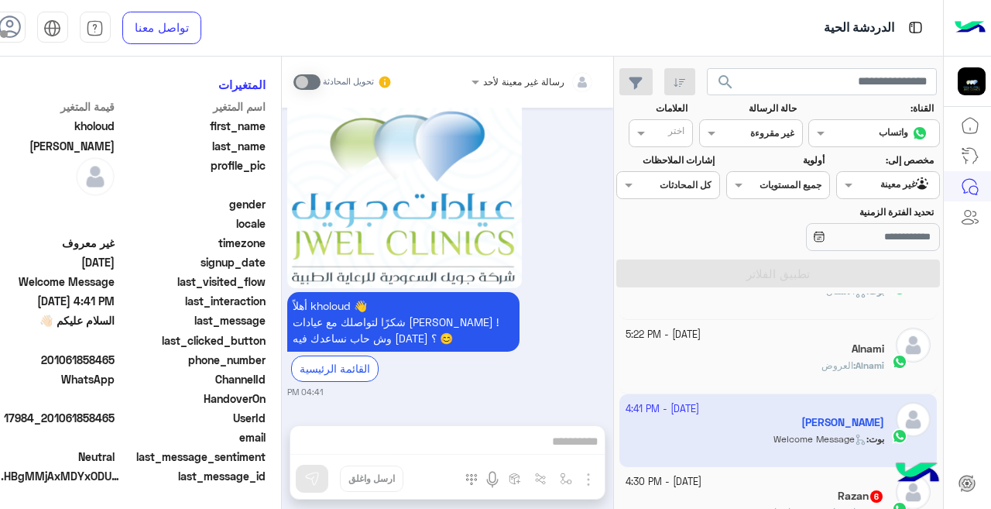
scroll to position [1239, 0]
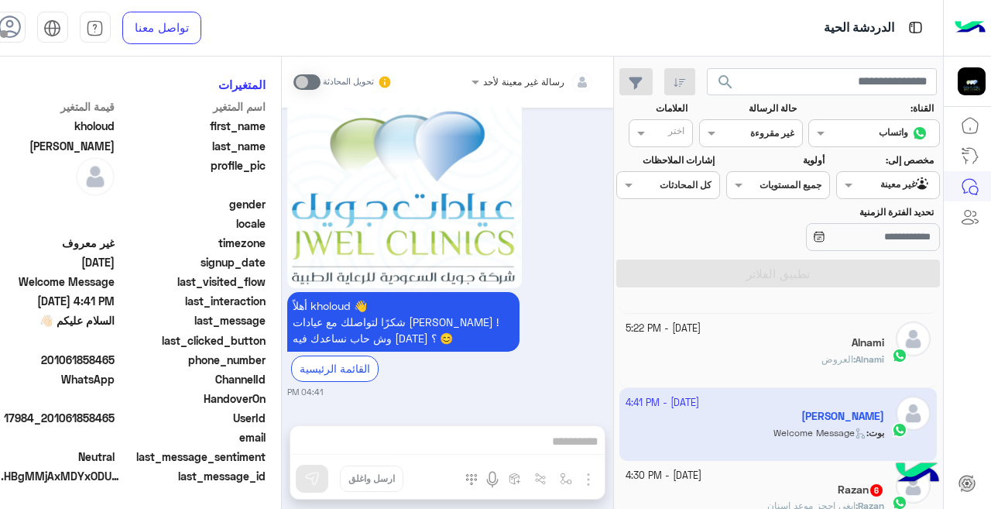
click at [783, 485] on div "Razan 6" at bounding box center [755, 491] width 259 height 16
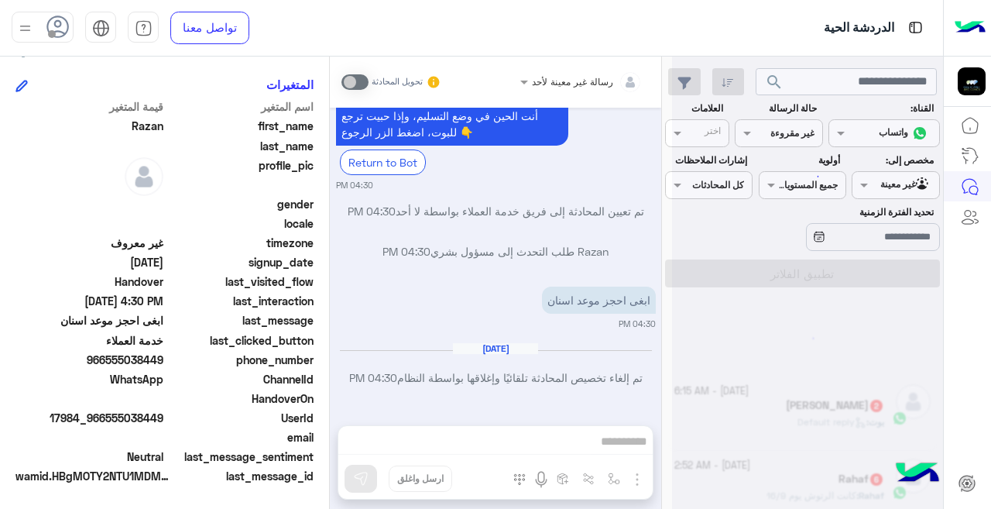
click at [787, 128] on div at bounding box center [807, 260] width 271 height 509
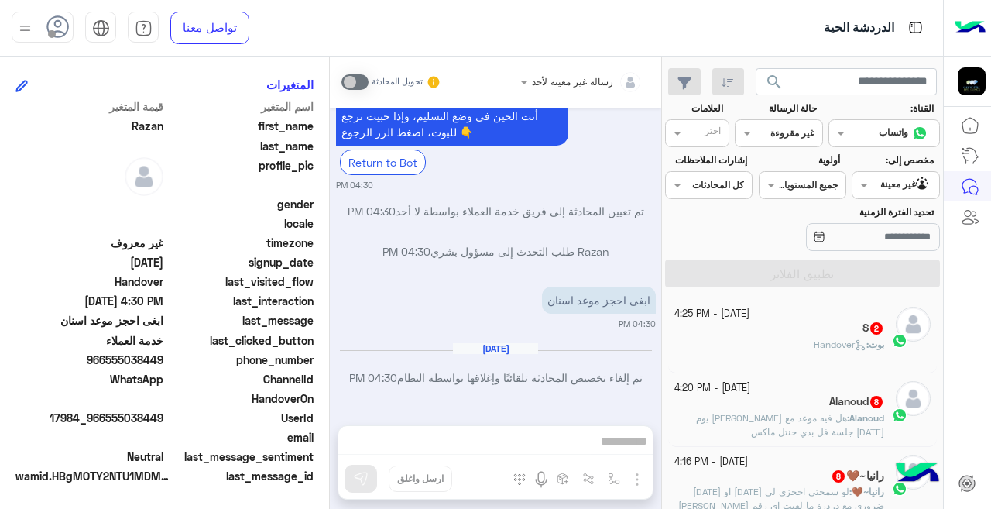
scroll to position [8, 0]
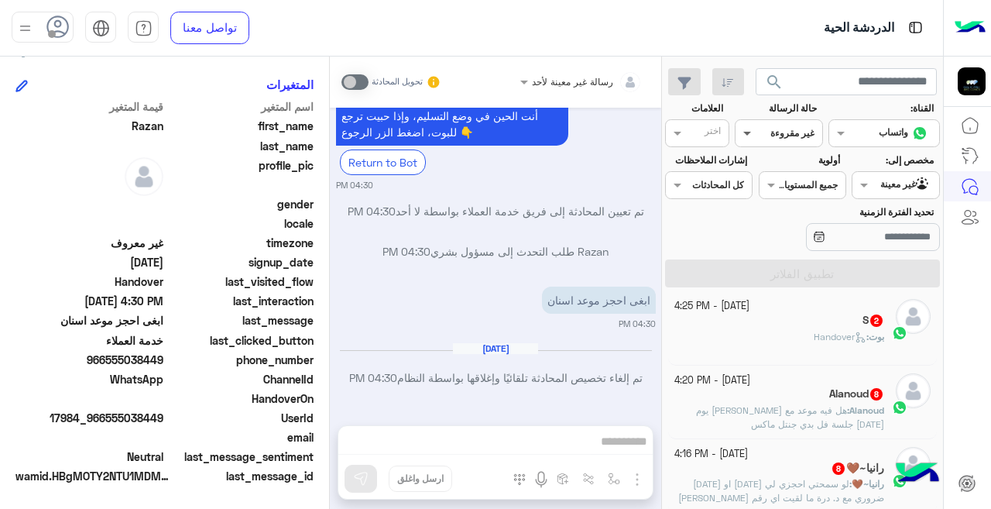
click at [748, 136] on span at bounding box center [745, 133] width 19 height 16
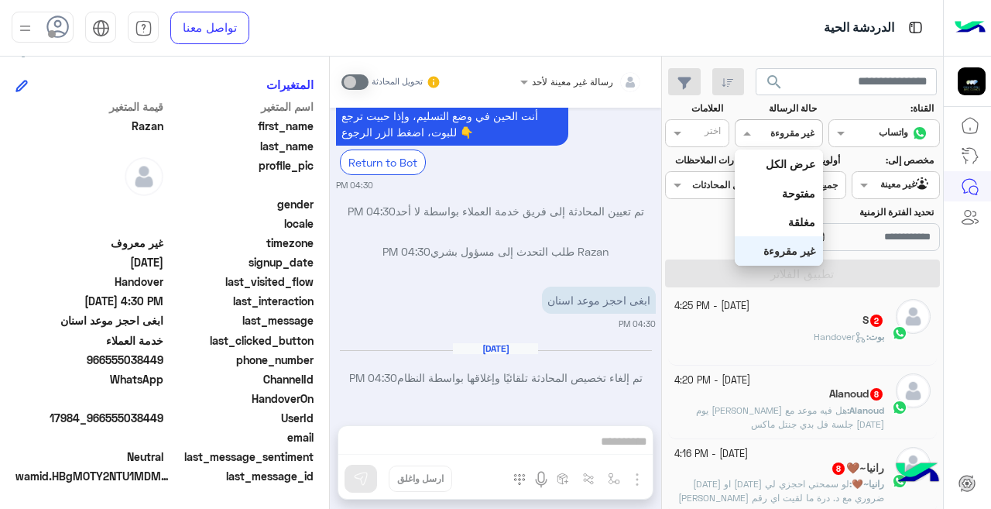
click at [785, 253] on b "غير مقروءة" at bounding box center [790, 250] width 52 height 13
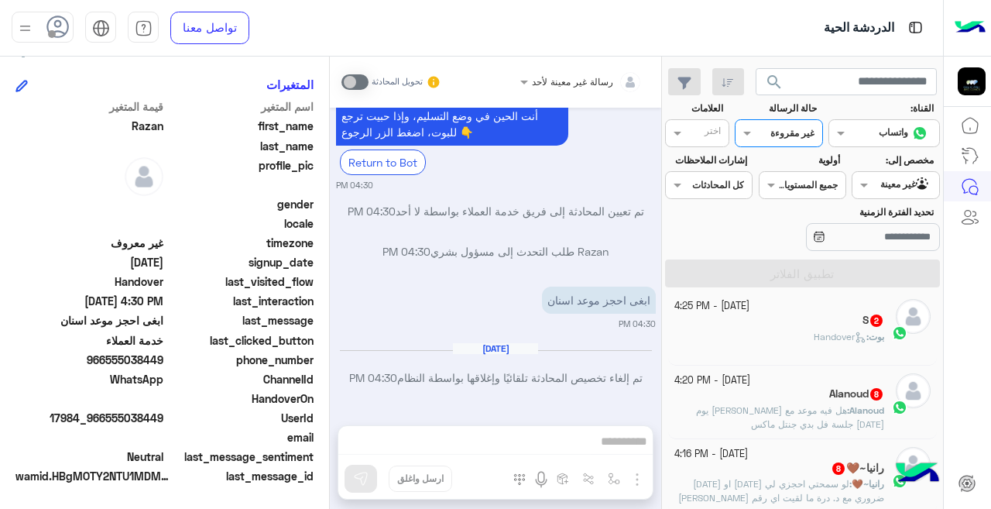
click at [766, 132] on div at bounding box center [779, 131] width 86 height 15
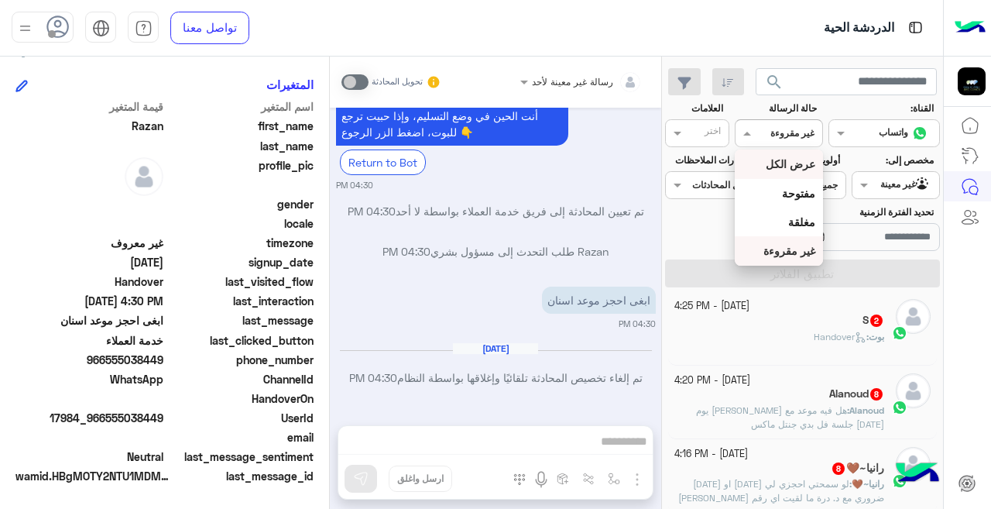
click at [772, 159] on b "عرض الكل" at bounding box center [791, 163] width 50 height 13
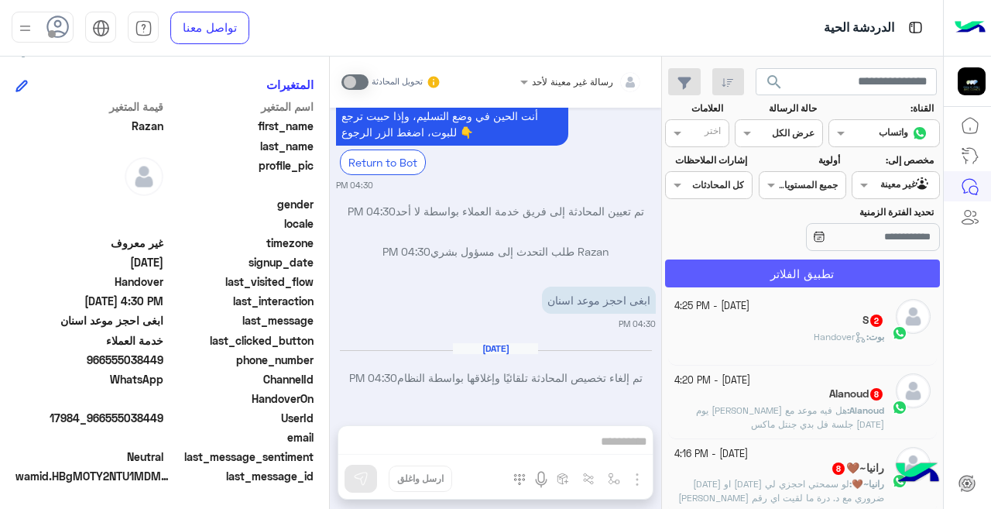
click at [780, 266] on button "تطبيق الفلاتر" at bounding box center [802, 273] width 275 height 28
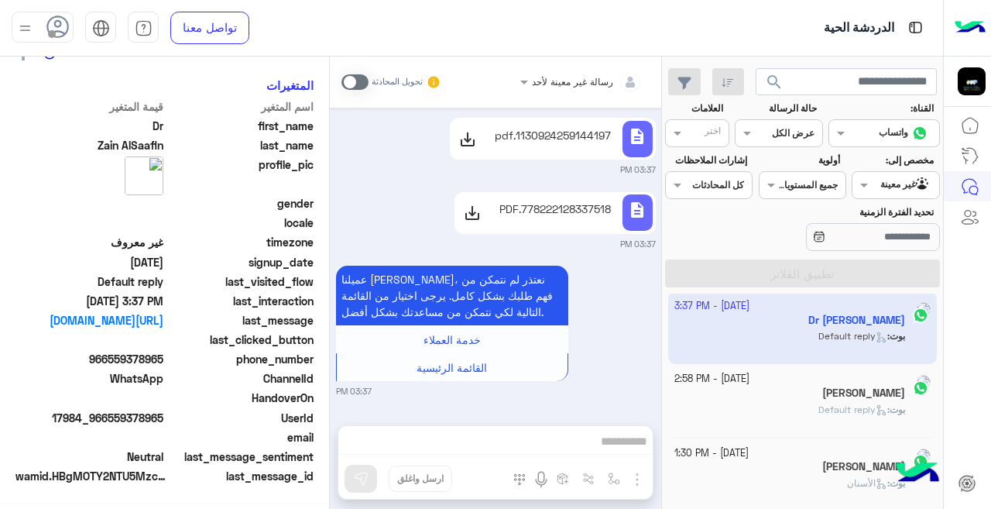
scroll to position [342, 0]
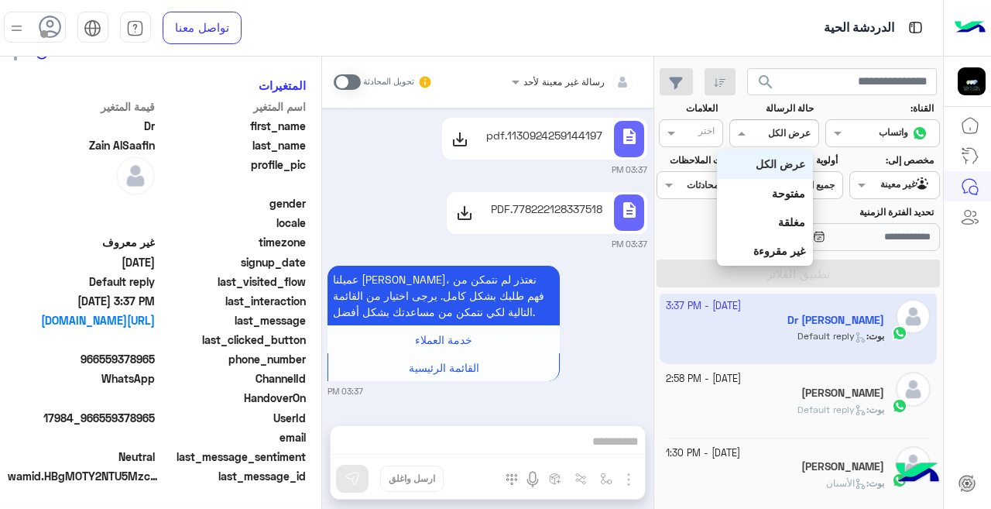
click at [761, 127] on div at bounding box center [774, 131] width 89 height 15
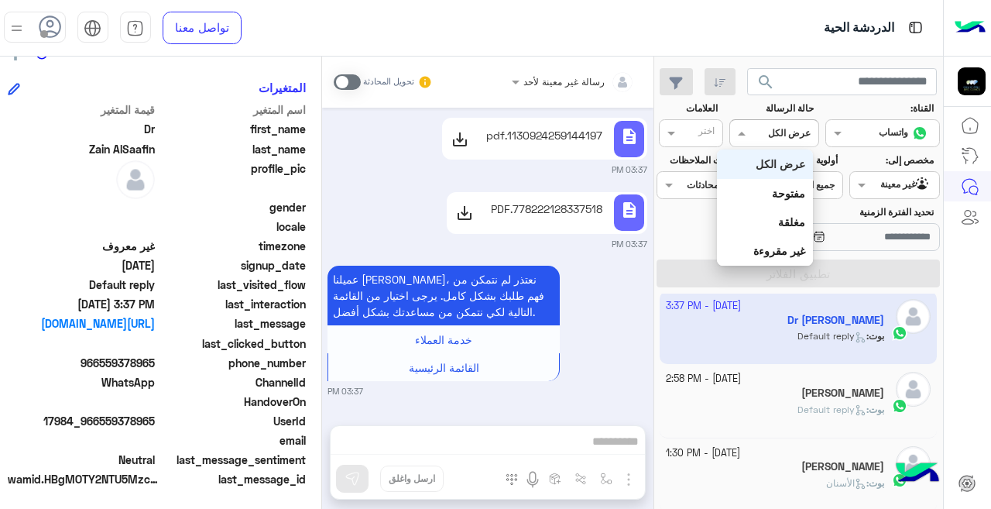
scroll to position [345, 0]
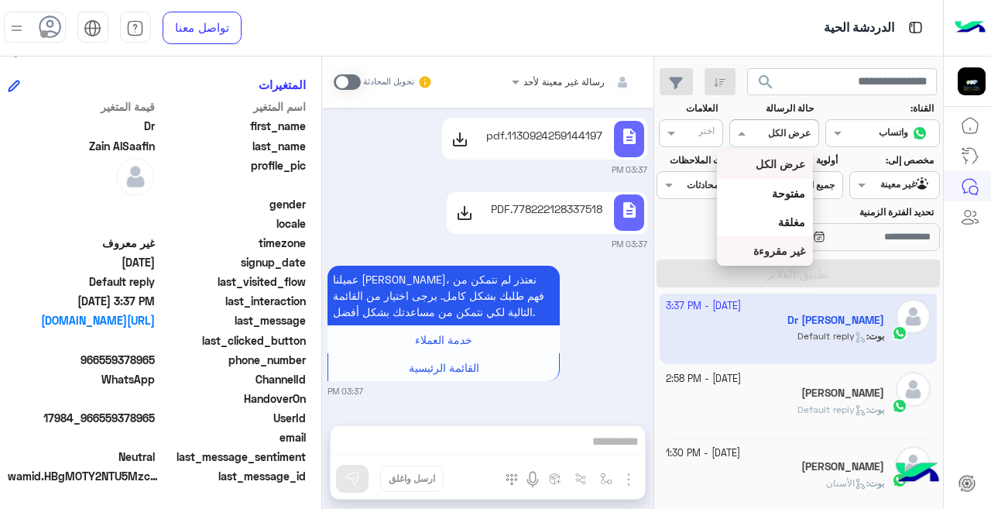
click at [762, 248] on b "غير مقروءة" at bounding box center [780, 250] width 52 height 13
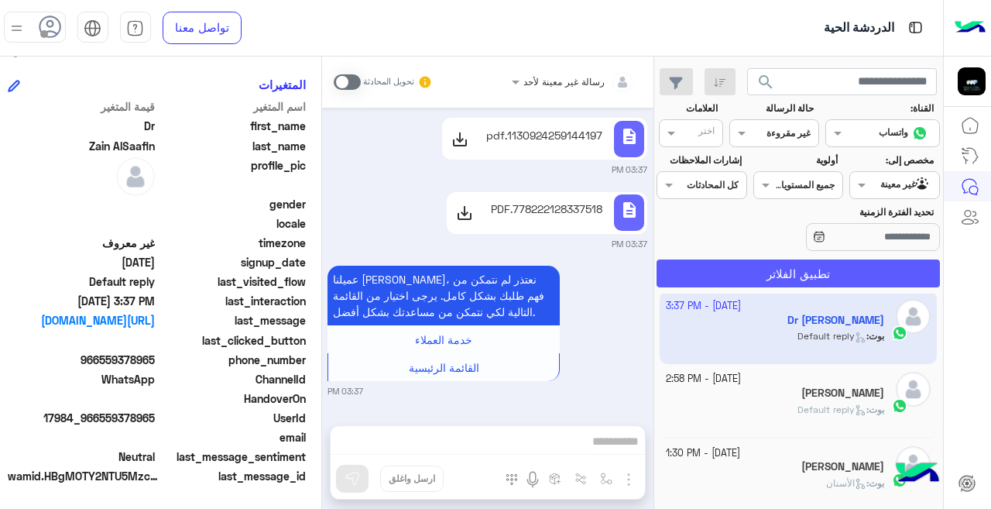
click at [728, 277] on button "تطبيق الفلاتر" at bounding box center [798, 273] width 283 height 28
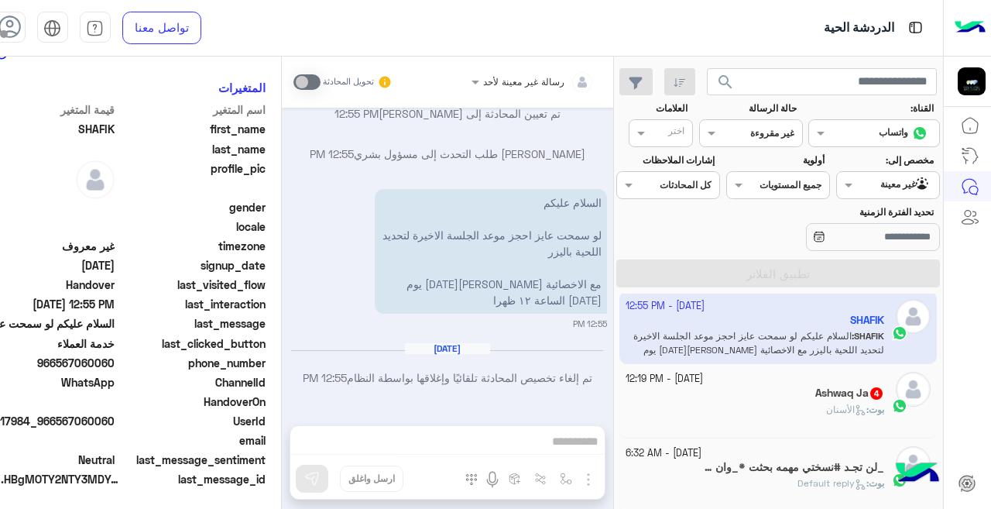
scroll to position [345, 0]
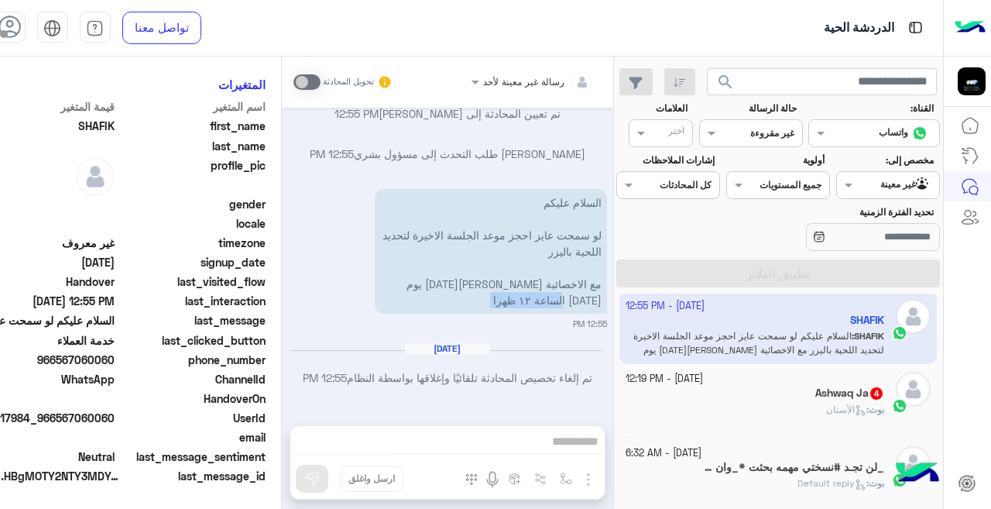
drag, startPoint x: 613, startPoint y: 312, endPoint x: 612, endPoint y: 321, distance: 8.6
click at [612, 321] on div "[DATE] قسم الليزر 11:28 AM 💄 قسم التجميل نهتم بجمالك ونقدم لك أحدث تقنيات العنا…" at bounding box center [448, 259] width 332 height 302
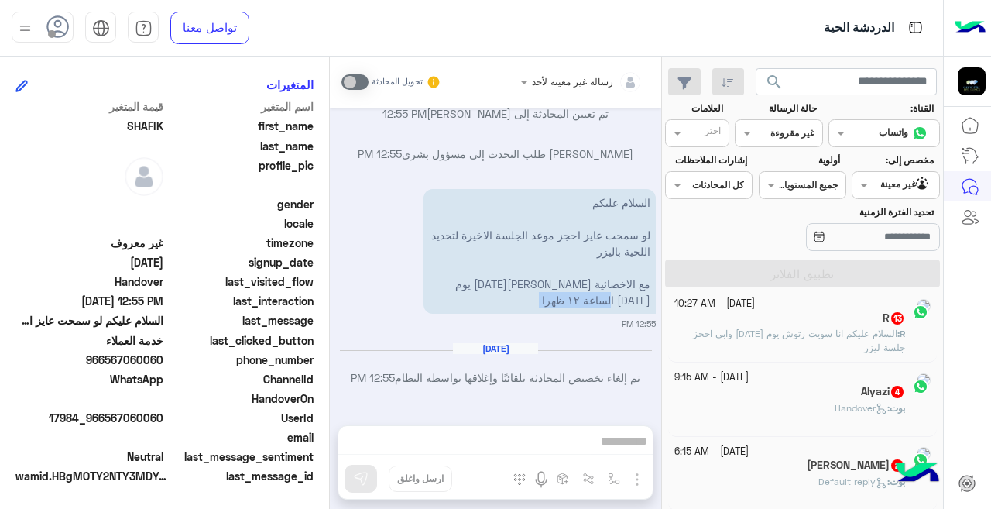
scroll to position [8, 0]
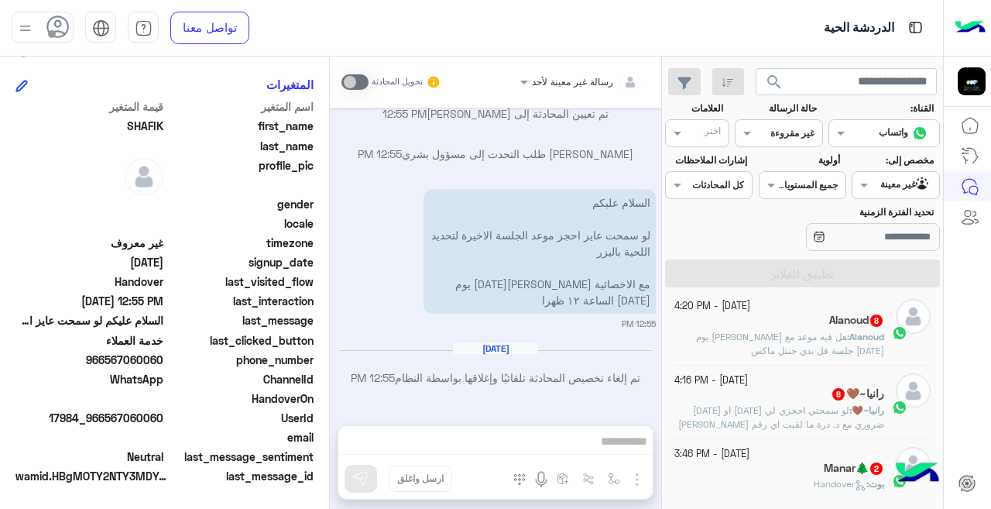
click at [901, 191] on div "غير معينة" at bounding box center [906, 184] width 51 height 15
click at [908, 252] on b "الوارد لديك" at bounding box center [892, 245] width 49 height 13
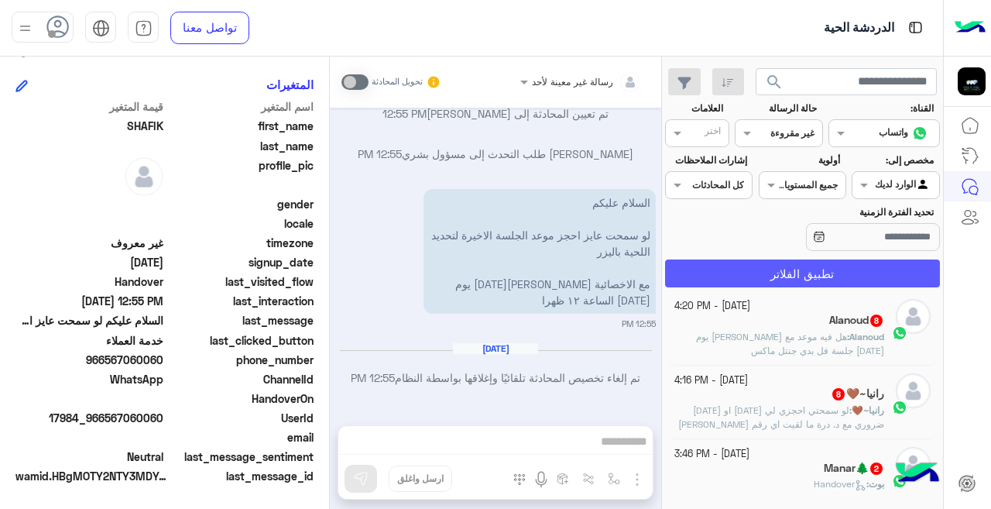
click at [766, 277] on button "تطبيق الفلاتر" at bounding box center [802, 273] width 275 height 28
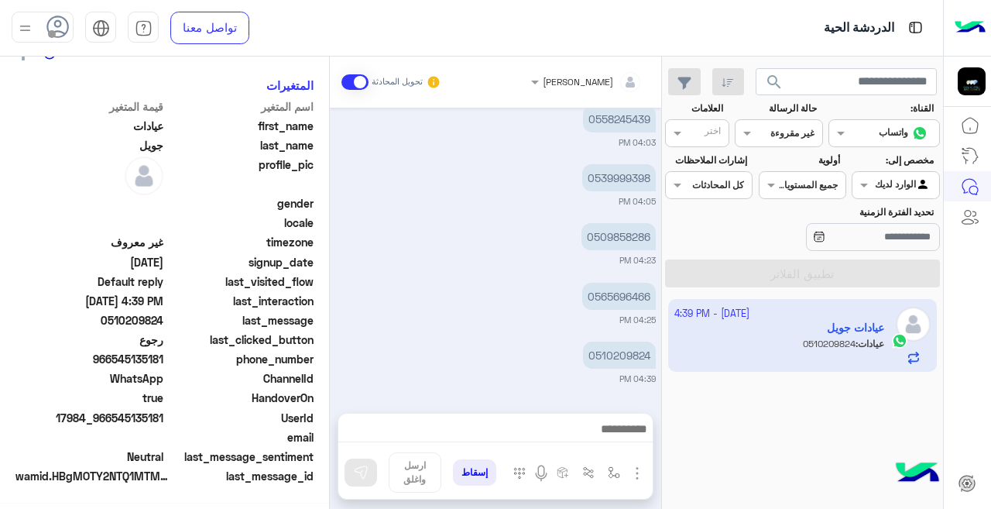
scroll to position [345, 0]
click at [863, 183] on span at bounding box center [862, 185] width 19 height 16
click at [875, 211] on b "غير معينة" at bounding box center [896, 215] width 42 height 13
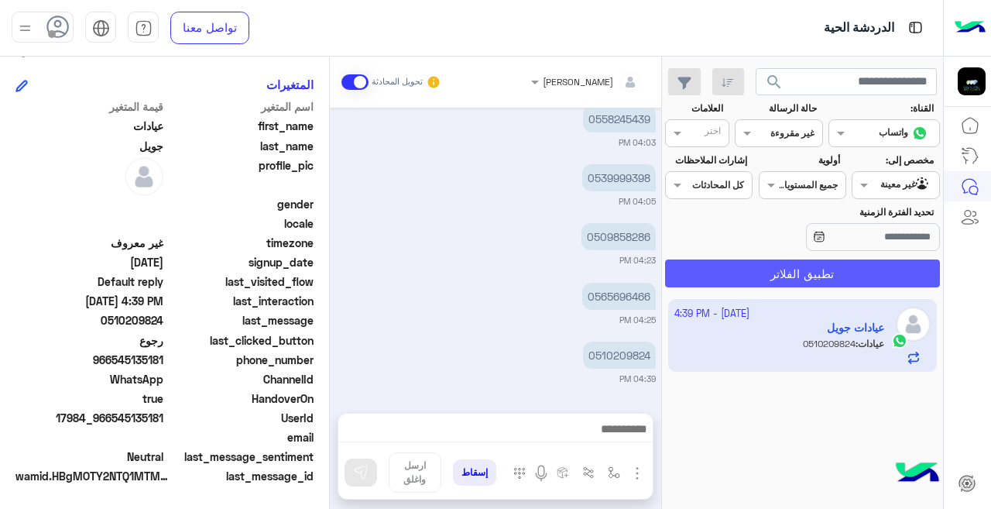
click at [786, 273] on button "تطبيق الفلاتر" at bounding box center [802, 273] width 275 height 28
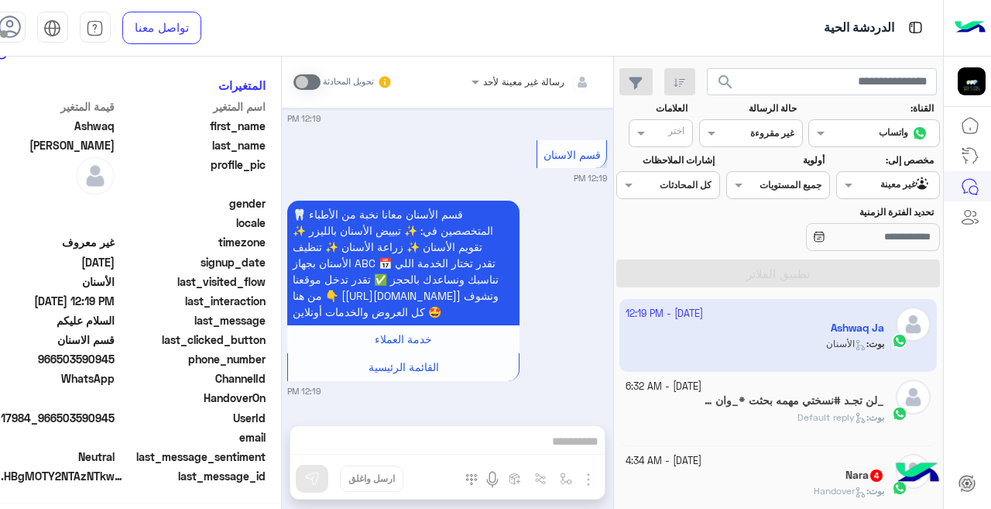
scroll to position [345, 0]
click at [486, 77] on div at bounding box center [533, 79] width 138 height 15
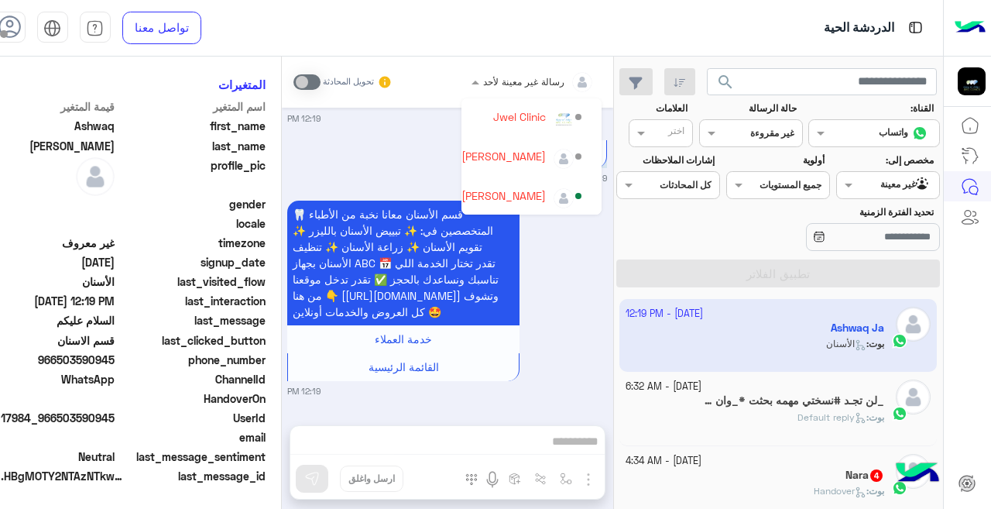
scroll to position [101, 0]
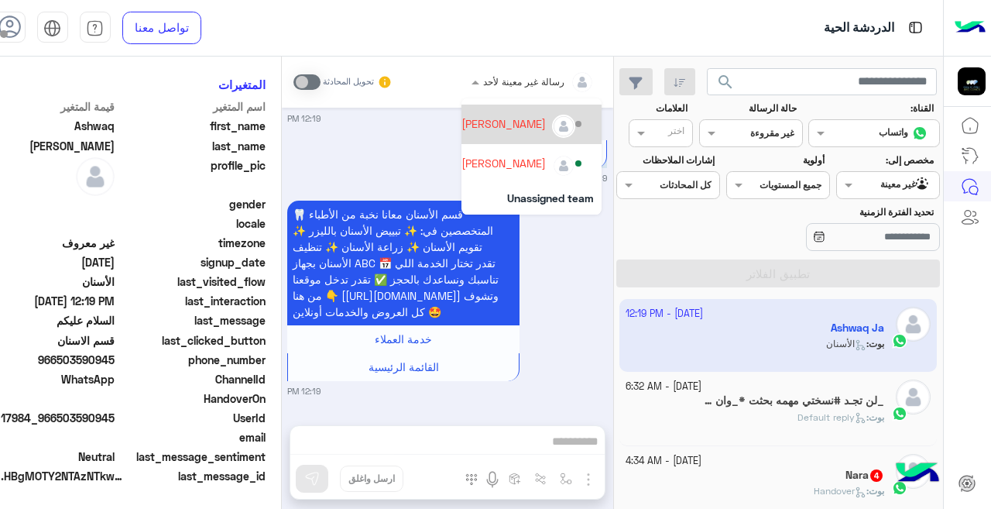
click at [469, 143] on div "[PERSON_NAME]" at bounding box center [531, 125] width 139 height 40
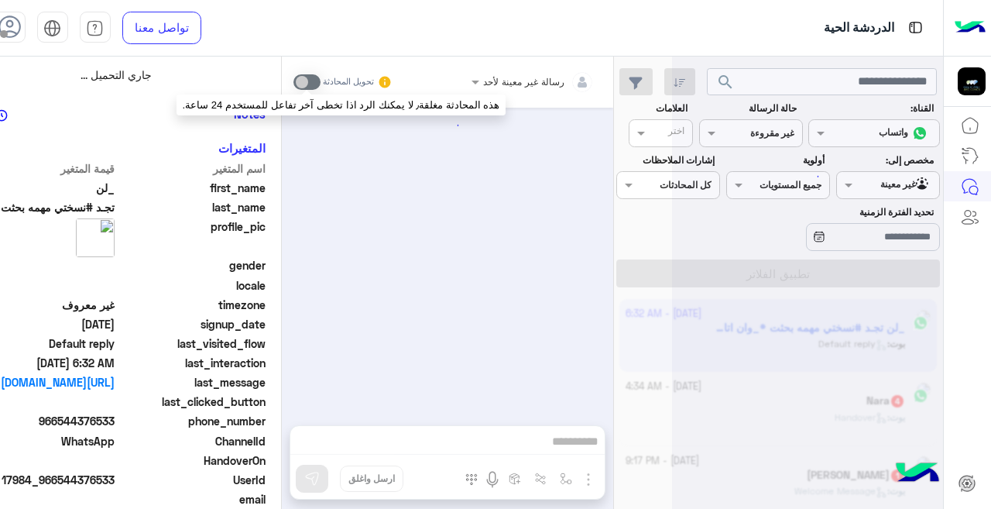
click at [317, 81] on span at bounding box center [307, 81] width 27 height 15
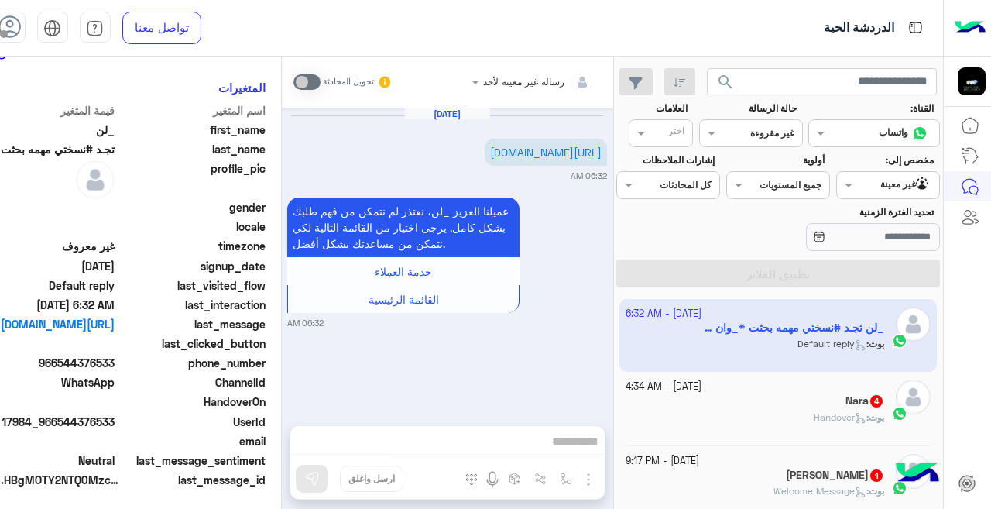
scroll to position [362, 0]
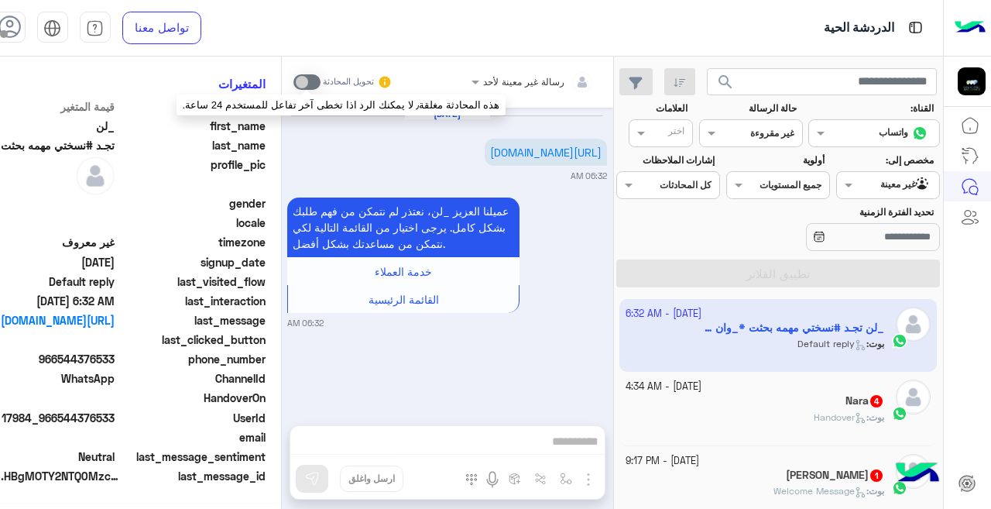
click at [309, 81] on span at bounding box center [307, 81] width 27 height 15
click at [310, 80] on span at bounding box center [307, 81] width 27 height 15
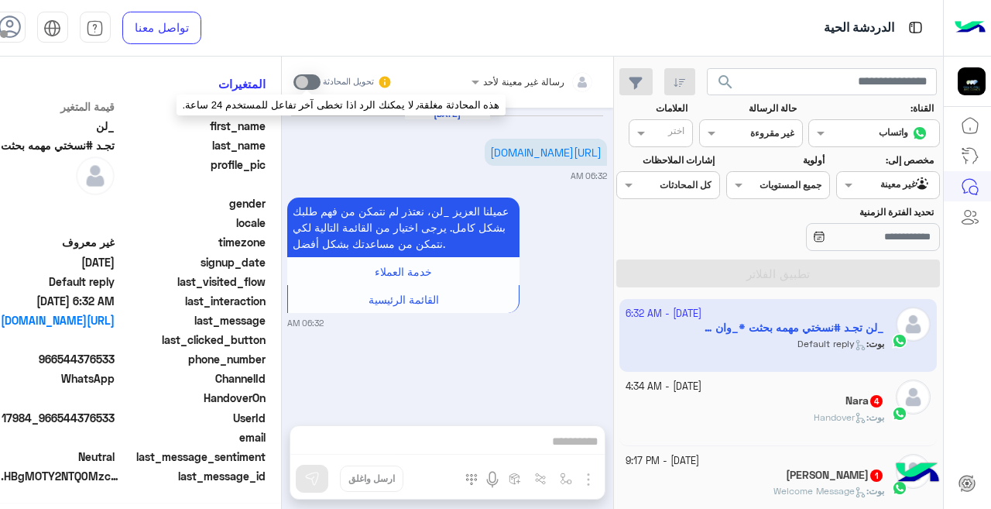
click at [310, 80] on span at bounding box center [307, 81] width 27 height 15
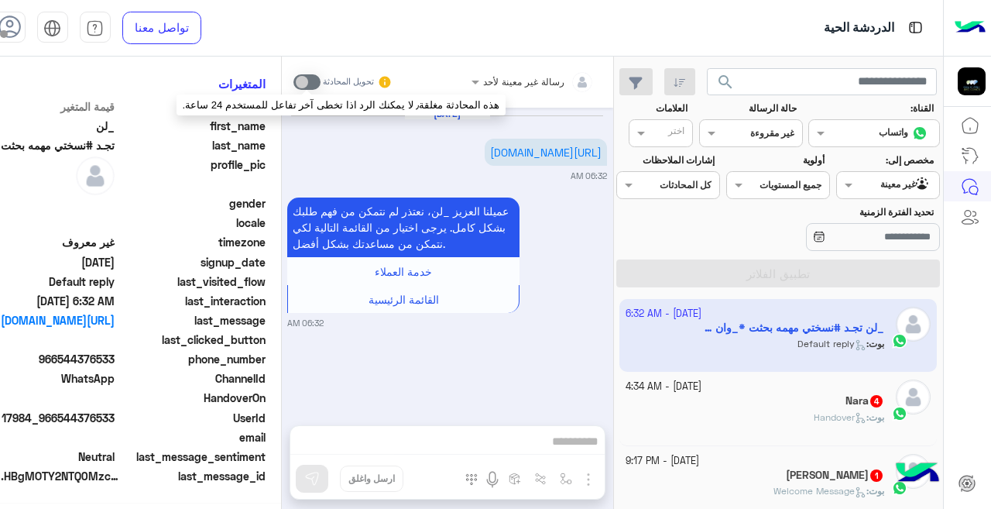
click at [310, 80] on span at bounding box center [307, 81] width 27 height 15
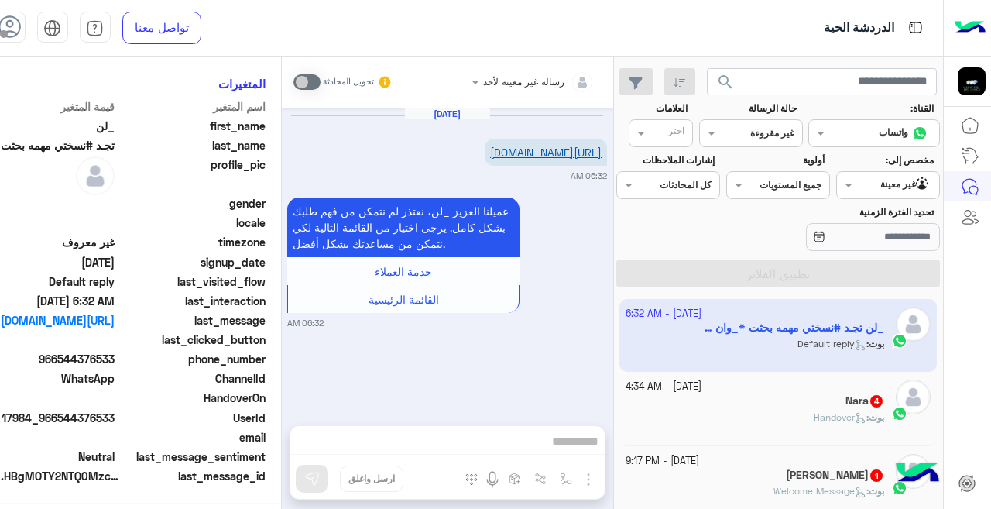
click at [500, 156] on link "[URL][DOMAIN_NAME]" at bounding box center [546, 152] width 112 height 13
click at [822, 401] on div "Nara 4" at bounding box center [755, 402] width 259 height 16
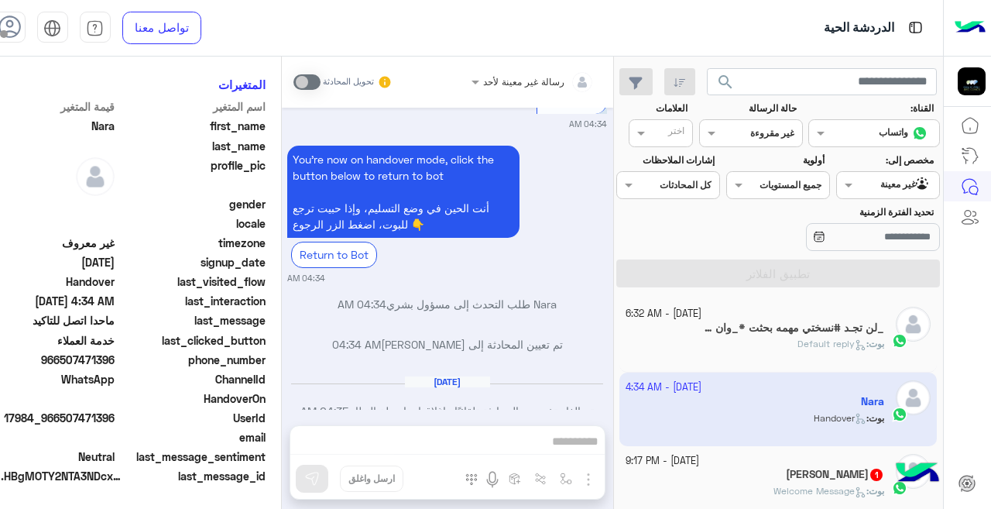
scroll to position [813, 0]
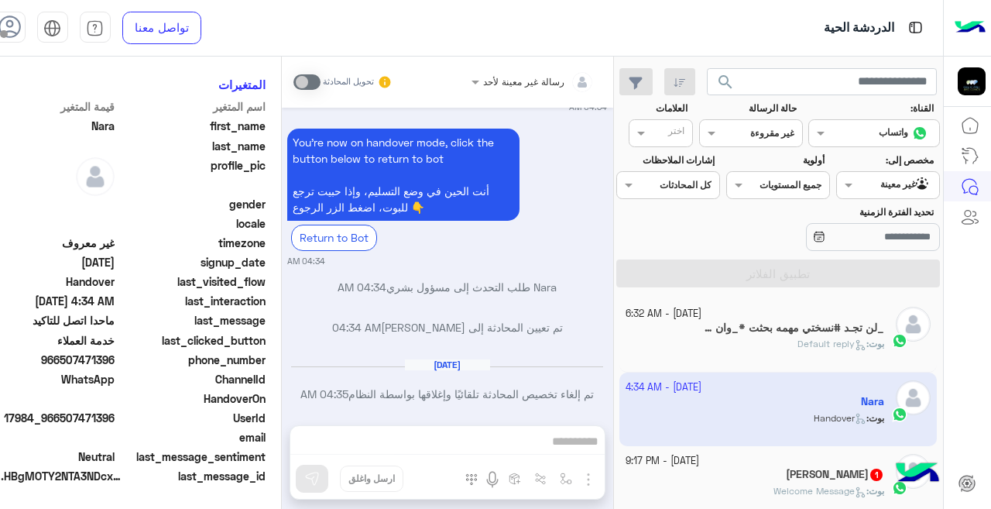
click at [677, 462] on small "[DATE] - 9:17 PM" at bounding box center [663, 461] width 74 height 15
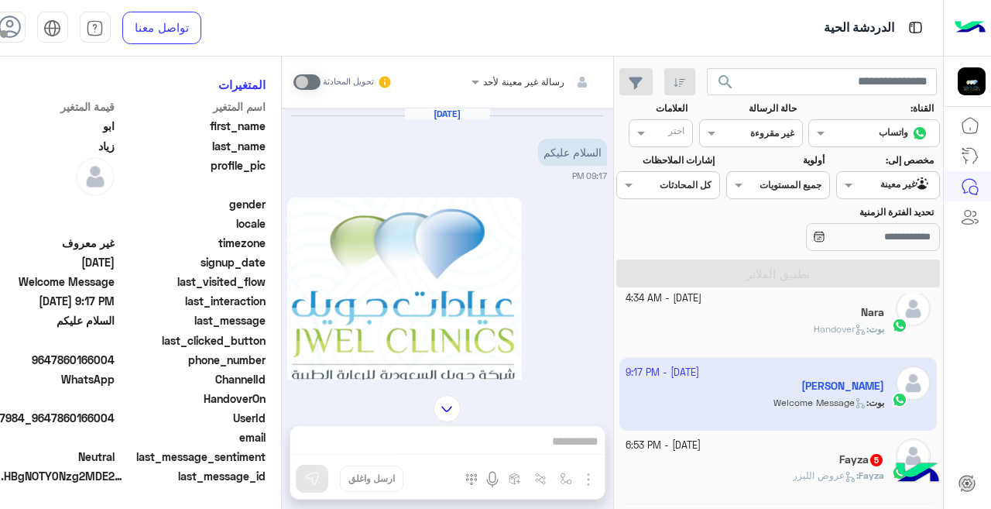
scroll to position [139, 0]
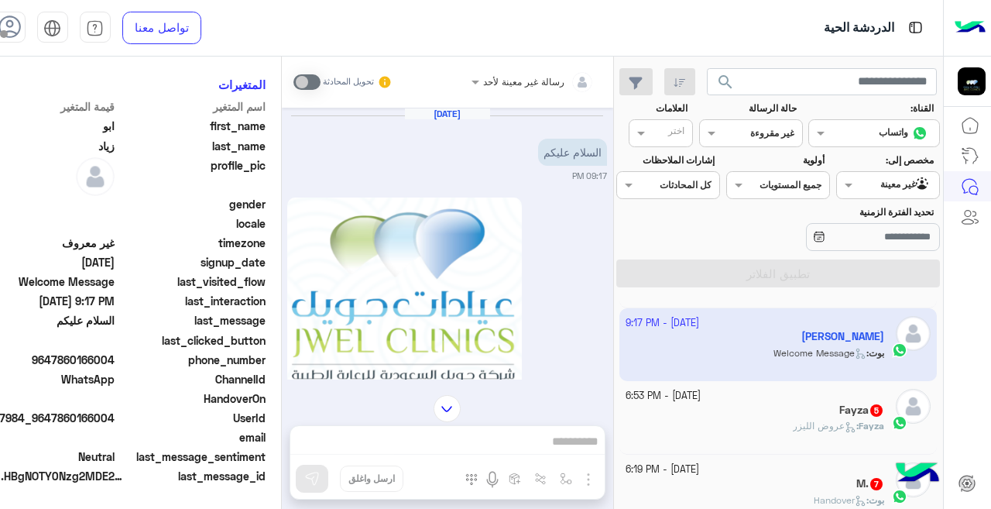
click at [738, 410] on div "Fayza 5" at bounding box center [755, 412] width 259 height 16
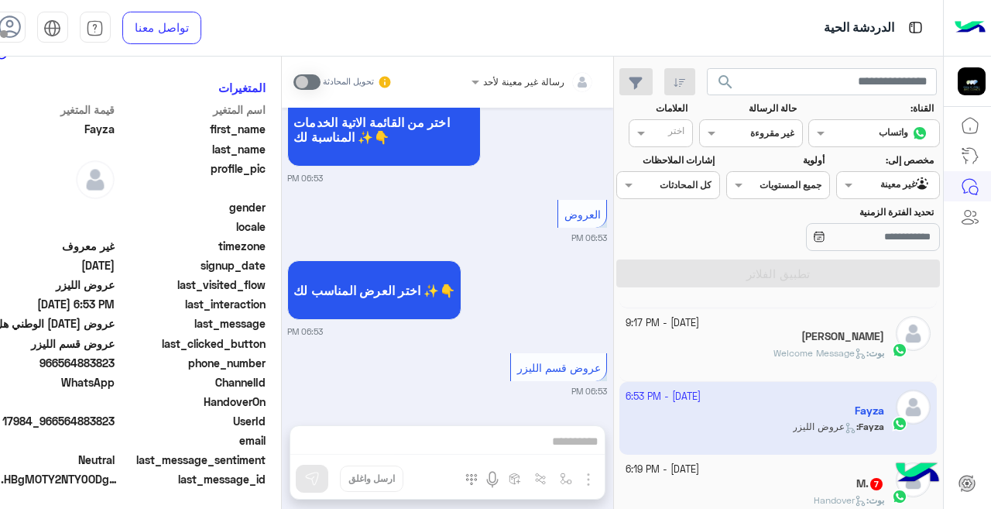
scroll to position [345, 0]
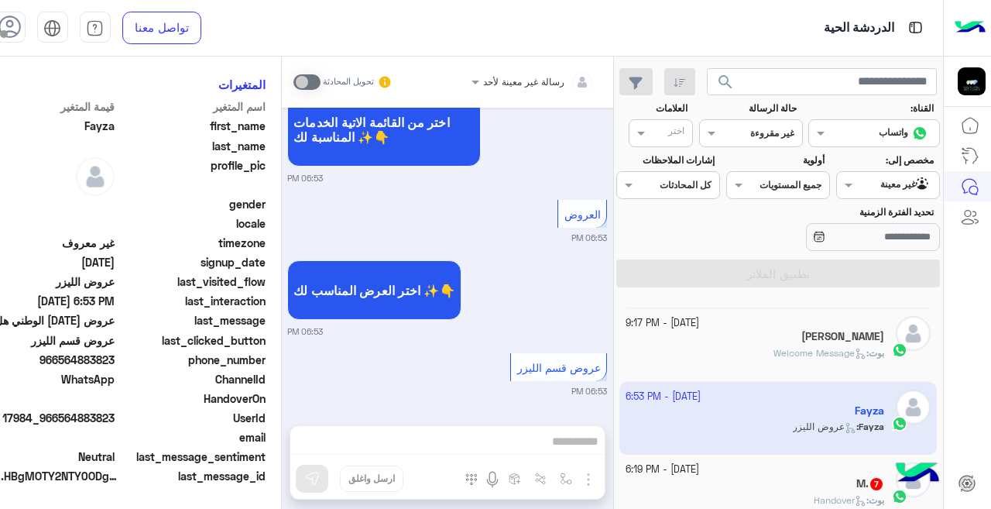
click at [768, 474] on div "[DATE] - 6:19 PM" at bounding box center [755, 469] width 259 height 15
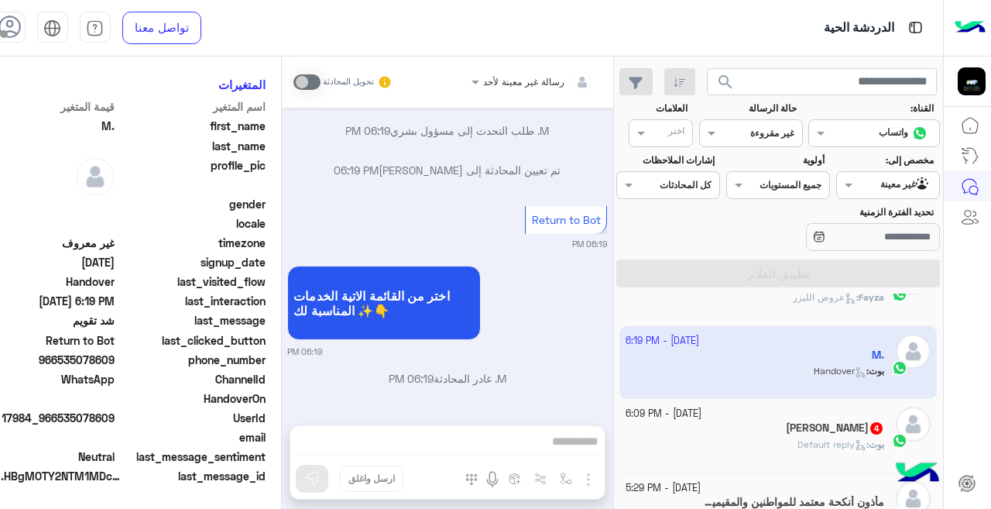
scroll to position [287, 0]
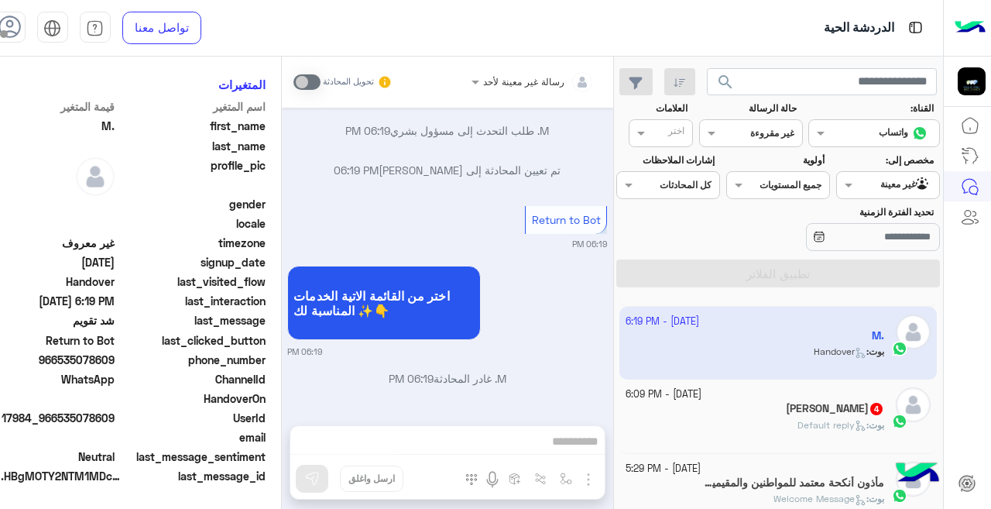
click at [798, 420] on span "Default reply" at bounding box center [832, 425] width 69 height 12
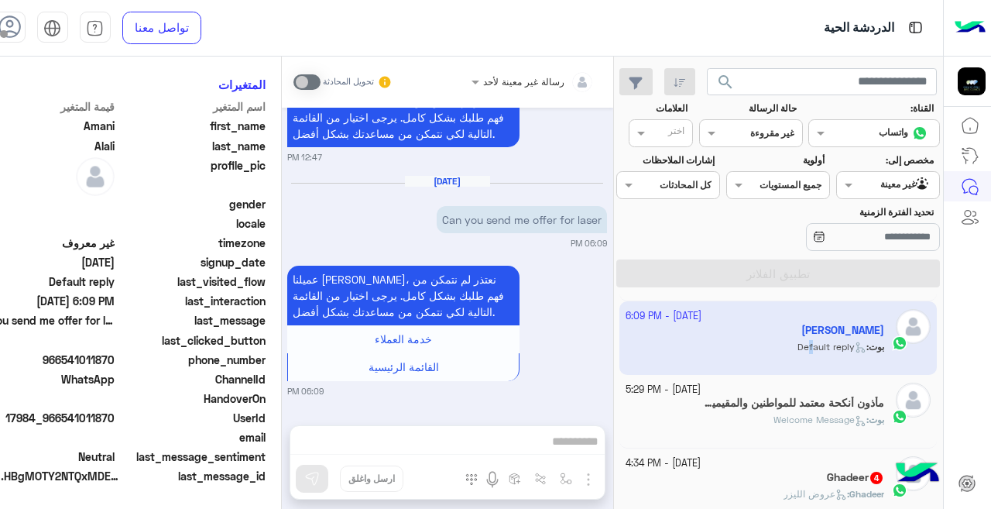
scroll to position [381, 0]
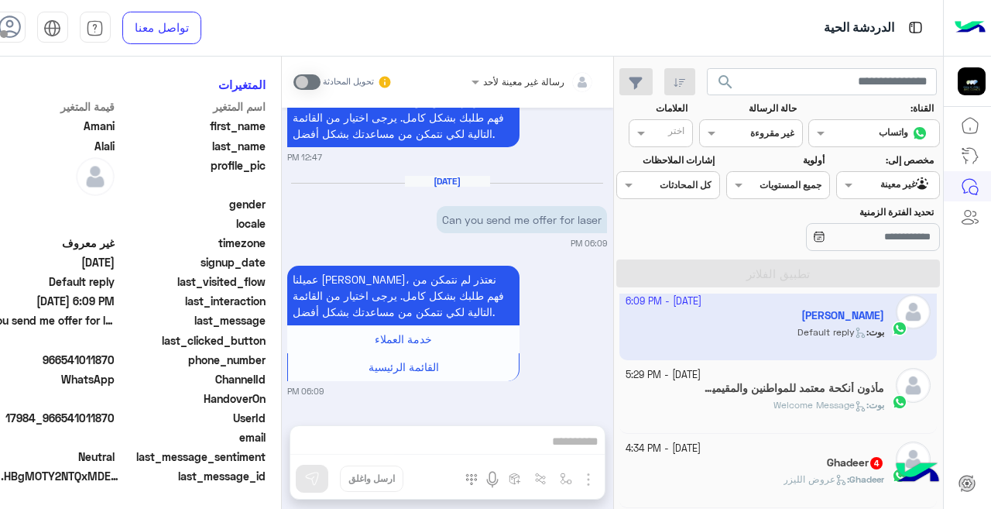
click at [682, 400] on div "بوت : Welcome Message" at bounding box center [755, 411] width 259 height 27
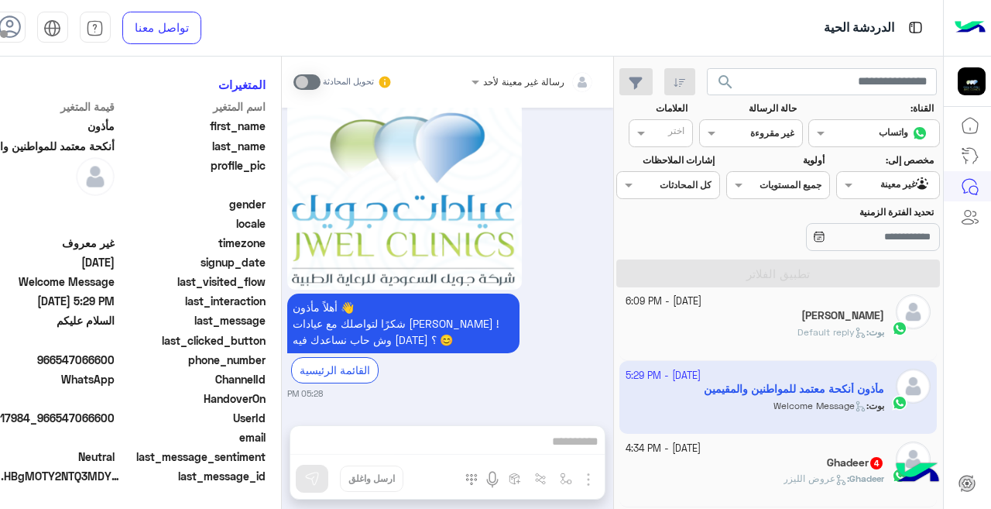
scroll to position [98, 0]
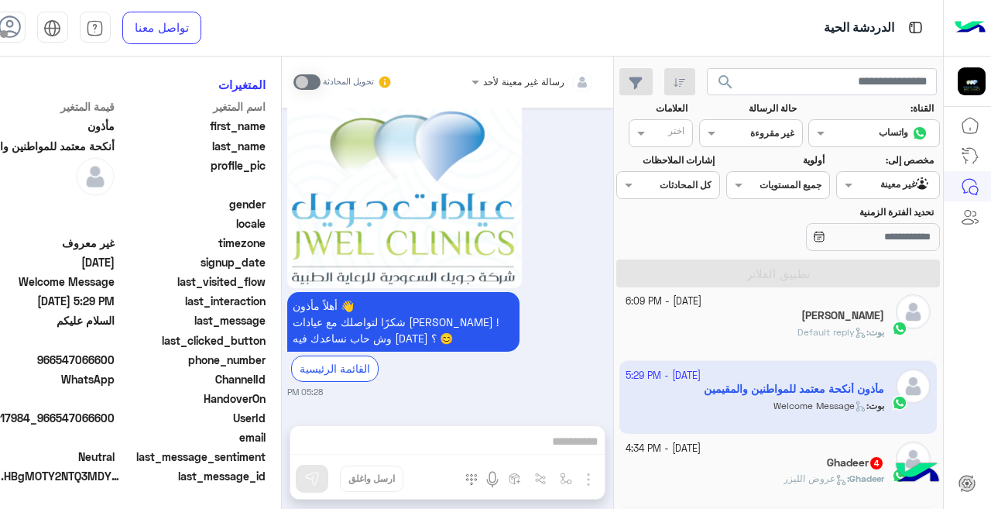
click at [806, 476] on span "عروض الليزر" at bounding box center [816, 478] width 64 height 12
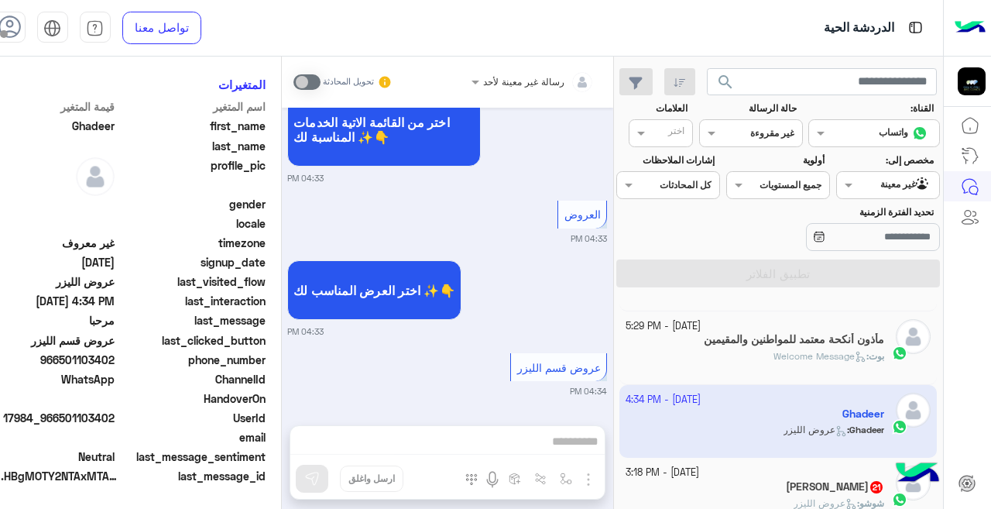
scroll to position [490, 0]
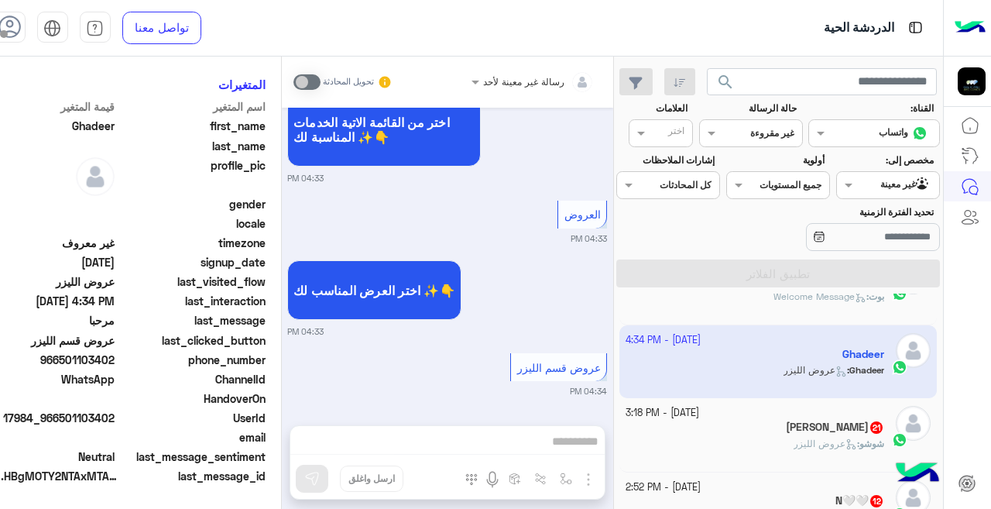
click at [670, 442] on div "شوشو : عروض الليزر" at bounding box center [755, 450] width 259 height 27
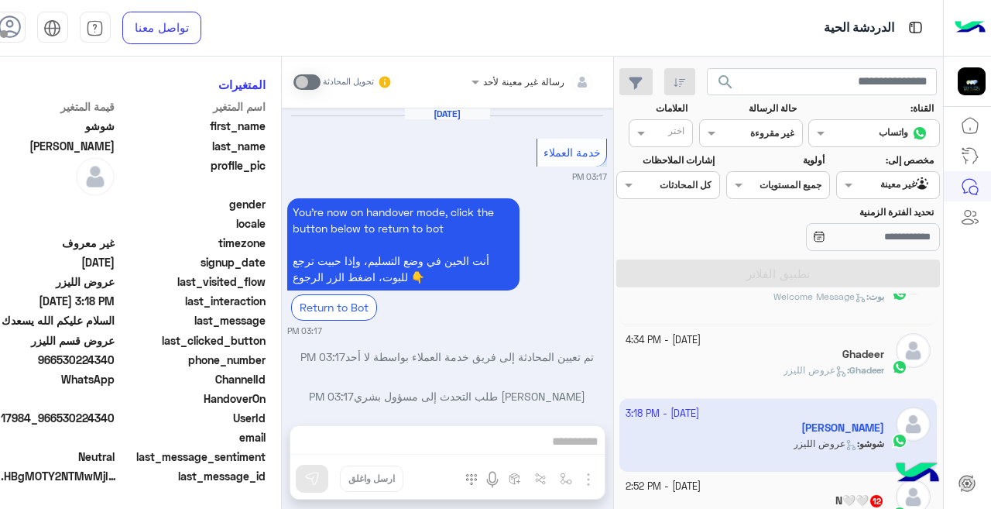
scroll to position [439, 0]
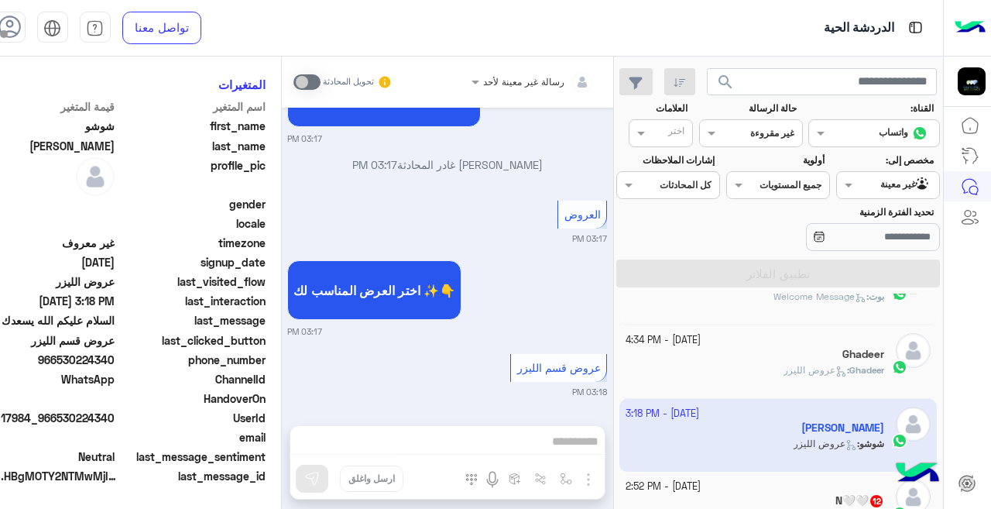
click at [746, 483] on div "[DATE] - 2:52 PM" at bounding box center [755, 486] width 259 height 15
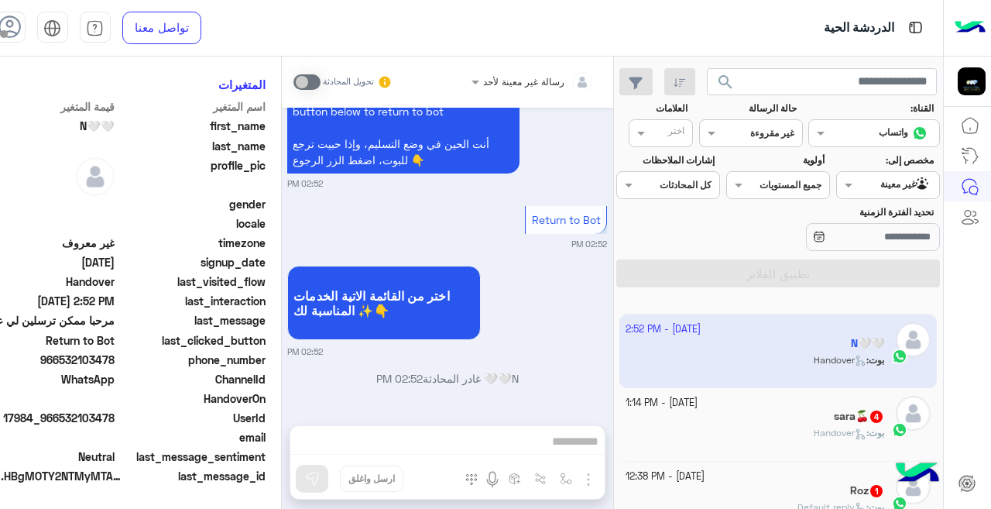
scroll to position [653, 0]
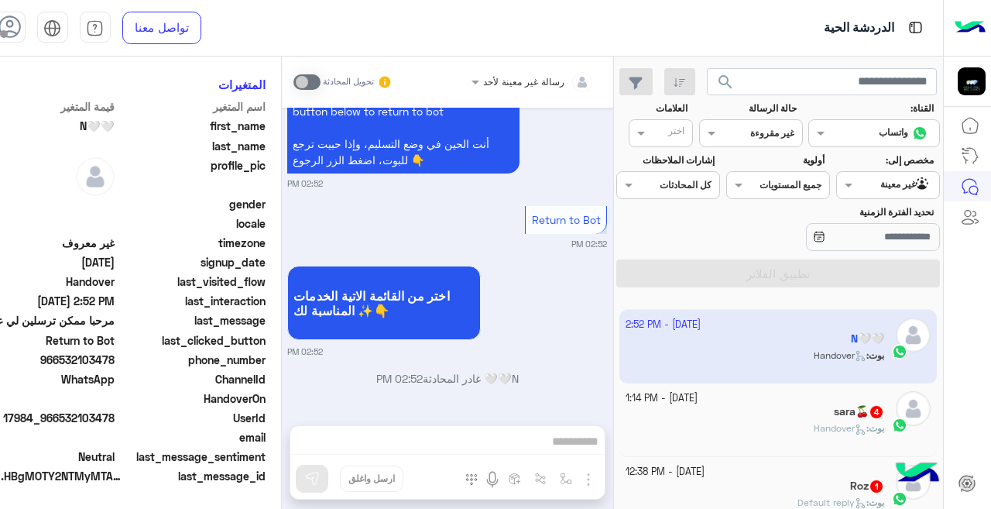
click at [665, 423] on div "بوت : Handover" at bounding box center [755, 434] width 259 height 27
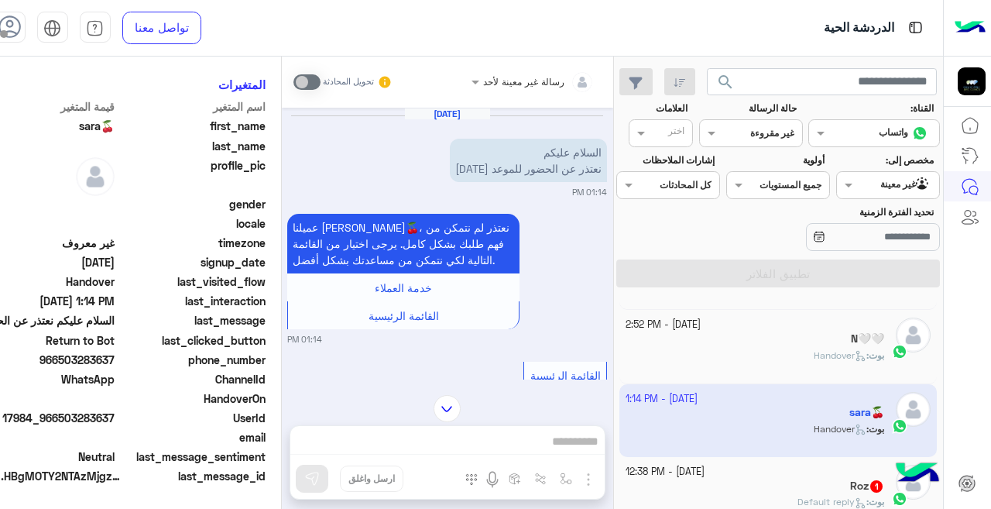
click at [696, 482] on div "Roz 1" at bounding box center [755, 487] width 259 height 16
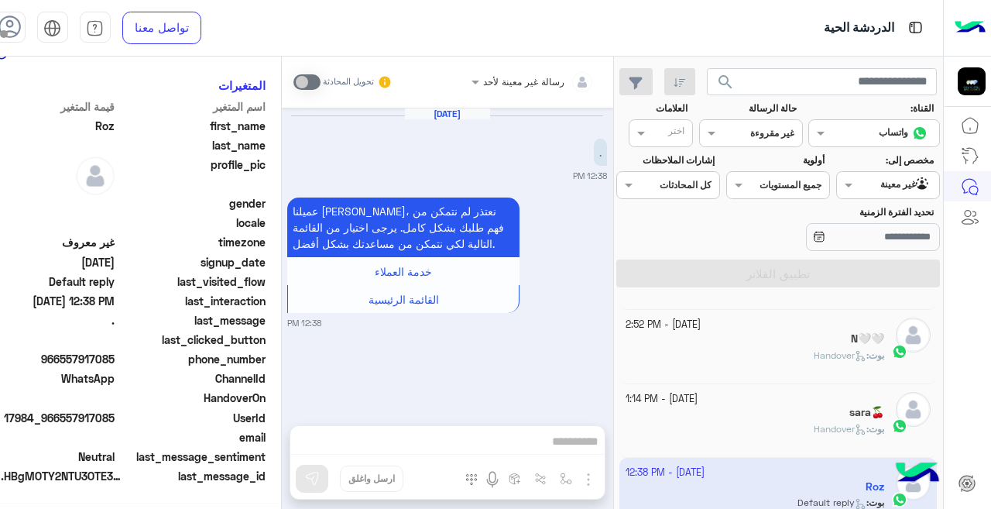
scroll to position [345, 0]
drag, startPoint x: 384, startPoint y: 369, endPoint x: 397, endPoint y: 352, distance: 21.7
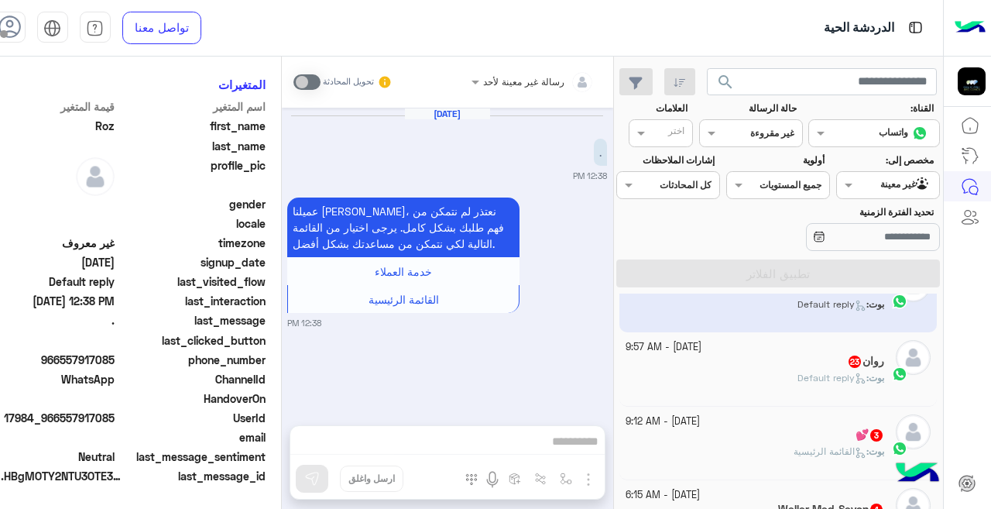
scroll to position [861, 0]
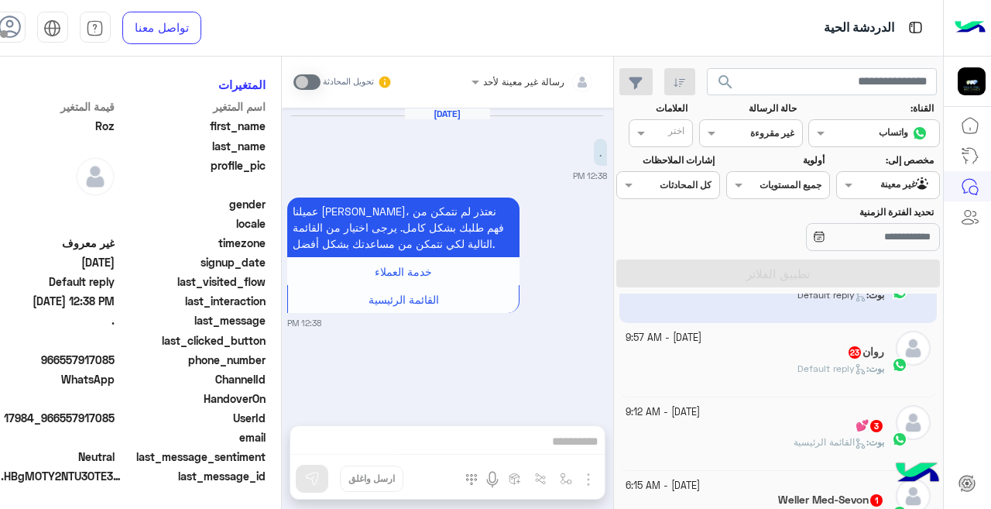
click at [671, 375] on div "[PERSON_NAME] : Default reply" at bounding box center [755, 375] width 259 height 27
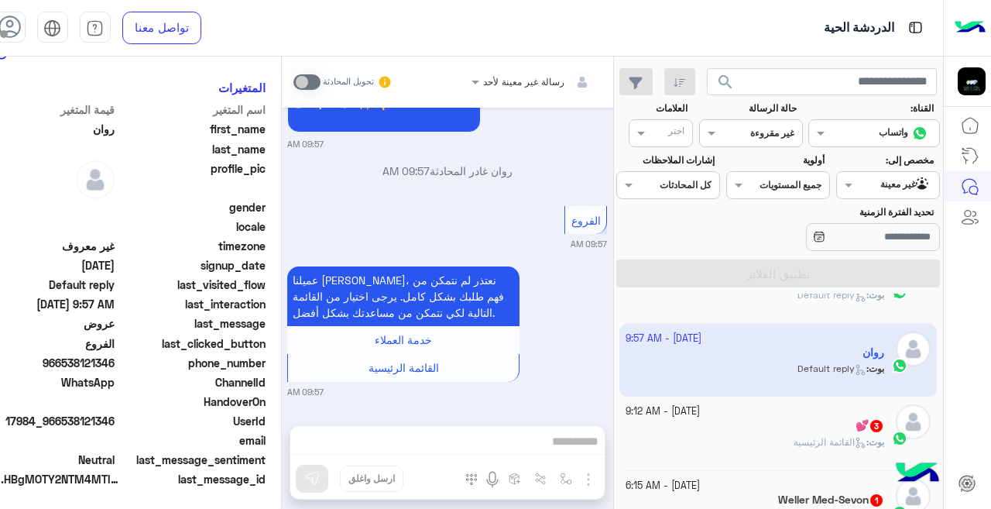
scroll to position [345, 0]
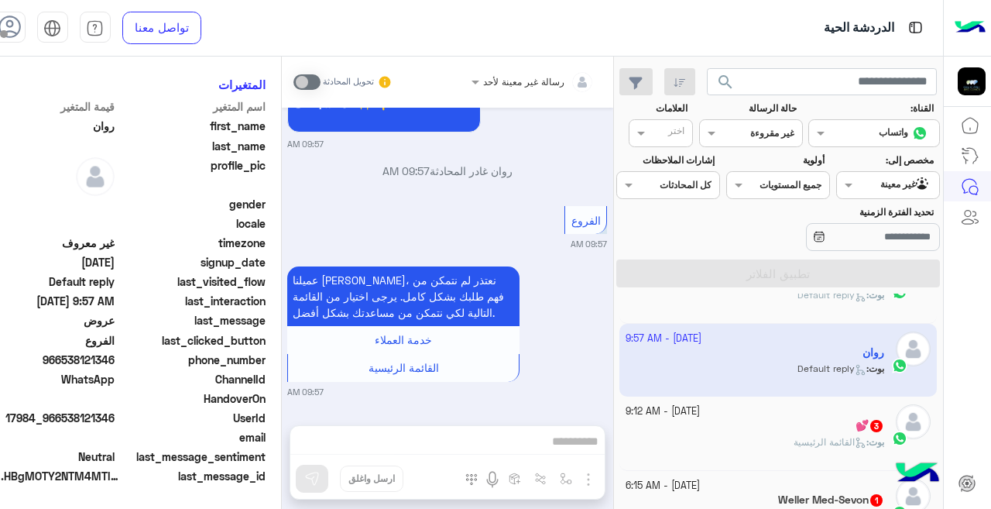
click at [773, 432] on div "💕 3" at bounding box center [755, 427] width 259 height 16
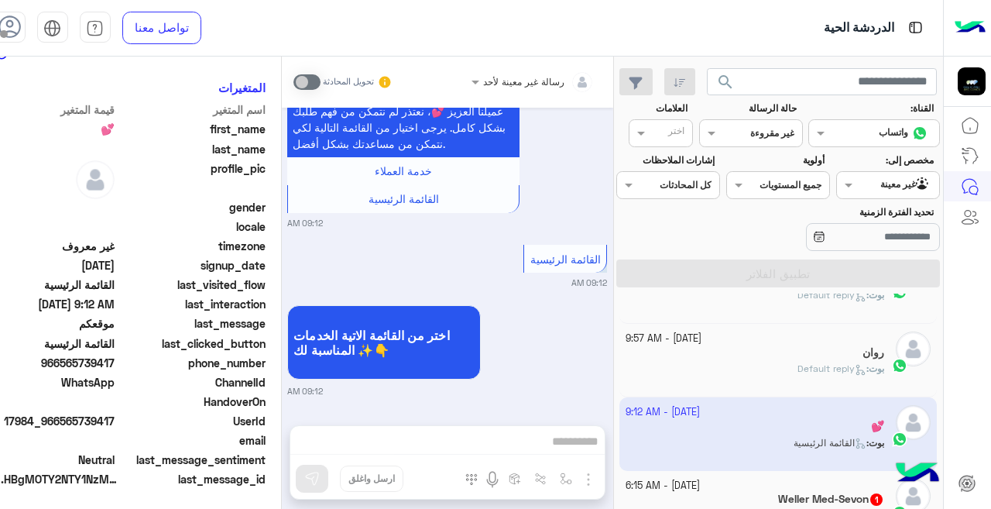
scroll to position [345, 0]
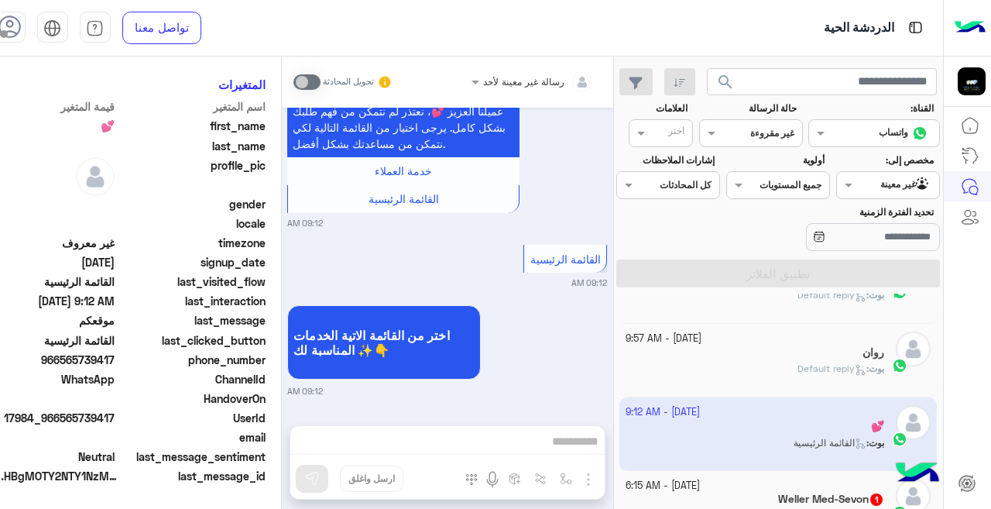
click at [700, 486] on small "[DATE] - 6:15 AM" at bounding box center [663, 486] width 74 height 15
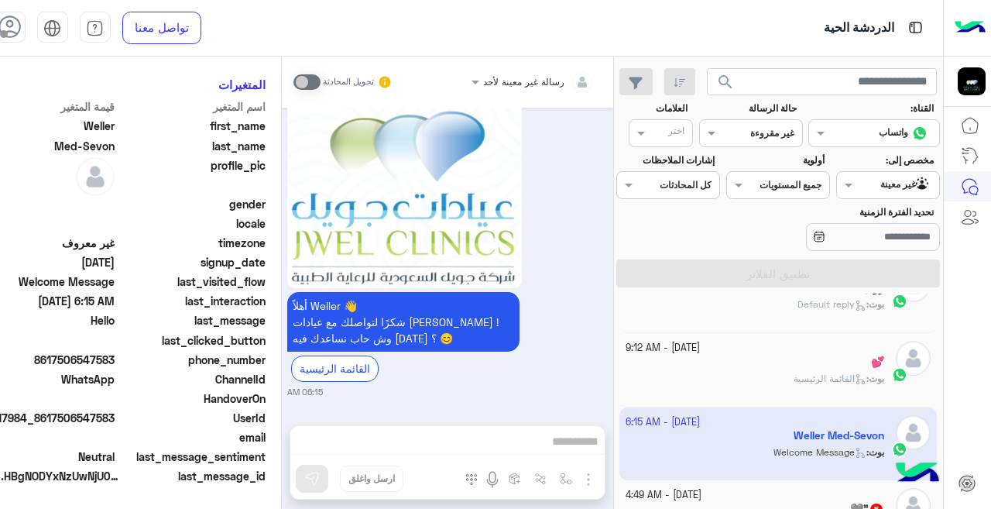
scroll to position [1014, 0]
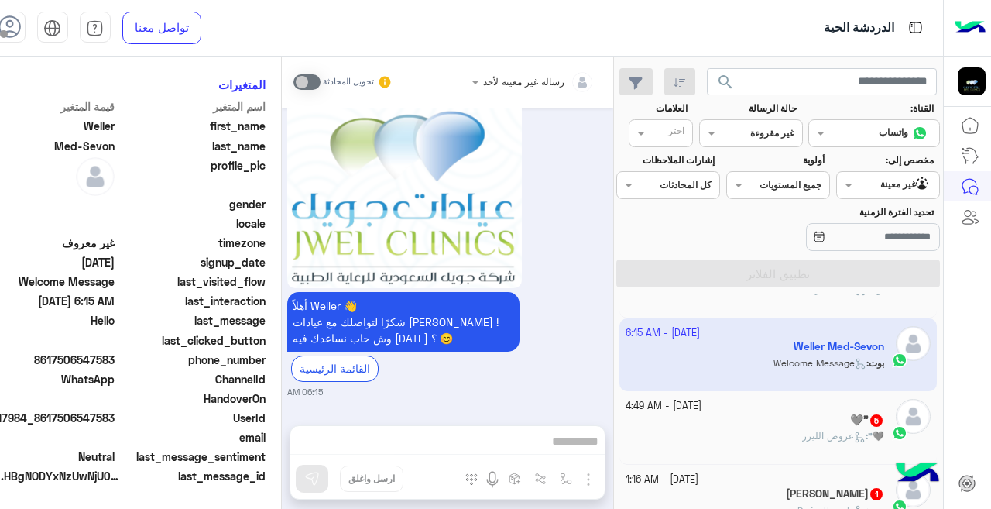
click at [667, 435] on div "🩶” : عروض الليزر" at bounding box center [755, 442] width 259 height 27
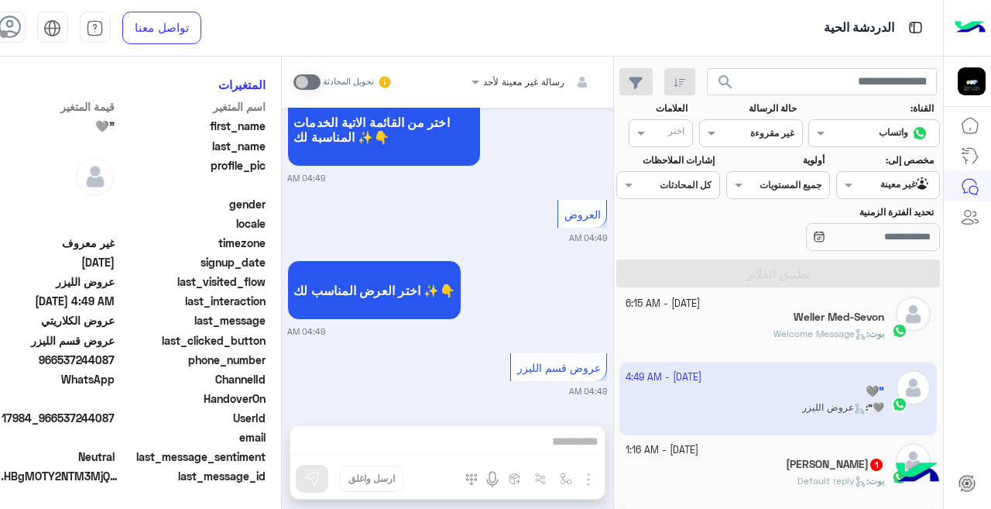
scroll to position [1063, 0]
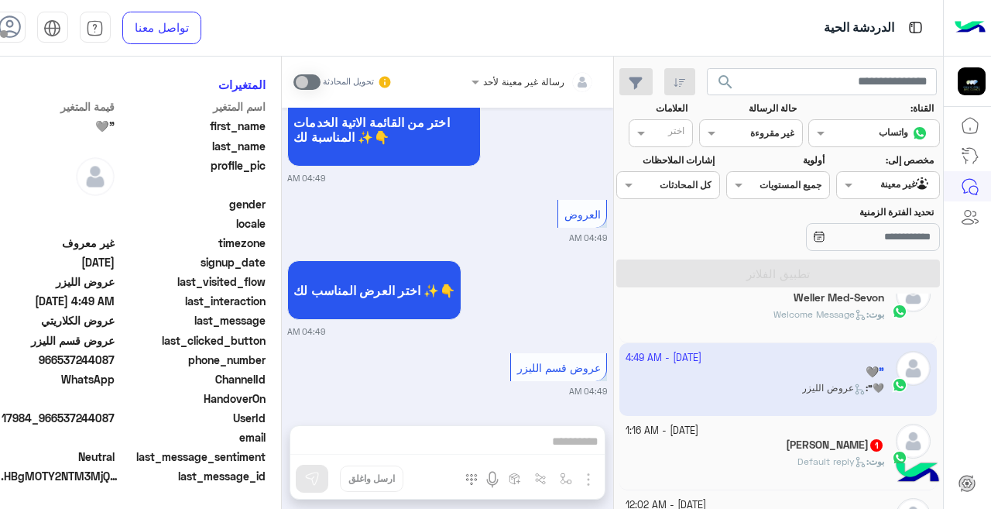
click at [673, 467] on div "[PERSON_NAME] : Default reply" at bounding box center [755, 468] width 259 height 27
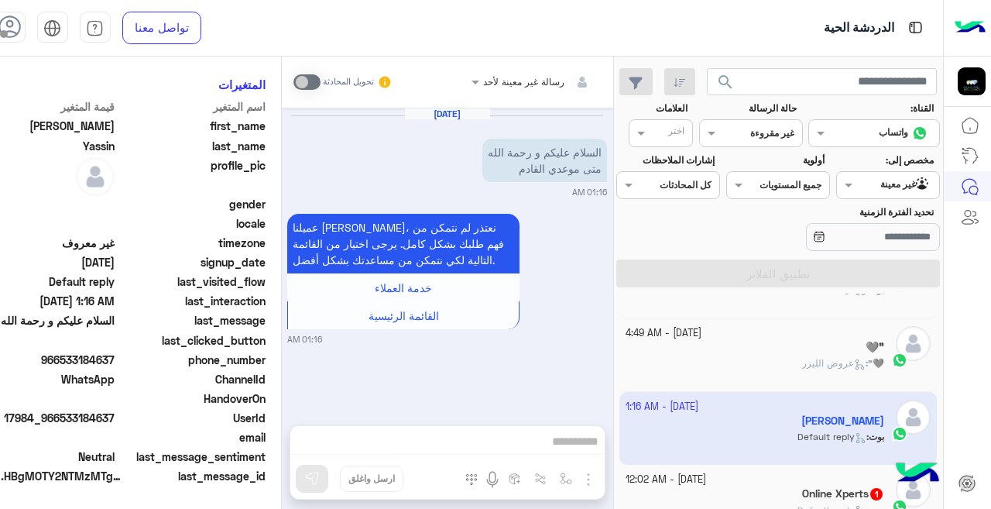
scroll to position [1112, 0]
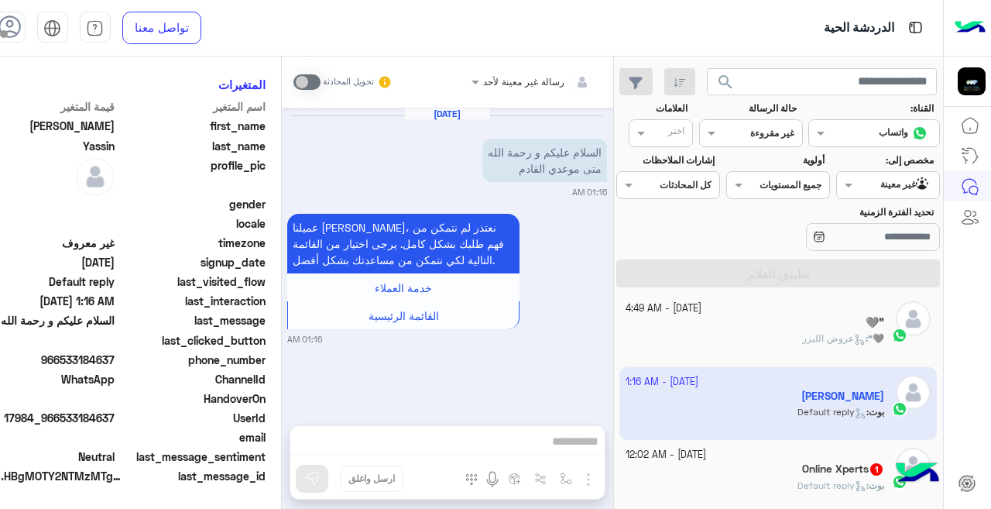
click at [694, 470] on div "Online Xperts 1" at bounding box center [755, 470] width 259 height 16
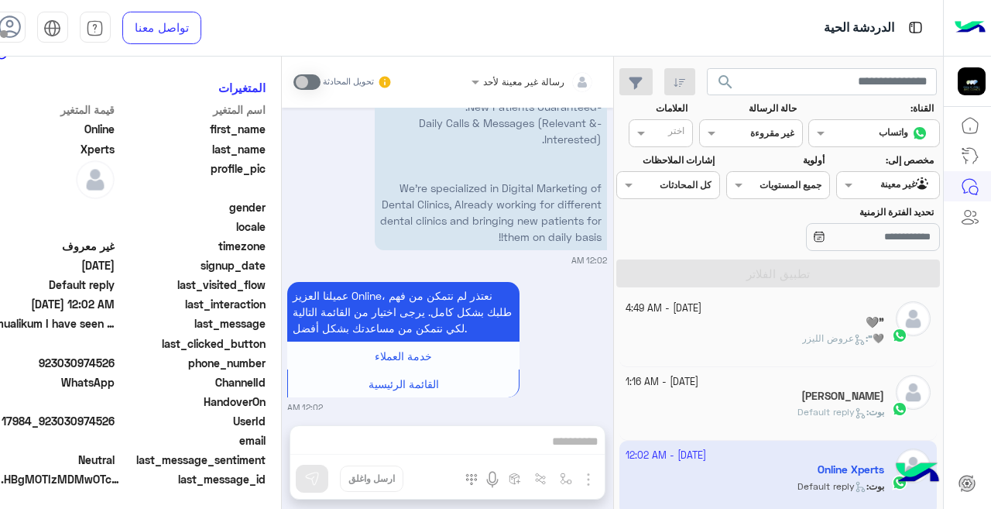
scroll to position [345, 0]
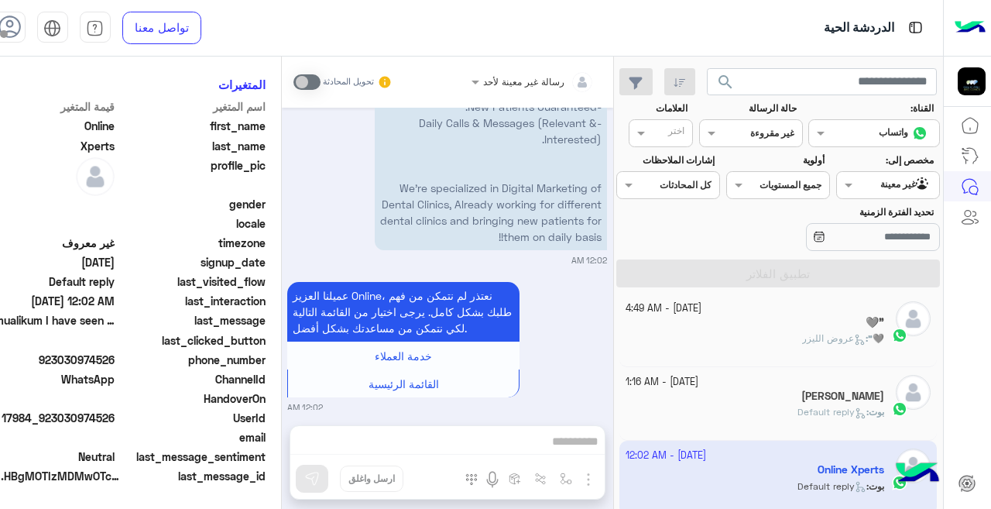
click at [621, 472] on div "[DATE] - 6:32 AM _لن تجـد #نسختي مهمه بحثت *_وان اتاك الزمن بمثلي_€خسئت بوت : D…" at bounding box center [778, 405] width 329 height 222
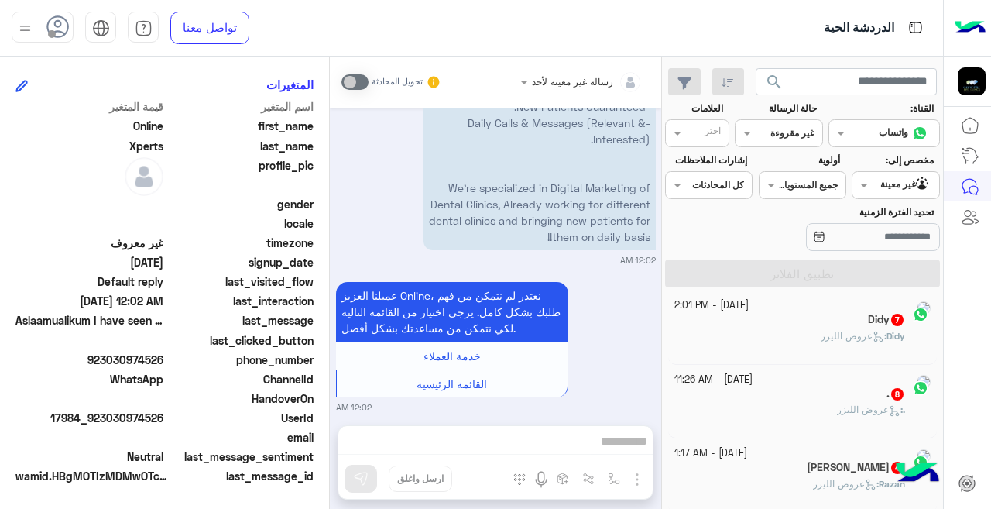
scroll to position [8, 0]
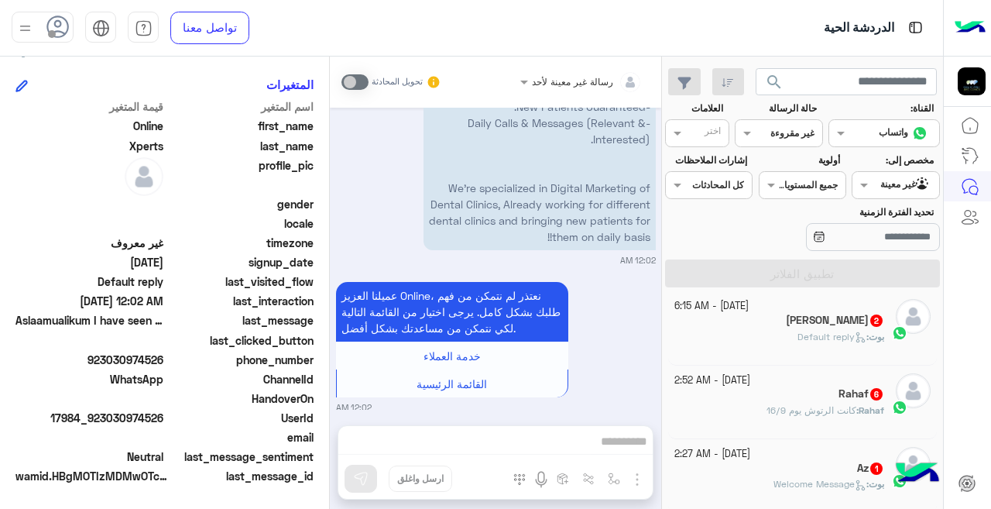
click at [706, 456] on small "[DATE] - 2:27 AM" at bounding box center [713, 454] width 76 height 15
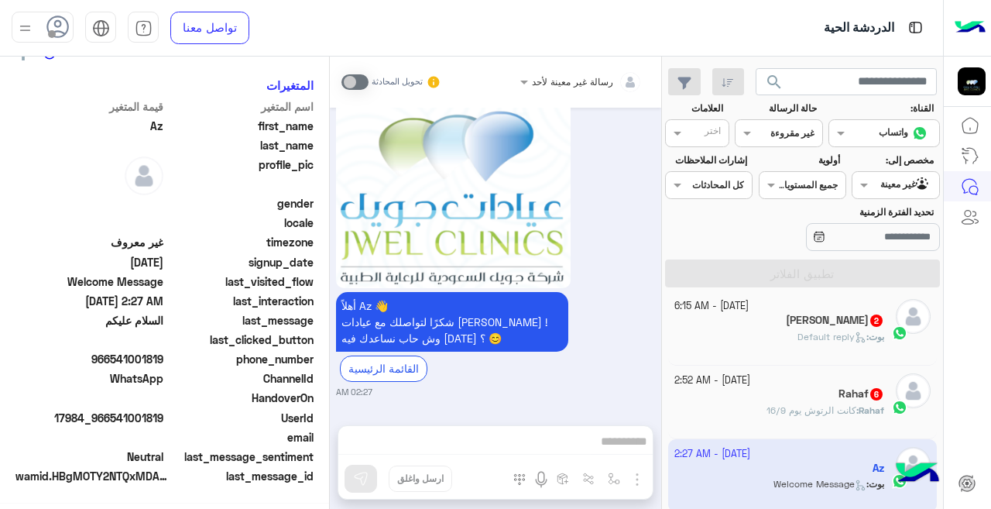
scroll to position [345, 0]
click at [698, 312] on small "[DATE] - 6:15 AM" at bounding box center [712, 306] width 74 height 15
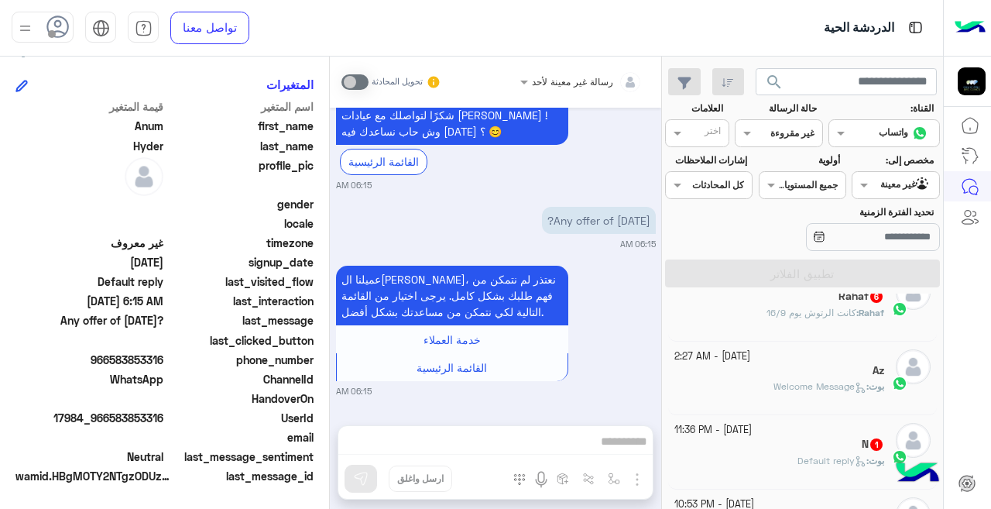
scroll to position [109, 0]
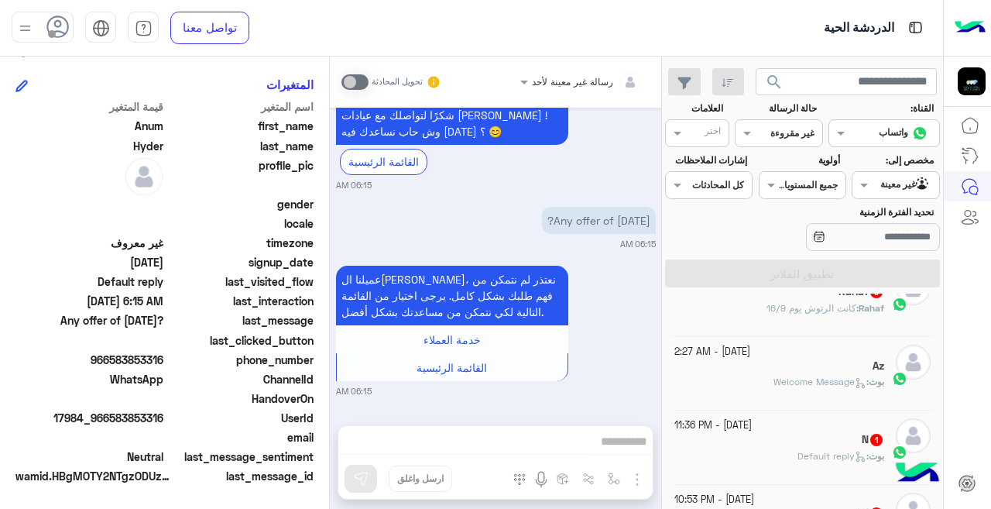
click at [738, 430] on small "[DATE] - 11:36 PM" at bounding box center [713, 425] width 77 height 15
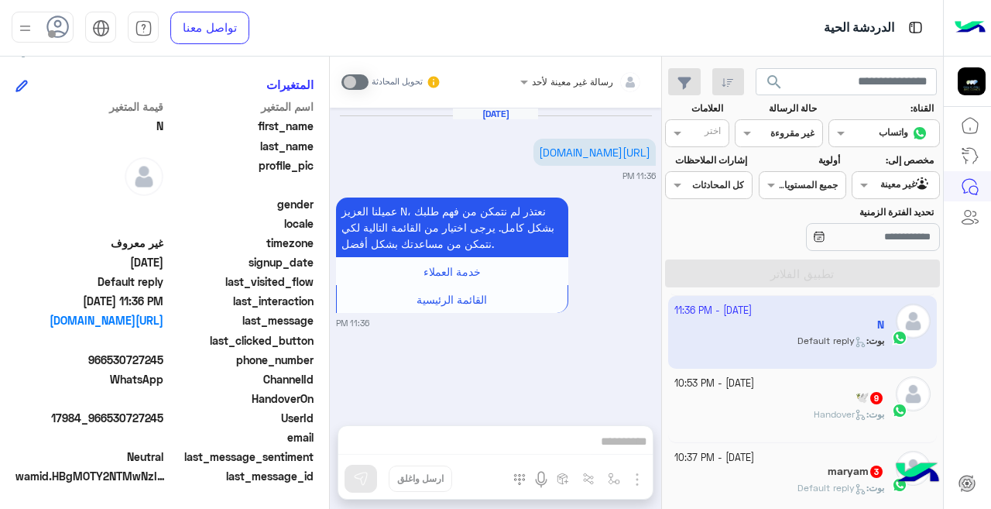
scroll to position [246, 0]
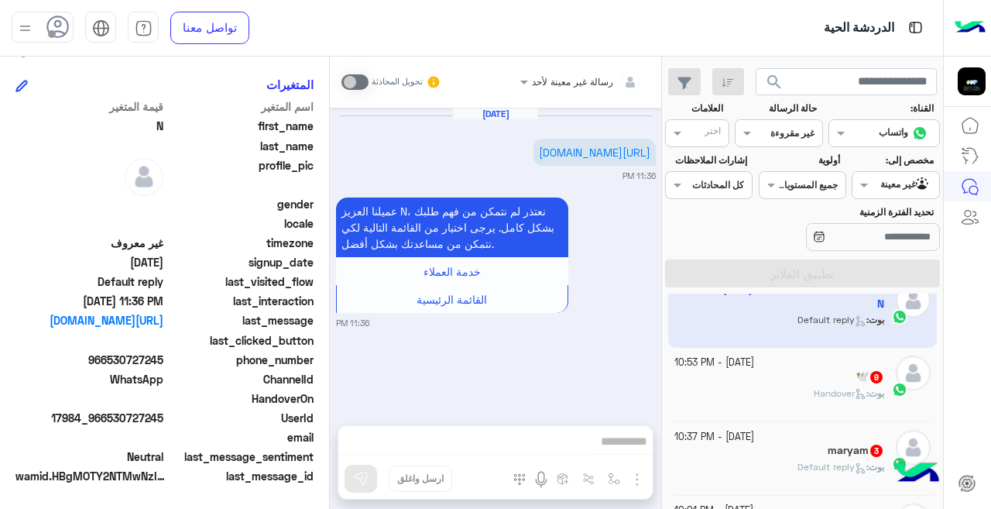
click at [747, 367] on small "[DATE] - 10:53 PM" at bounding box center [715, 363] width 80 height 15
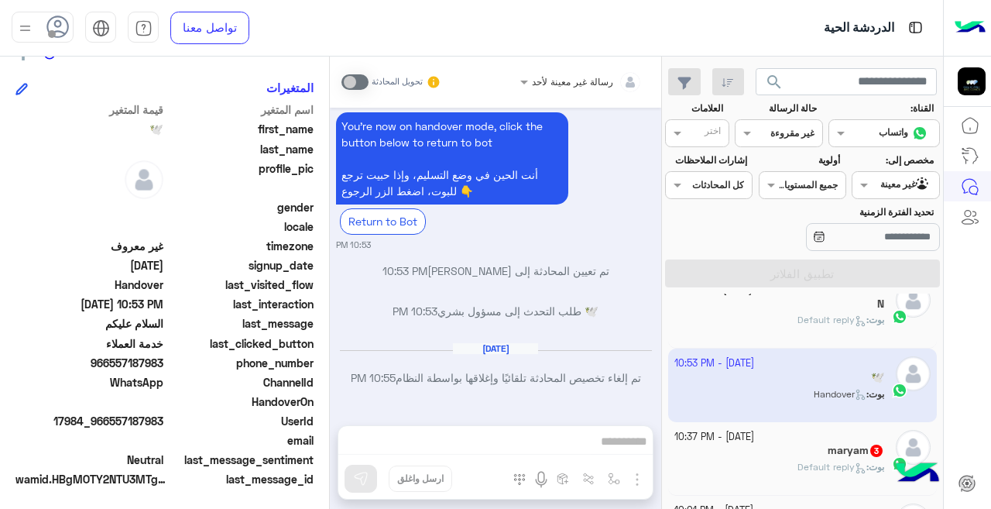
scroll to position [345, 0]
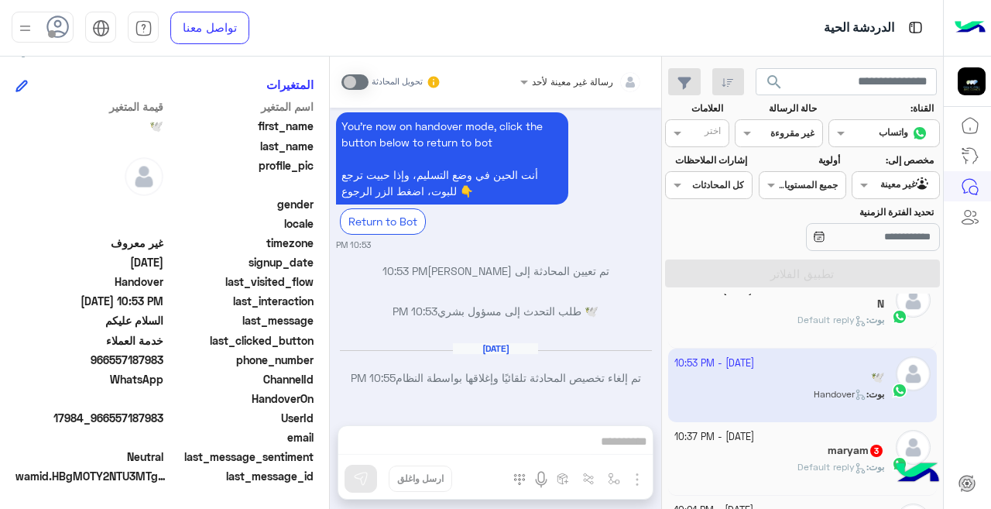
click at [807, 446] on div "maryam 3" at bounding box center [780, 452] width 211 height 16
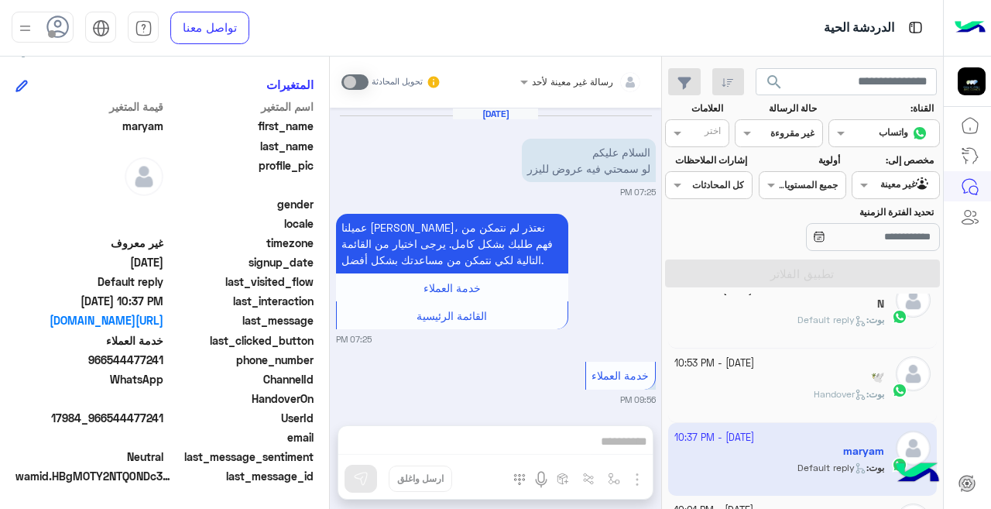
scroll to position [530, 0]
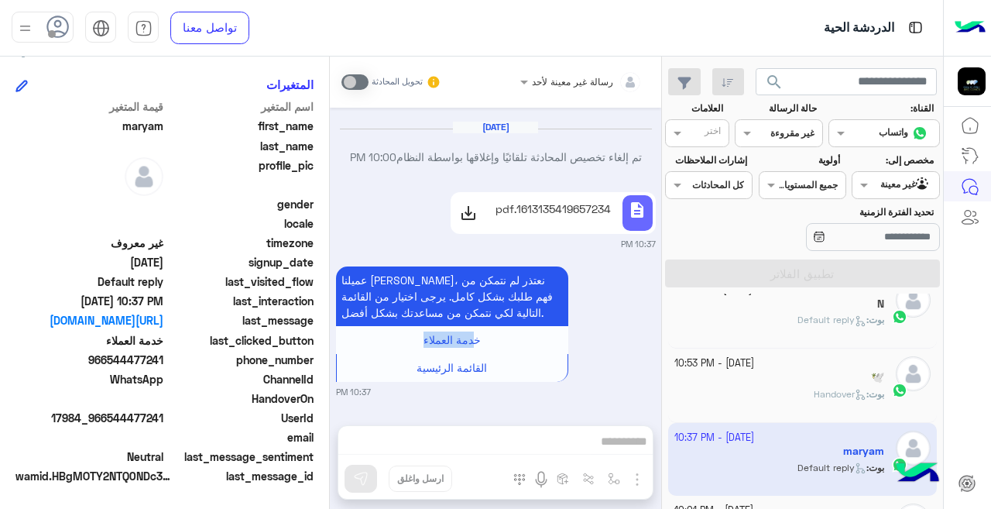
drag, startPoint x: 661, startPoint y: 345, endPoint x: 658, endPoint y: 369, distance: 23.4
click at [658, 369] on div "[DATE] السلام عليكم لو سمحتي فيه عروض لليزر 07:25 PM عميلنا [PERSON_NAME]، نعتذ…" at bounding box center [496, 259] width 332 height 302
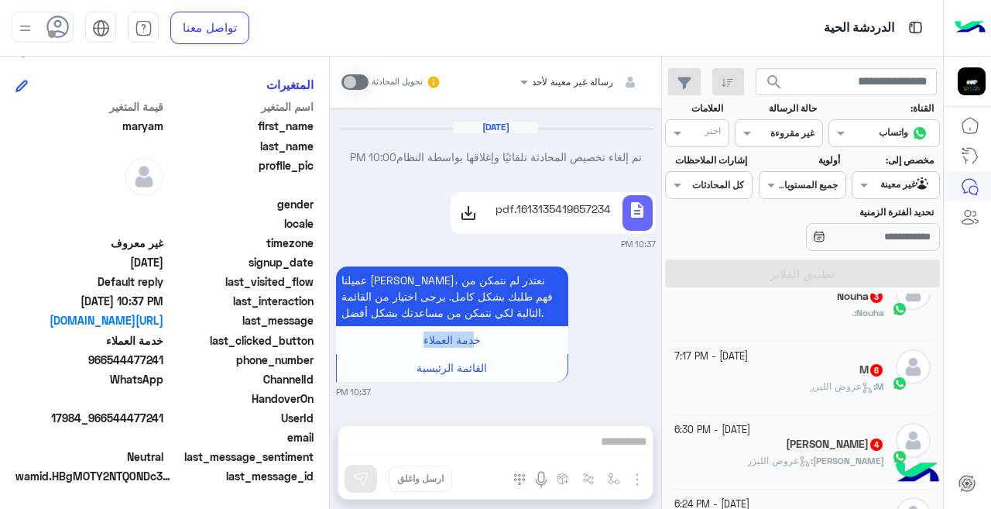
scroll to position [563, 0]
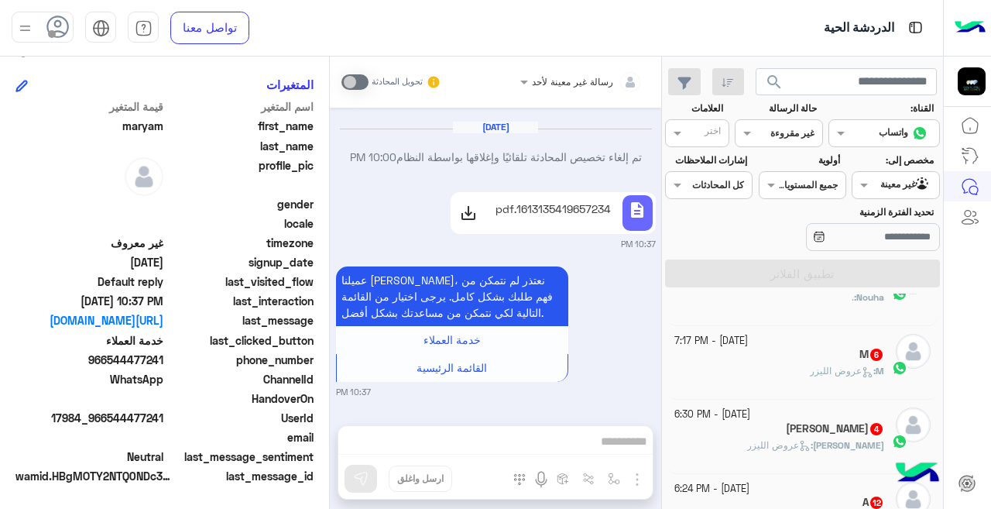
click at [703, 375] on div "M : عروض الليزر" at bounding box center [780, 377] width 211 height 27
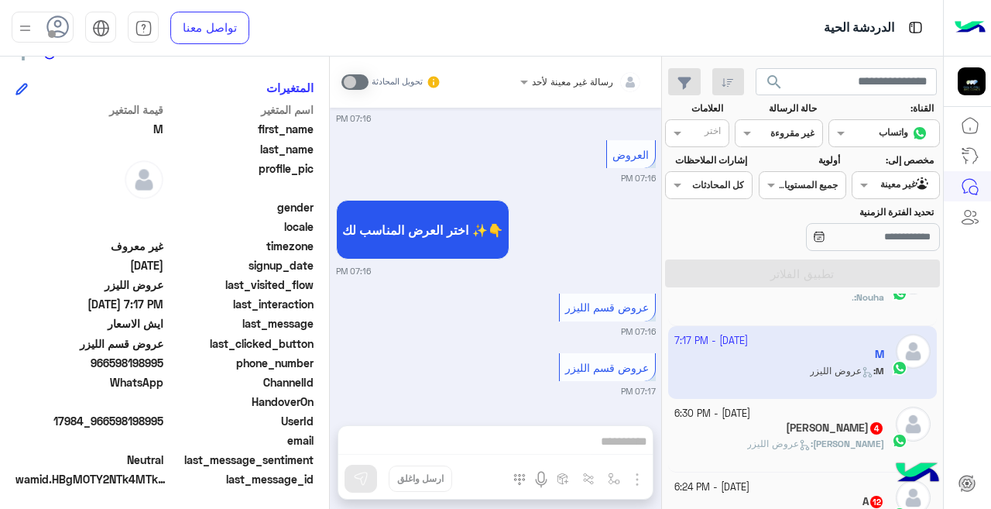
scroll to position [345, 0]
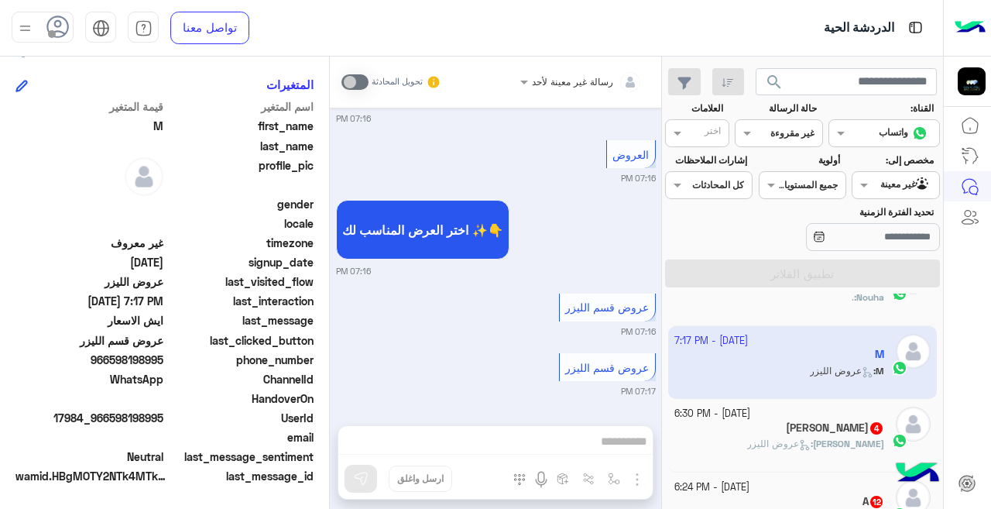
click at [751, 419] on small "[DATE] - 6:30 PM" at bounding box center [713, 414] width 76 height 15
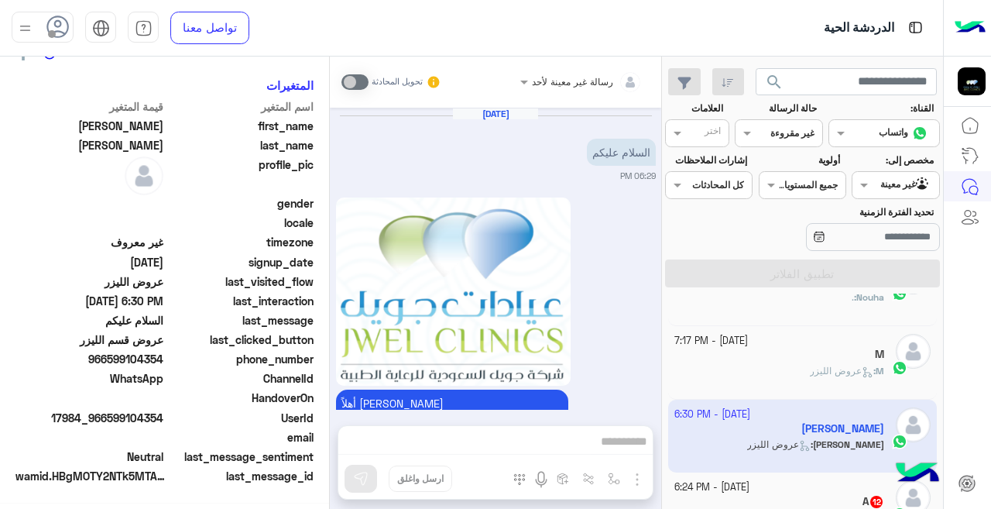
scroll to position [479, 0]
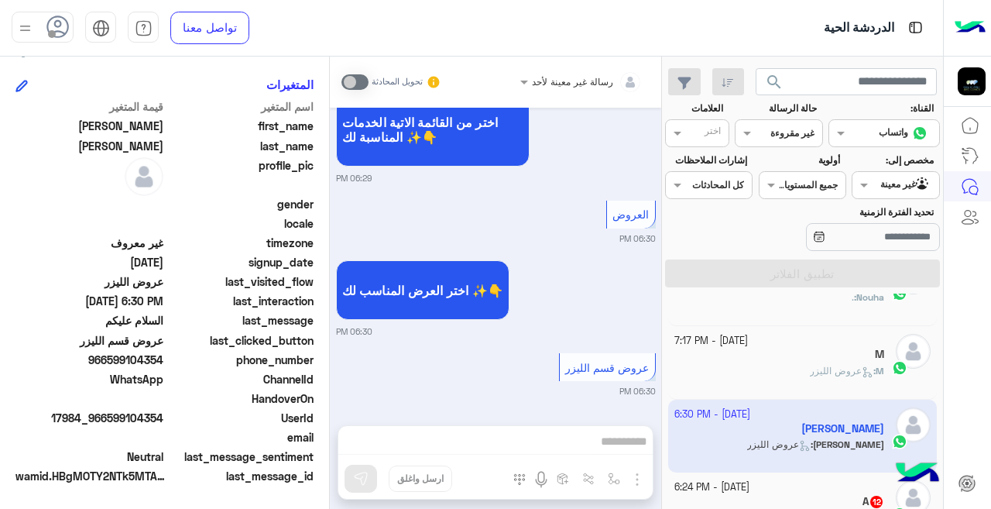
click at [750, 492] on small "[DATE] - 6:24 PM" at bounding box center [712, 487] width 75 height 15
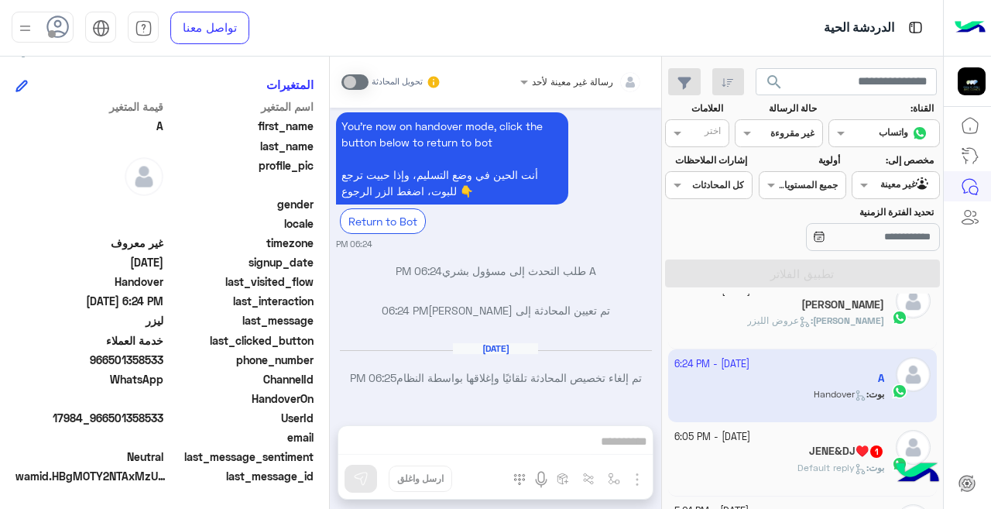
scroll to position [746, 0]
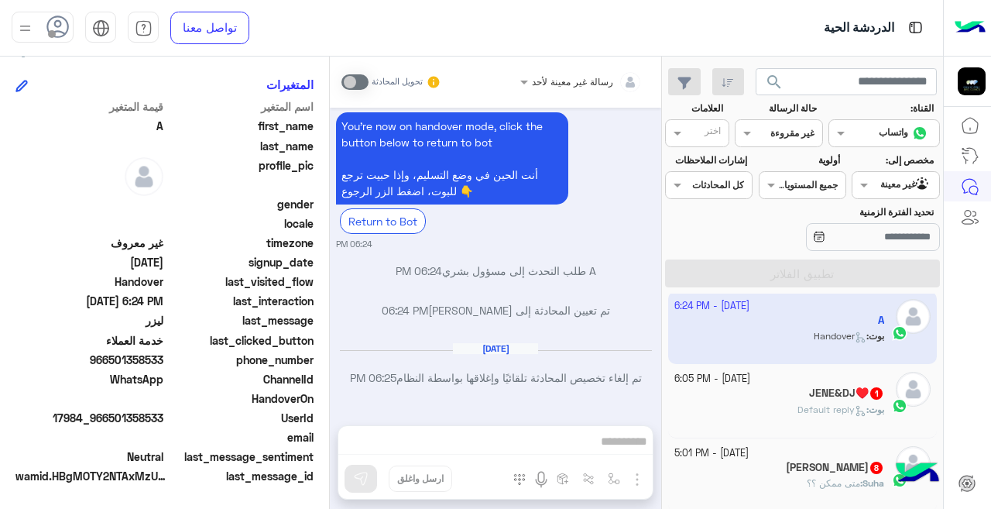
click at [764, 407] on div "[PERSON_NAME] : Default reply" at bounding box center [780, 416] width 211 height 27
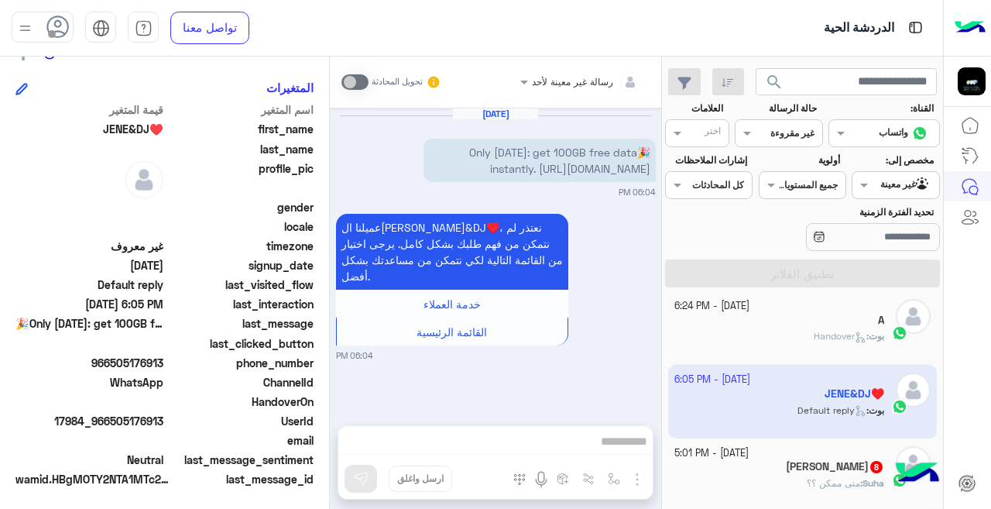
scroll to position [345, 0]
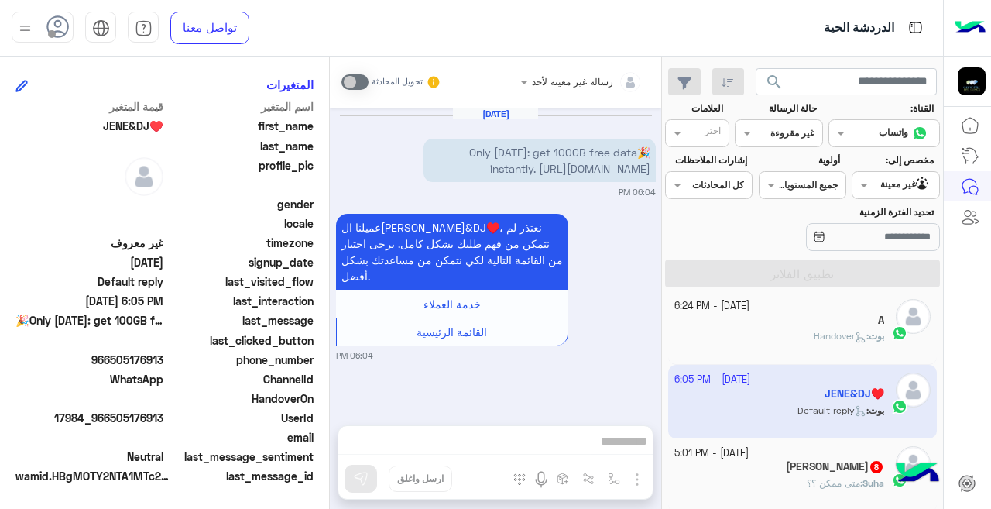
click at [741, 467] on div "[PERSON_NAME] 8" at bounding box center [780, 468] width 211 height 16
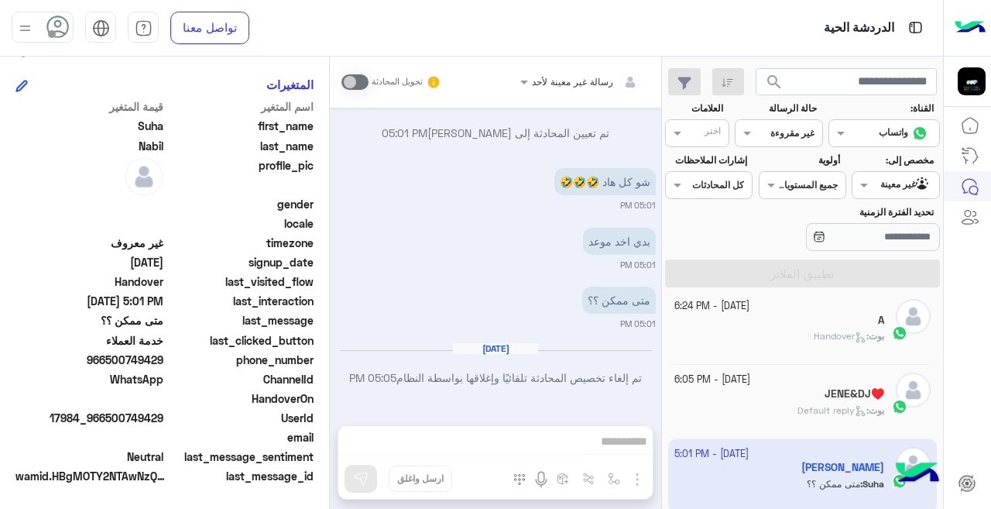
scroll to position [854, 0]
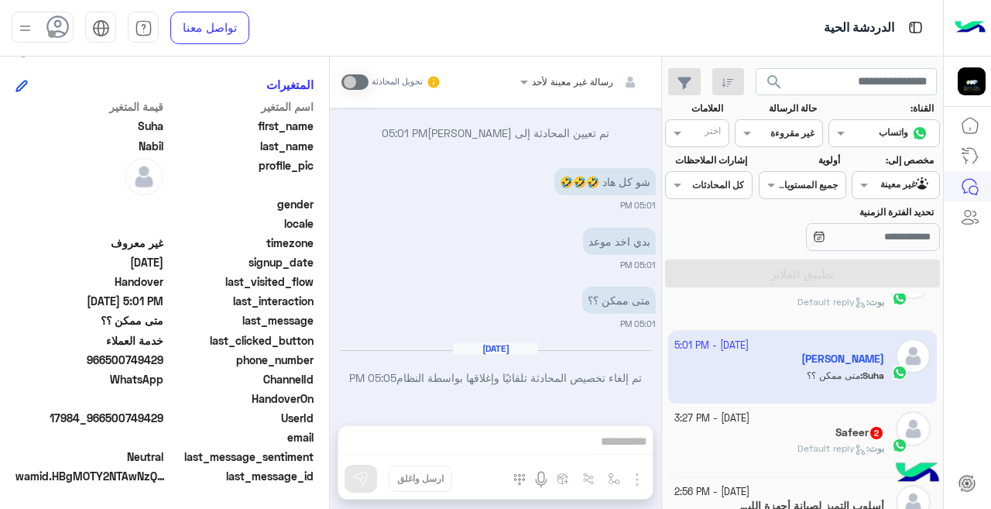
click at [706, 436] on div "Safeer 2" at bounding box center [780, 434] width 211 height 16
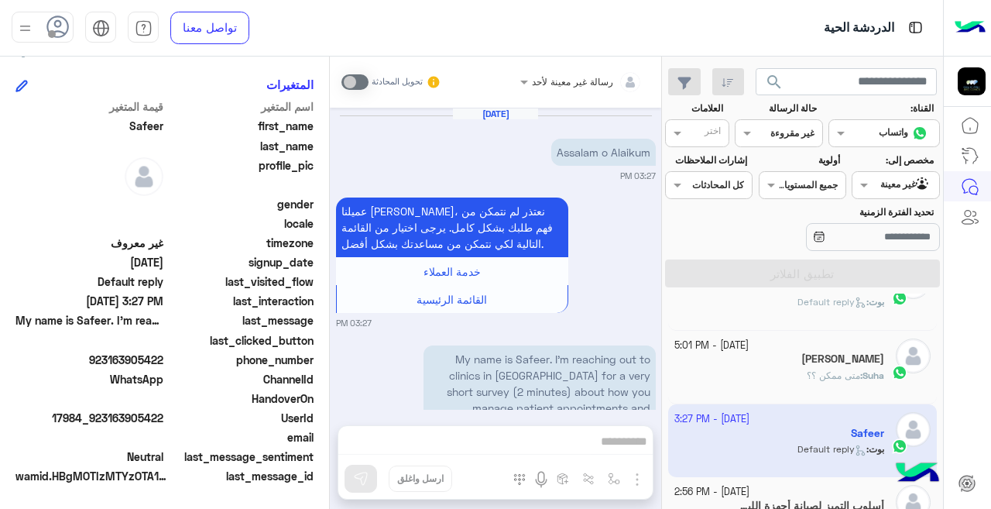
scroll to position [253, 0]
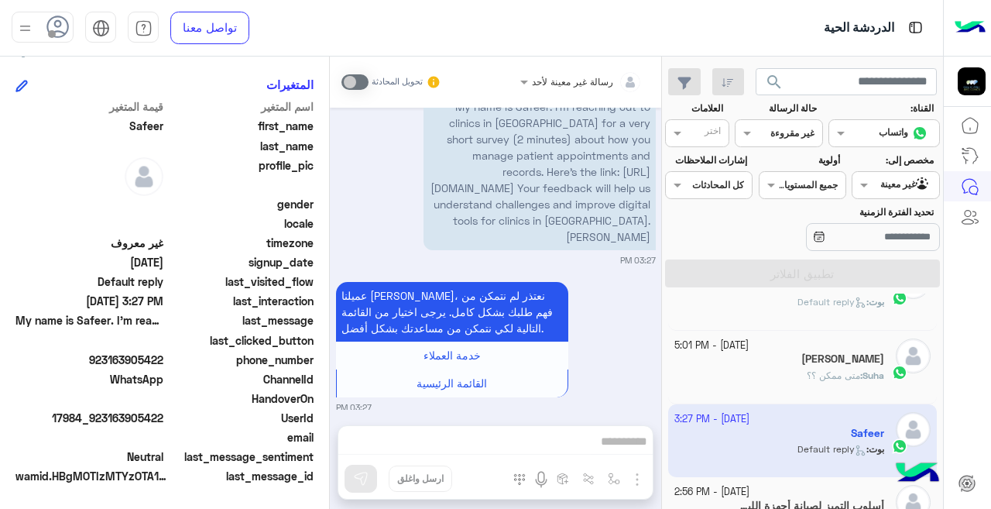
drag, startPoint x: 661, startPoint y: 439, endPoint x: 658, endPoint y: 452, distance: 13.5
click at [658, 452] on div "رسالة غير معينة لأحد تحويل المحادثة [DATE] Assalam o Alaikum 03:27 PM عميلنا [P…" at bounding box center [496, 286] width 332 height 459
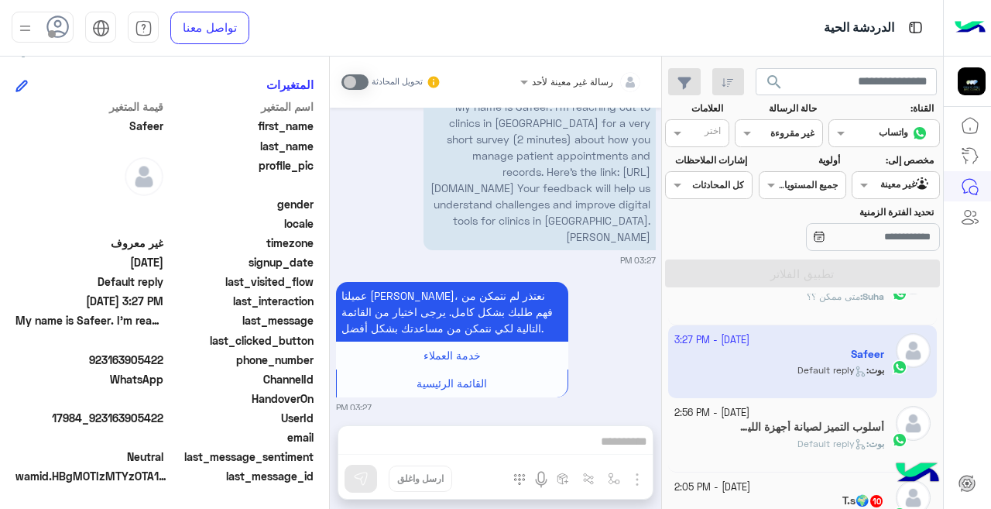
scroll to position [959, 0]
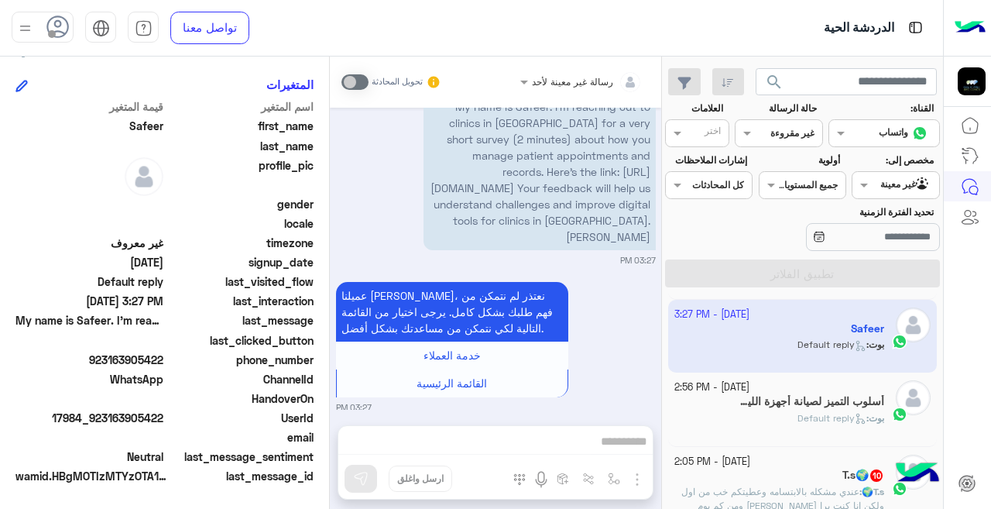
click at [722, 469] on div "T.s🌍 10" at bounding box center [780, 477] width 211 height 16
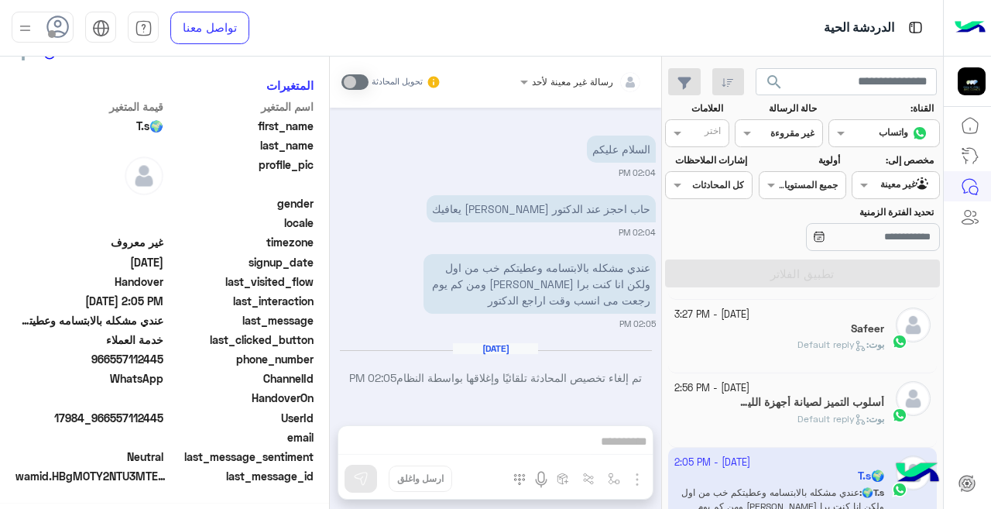
scroll to position [345, 0]
